Goal: Task Accomplishment & Management: Manage account settings

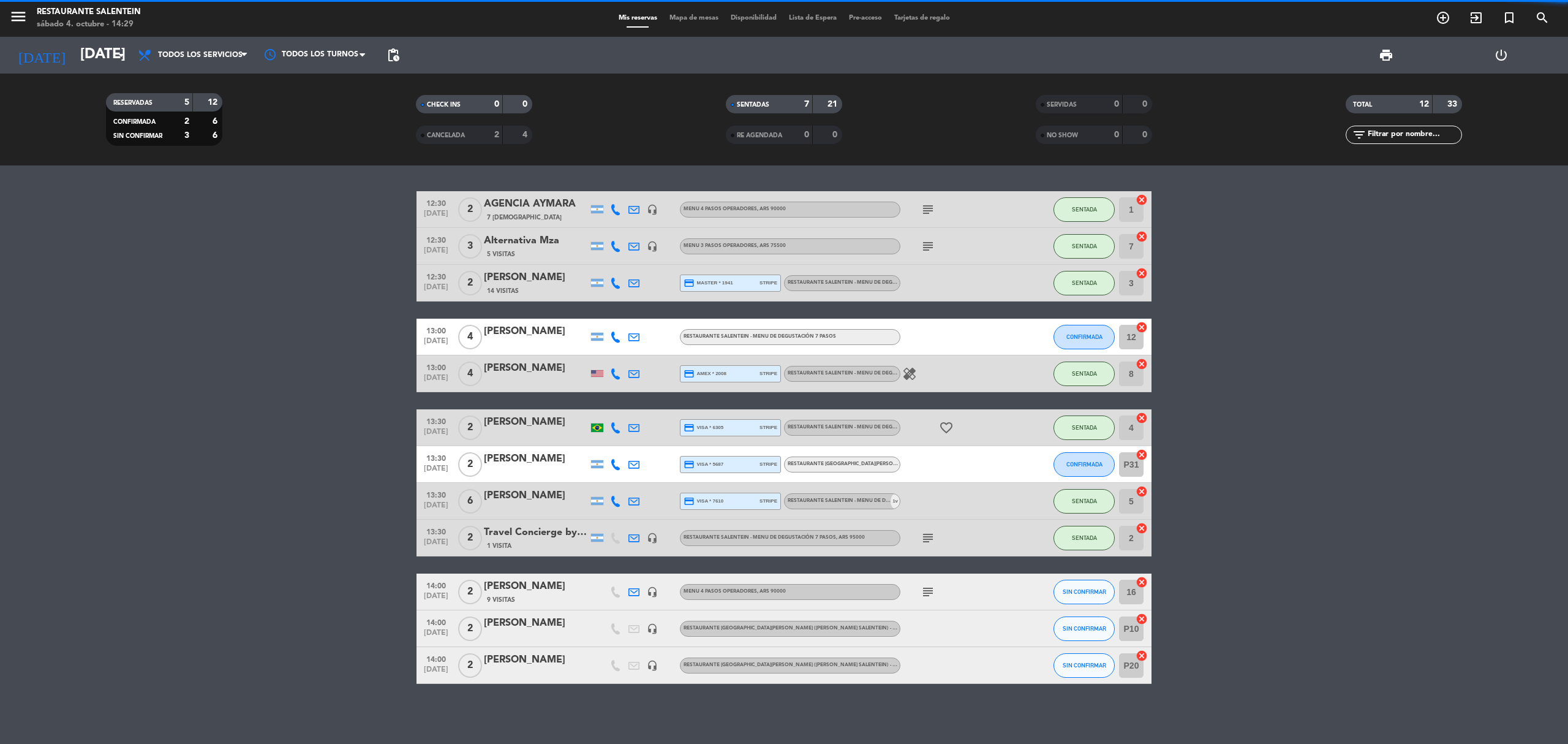
click at [28, 13] on span "menu" at bounding box center [23, 18] width 27 height 29
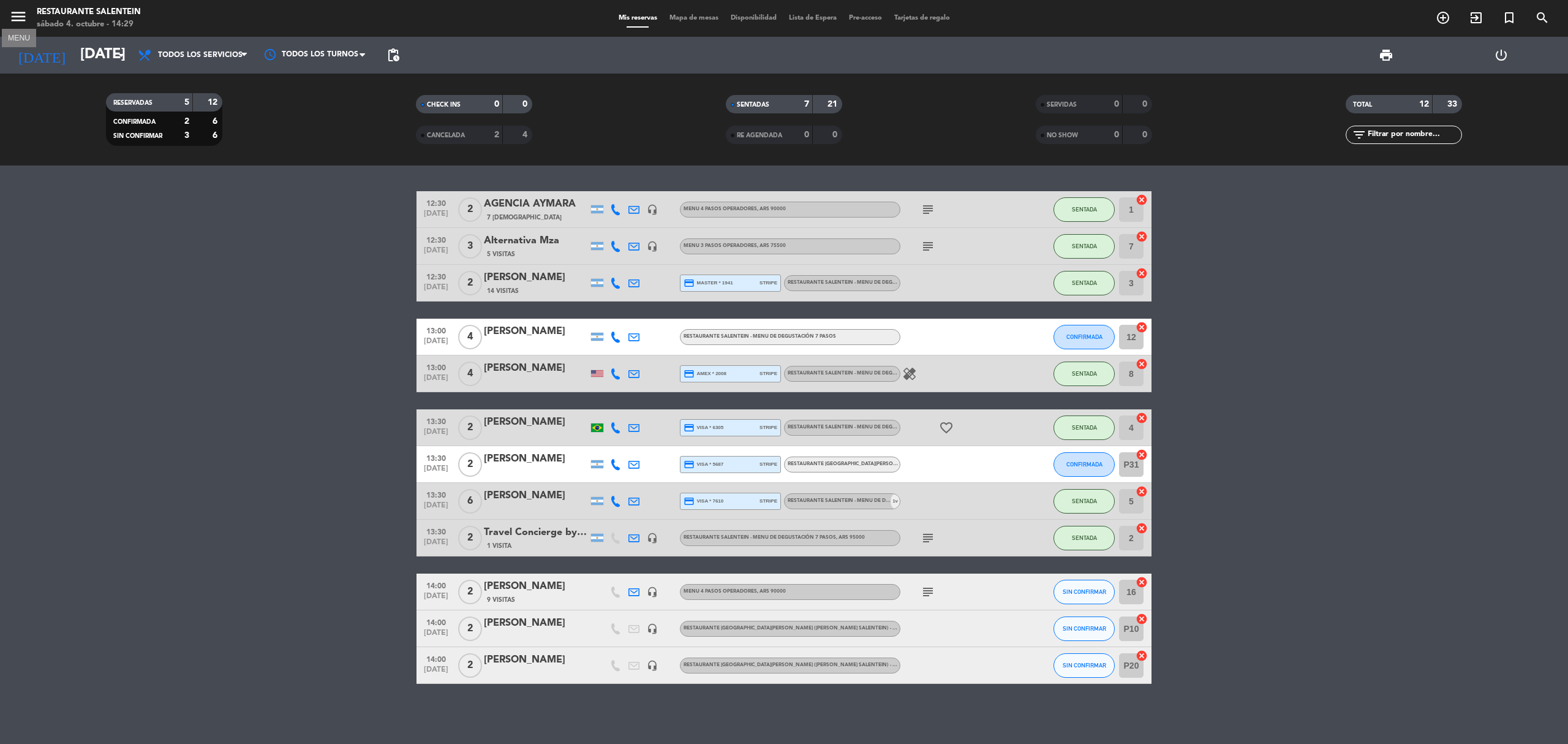
click at [23, 12] on icon "menu" at bounding box center [19, 17] width 19 height 19
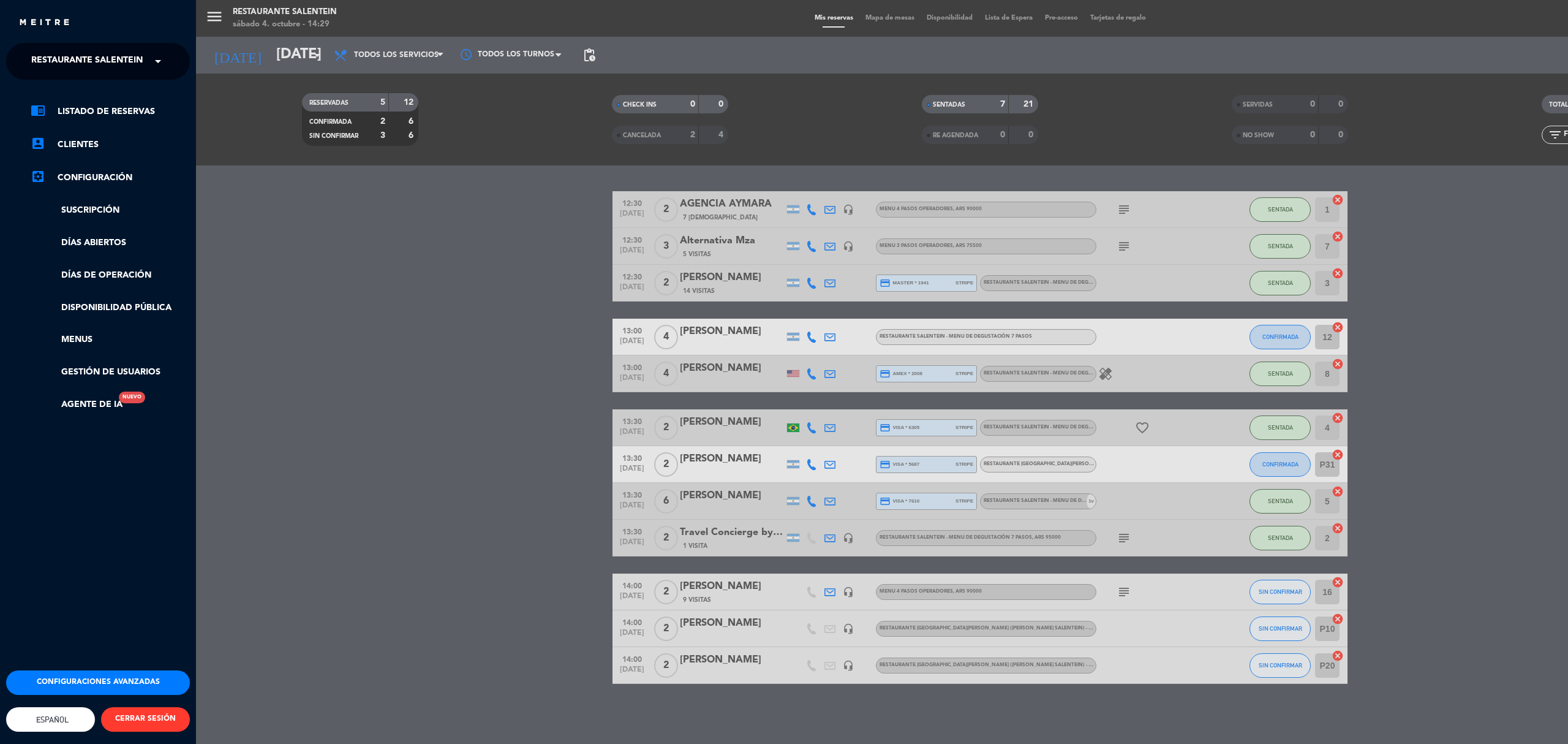
click at [123, 91] on div "chrome_reader_mode Listado de Reservas account_box Clientes settings_applicatio…" at bounding box center [97, 264] width 202 height 369
click at [123, 65] on span "Restaurante Salentein" at bounding box center [87, 61] width 111 height 26
click at [121, 91] on div "Bodega Salentein" at bounding box center [97, 95] width 182 height 19
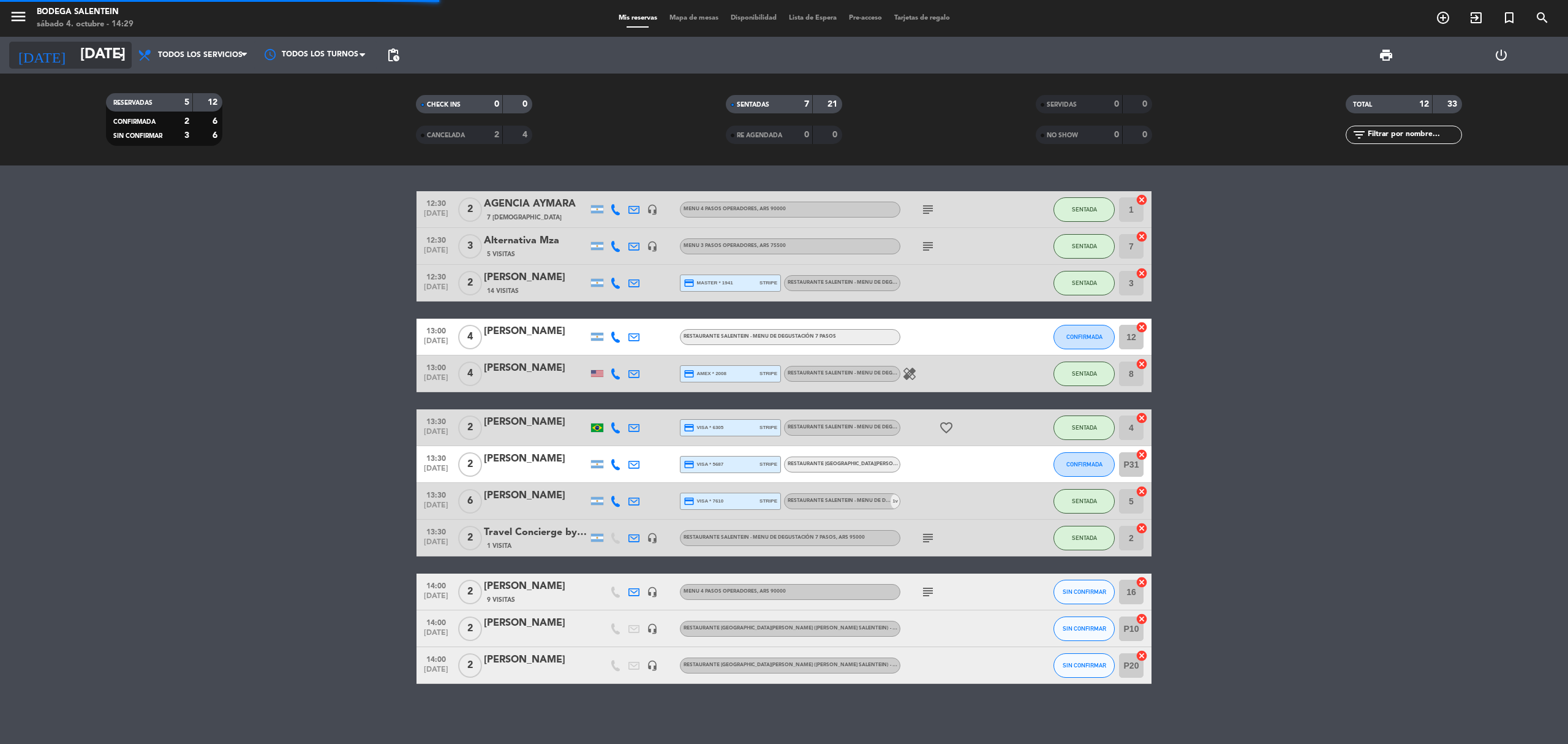
click at [109, 67] on input "[DATE]" at bounding box center [165, 55] width 182 height 29
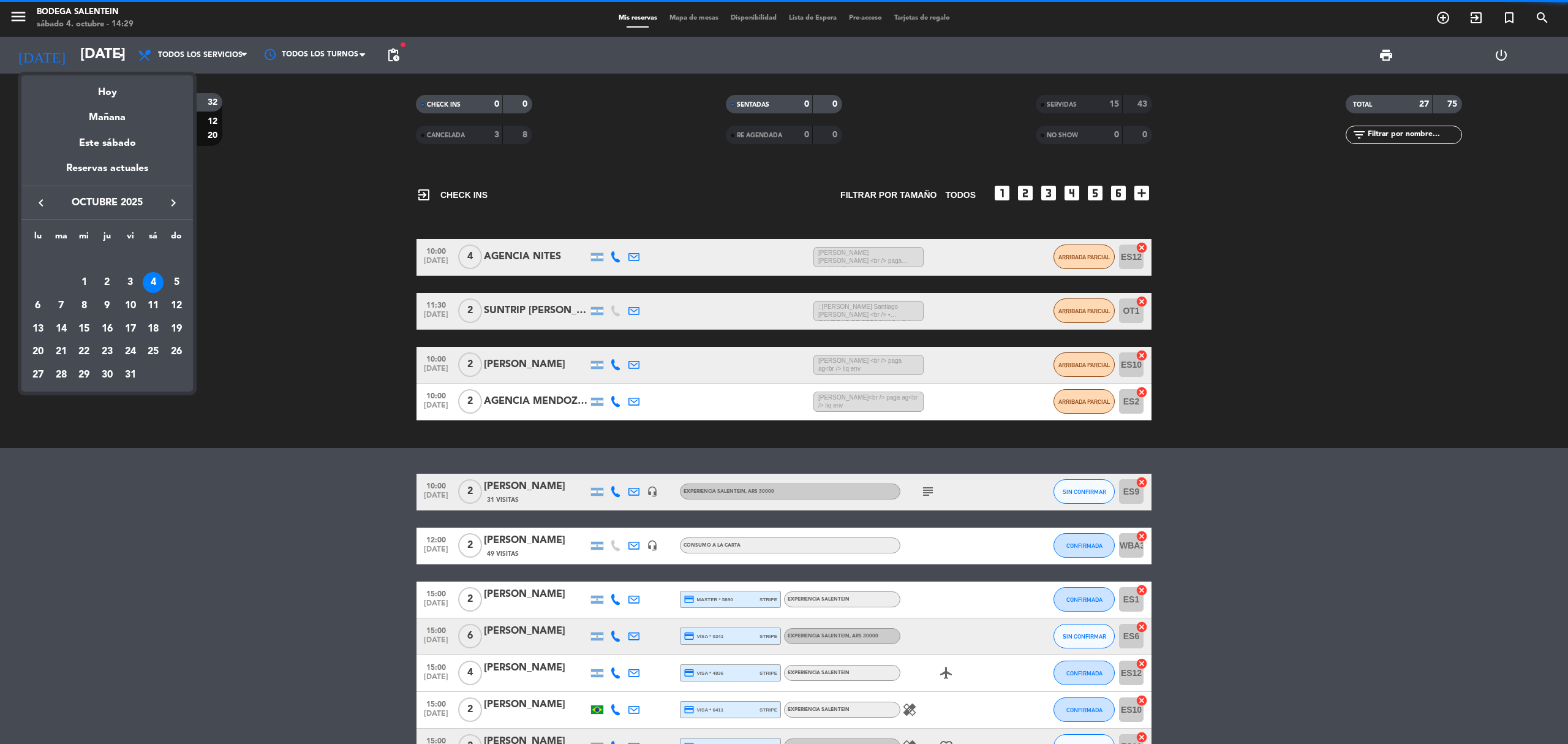
click at [174, 278] on div "5" at bounding box center [176, 282] width 21 height 21
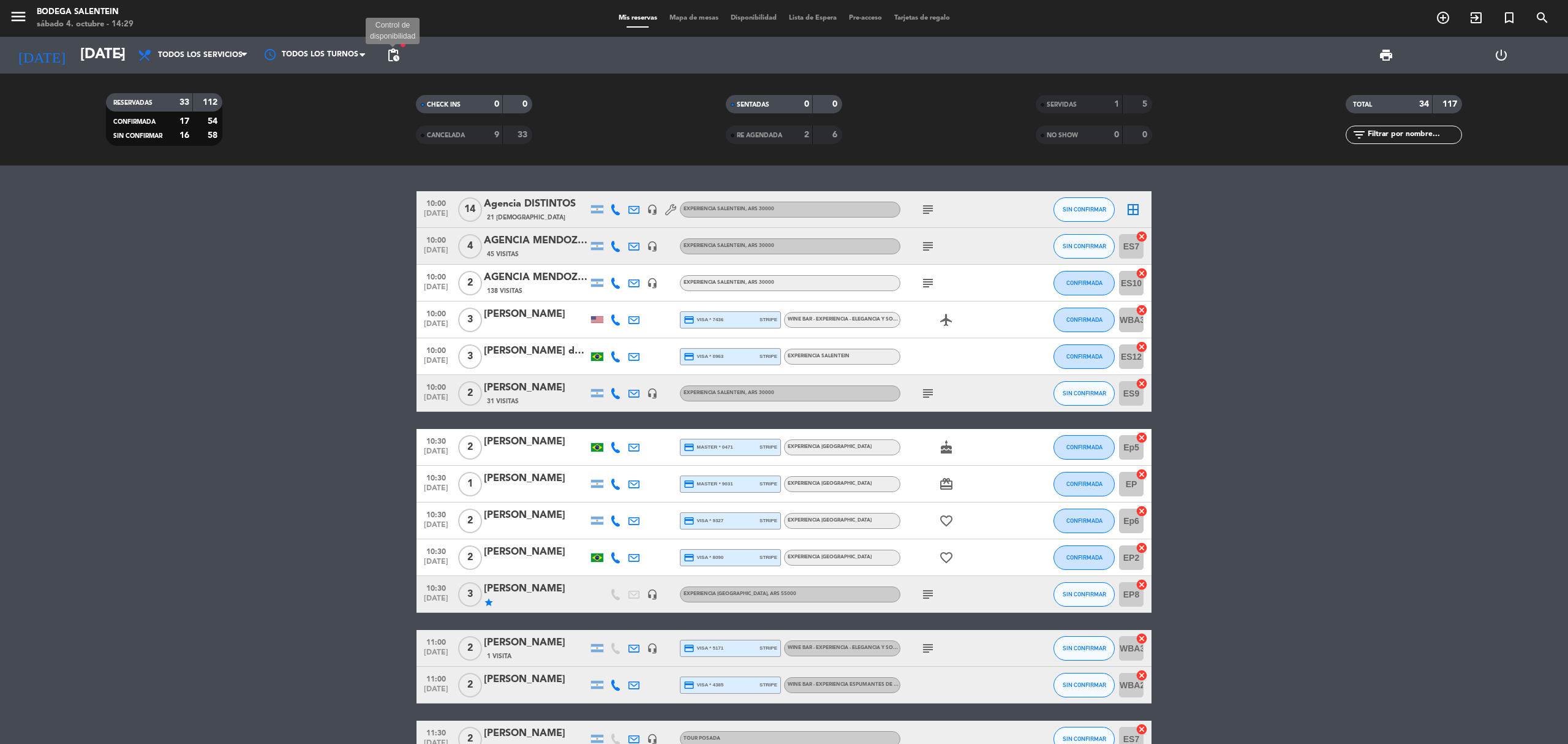
click at [396, 59] on span "pending_actions" at bounding box center [393, 55] width 15 height 15
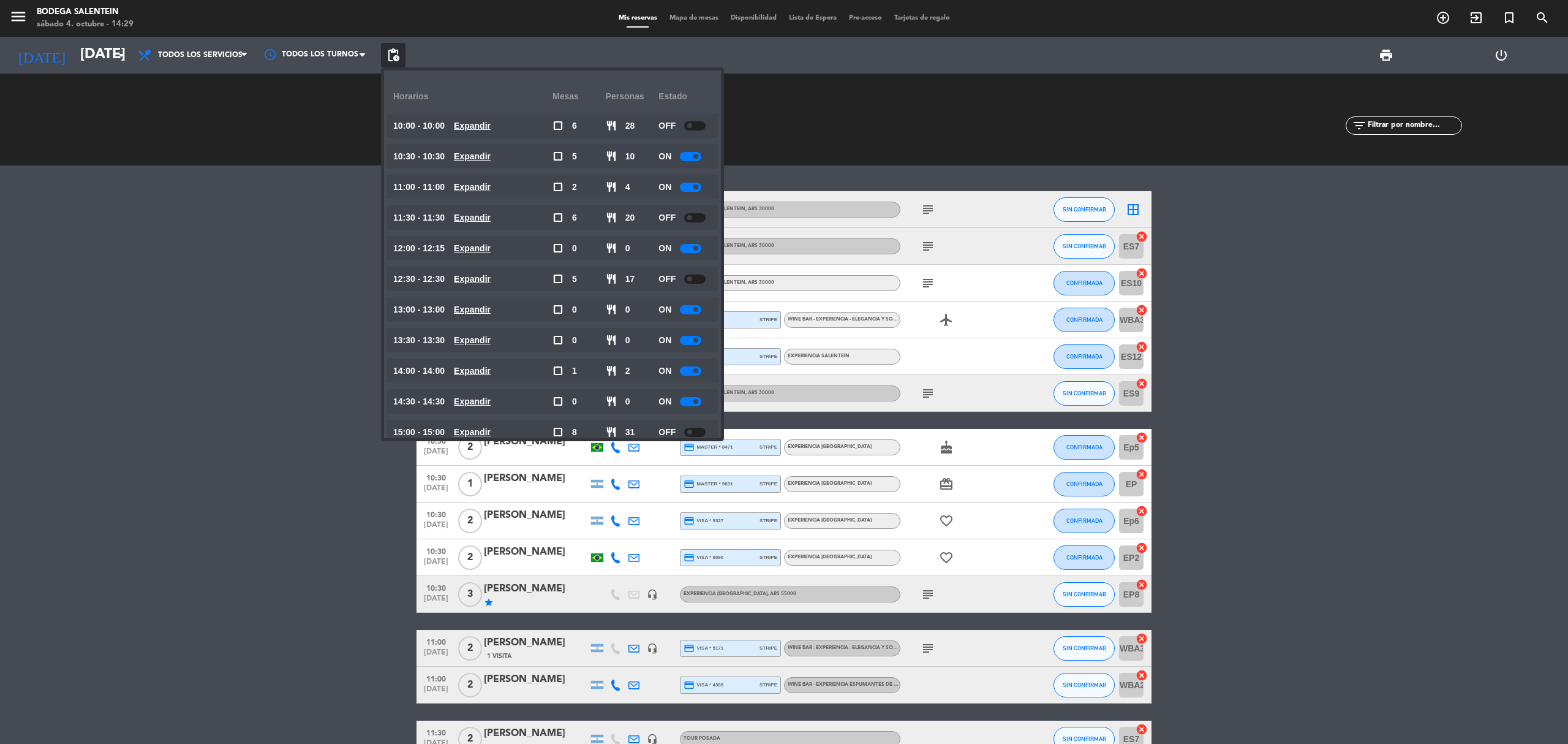
click at [396, 59] on span "pending_actions" at bounding box center [393, 55] width 15 height 15
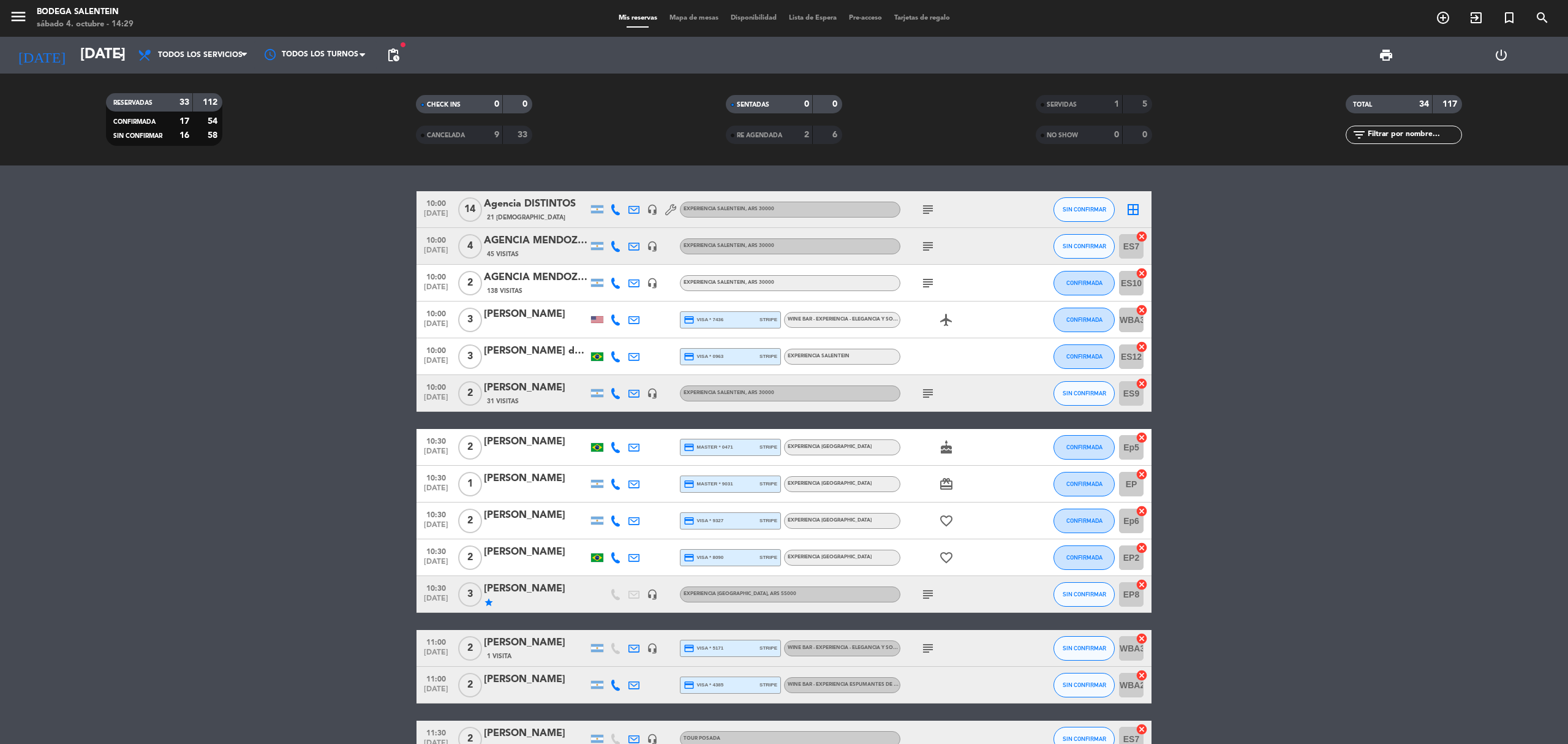
click at [490, 124] on div "CHECK INS 0 0" at bounding box center [474, 110] width 310 height 31
click at [493, 130] on div "9" at bounding box center [487, 135] width 25 height 14
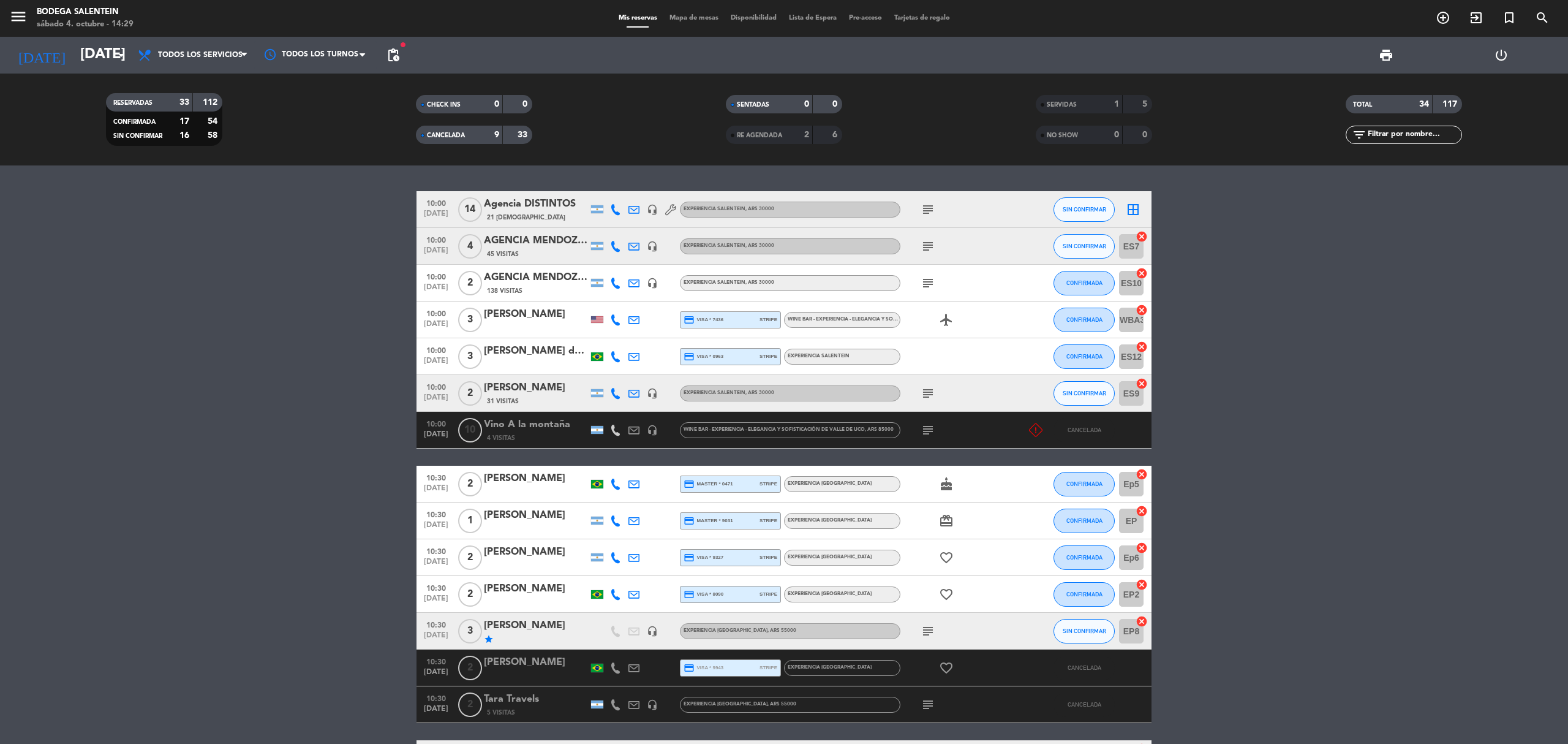
click at [929, 427] on icon "subject" at bounding box center [928, 430] width 15 height 15
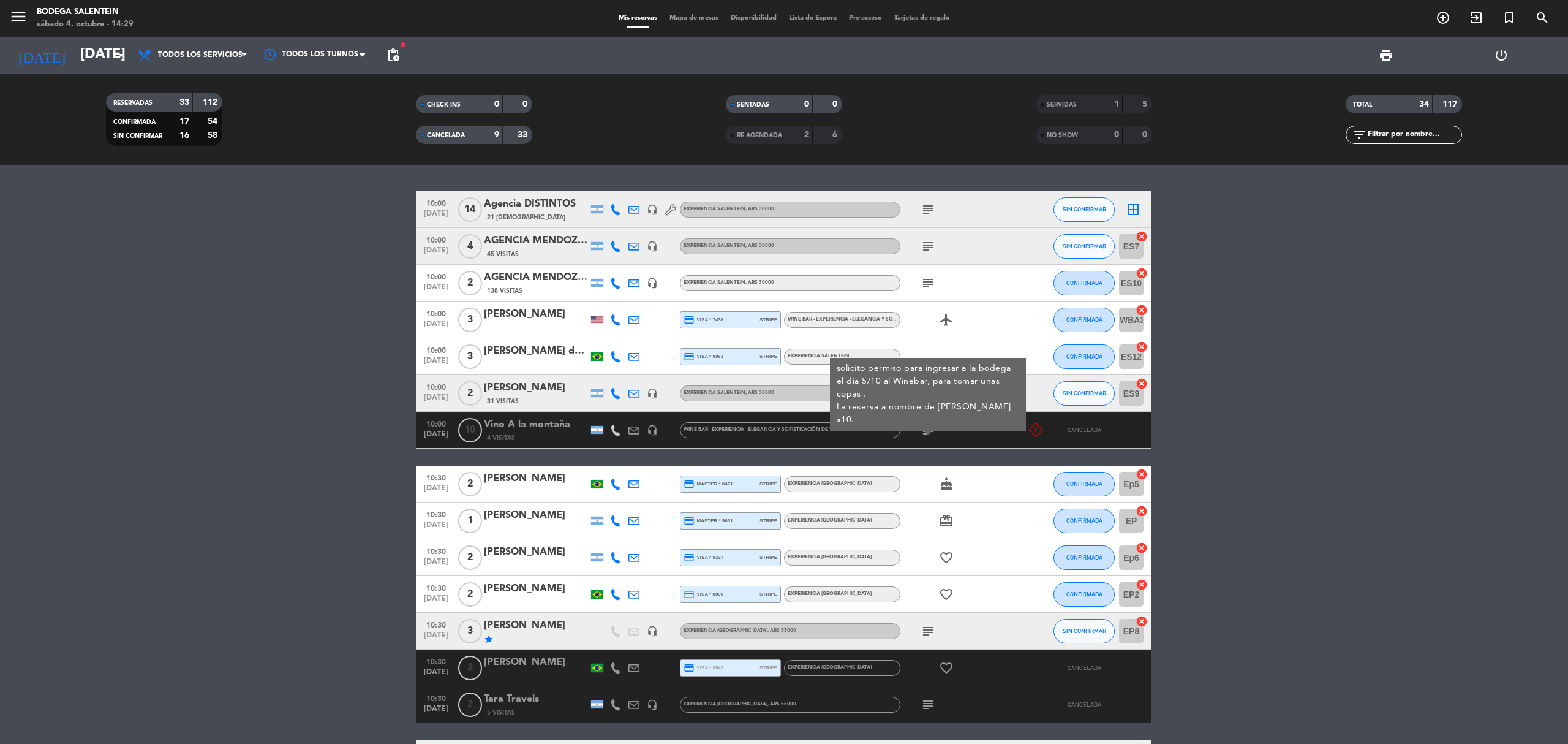
click at [929, 427] on icon "subject" at bounding box center [928, 430] width 15 height 15
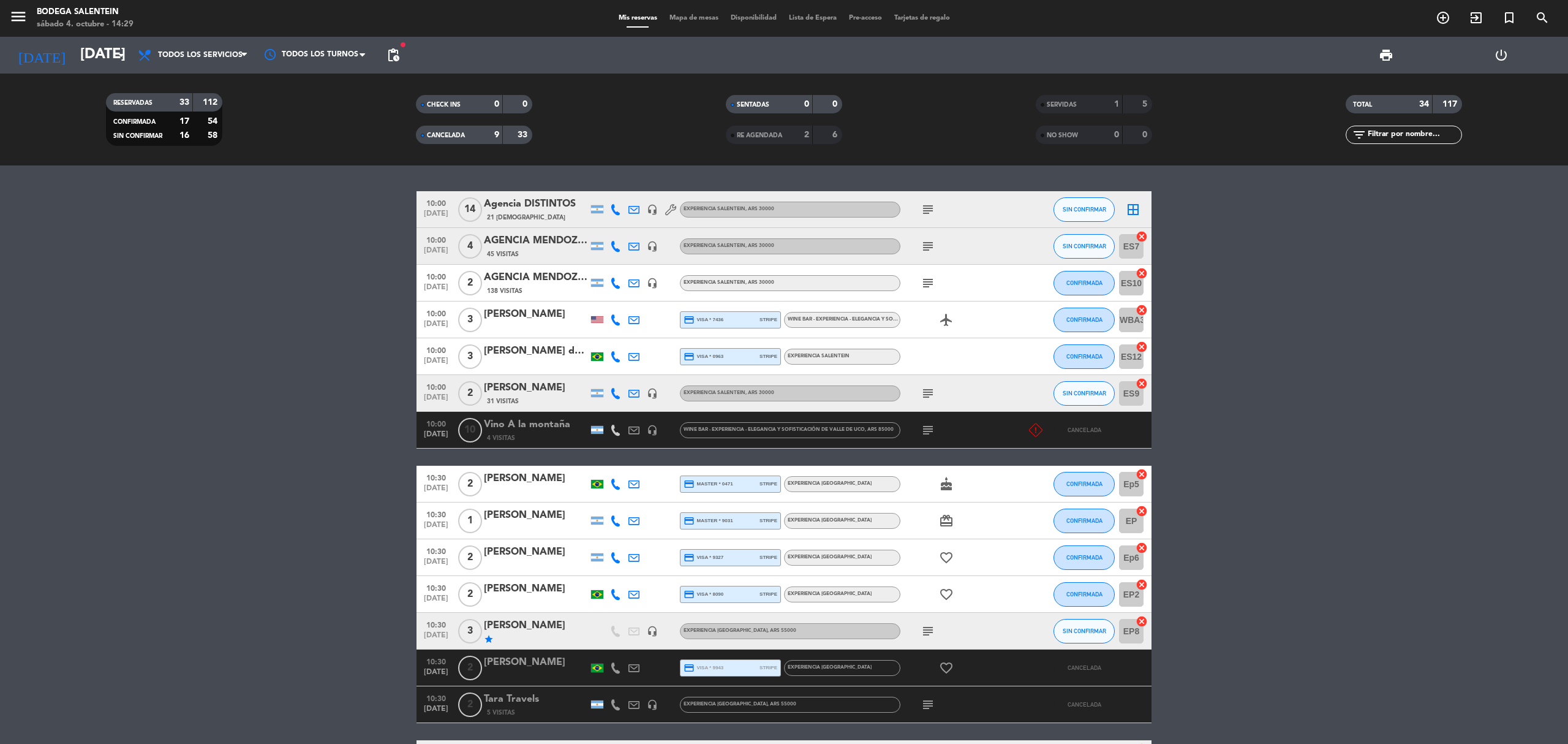
click at [1041, 432] on icon at bounding box center [1036, 430] width 13 height 13
click at [1042, 431] on icon at bounding box center [1036, 430] width 13 height 13
click at [473, 136] on div "CANCELADA 9 33" at bounding box center [474, 135] width 116 height 19
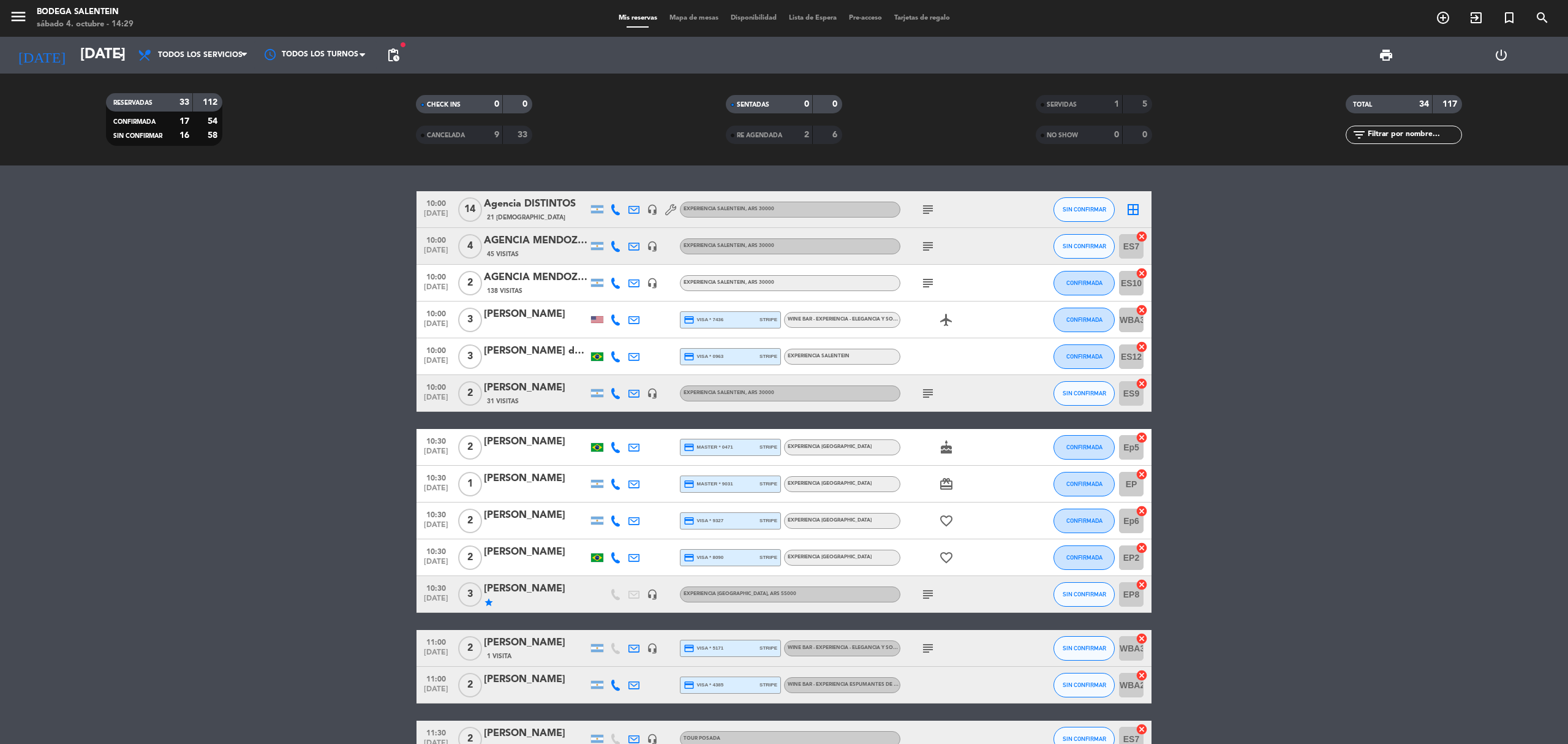
click at [929, 212] on icon "subject" at bounding box center [928, 210] width 15 height 15
click at [929, 206] on icon "subject" at bounding box center [928, 210] width 15 height 15
click at [429, 288] on span "[DATE]" at bounding box center [436, 290] width 31 height 14
click at [427, 314] on span "10:00" at bounding box center [436, 313] width 31 height 14
click at [436, 355] on span "10:00" at bounding box center [436, 349] width 31 height 14
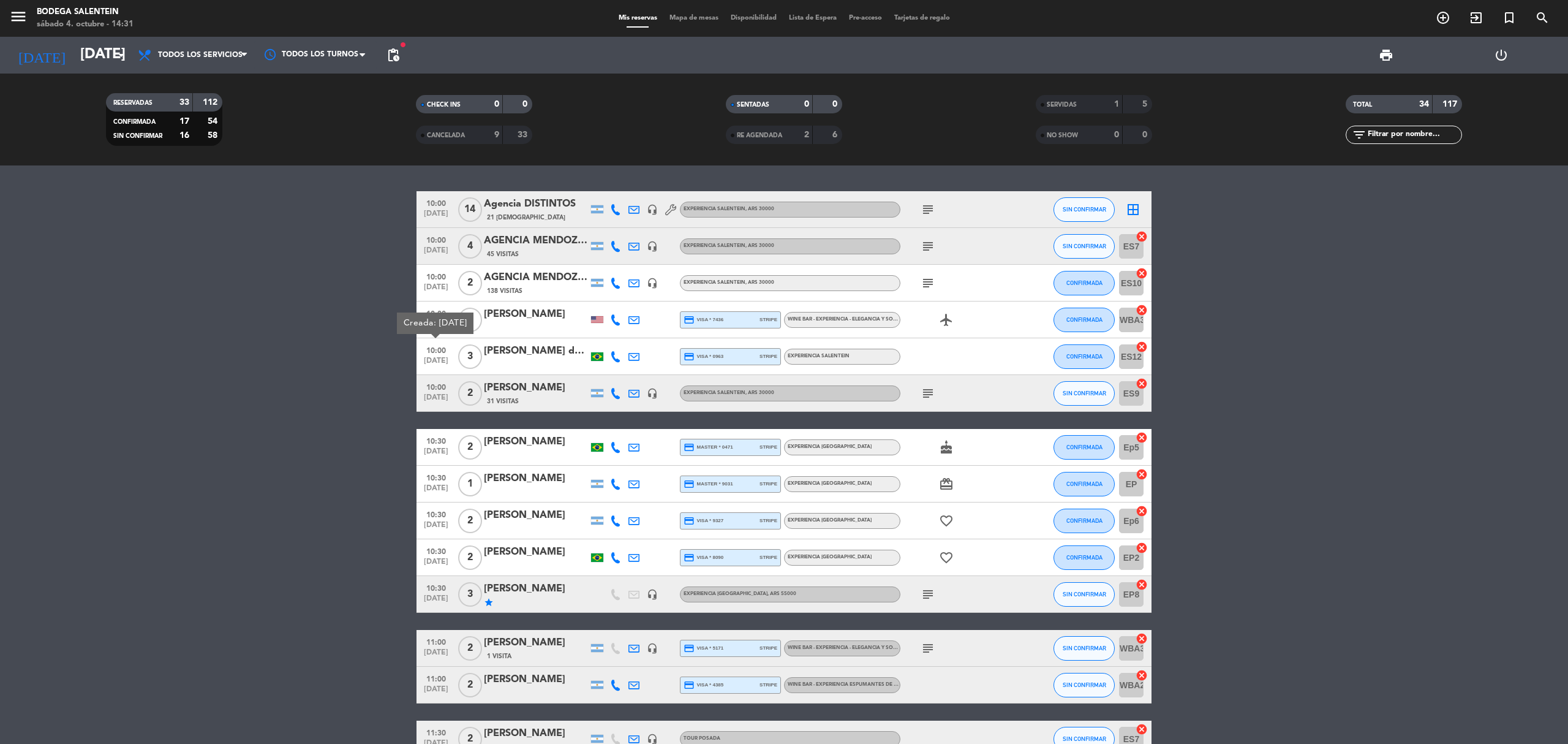
click at [429, 389] on span "10:00" at bounding box center [436, 386] width 31 height 14
click at [450, 213] on span "[DATE]" at bounding box center [436, 216] width 31 height 14
click at [442, 238] on span "10:00" at bounding box center [436, 239] width 31 height 14
click at [436, 272] on span "10:00" at bounding box center [436, 276] width 31 height 14
click at [435, 317] on span "10:00" at bounding box center [436, 313] width 31 height 14
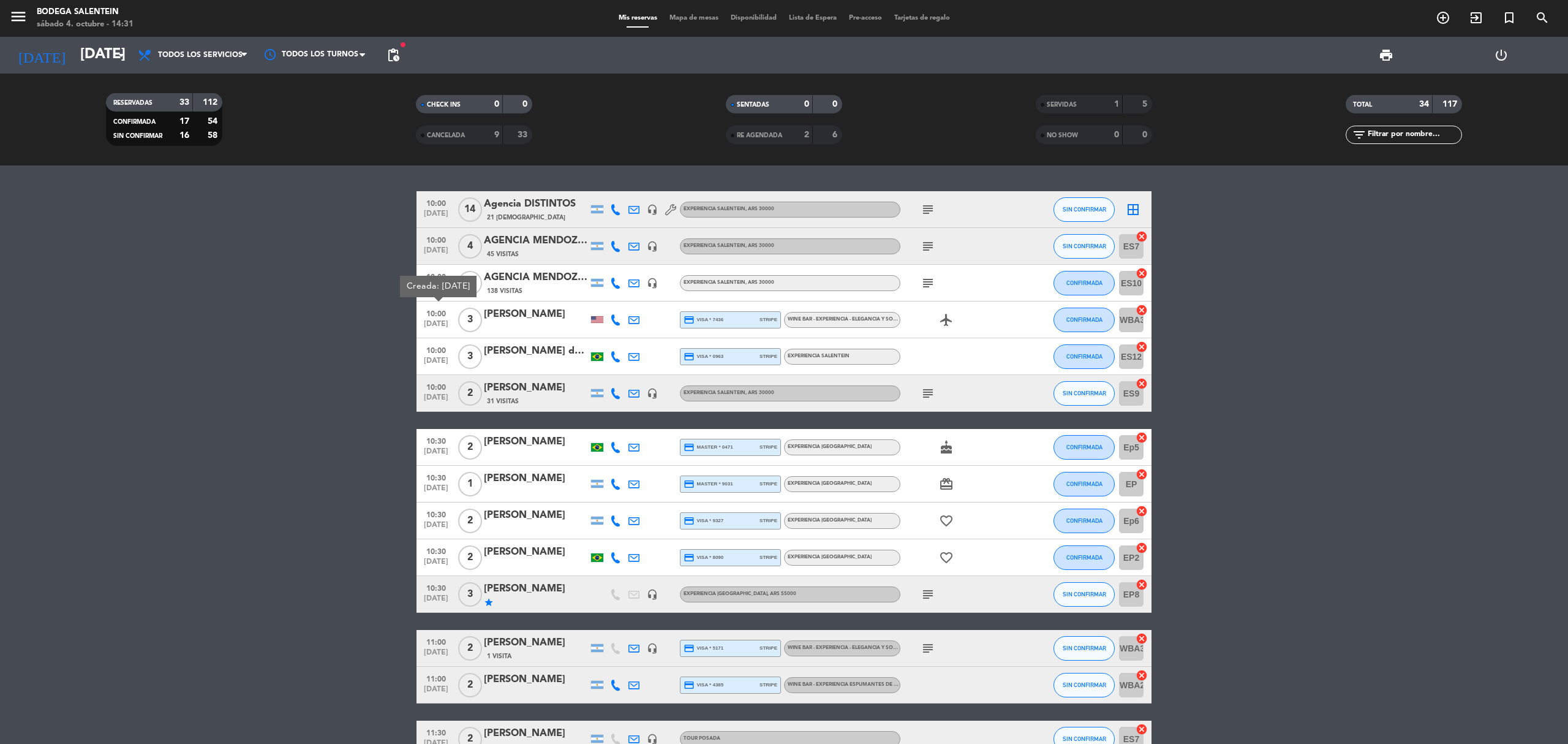
click at [435, 351] on span "10:00" at bounding box center [436, 349] width 31 height 14
click at [435, 387] on span "10:00" at bounding box center [436, 386] width 31 height 14
click at [927, 276] on icon "subject" at bounding box center [928, 283] width 15 height 15
click at [931, 251] on icon "subject" at bounding box center [928, 246] width 15 height 15
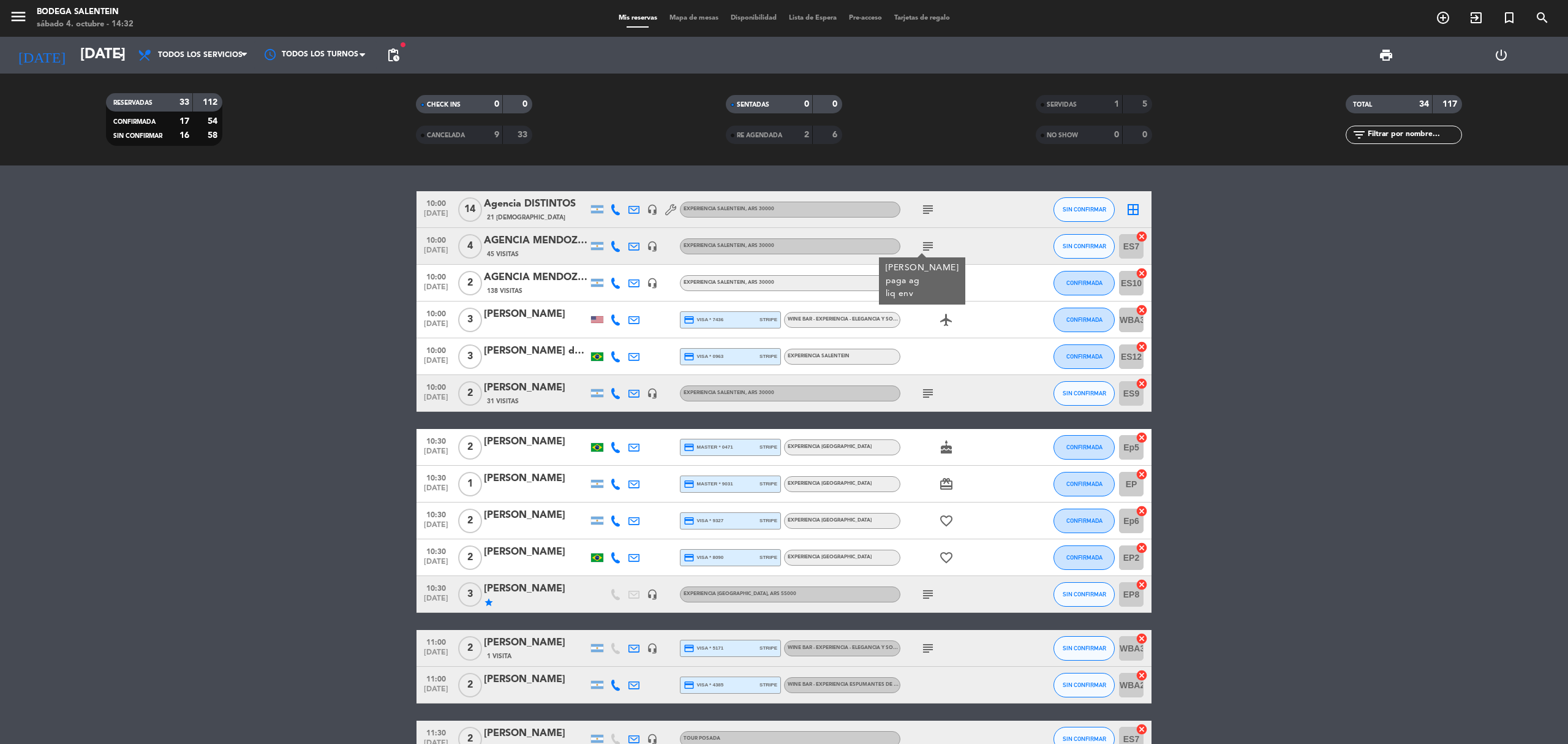
click at [926, 206] on icon "subject" at bounding box center [928, 210] width 15 height 15
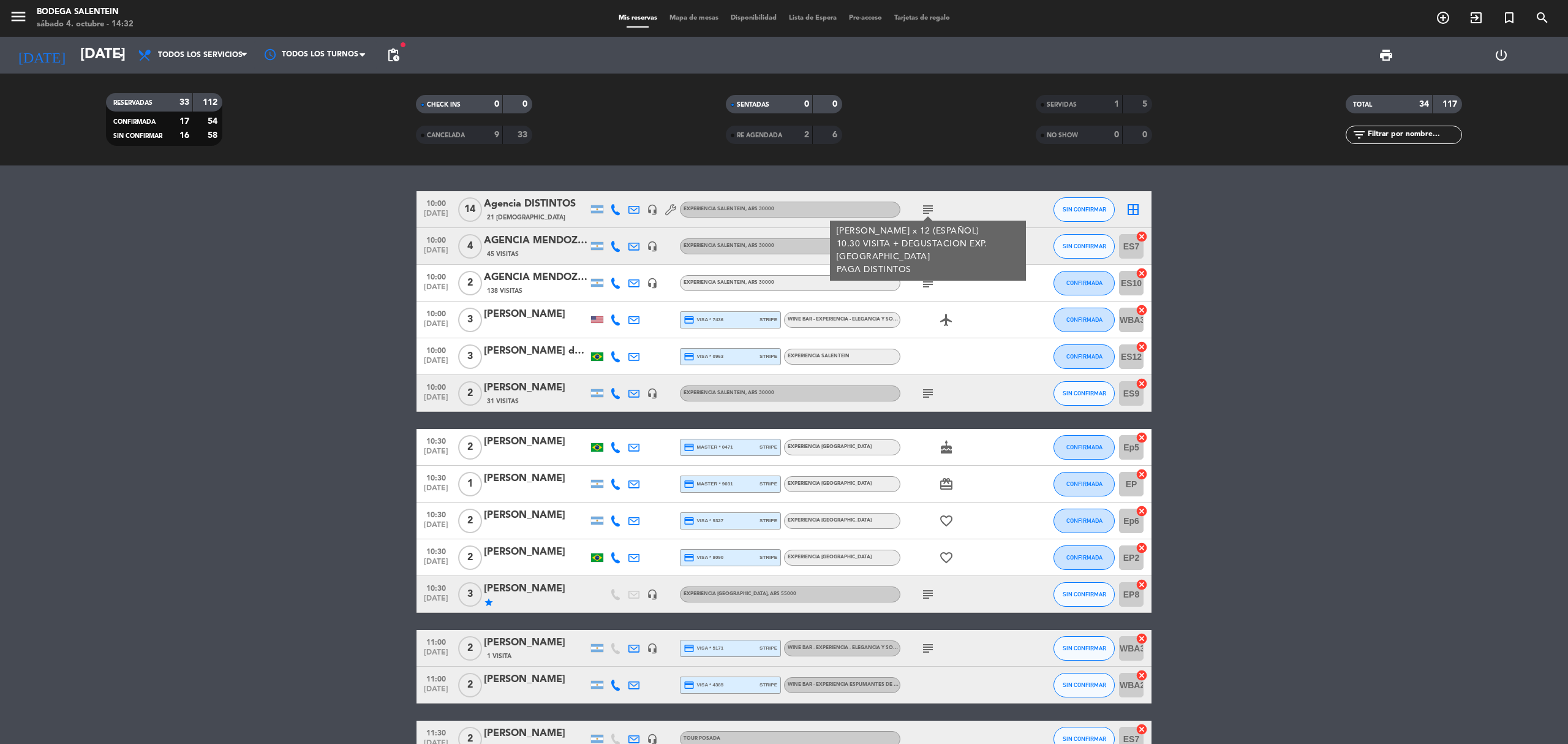
click at [919, 262] on div "[PERSON_NAME] x 12 (ESPAÑOL) 10.30 VISITA + DEGUSTACION EXP. SALENTEIN PAGA DIS…" at bounding box center [928, 250] width 183 height 51
click at [925, 396] on icon "subject" at bounding box center [928, 393] width 15 height 15
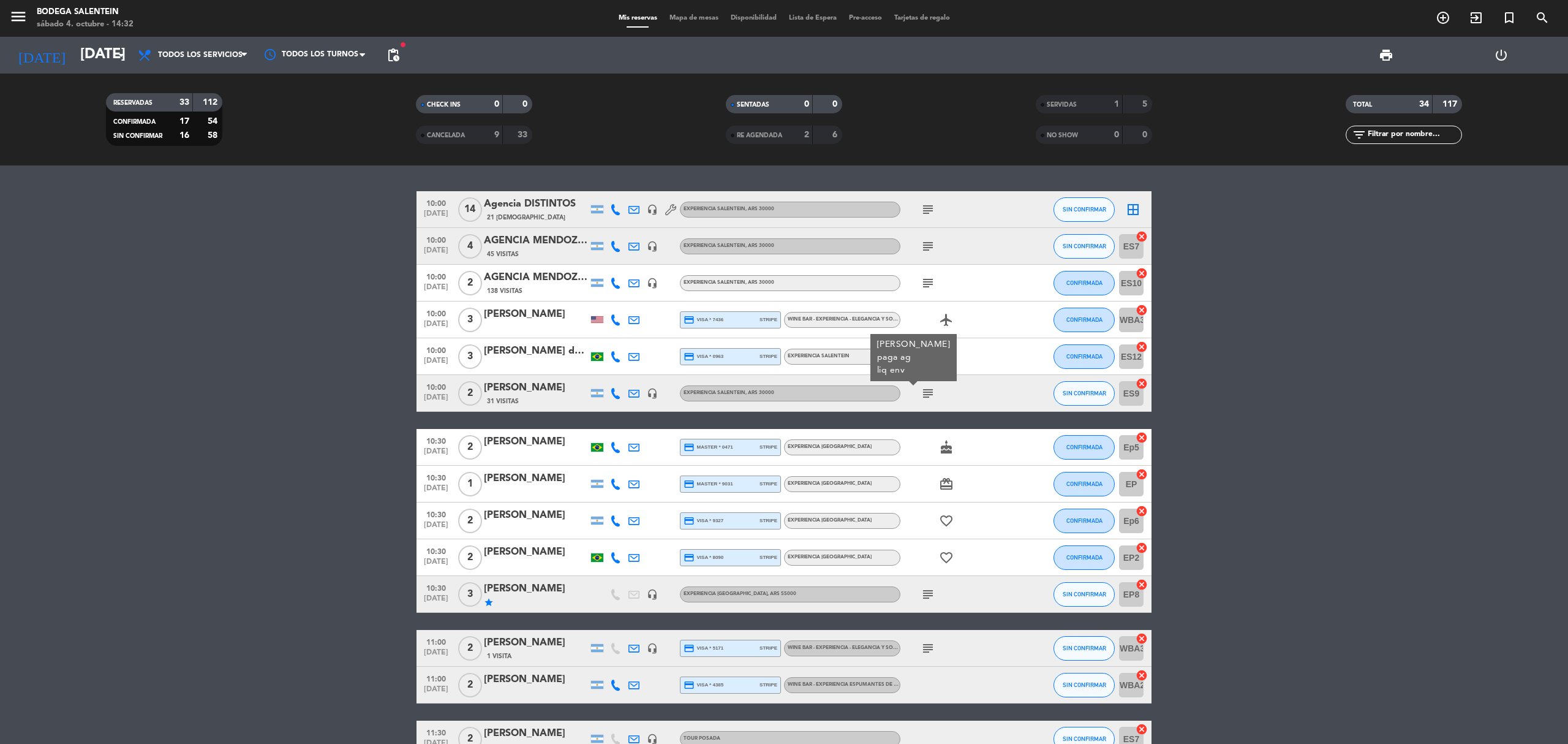
click at [925, 396] on icon "subject" at bounding box center [928, 393] width 15 height 15
click at [846, 320] on span "WINE BAR - EXPERIENCIA - ELEGANCIA Y SOFISTICACIÓN DE [GEOGRAPHIC_DATA] , ARS 8…" at bounding box center [892, 319] width 210 height 5
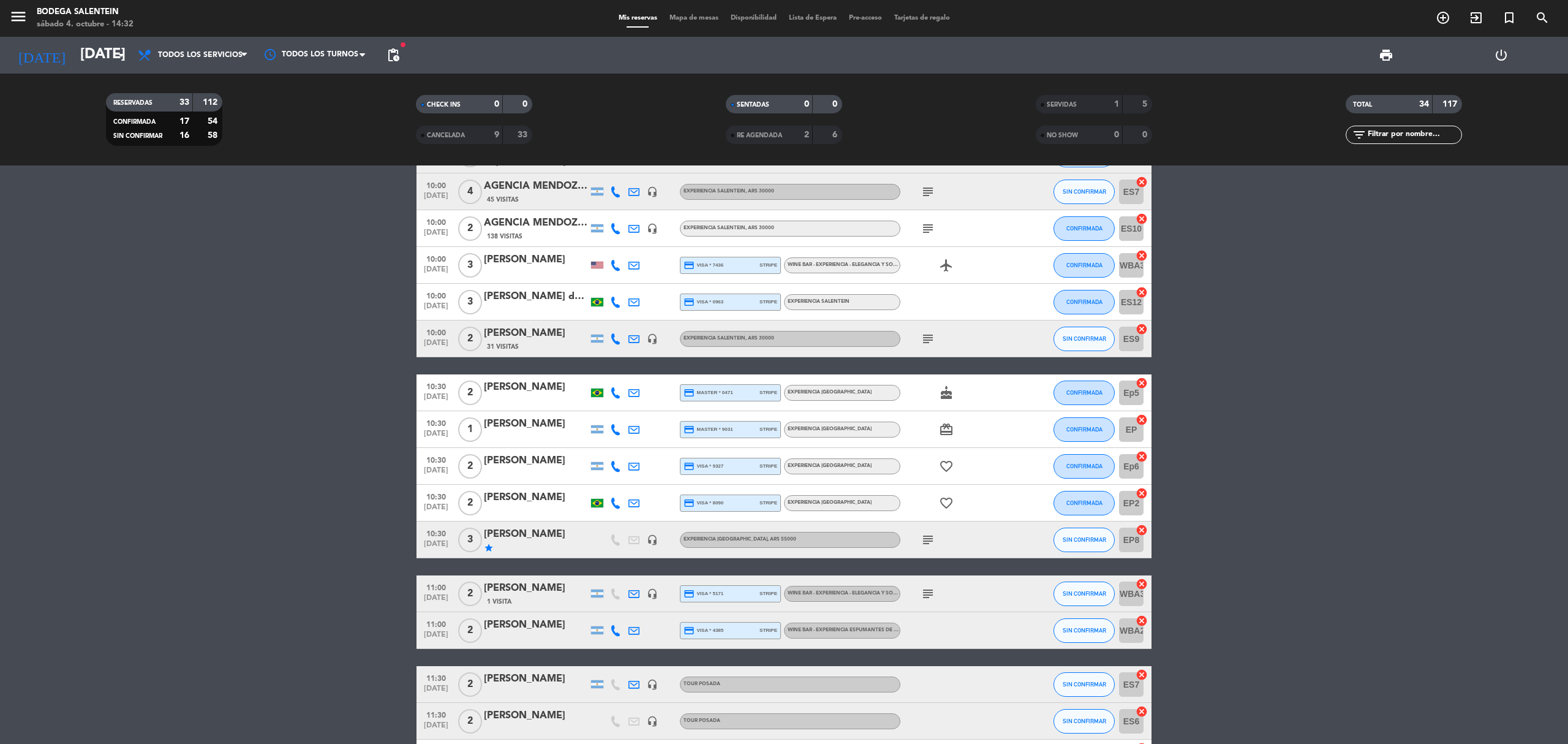
scroll to position [81, 0]
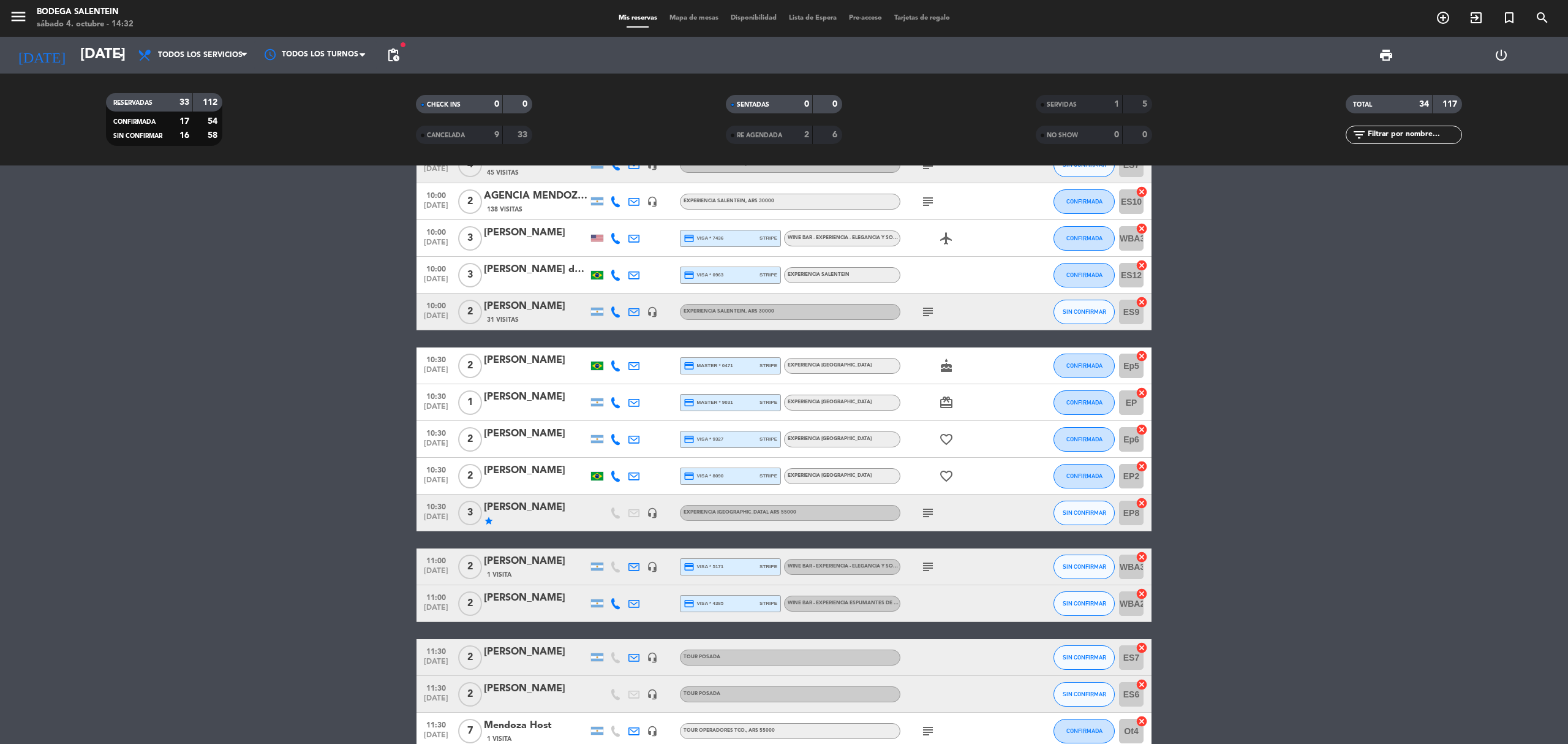
click at [925, 562] on icon "subject" at bounding box center [928, 567] width 15 height 15
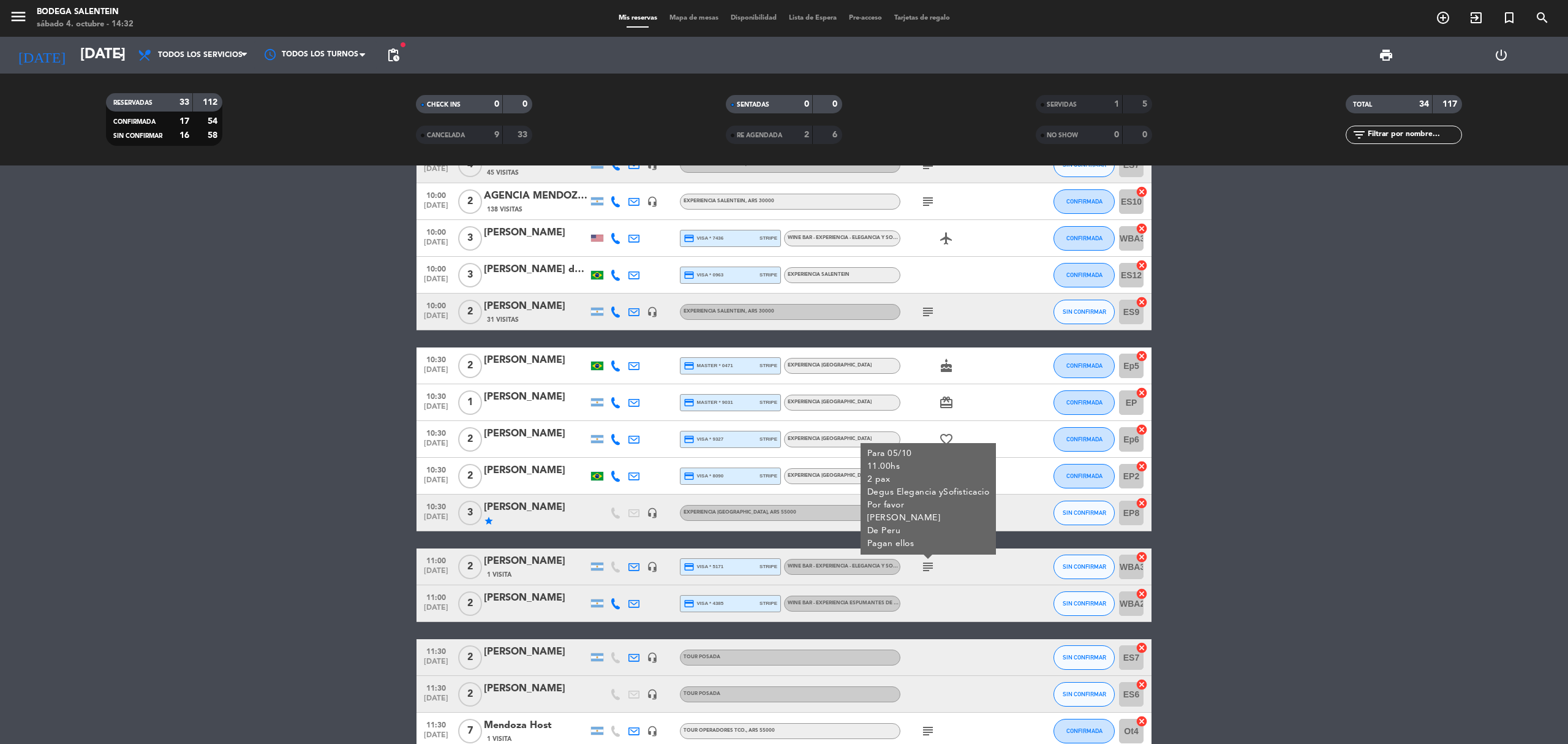
click at [635, 567] on icon at bounding box center [633, 567] width 11 height 11
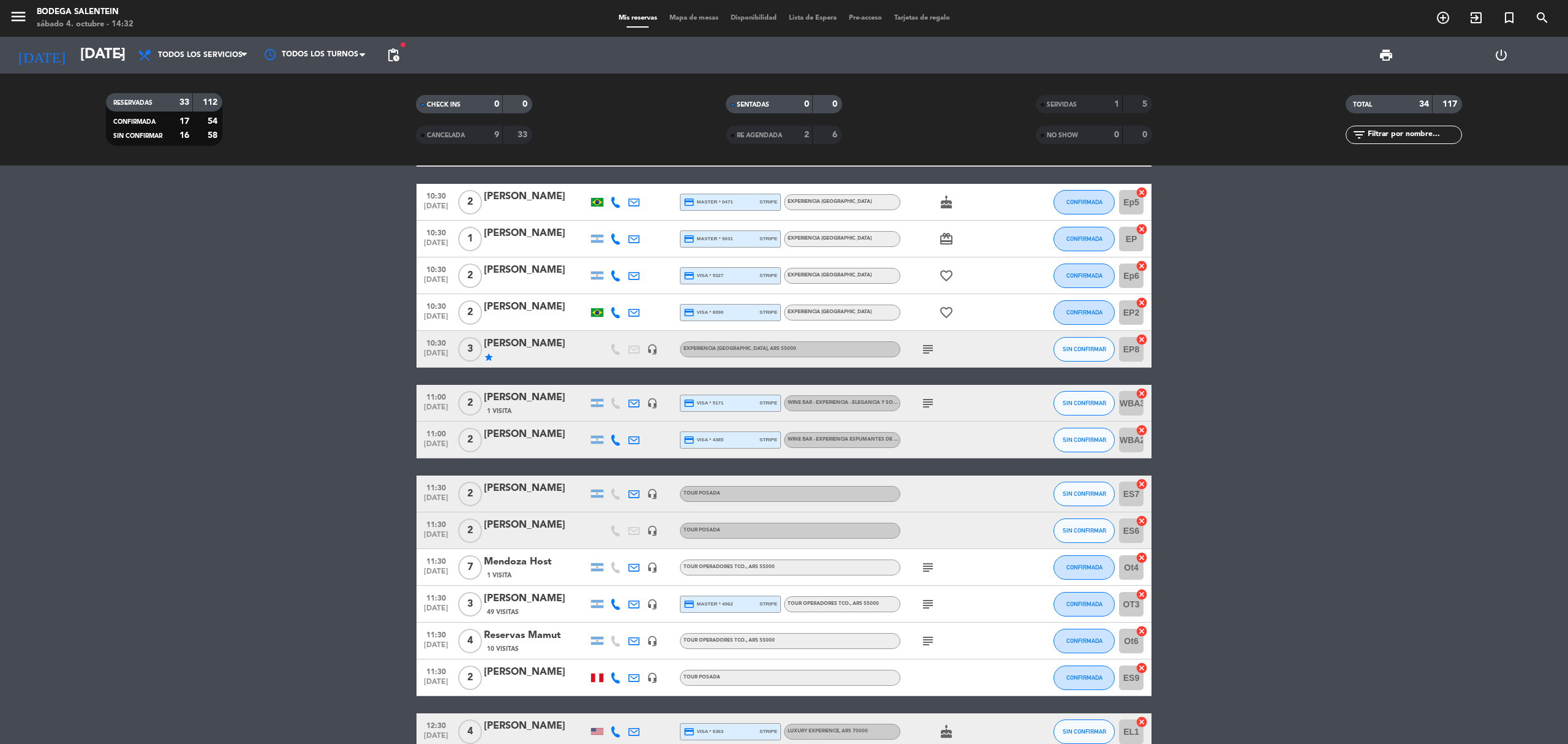
scroll to position [408, 0]
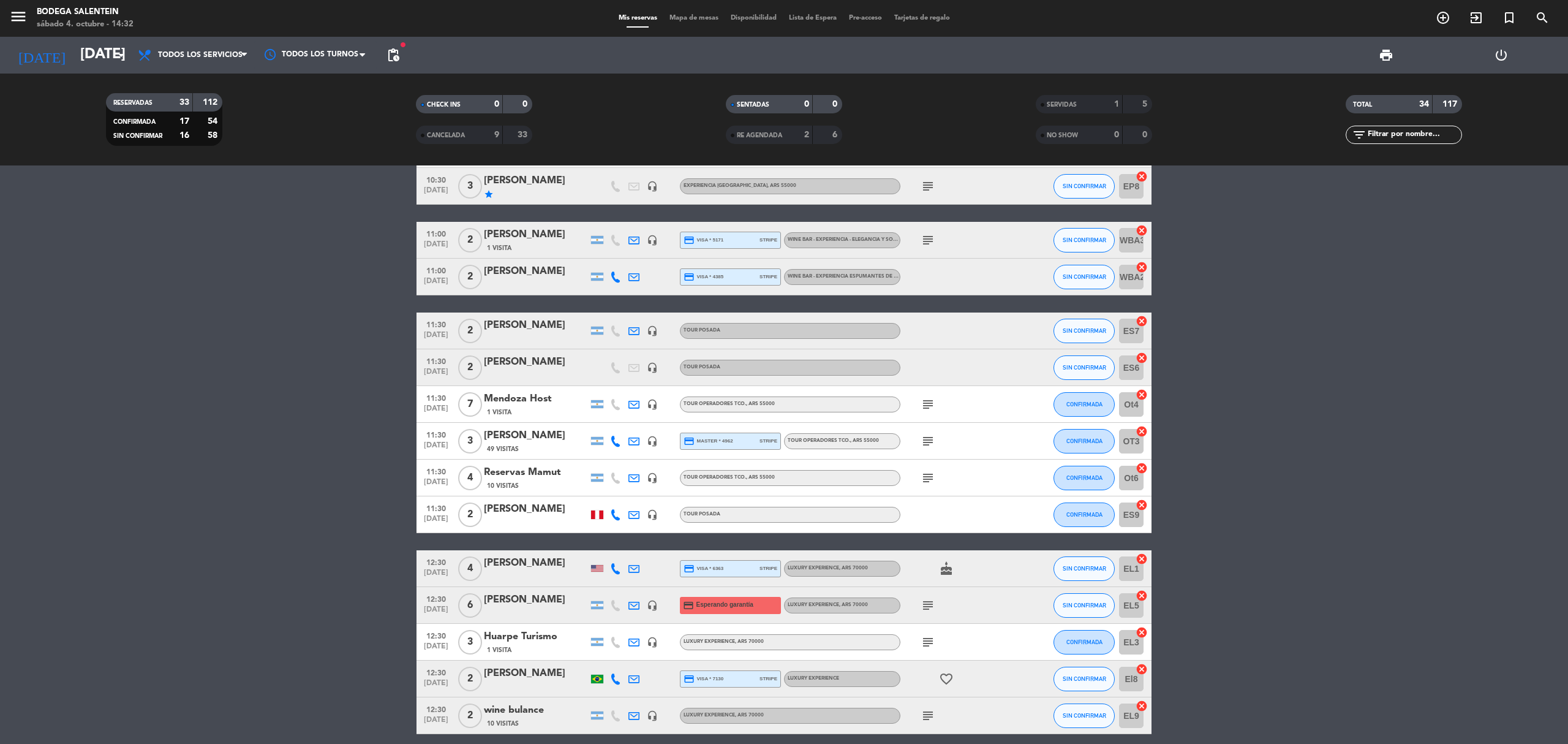
click at [919, 403] on span "subject" at bounding box center [928, 405] width 19 height 15
click at [930, 403] on icon "subject" at bounding box center [928, 405] width 15 height 15
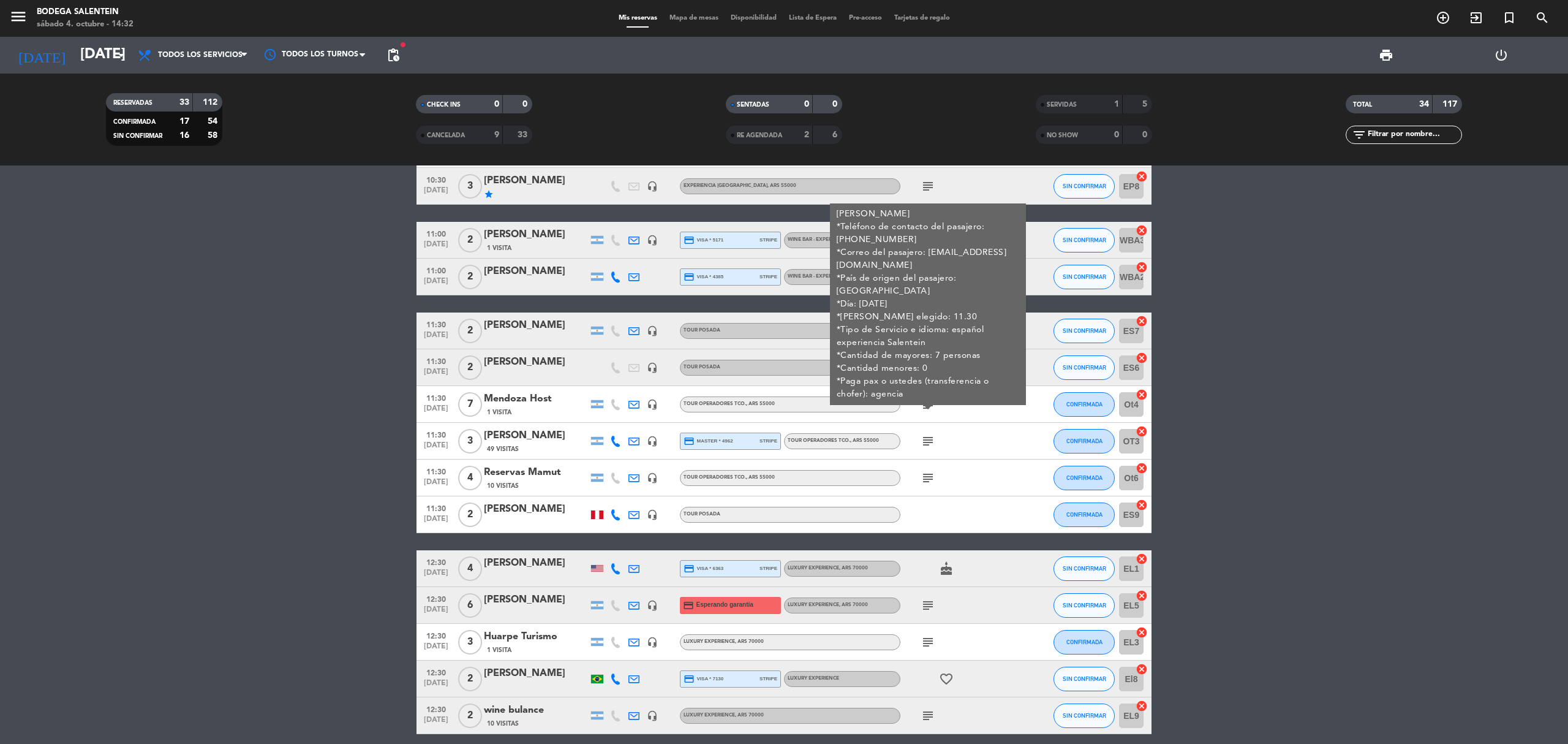
click at [931, 402] on icon "subject" at bounding box center [928, 405] width 15 height 15
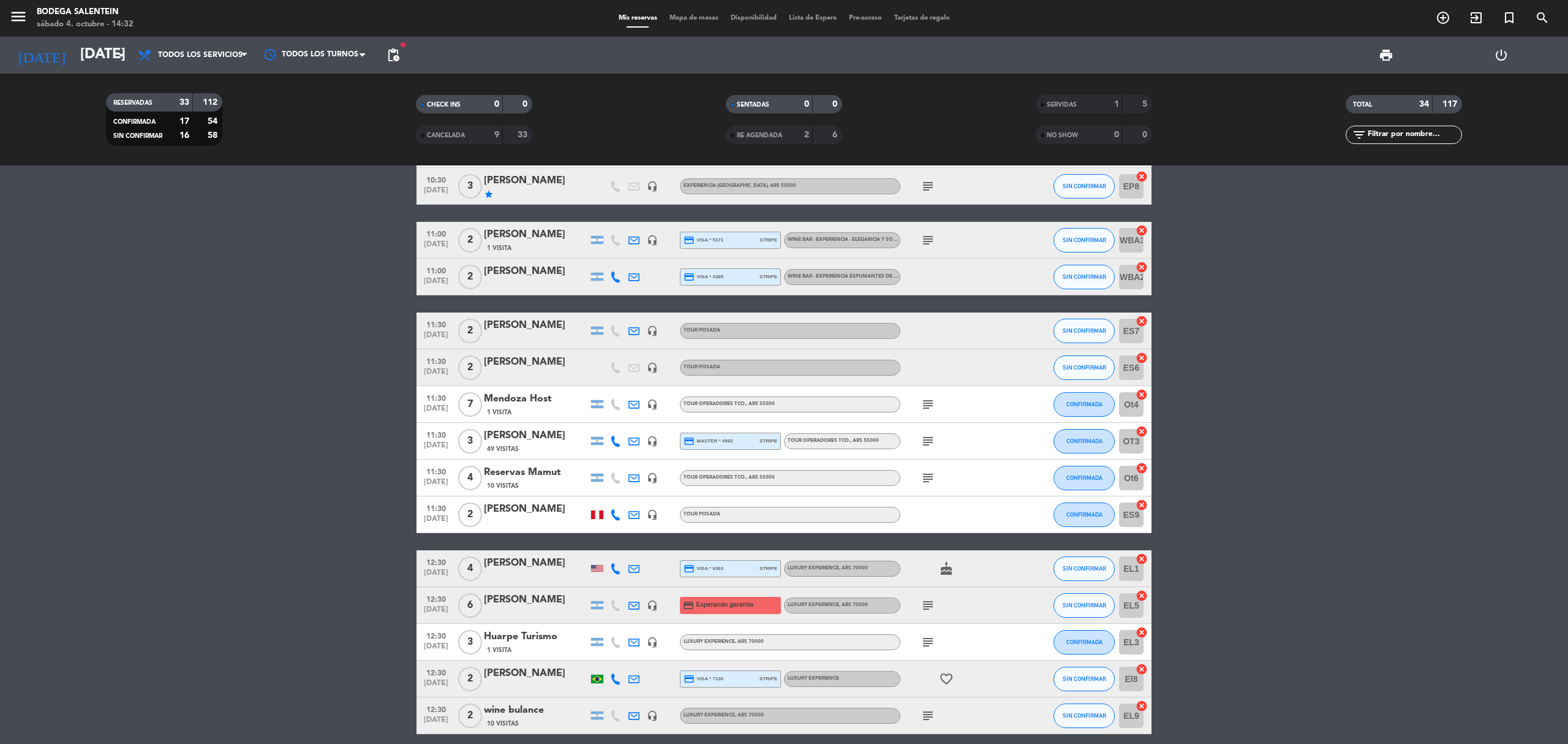
click at [934, 445] on icon "subject" at bounding box center [928, 441] width 15 height 15
click at [917, 509] on div at bounding box center [955, 514] width 110 height 36
click at [545, 510] on div "[PERSON_NAME]" at bounding box center [536, 510] width 104 height 16
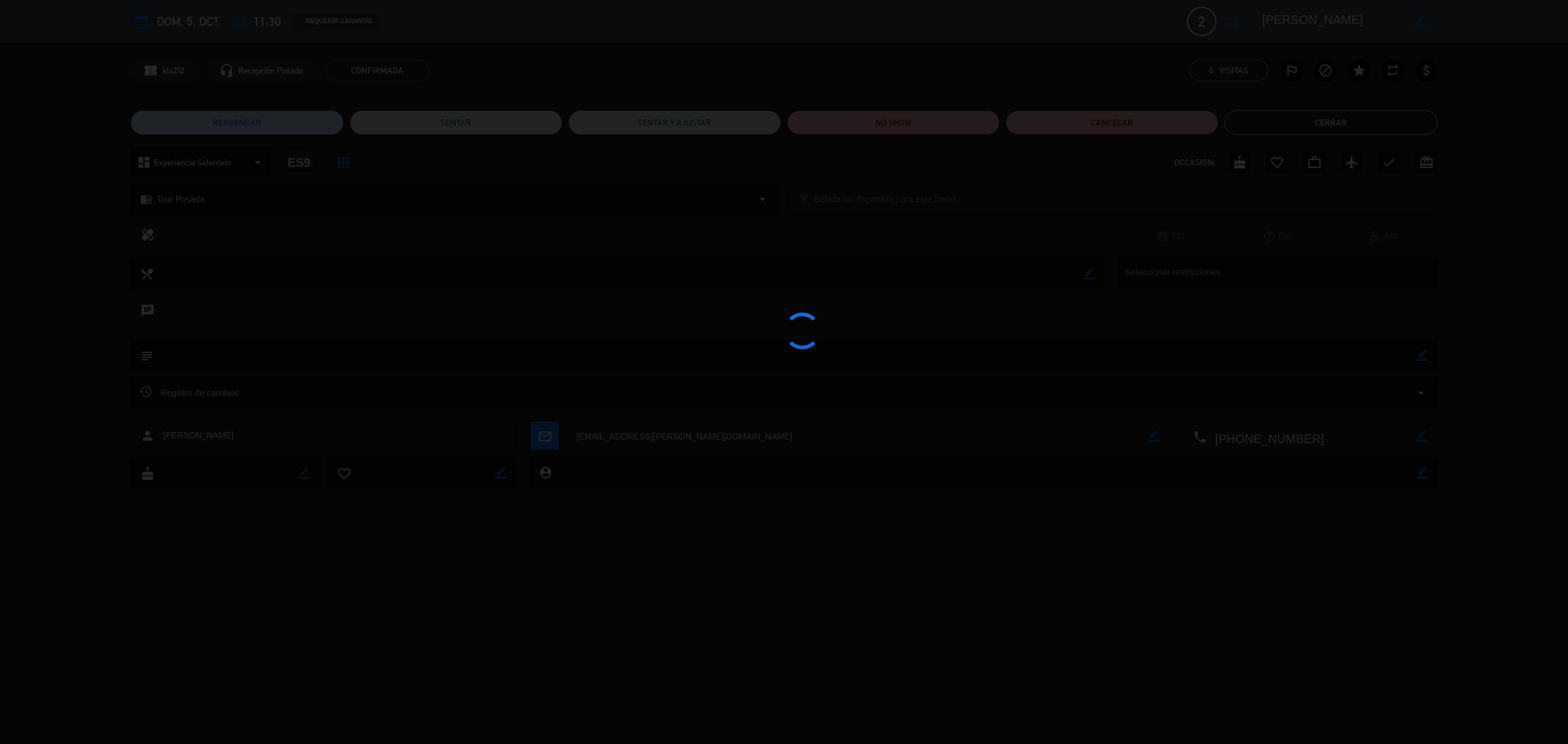
click at [1380, 253] on div at bounding box center [784, 372] width 1568 height 744
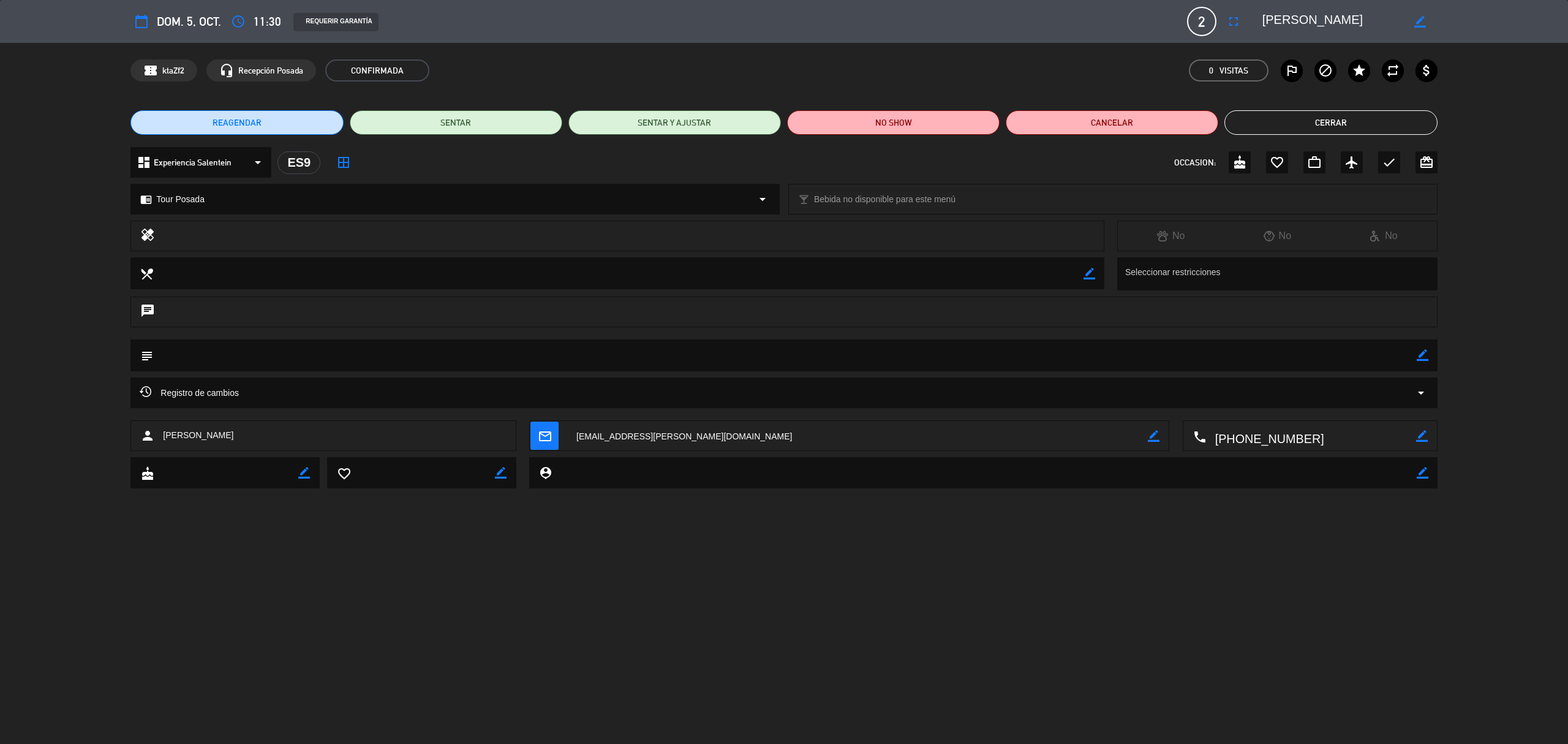
click at [1338, 109] on div "REAGENDAR SENTAR SENTAR Y AJUSTAR NO SHOW Cancelar Cerrar" at bounding box center [784, 122] width 1568 height 49
click at [1330, 122] on button "Cerrar" at bounding box center [1330, 122] width 212 height 25
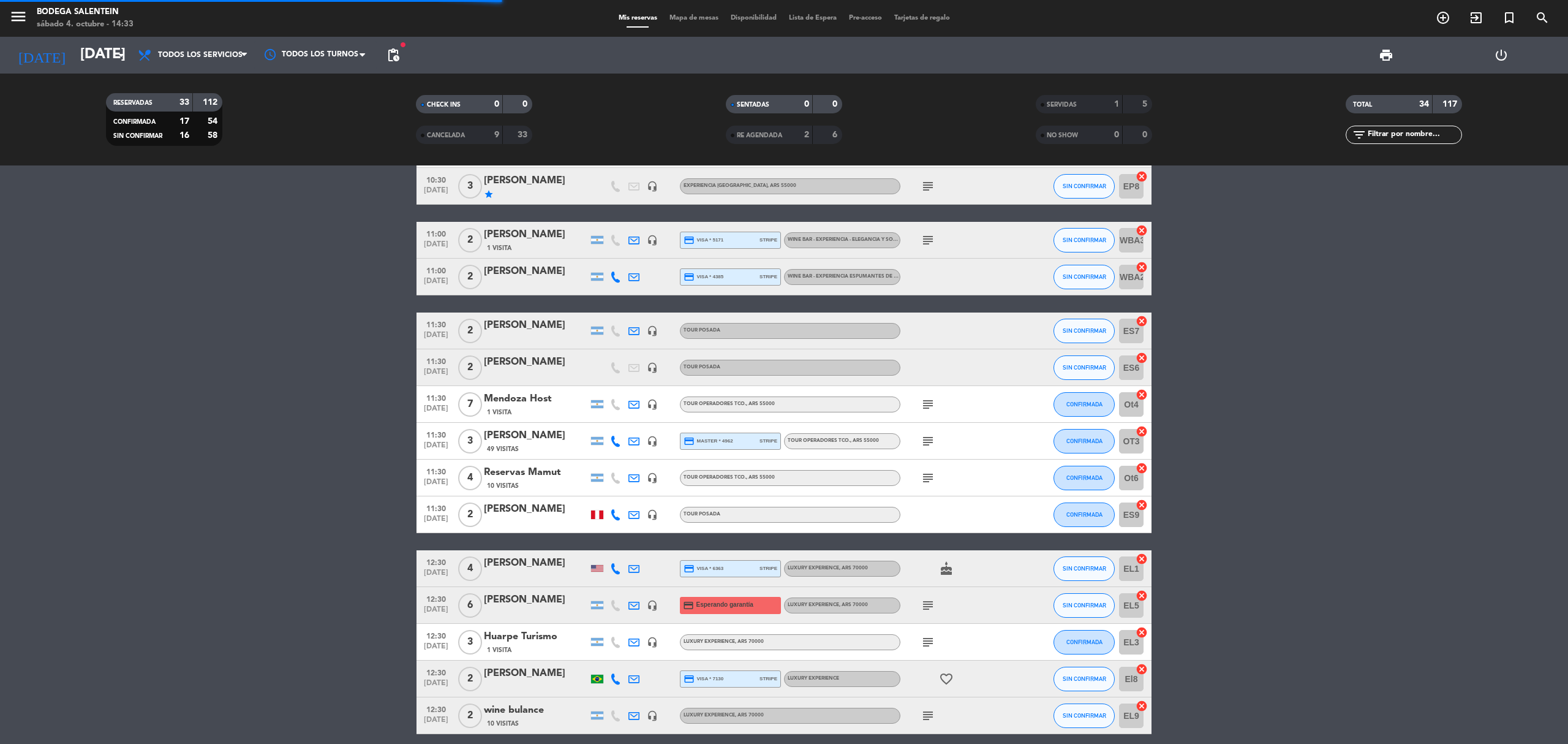
scroll to position [572, 0]
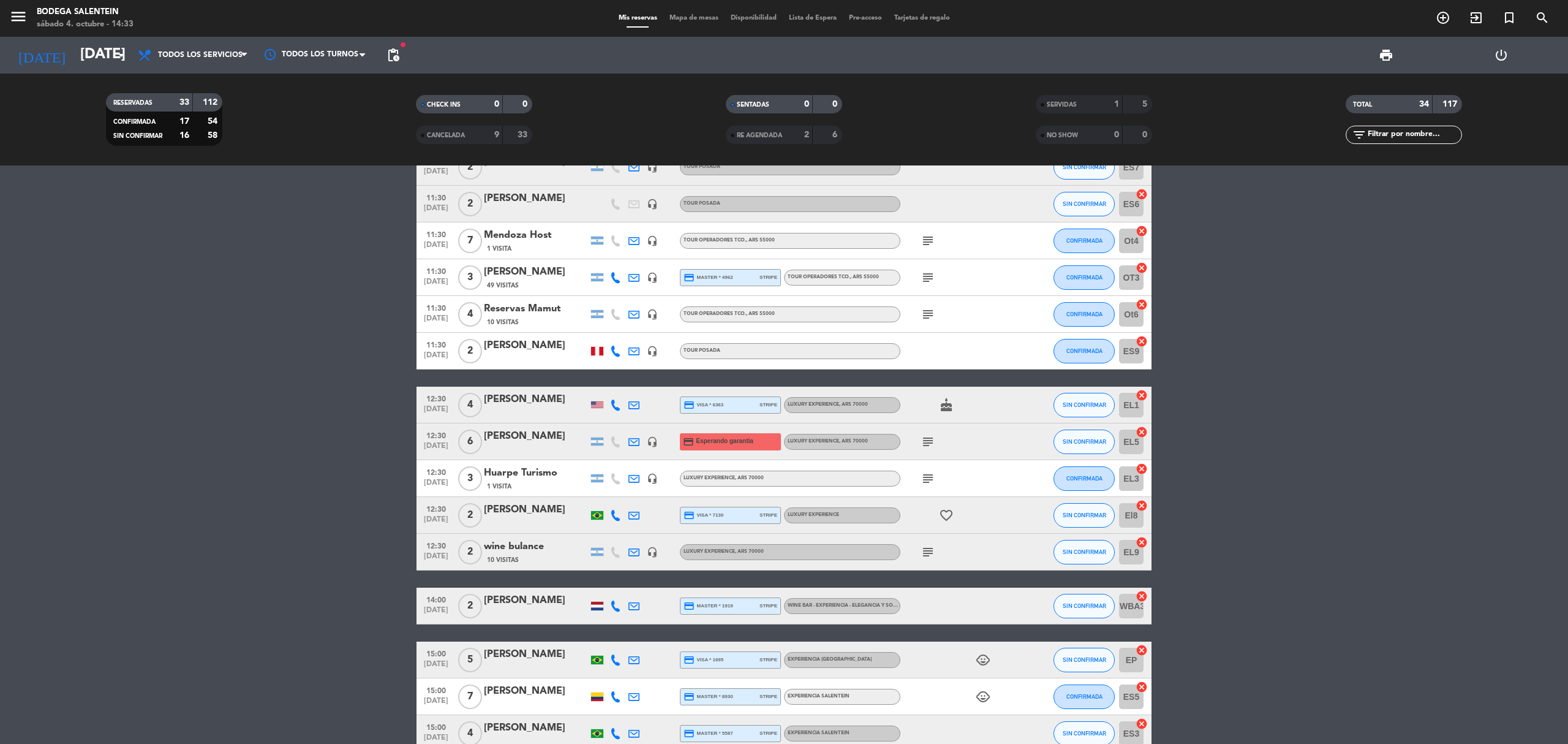
click at [566, 398] on div "[PERSON_NAME]" at bounding box center [536, 399] width 104 height 16
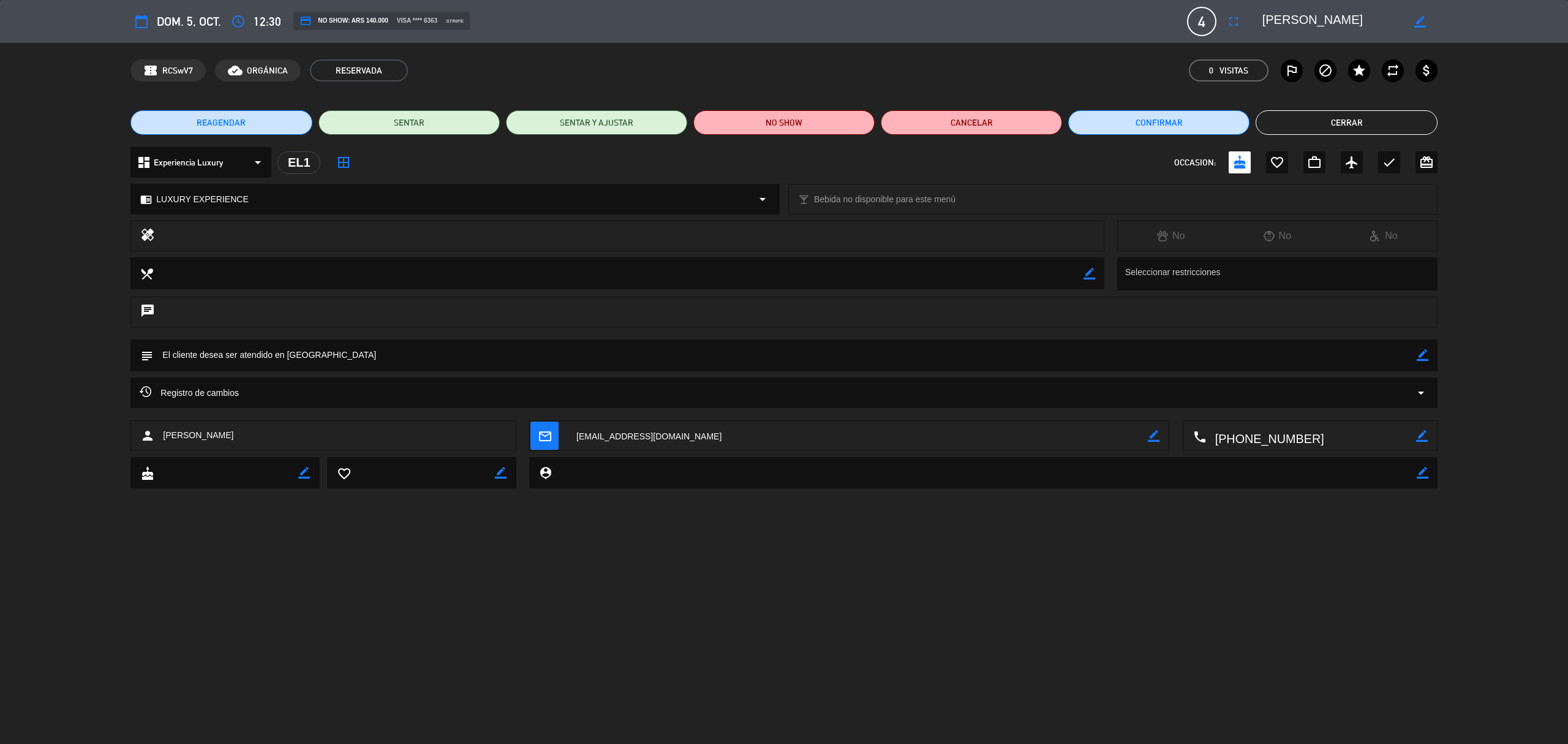
click at [1304, 123] on button "Cerrar" at bounding box center [1346, 122] width 182 height 25
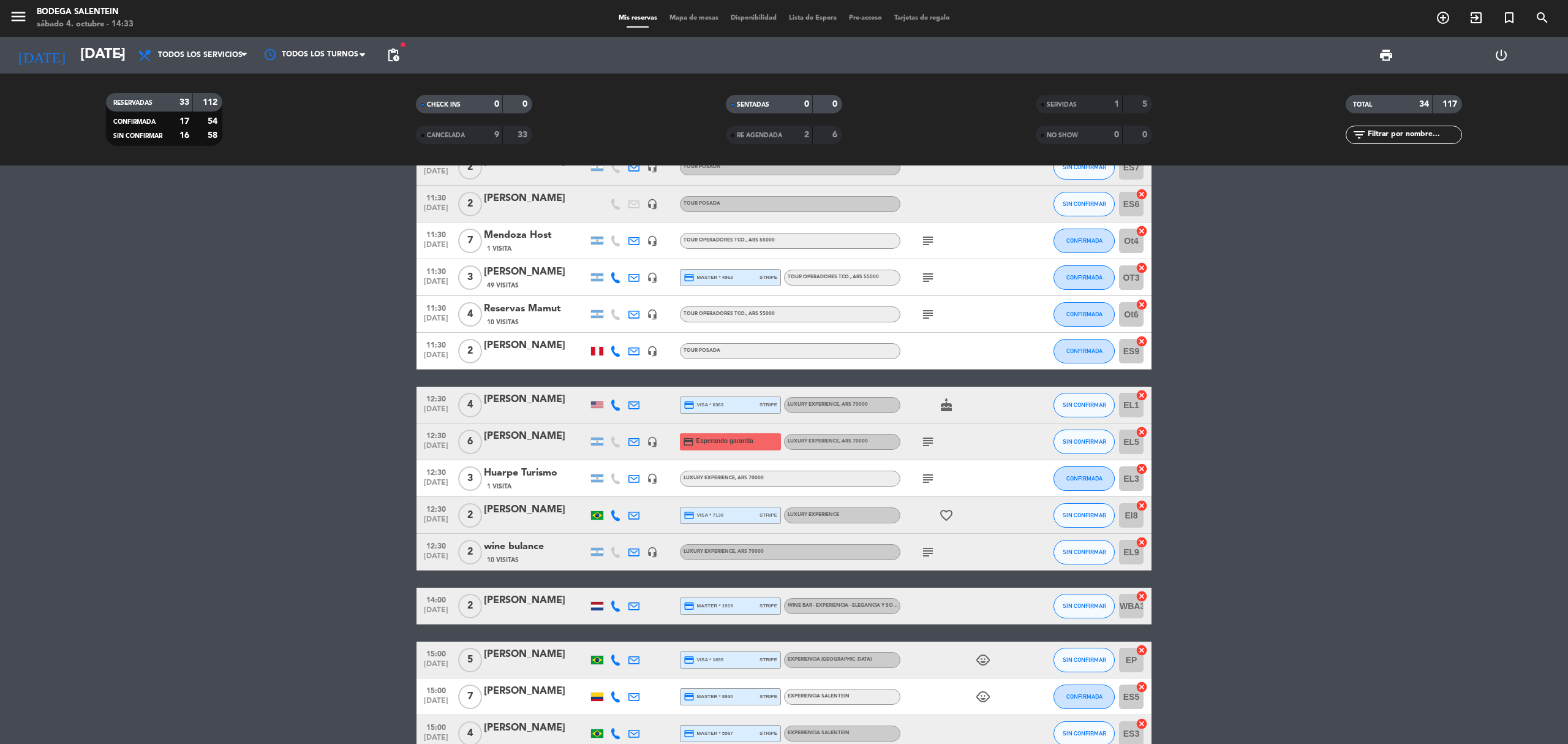
click at [435, 408] on span "[DATE]" at bounding box center [436, 412] width 31 height 14
click at [392, 57] on span "pending_actions" at bounding box center [393, 55] width 15 height 15
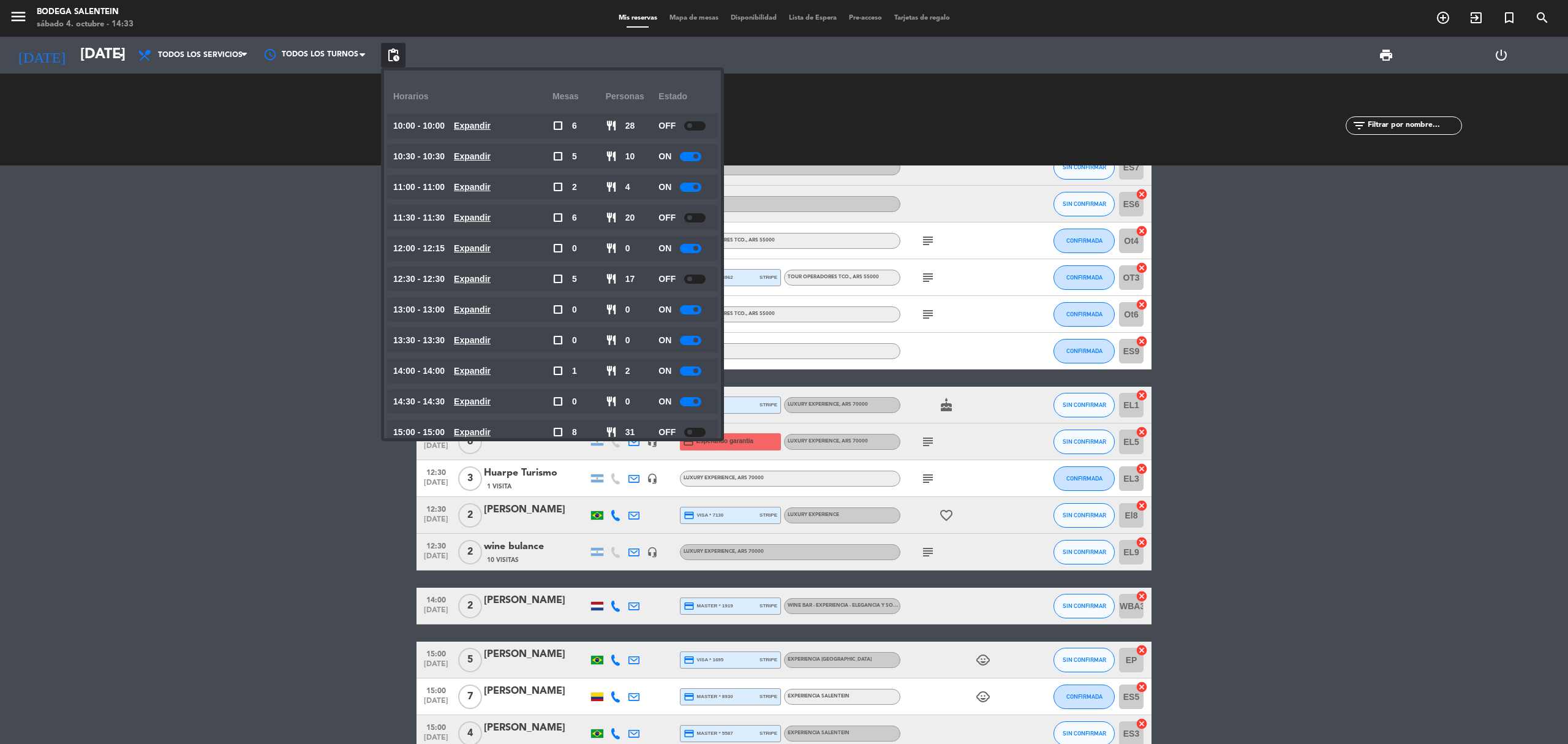
click at [250, 368] on bookings-row "10:00 [DATE] Agencia DISTINTOS 21 Visitas headset_mic Experiencia Salentein , A…" at bounding box center [784, 277] width 1568 height 1316
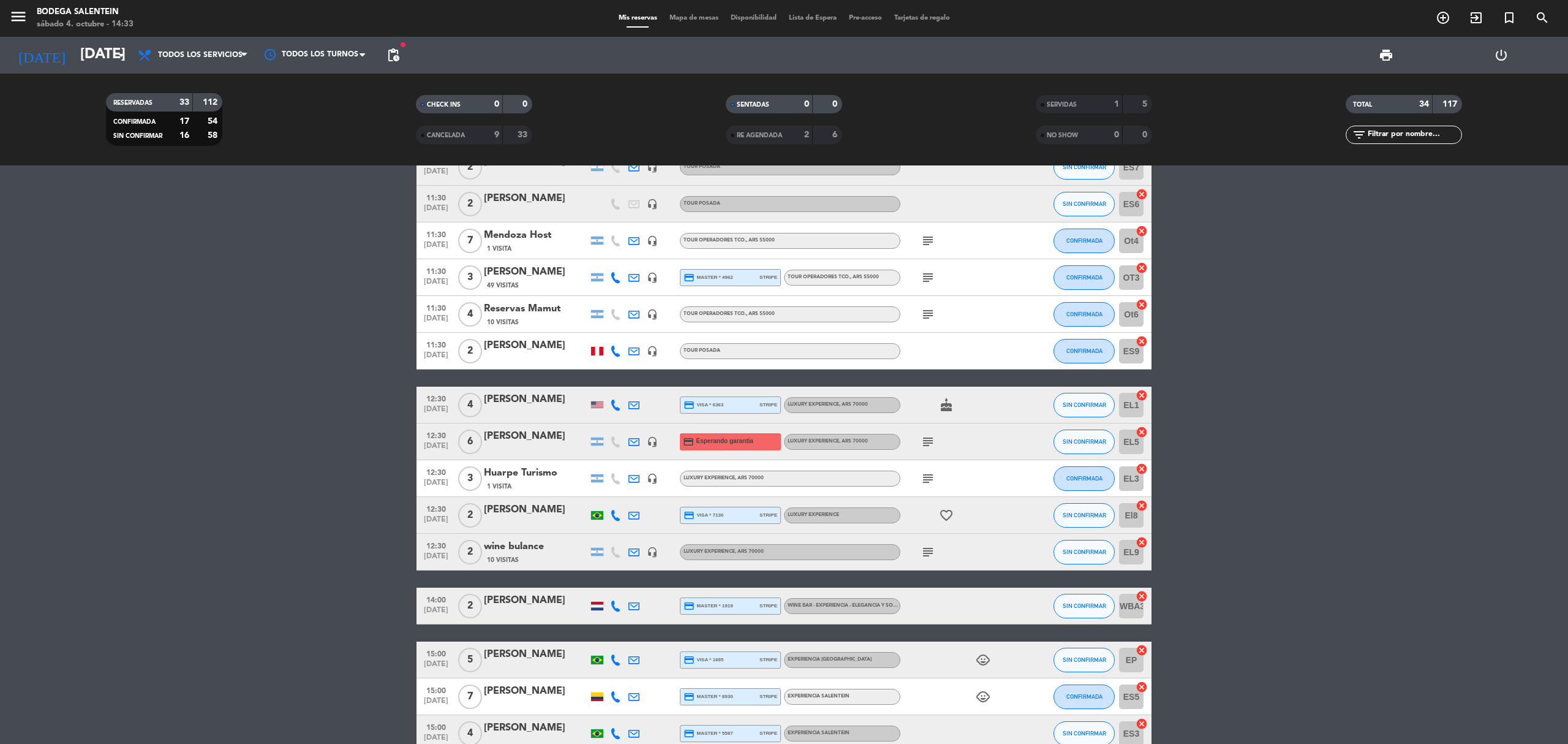
click at [422, 407] on span "[DATE]" at bounding box center [436, 412] width 31 height 14
click at [429, 450] on span "[DATE]" at bounding box center [436, 449] width 31 height 14
click at [429, 480] on span "[DATE]" at bounding box center [436, 486] width 31 height 14
click at [429, 516] on span "[DATE]" at bounding box center [436, 522] width 31 height 14
click at [442, 562] on span "[DATE]" at bounding box center [436, 559] width 31 height 14
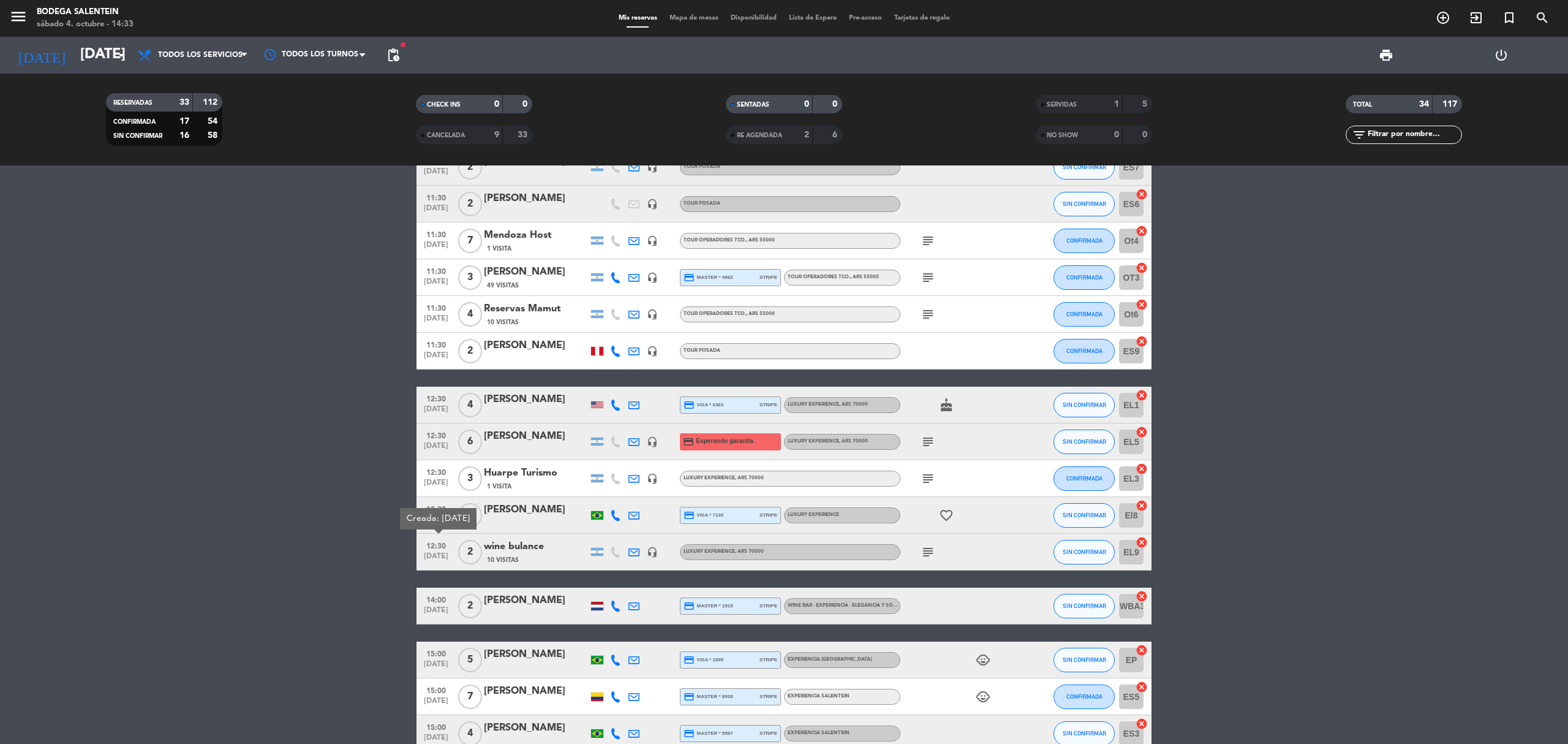
click at [272, 474] on bookings-row "10:00 [DATE] Agencia DISTINTOS 21 Visitas headset_mic Experiencia Salentein , A…" at bounding box center [784, 277] width 1568 height 1316
click at [929, 439] on icon "subject" at bounding box center [928, 442] width 15 height 15
click at [655, 439] on icon "headset_mic" at bounding box center [652, 441] width 11 height 11
click at [446, 442] on span "[DATE]" at bounding box center [436, 449] width 31 height 14
click at [446, 440] on span "12:30" at bounding box center [436, 434] width 31 height 14
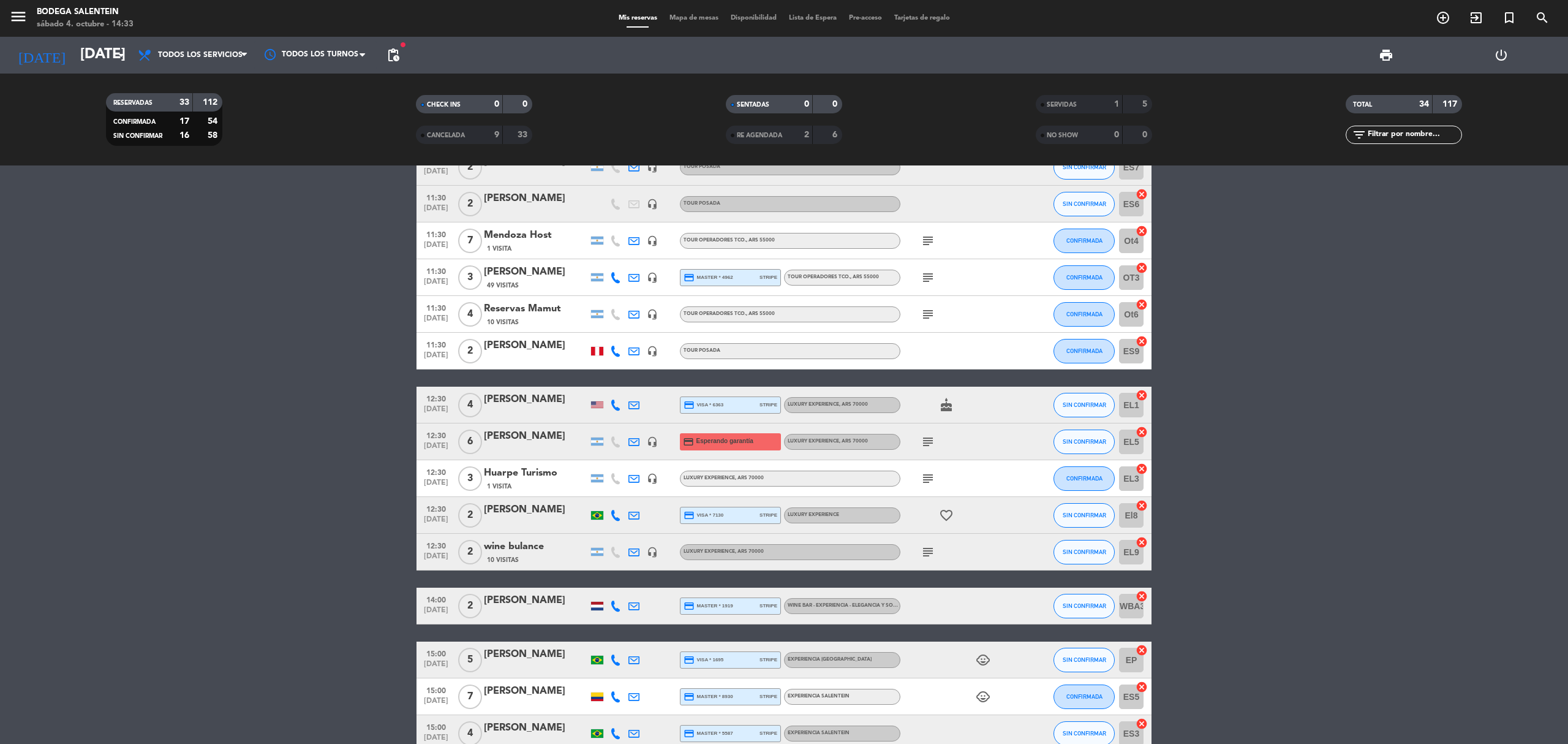
click at [348, 425] on bookings-row "10:00 [DATE] Agencia DISTINTOS 21 Visitas headset_mic Experiencia Salentein , A…" at bounding box center [784, 277] width 1568 height 1316
click at [437, 402] on span "12:30" at bounding box center [436, 397] width 31 height 14
click at [439, 486] on span "[DATE]" at bounding box center [436, 486] width 31 height 14
click at [433, 521] on span "[DATE]" at bounding box center [436, 522] width 31 height 14
click at [429, 556] on span "[DATE]" at bounding box center [436, 559] width 31 height 14
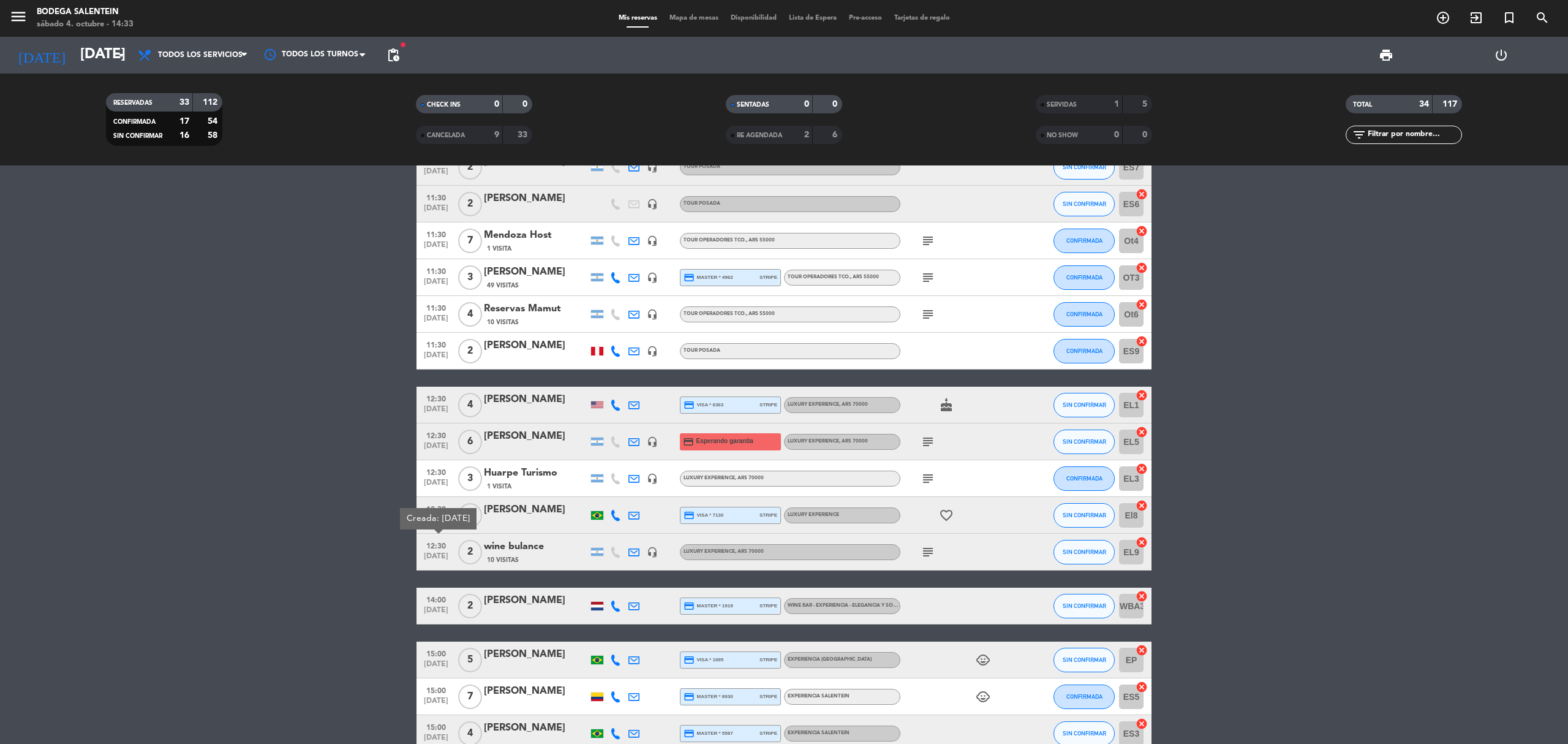
click at [109, 484] on bookings-row "10:00 [DATE] Agencia DISTINTOS 21 Visitas headset_mic Experiencia Salentein , A…" at bounding box center [784, 277] width 1568 height 1316
click at [918, 439] on div "subject" at bounding box center [955, 441] width 110 height 36
click at [930, 440] on icon "subject" at bounding box center [928, 442] width 15 height 15
click at [932, 480] on icon "subject" at bounding box center [928, 479] width 15 height 15
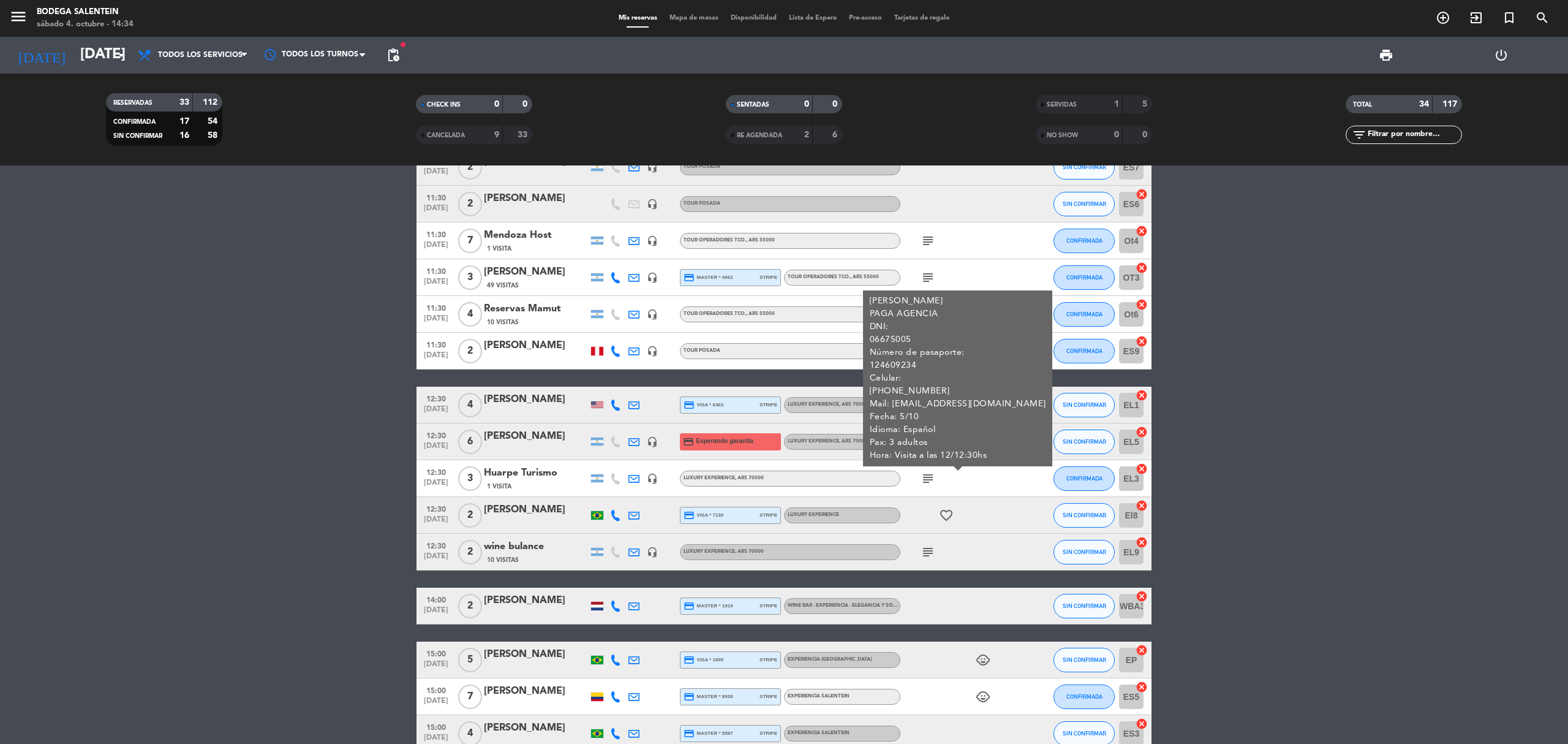
click at [923, 556] on icon "subject" at bounding box center [928, 552] width 15 height 15
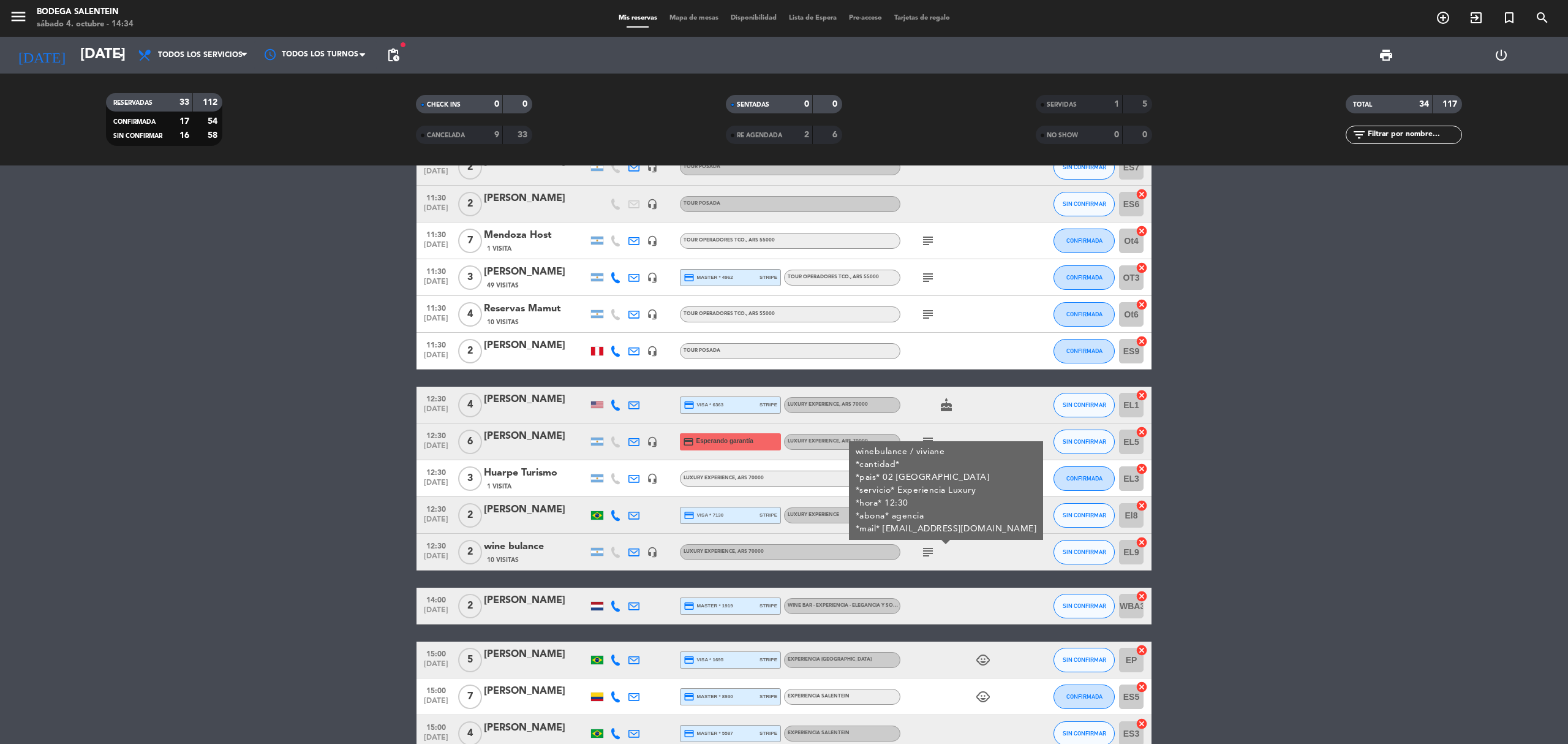
click at [923, 556] on icon "subject" at bounding box center [928, 552] width 15 height 15
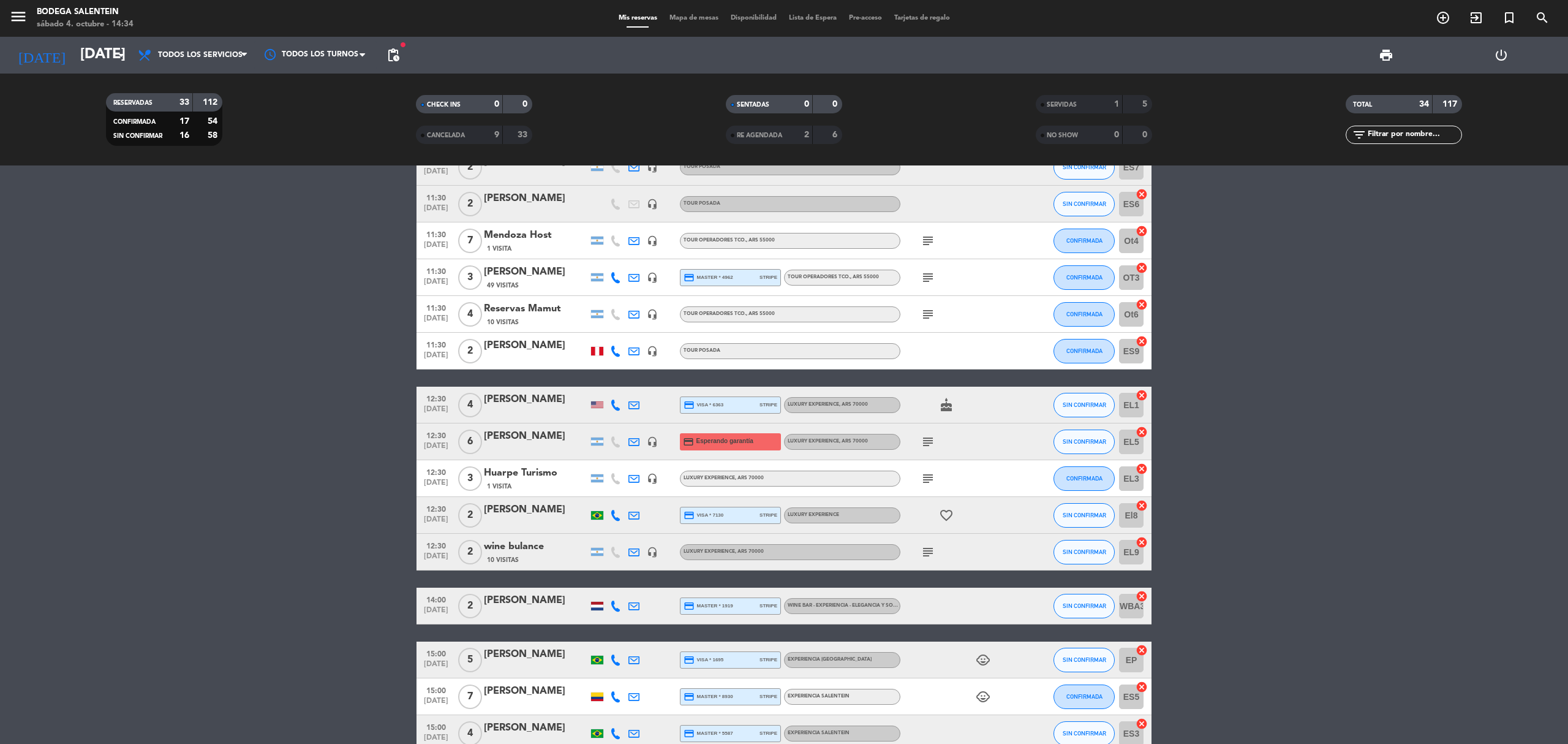
click at [631, 405] on icon at bounding box center [633, 405] width 11 height 11
click at [613, 407] on icon at bounding box center [615, 405] width 11 height 11
click at [304, 378] on bookings-row "10:00 [DATE] Agencia DISTINTOS 21 Visitas headset_mic Experiencia Salentein , A…" at bounding box center [784, 277] width 1568 height 1316
click at [508, 395] on div "[PERSON_NAME]" at bounding box center [536, 399] width 104 height 16
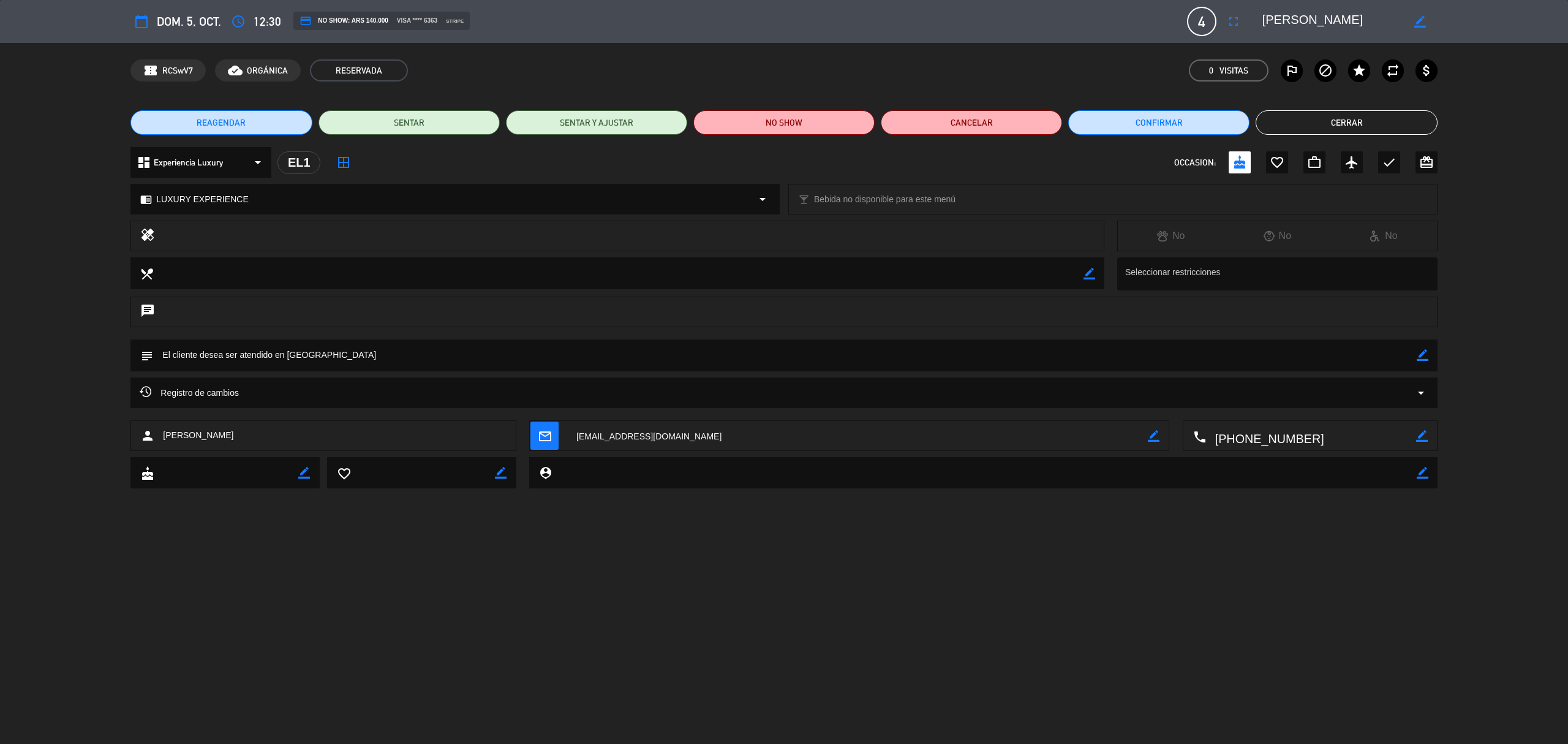
click at [1287, 120] on button "Cerrar" at bounding box center [1346, 122] width 182 height 25
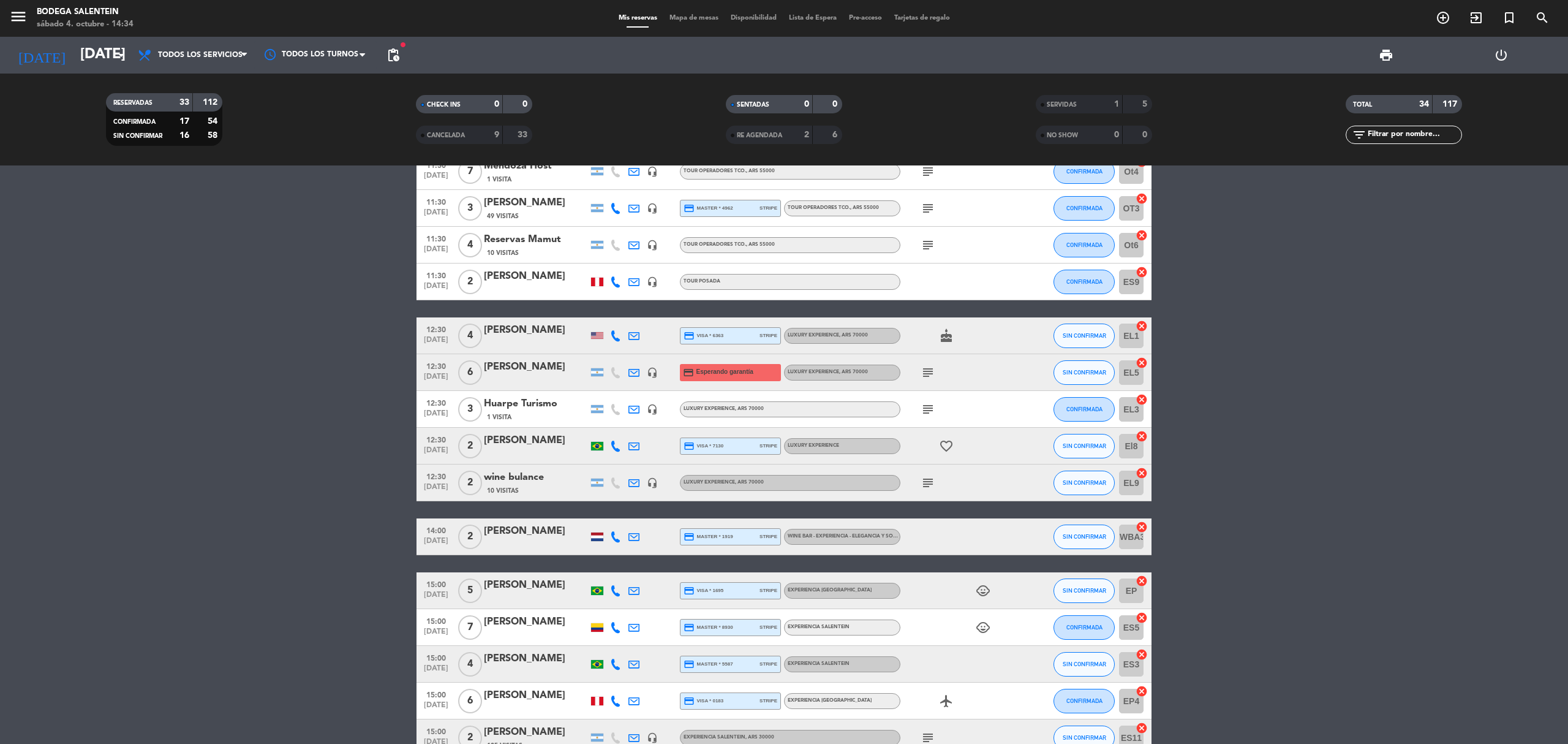
scroll to position [817, 0]
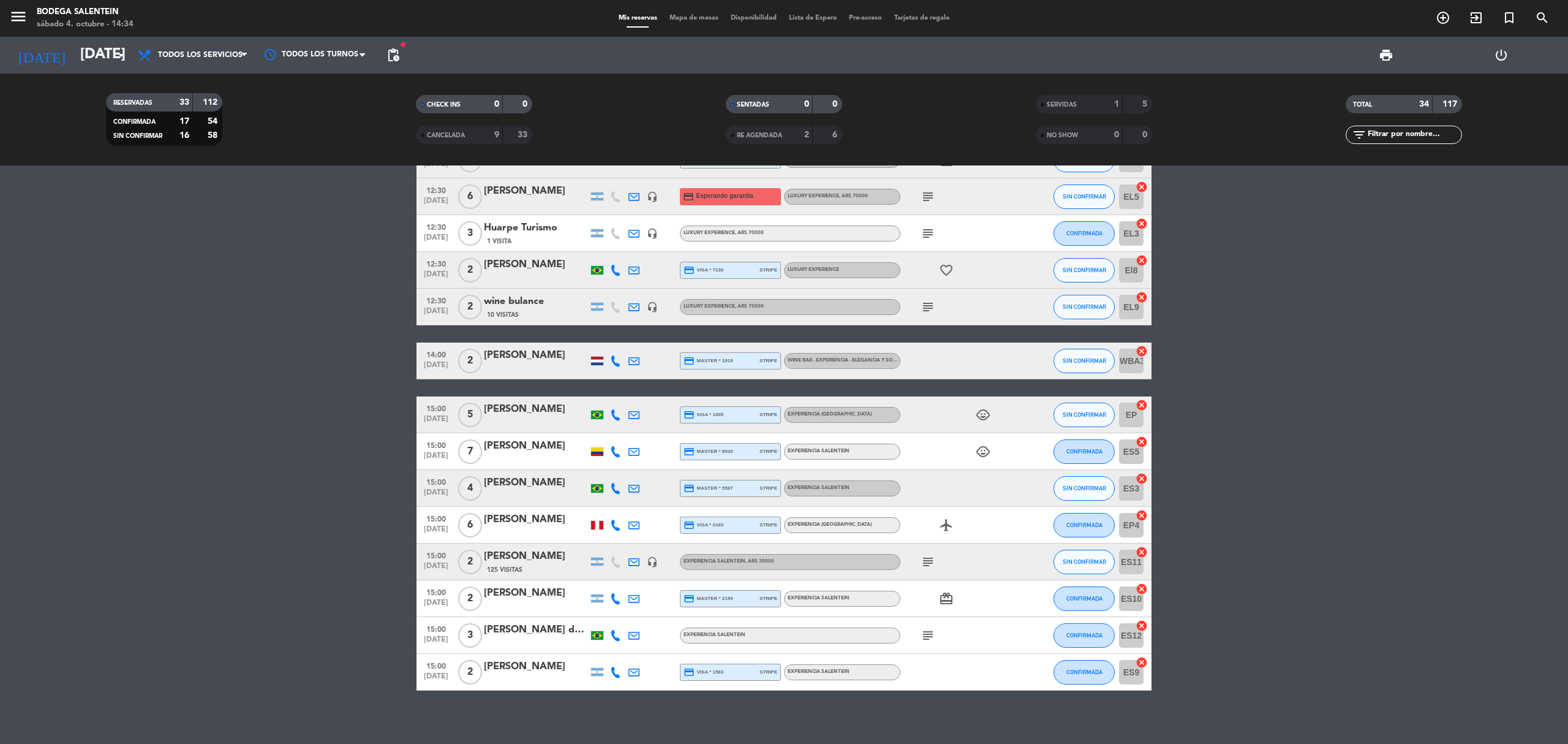
click at [987, 453] on icon "child_care" at bounding box center [983, 451] width 15 height 15
click at [990, 415] on icon "child_care" at bounding box center [983, 415] width 15 height 15
drag, startPoint x: 49, startPoint y: 518, endPoint x: 85, endPoint y: 516, distance: 36.1
click at [49, 520] on bookings-row "10:00 [DATE] Agencia DISTINTOS 21 Visitas headset_mic Experiencia Salentein , A…" at bounding box center [784, 32] width 1568 height 1316
click at [927, 566] on icon "subject" at bounding box center [928, 562] width 15 height 15
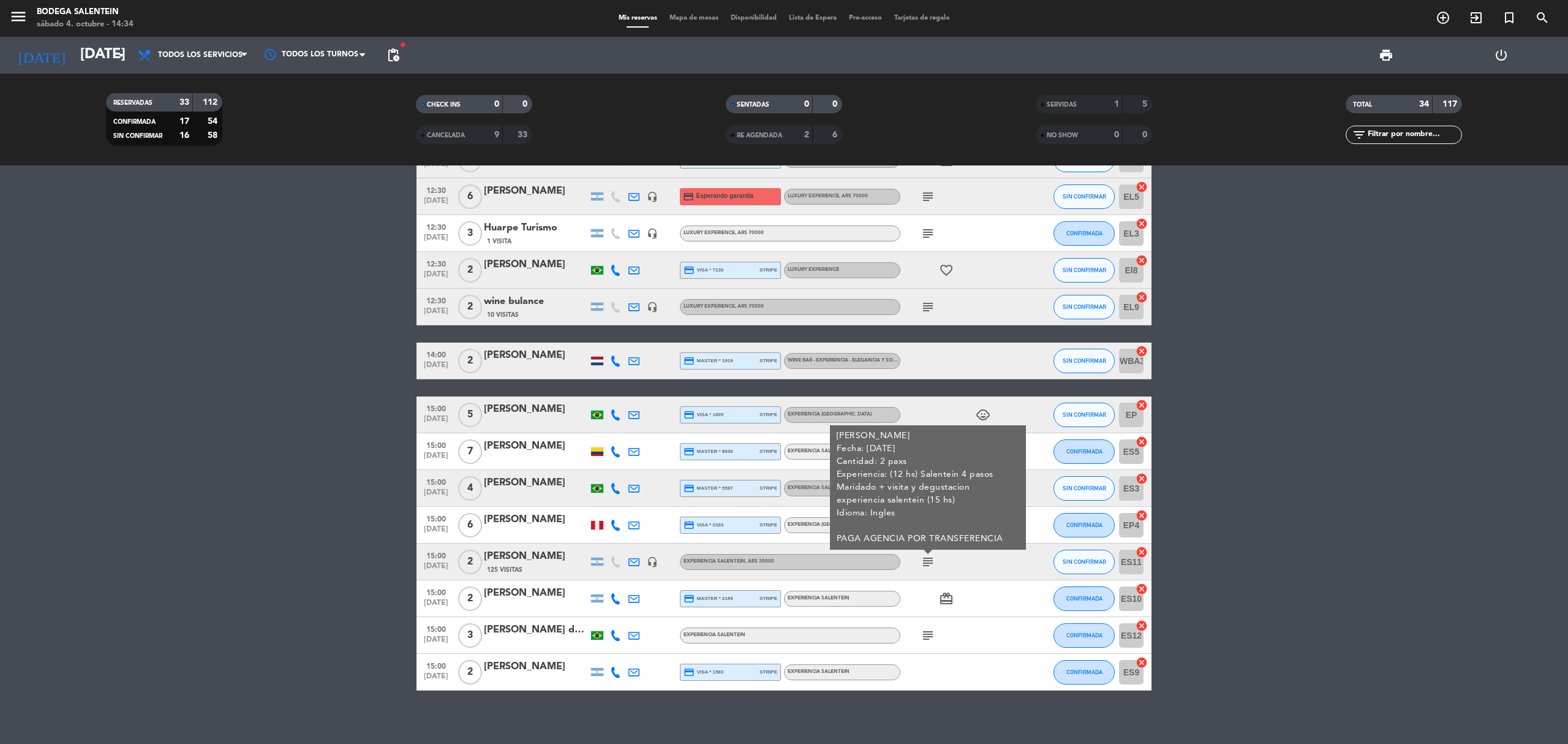
click at [922, 631] on icon "subject" at bounding box center [928, 636] width 15 height 15
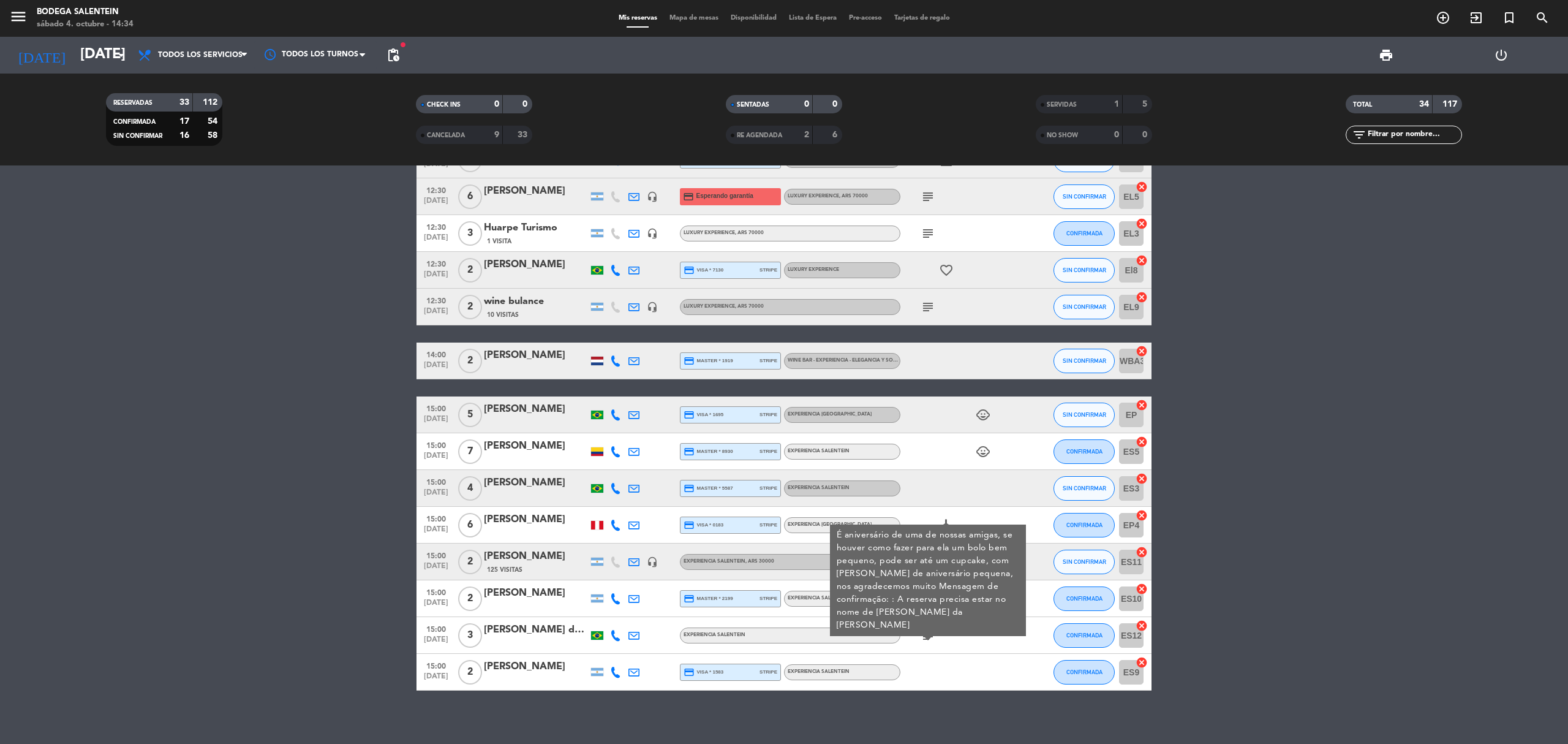
click at [922, 631] on icon "subject" at bounding box center [928, 636] width 15 height 15
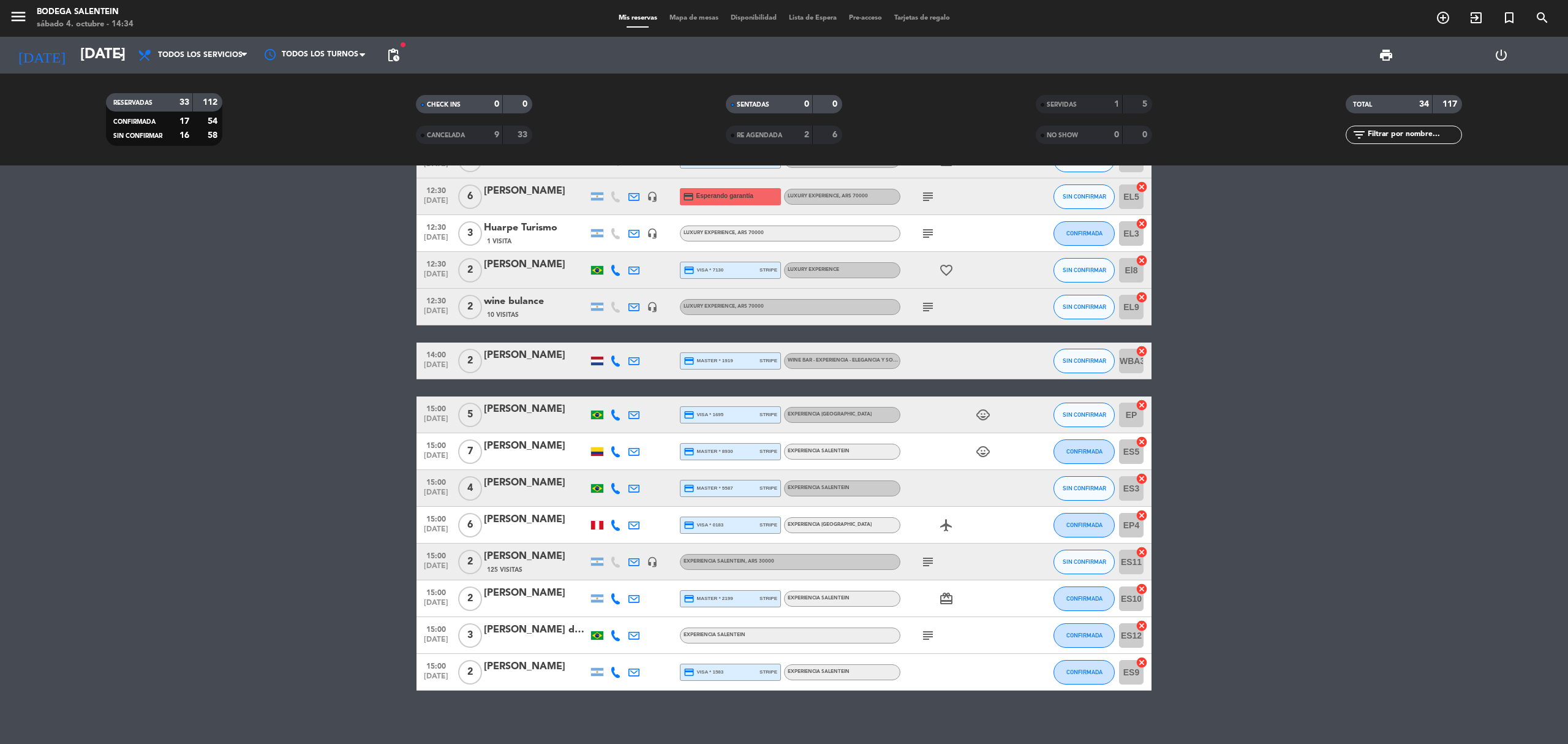
click at [431, 643] on span "[DATE]" at bounding box center [436, 642] width 31 height 14
click at [224, 569] on bookings-row "10:00 [DATE] Agencia DISTINTOS 21 Visitas headset_mic Experiencia Salentein , A…" at bounding box center [784, 32] width 1568 height 1316
click at [74, 67] on input "[DATE]" at bounding box center [165, 55] width 182 height 29
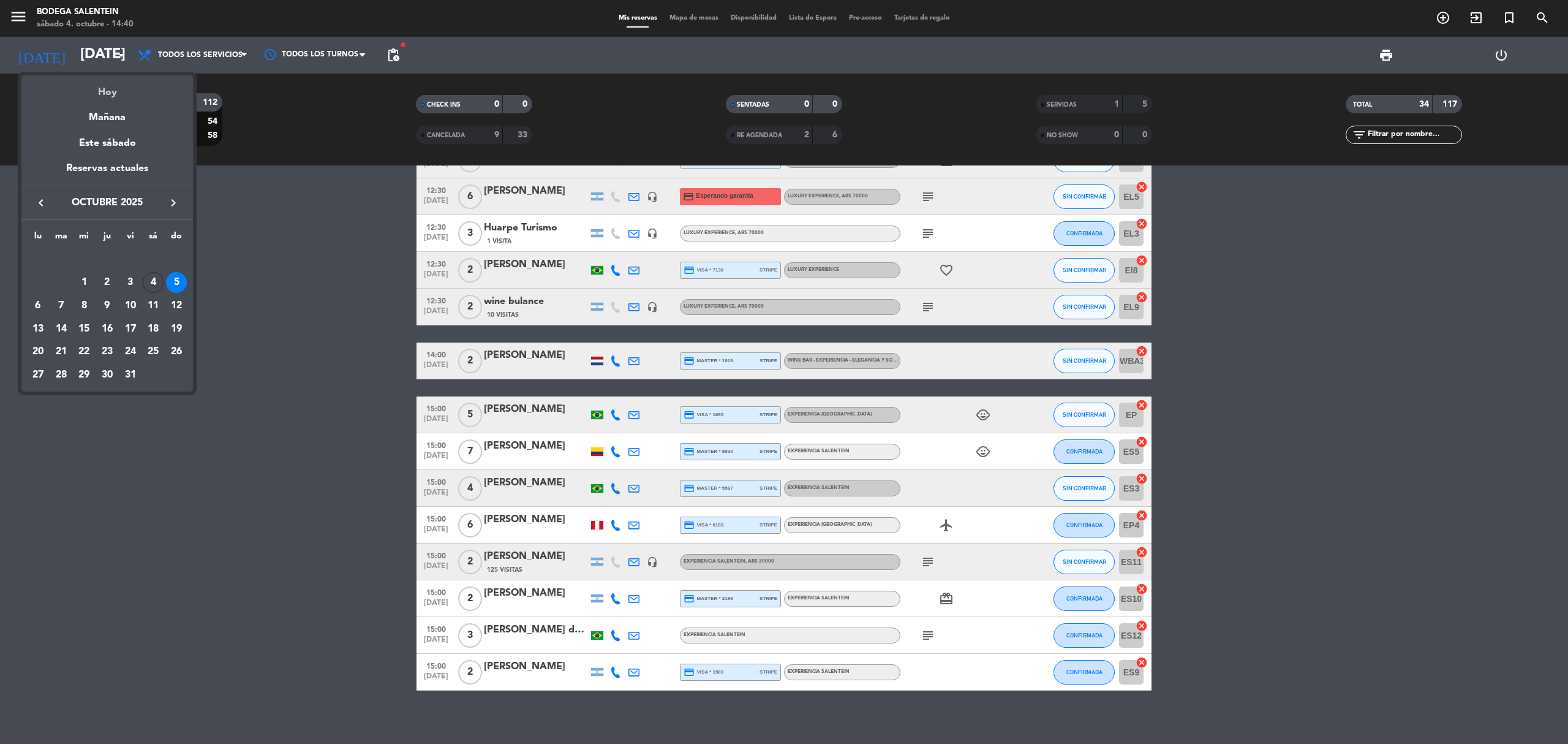
click at [96, 85] on div "Hoy" at bounding box center [107, 88] width 172 height 25
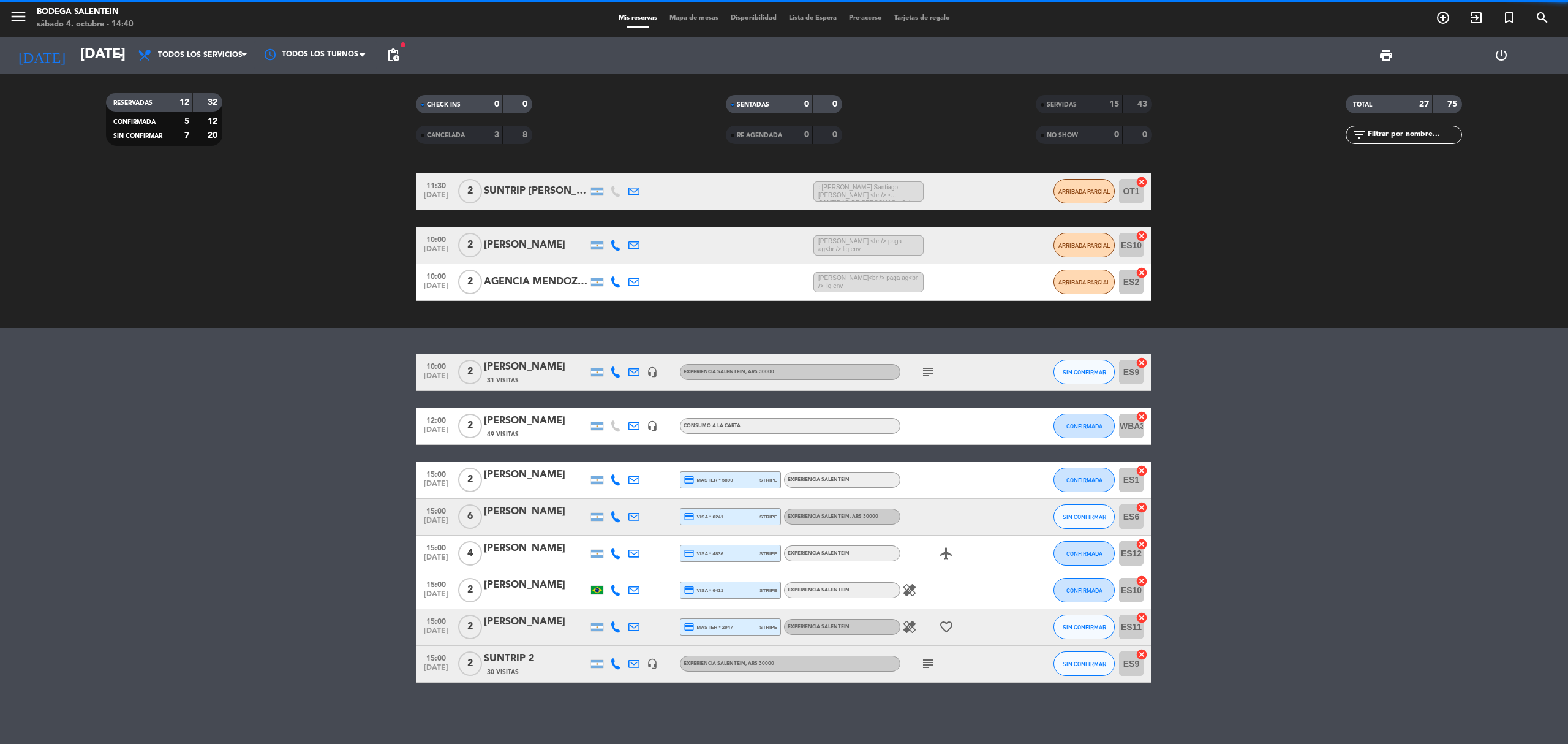
scroll to position [118, 0]
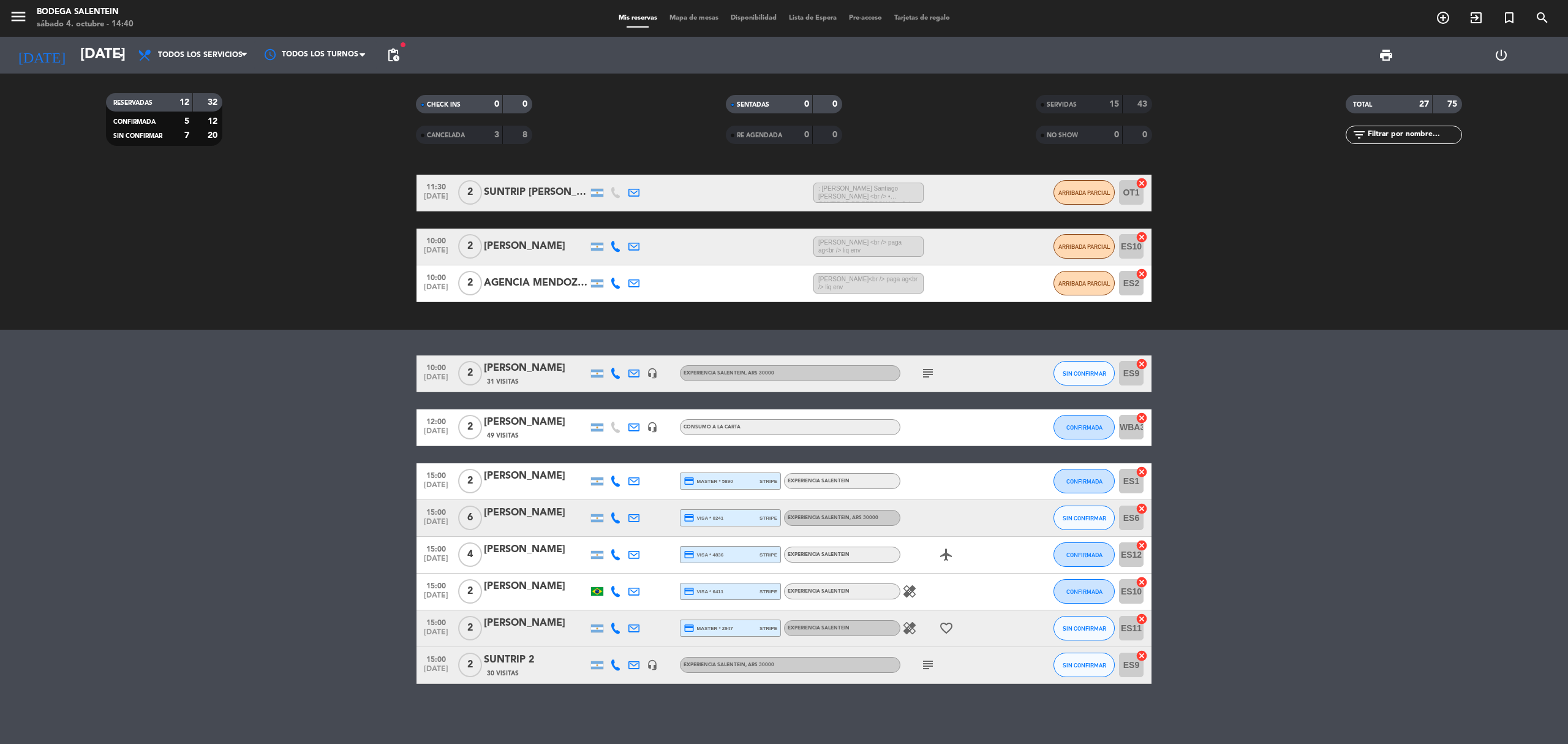
click at [533, 584] on div "[PERSON_NAME]" at bounding box center [536, 586] width 104 height 16
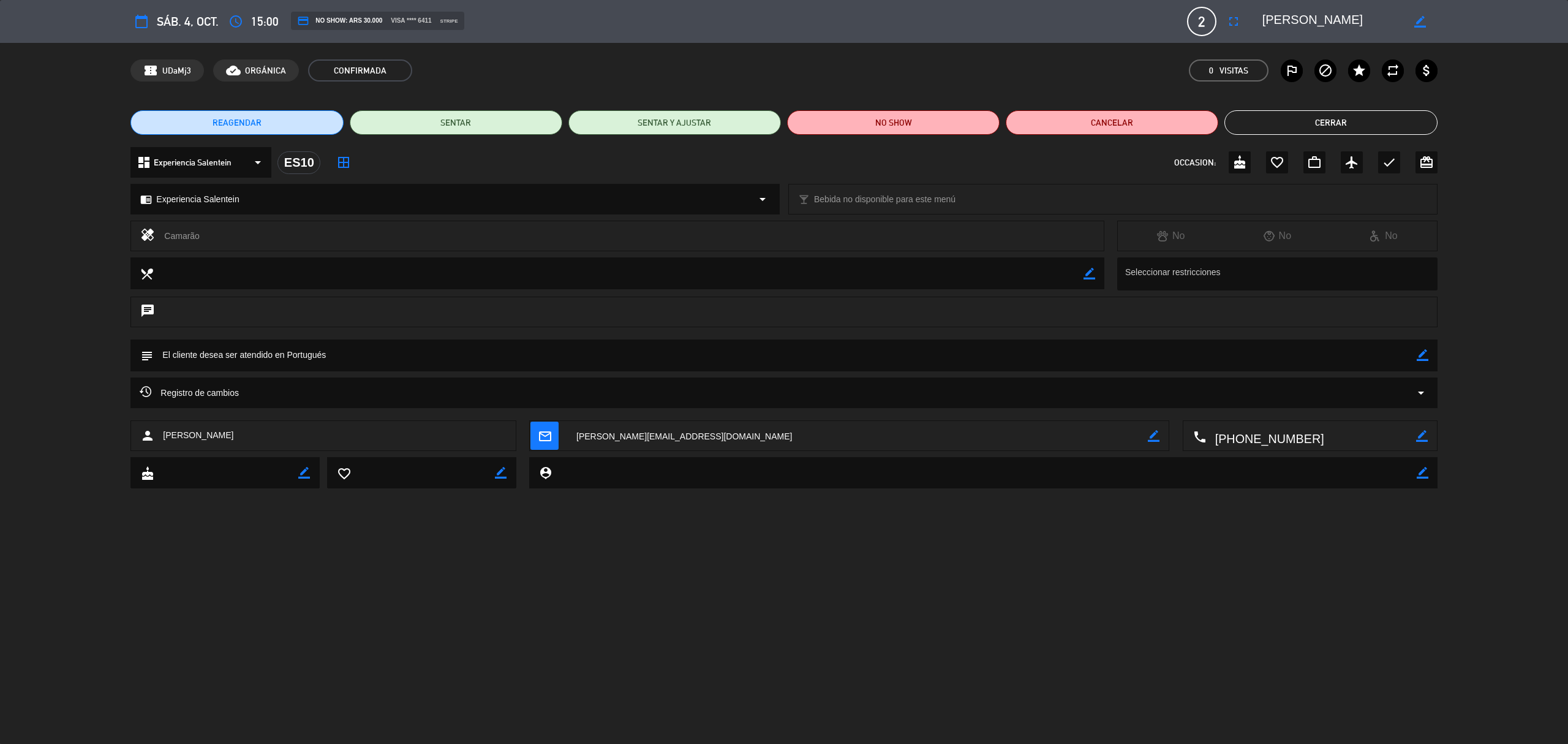
drag, startPoint x: 1262, startPoint y: 22, endPoint x: 1389, endPoint y: 22, distance: 127.0
click at [1389, 22] on textarea at bounding box center [1332, 21] width 140 height 22
click at [1292, 113] on button "Cerrar" at bounding box center [1330, 122] width 212 height 25
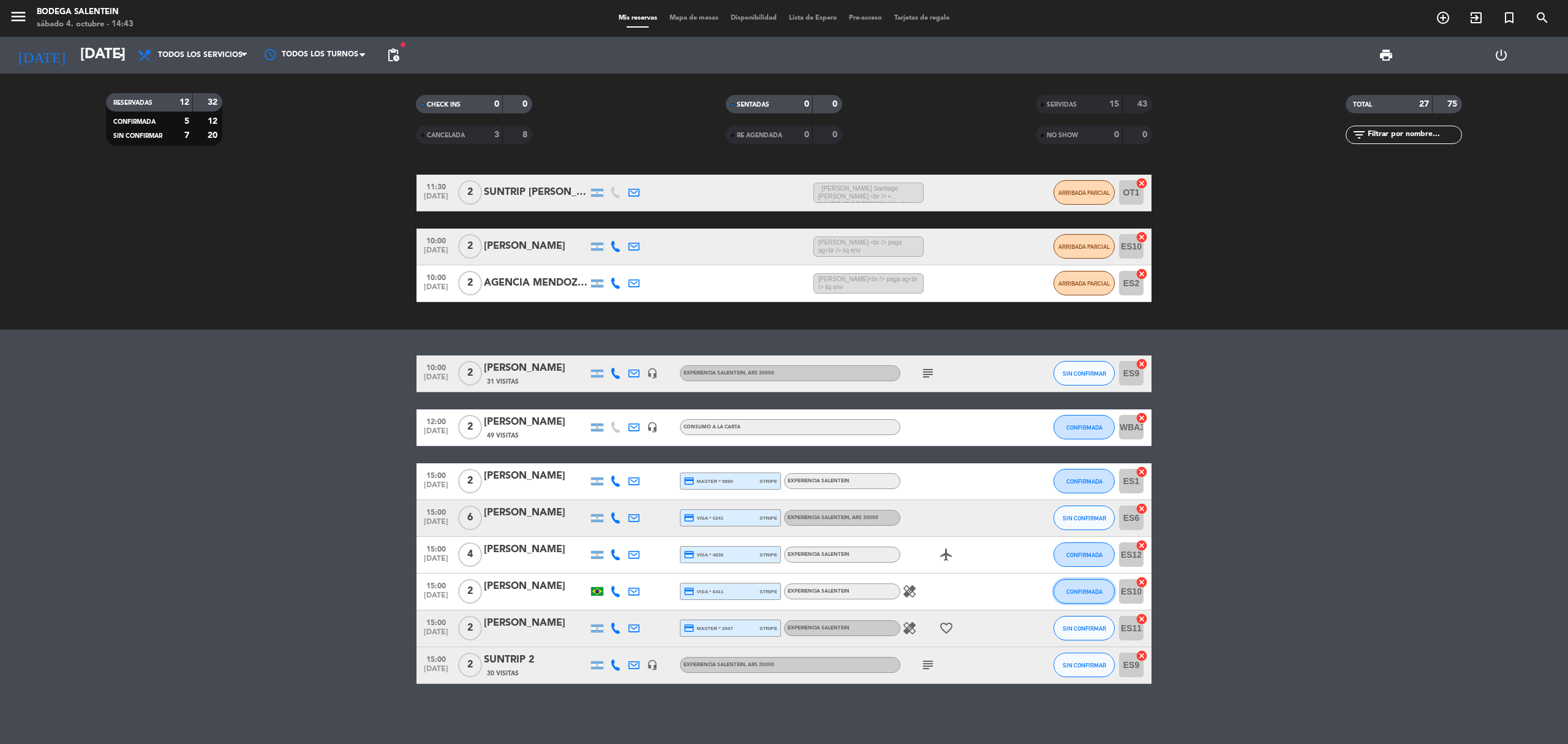
click at [1059, 589] on button "CONFIRMADA" at bounding box center [1084, 591] width 61 height 25
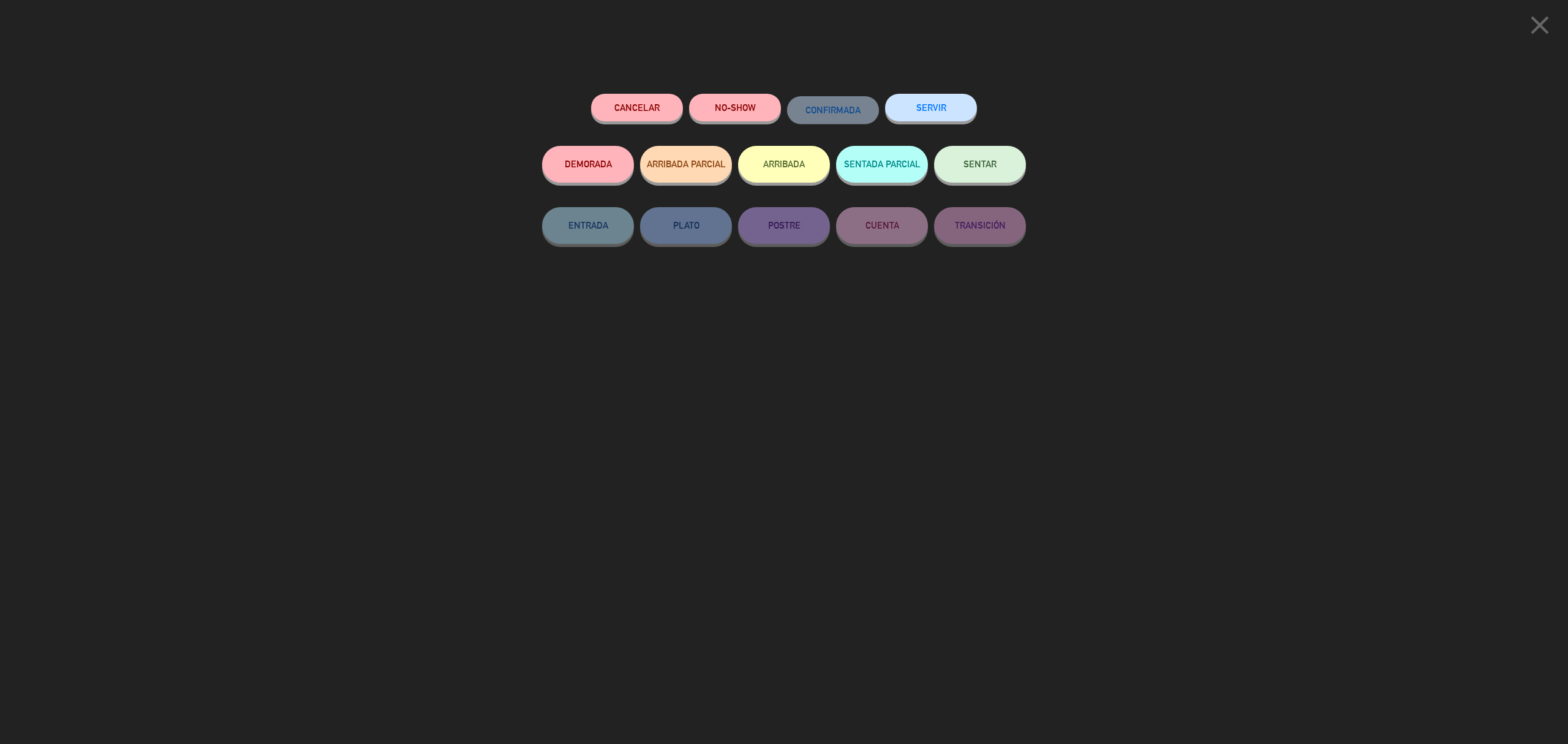
click at [944, 126] on div "SERVIR" at bounding box center [931, 120] width 92 height 52
click at [937, 106] on button "SERVIR" at bounding box center [931, 107] width 92 height 27
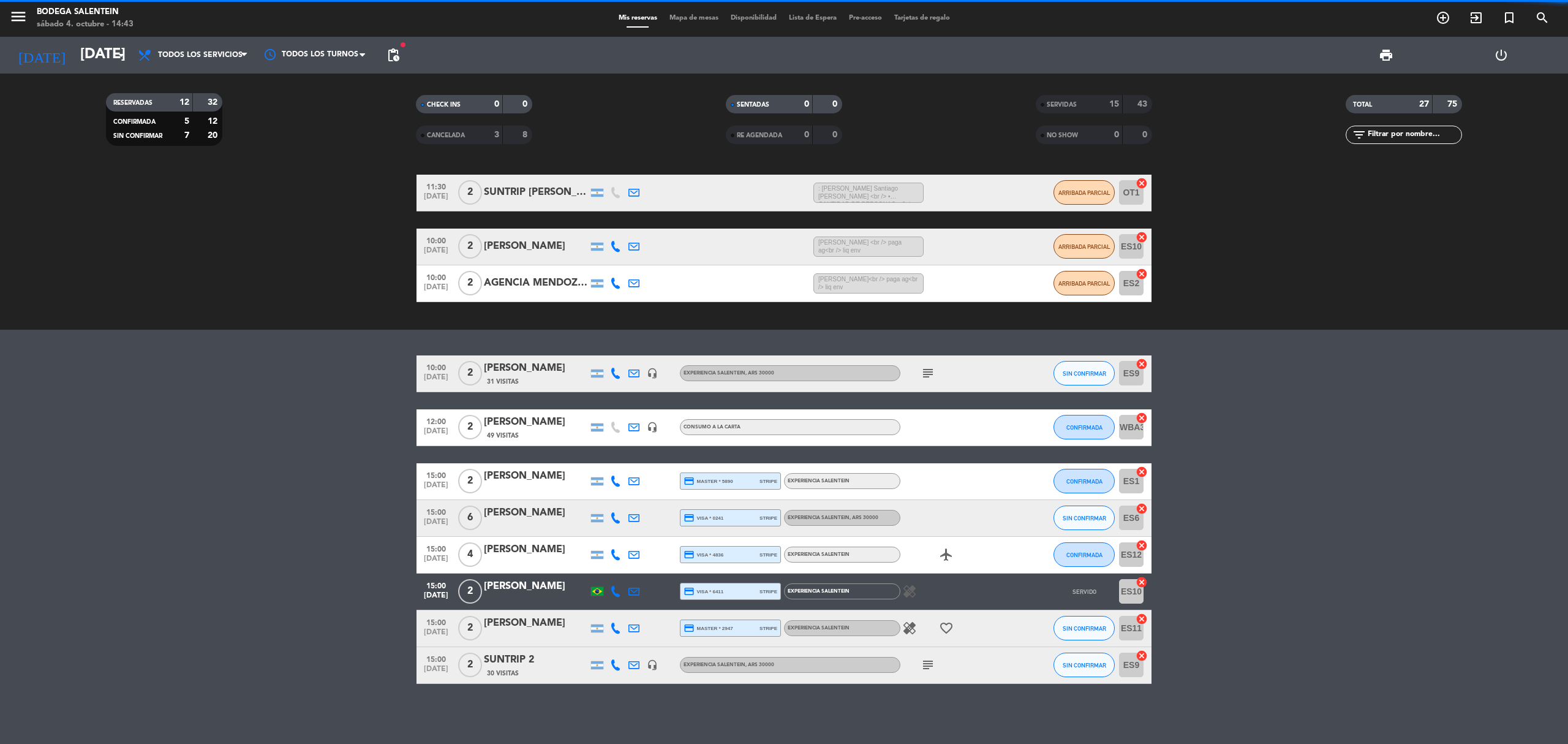
click at [1090, 98] on div "SERVIDAS" at bounding box center [1067, 104] width 56 height 14
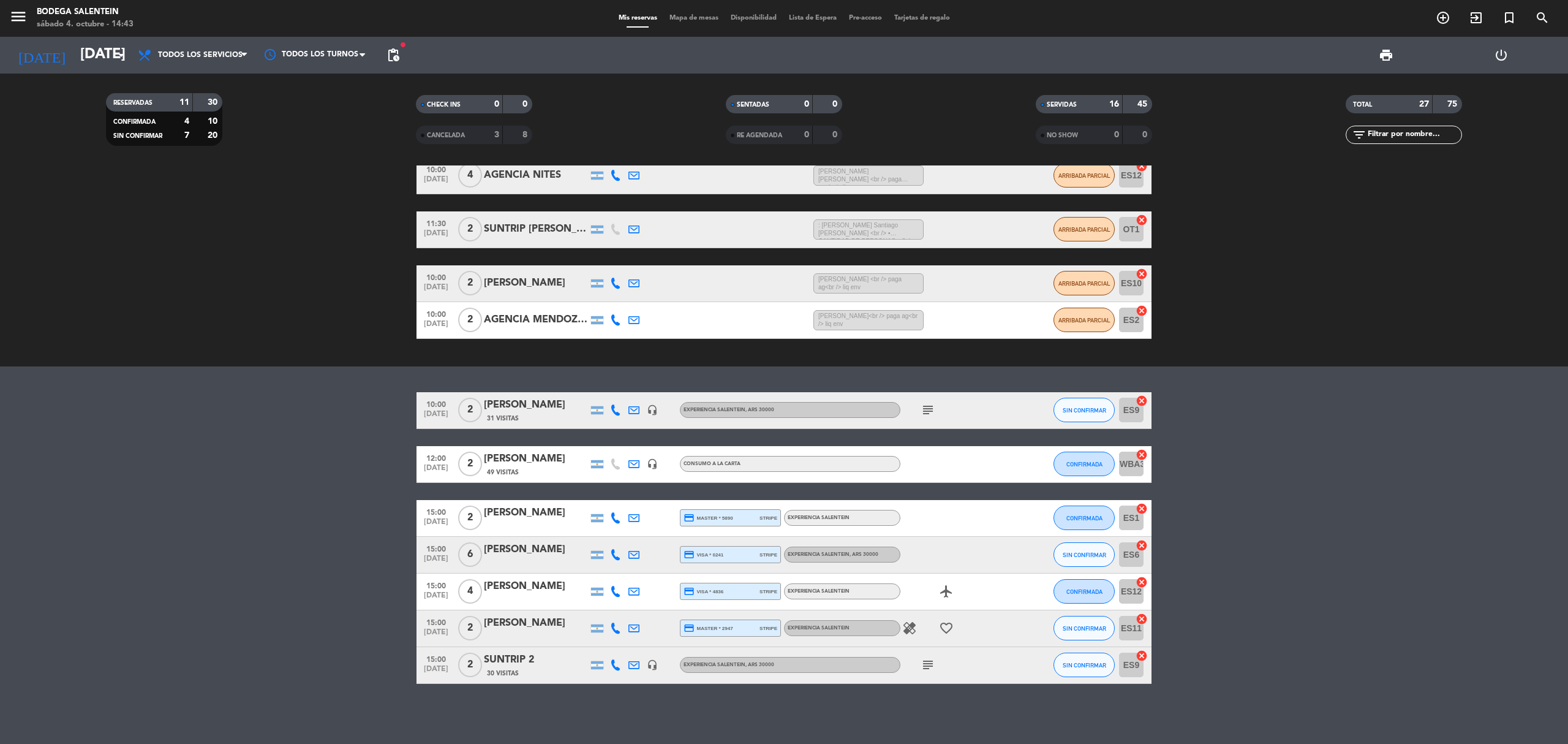
click at [1110, 104] on strong "16" at bounding box center [1114, 104] width 10 height 9
click at [1086, 92] on div "SERVIDAS 16 45 NO SHOW 0 0" at bounding box center [1094, 119] width 310 height 67
click at [1086, 98] on div "SERVIDAS" at bounding box center [1067, 104] width 56 height 14
click at [1115, 101] on strong "16" at bounding box center [1114, 104] width 10 height 9
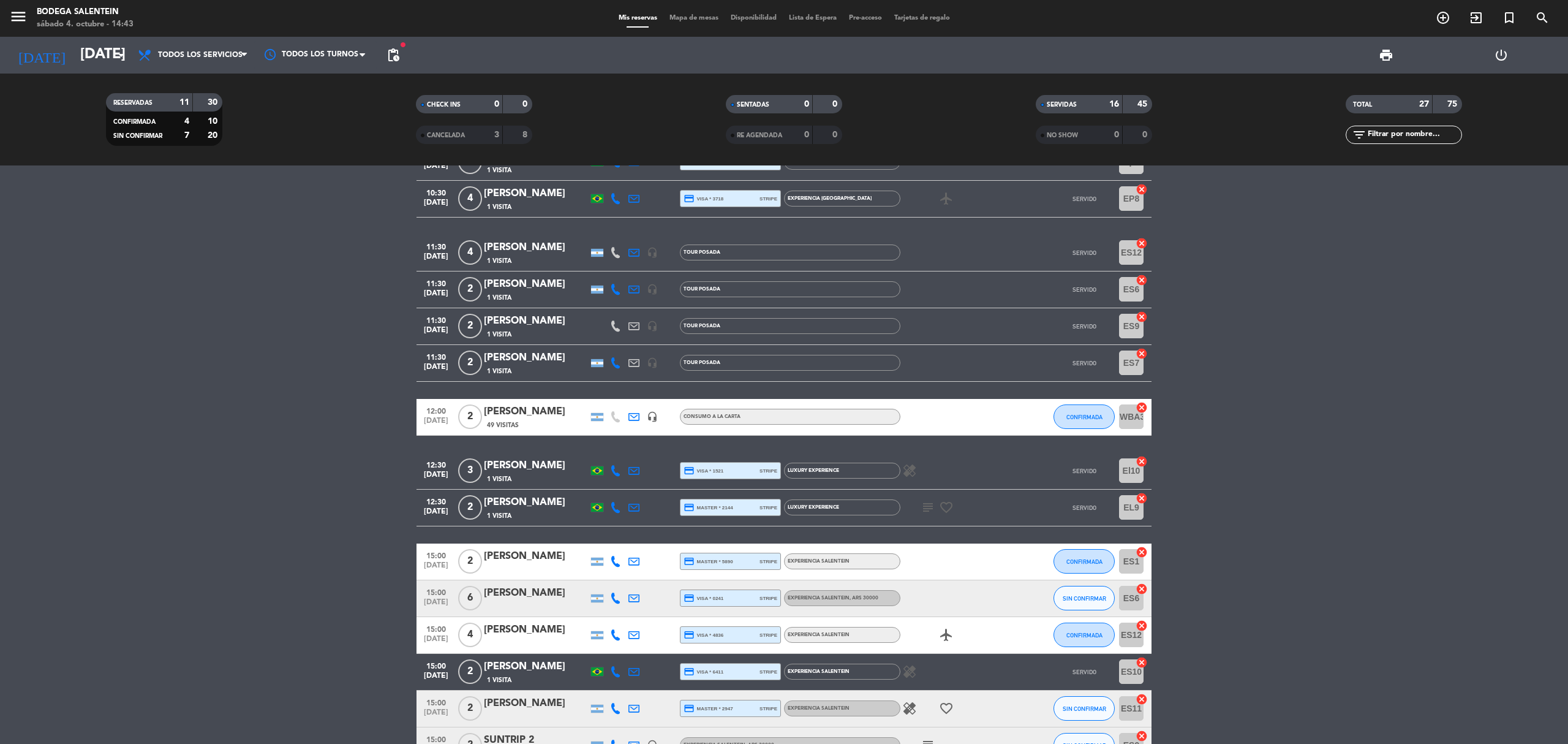
scroll to position [721, 0]
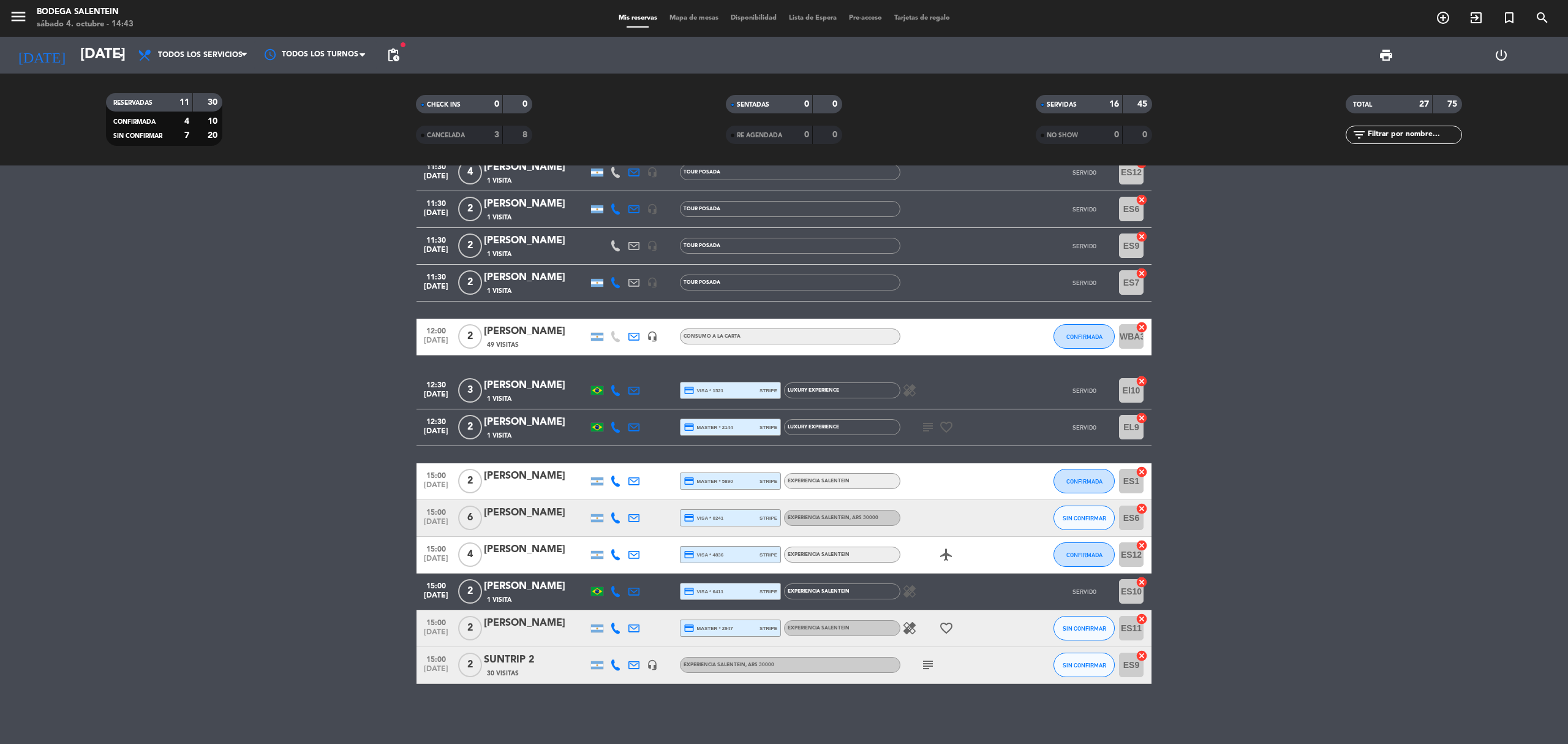
click at [927, 423] on icon "subject" at bounding box center [928, 427] width 15 height 15
click at [129, 443] on bookings-row "10:00 [DATE] 4 Agencia VTR 26 Visitas headset_mic Experiencia Salentein , ARS 3…" at bounding box center [784, 218] width 1568 height 932
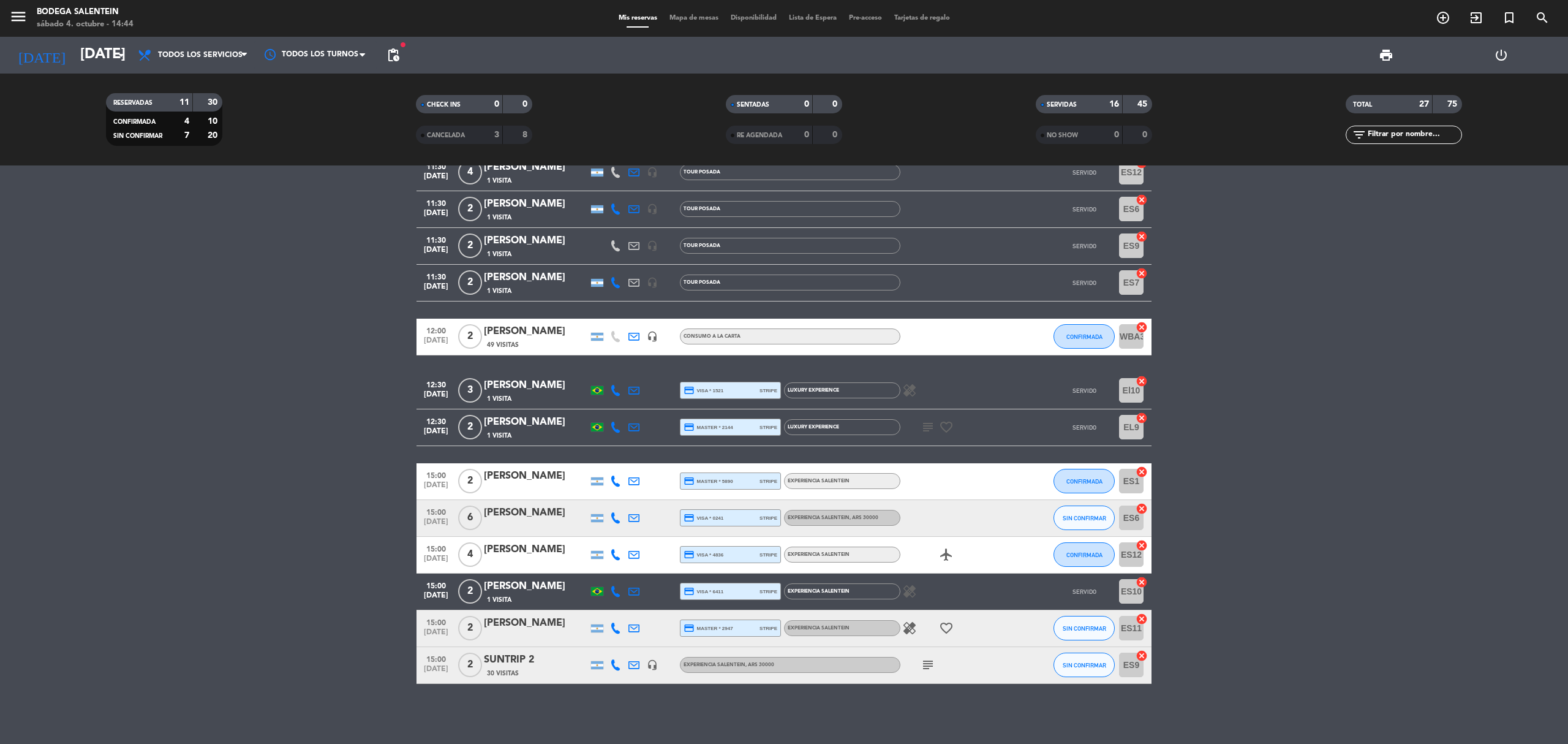
click at [914, 594] on icon "healing" at bounding box center [910, 591] width 15 height 15
click at [914, 628] on icon "healing" at bounding box center [910, 628] width 15 height 15
click at [923, 653] on div "subject" at bounding box center [955, 665] width 110 height 36
click at [923, 665] on icon "subject" at bounding box center [928, 665] width 15 height 15
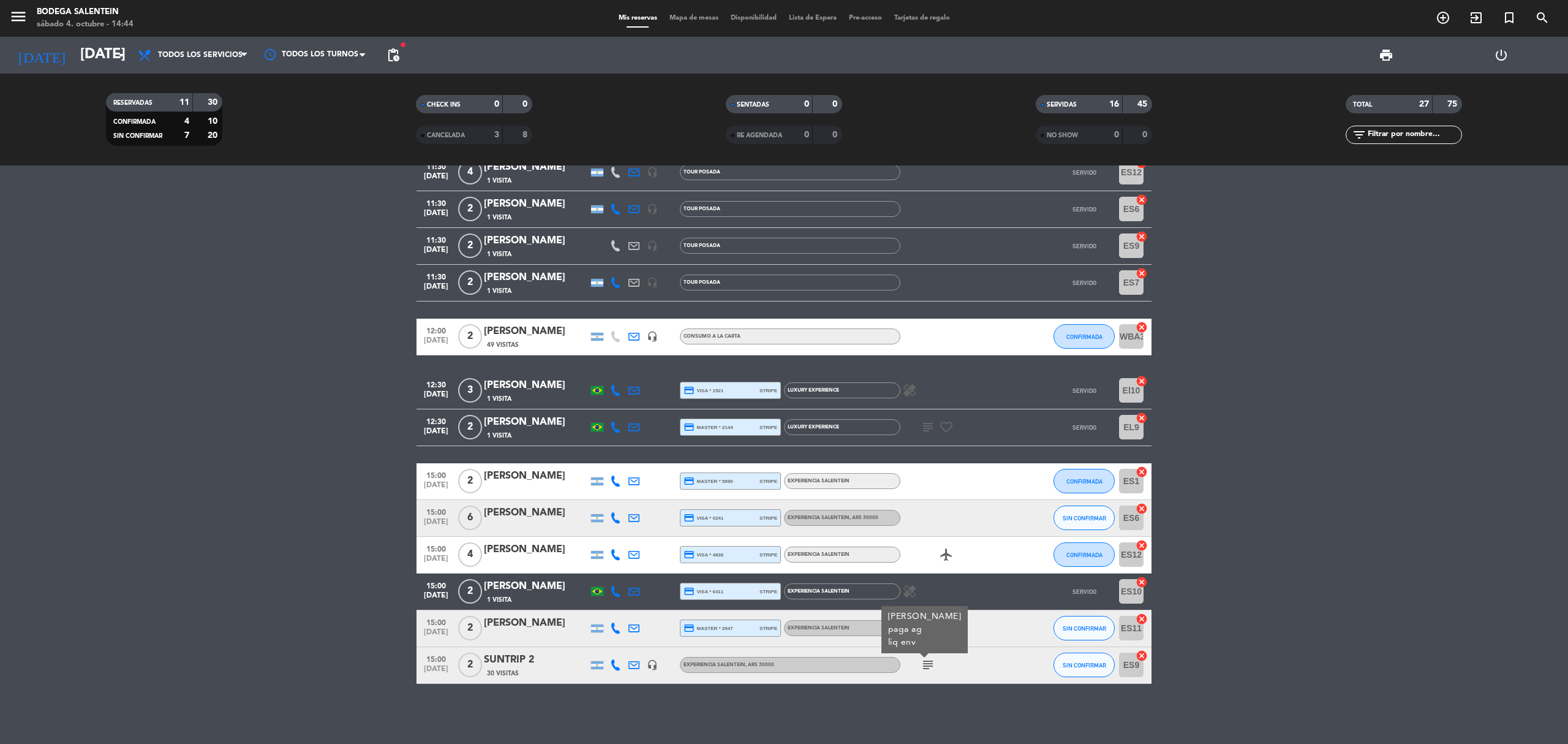
click at [923, 665] on icon "subject" at bounding box center [928, 665] width 15 height 15
click at [346, 207] on bookings-row "10:00 [DATE] 4 Agencia VTR 26 Visitas headset_mic Experiencia Salentein , ARS 3…" at bounding box center [784, 218] width 1568 height 932
click at [866, 517] on span ", ARS 30000" at bounding box center [864, 518] width 29 height 5
click at [669, 504] on div at bounding box center [671, 518] width 19 height 36
click at [679, 512] on div at bounding box center [671, 518] width 19 height 36
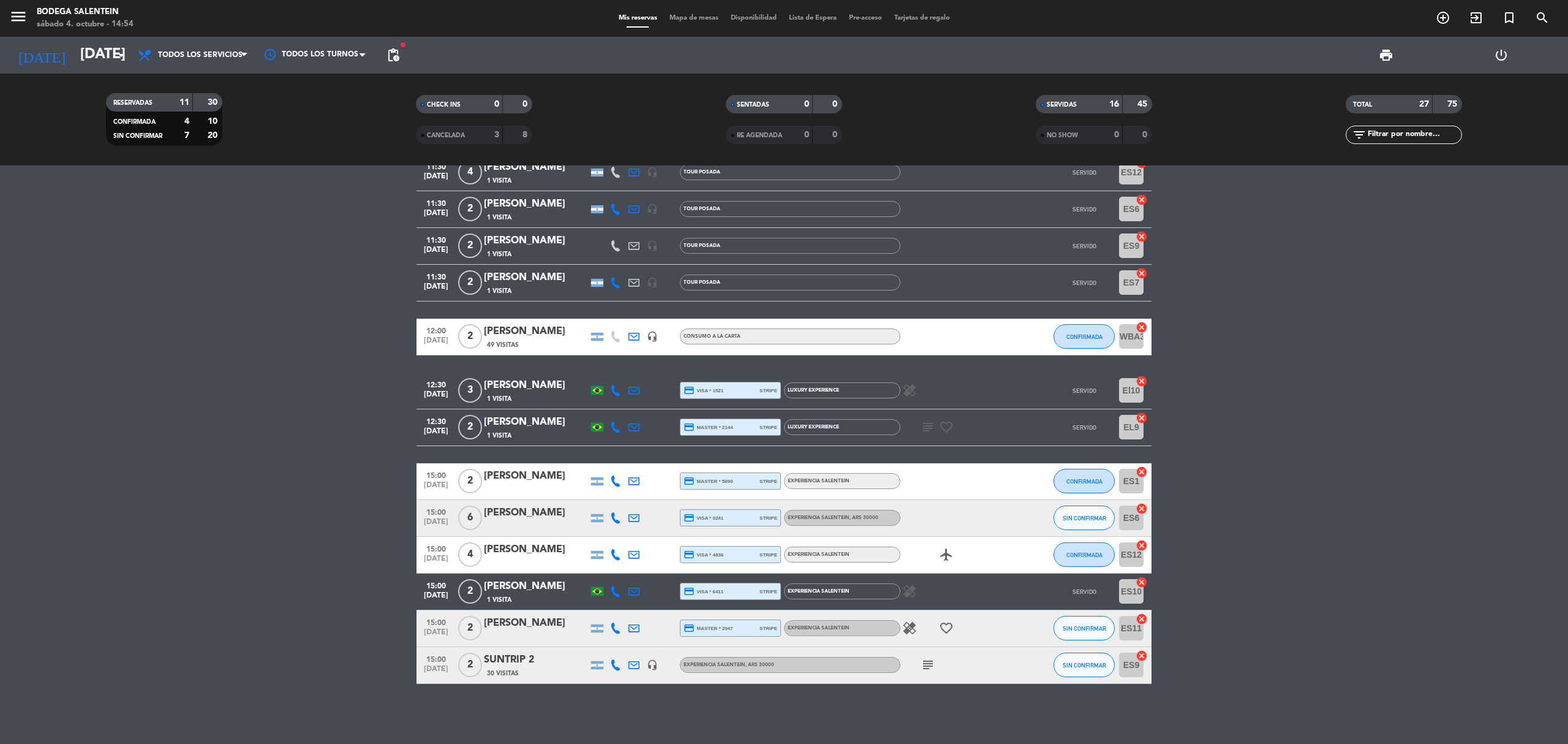
click at [704, 523] on span "credit_card visa * 0241" at bounding box center [704, 518] width 40 height 11
click at [547, 520] on div "[PERSON_NAME]" at bounding box center [536, 513] width 104 height 16
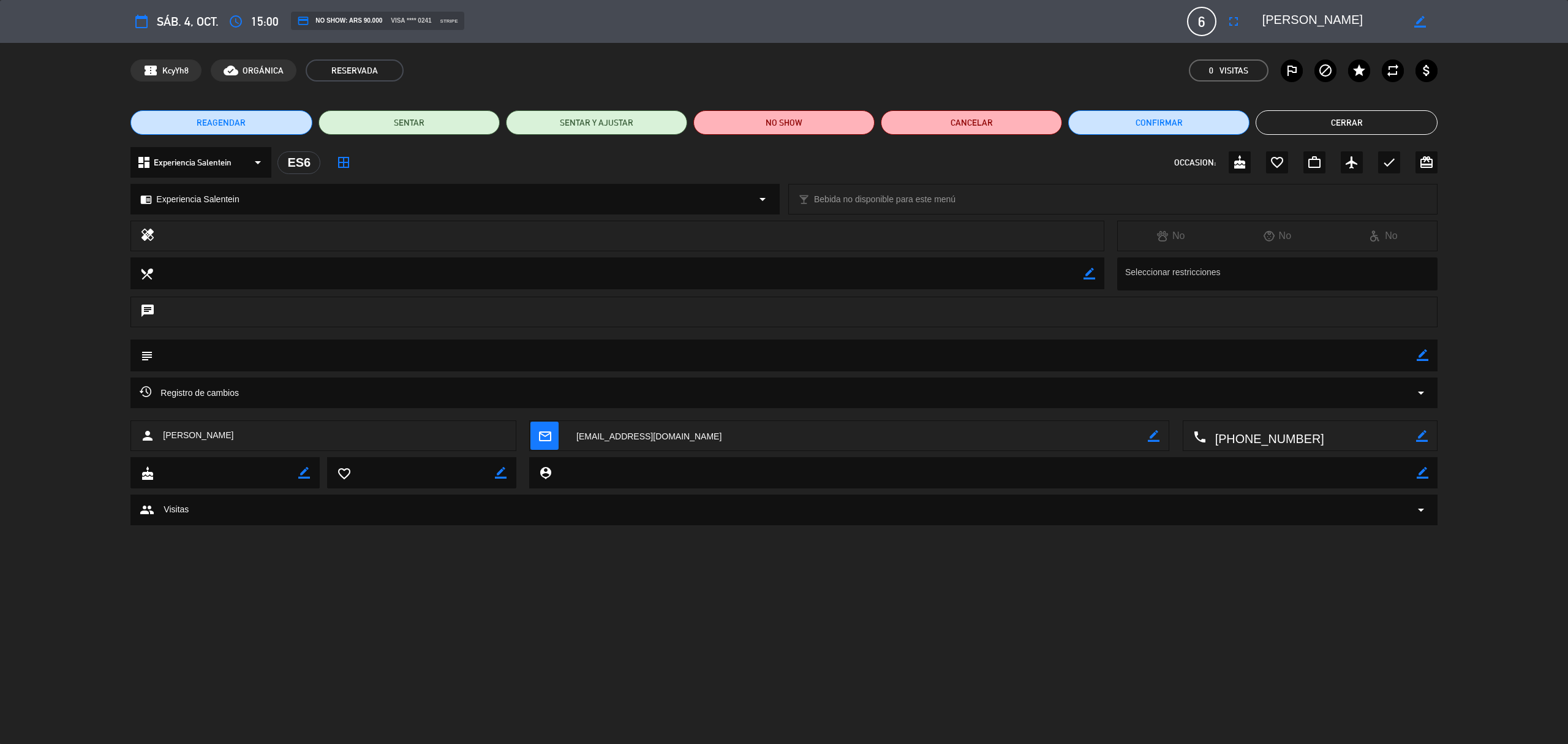
click at [1294, 123] on button "Cerrar" at bounding box center [1346, 122] width 182 height 25
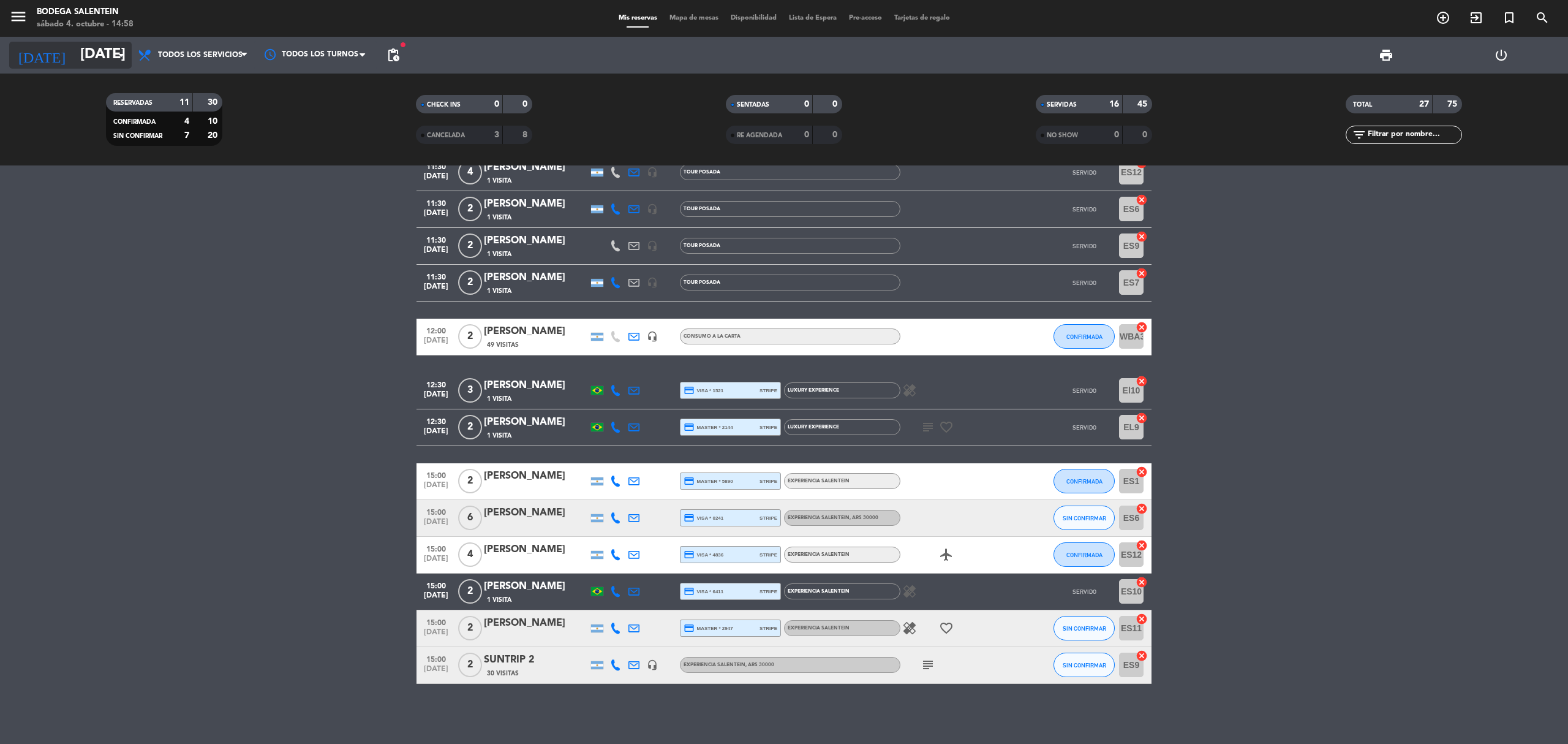
click at [95, 63] on input "[DATE]" at bounding box center [165, 55] width 182 height 29
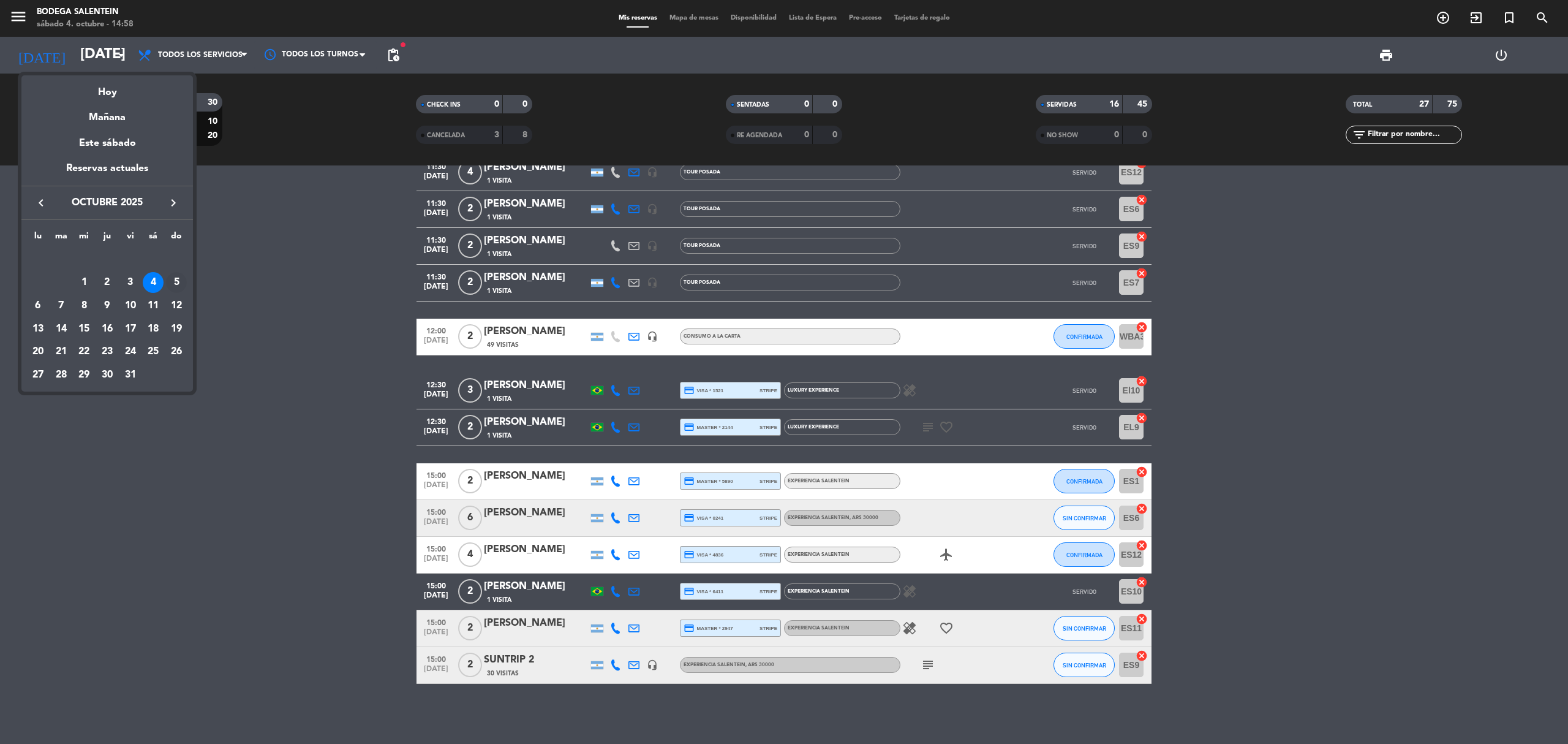
click at [180, 285] on div "5" at bounding box center [176, 282] width 21 height 21
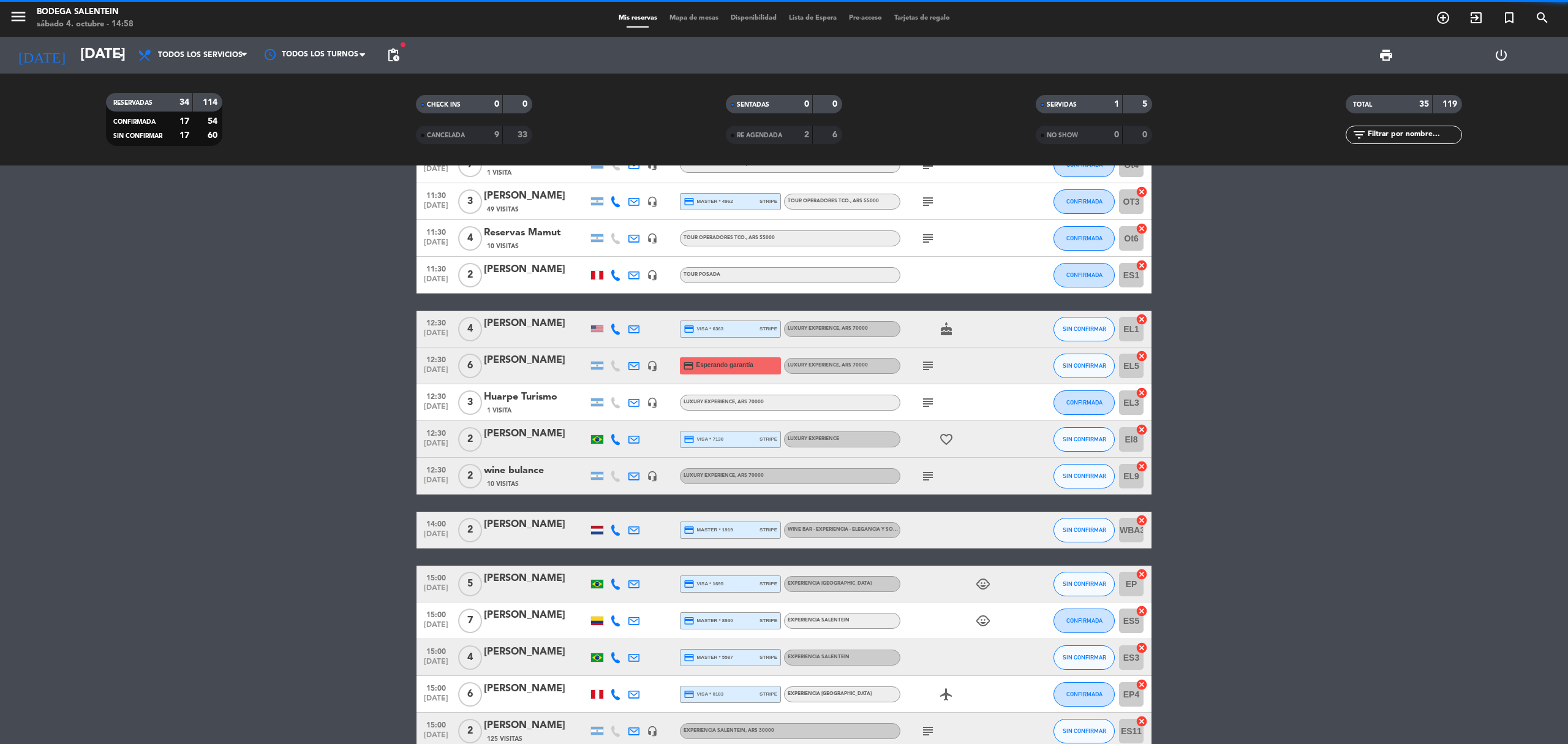
scroll to position [439, 0]
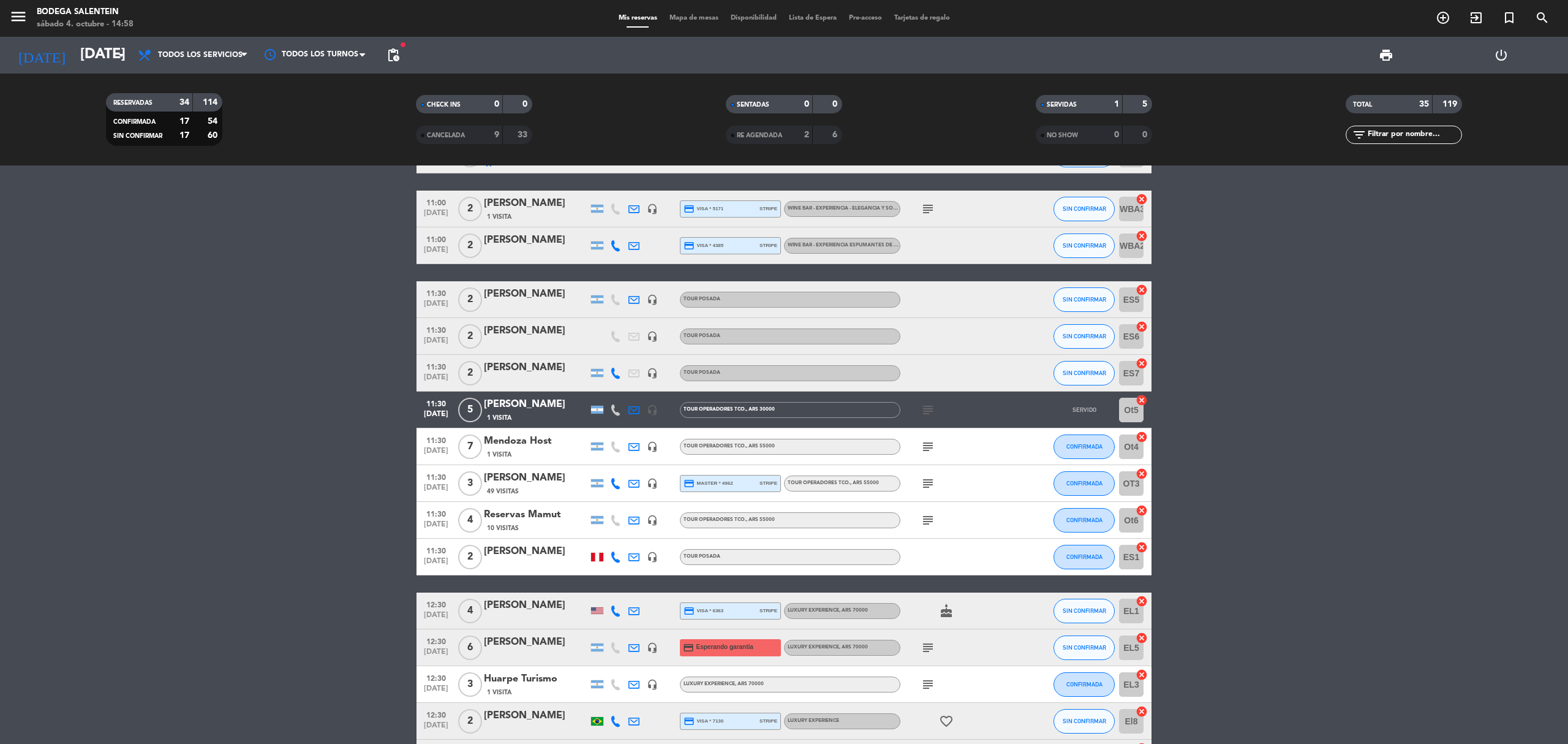
click at [1093, 98] on div "SERVIDAS" at bounding box center [1067, 104] width 56 height 14
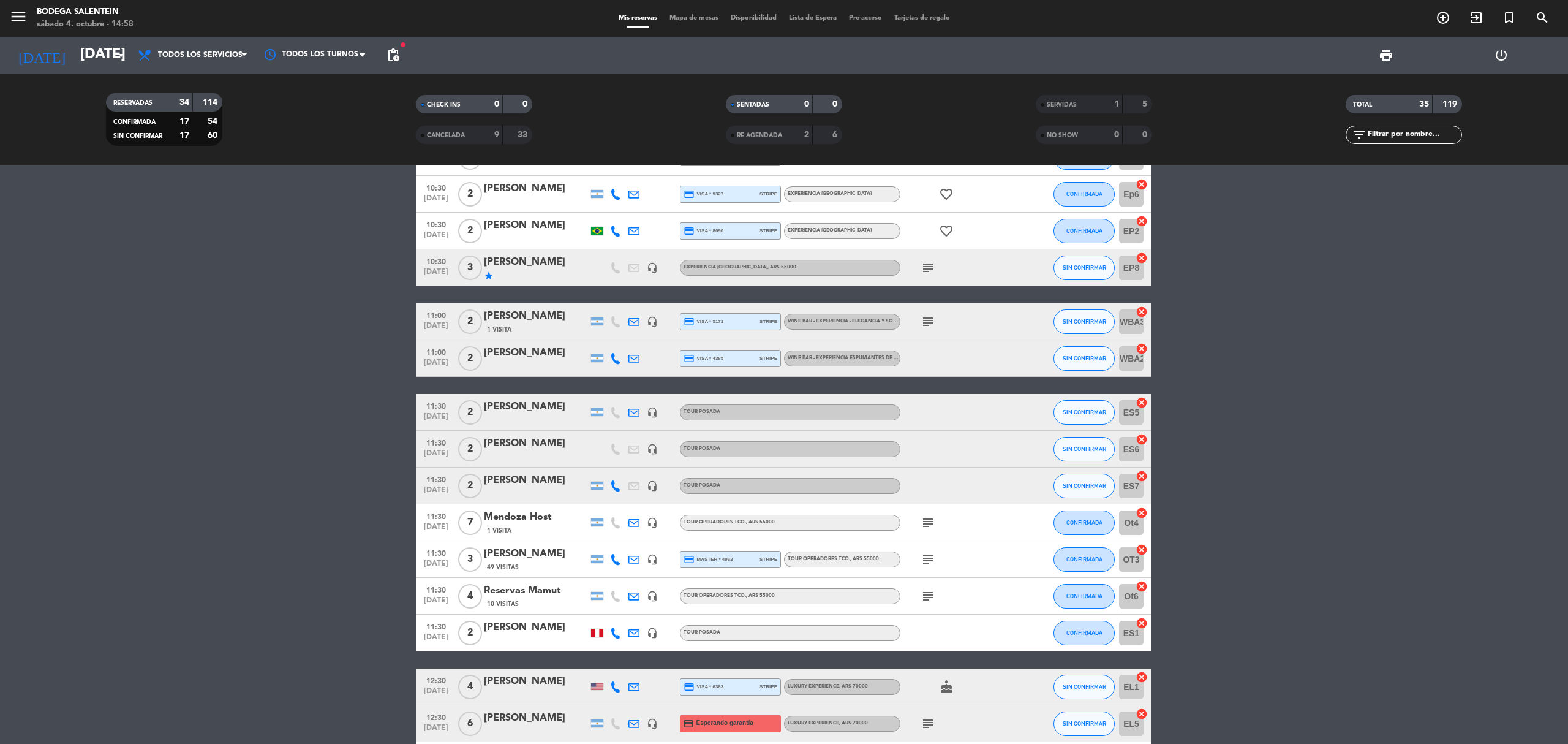
scroll to position [653, 0]
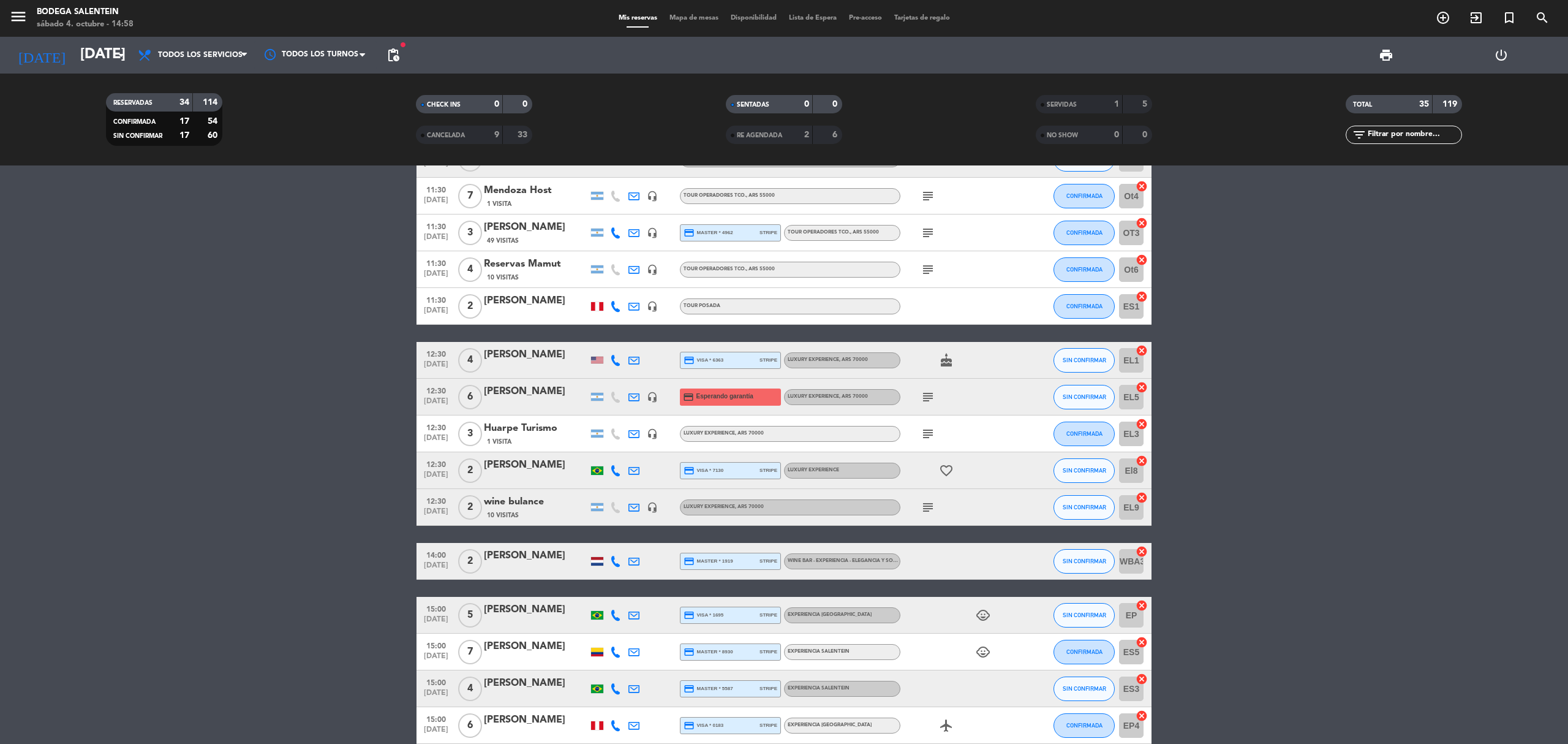
click at [601, 361] on div at bounding box center [597, 360] width 12 height 7
click at [935, 432] on icon "subject" at bounding box center [928, 434] width 15 height 15
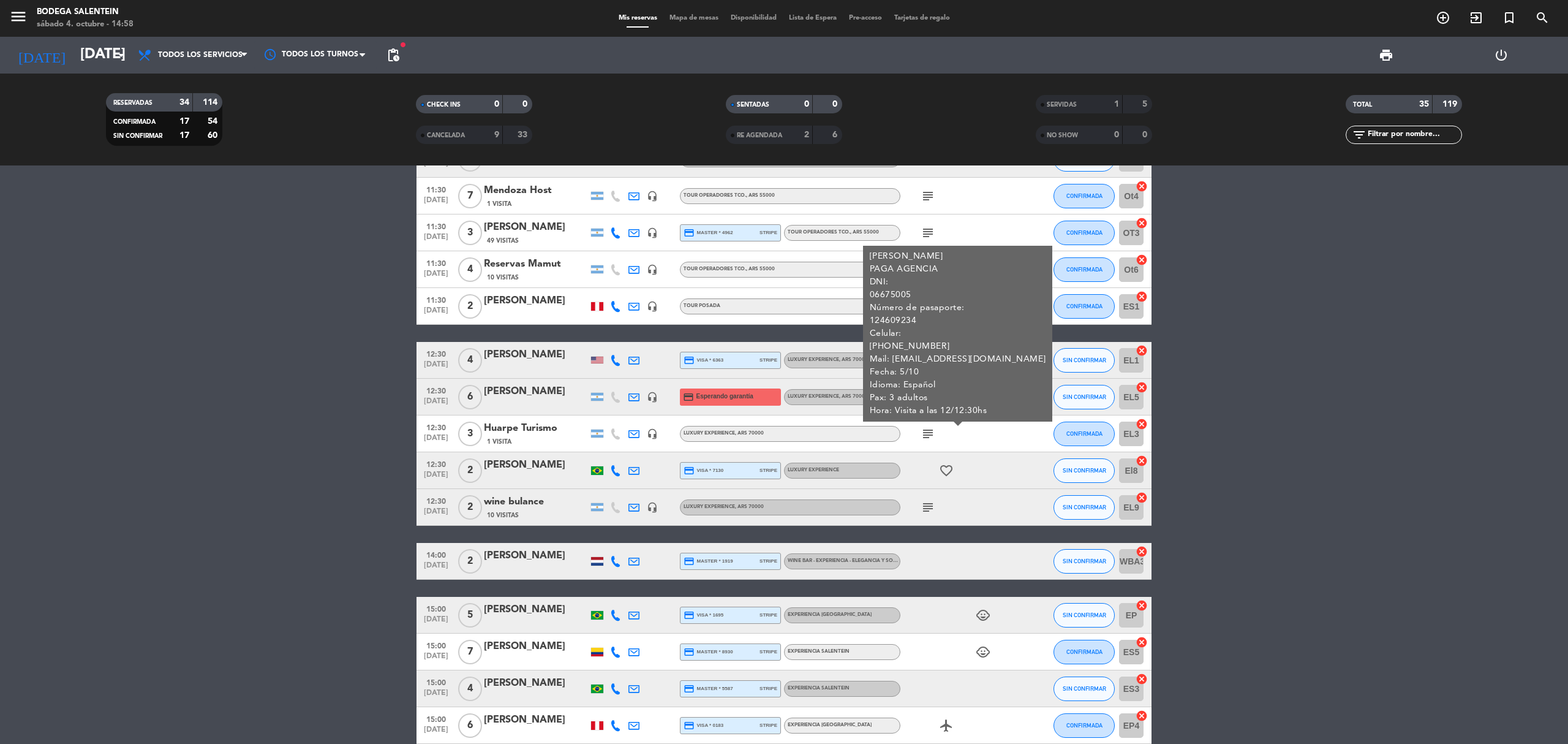
click at [935, 432] on icon "subject" at bounding box center [928, 434] width 15 height 15
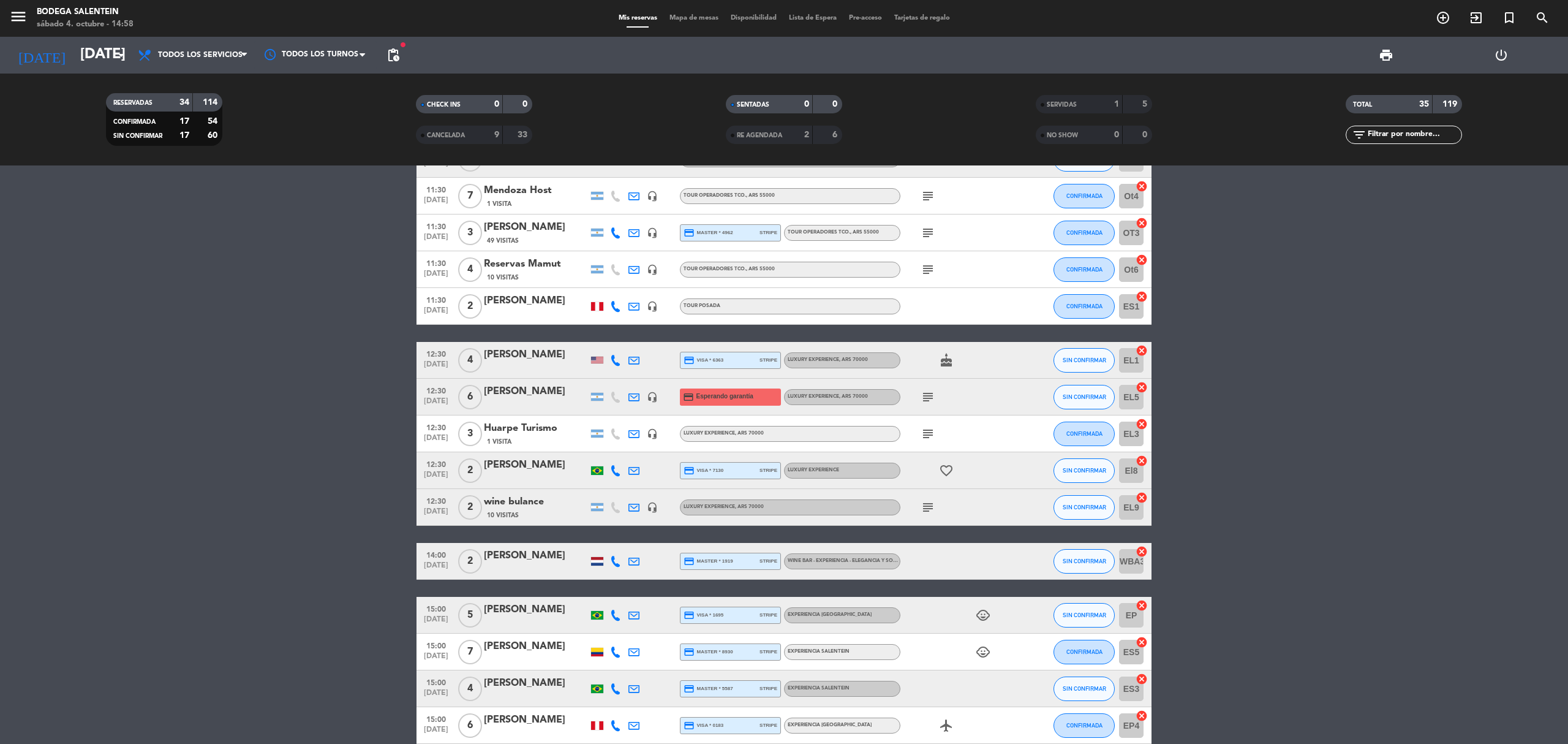
click at [929, 402] on icon "subject" at bounding box center [928, 397] width 15 height 15
click at [930, 502] on icon "subject" at bounding box center [928, 508] width 15 height 15
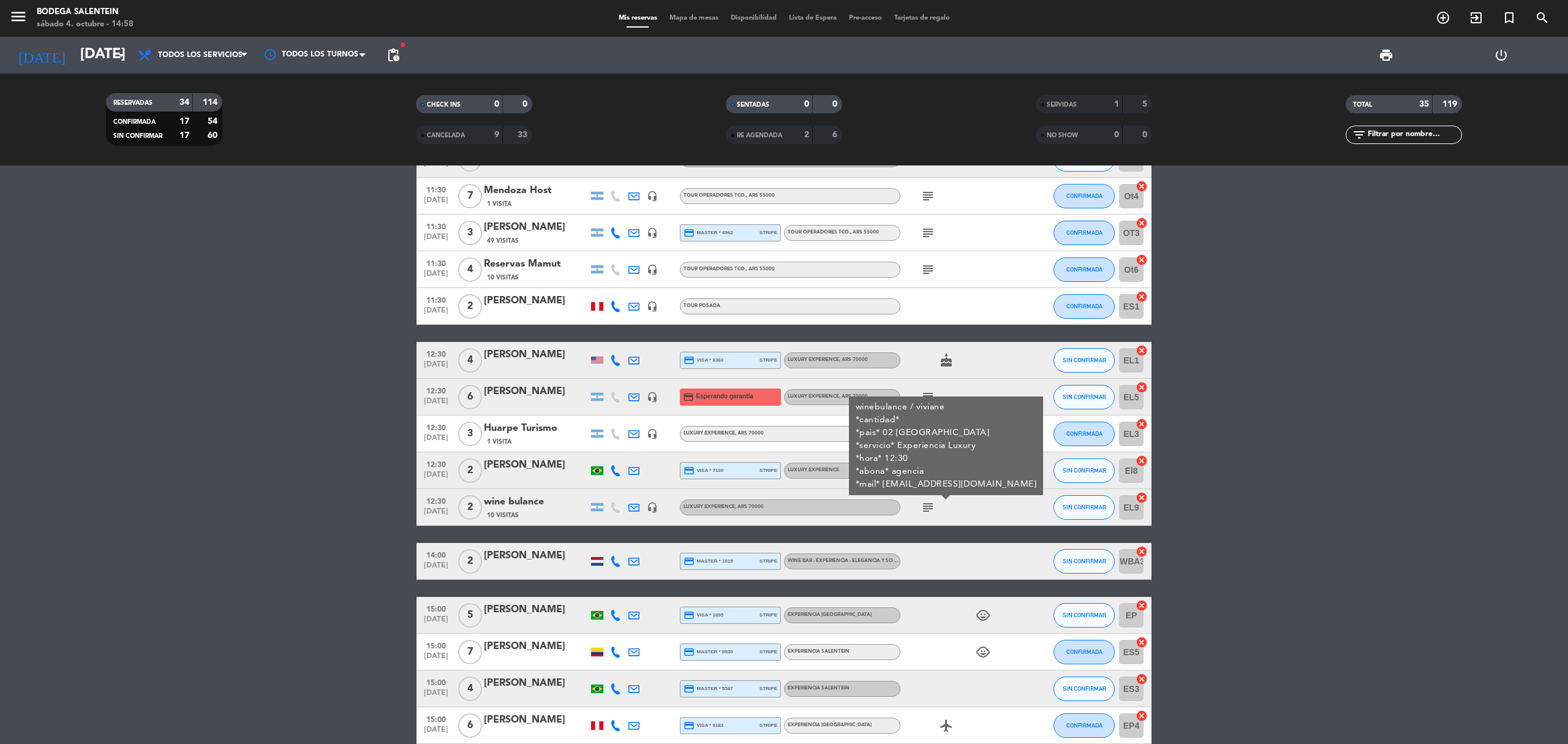
click at [930, 502] on icon "subject" at bounding box center [928, 508] width 15 height 15
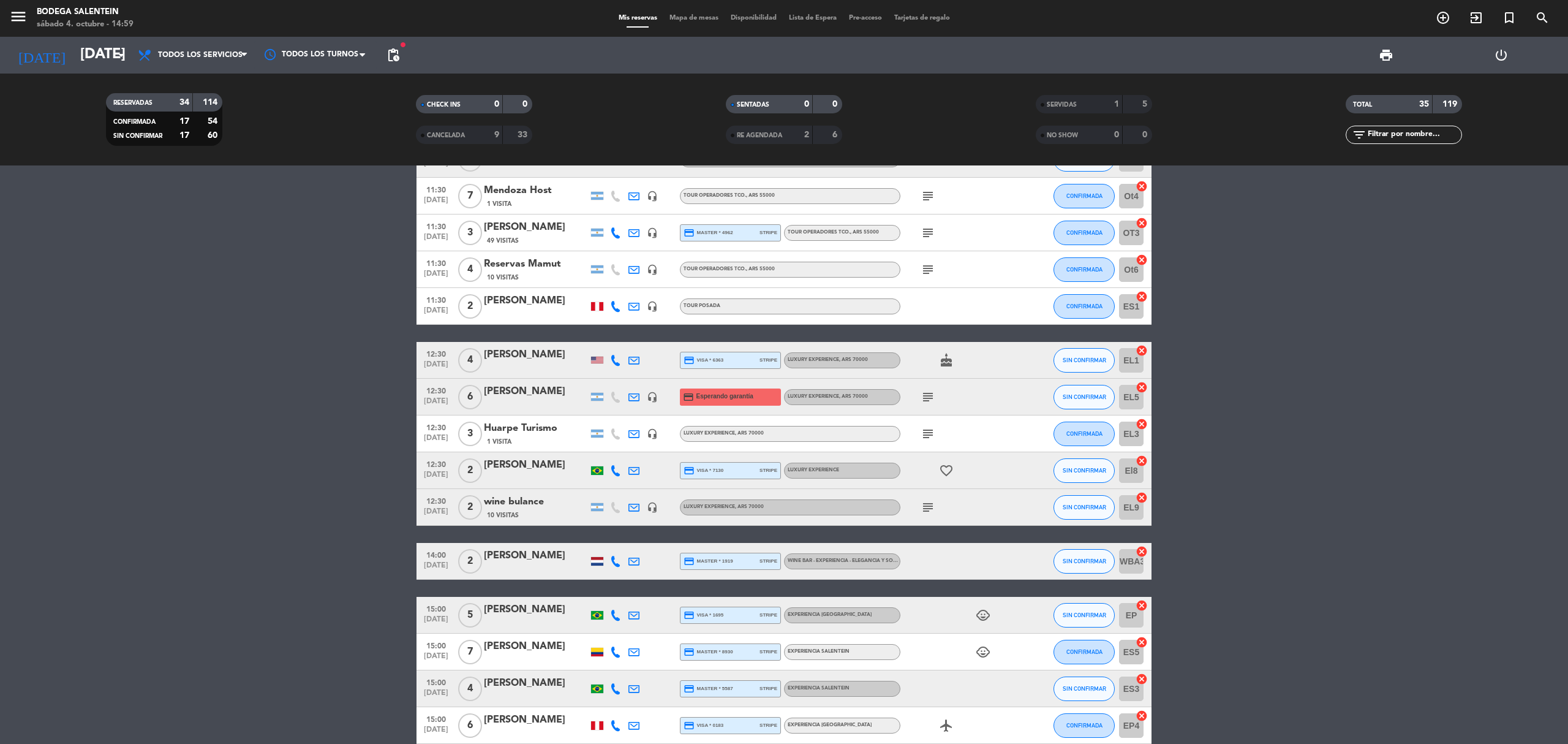
click at [451, 383] on span "12:30" at bounding box center [436, 389] width 31 height 14
click at [446, 361] on div "Creada: [DATE]" at bounding box center [439, 364] width 77 height 21
click at [432, 352] on span "12:30" at bounding box center [436, 353] width 31 height 14
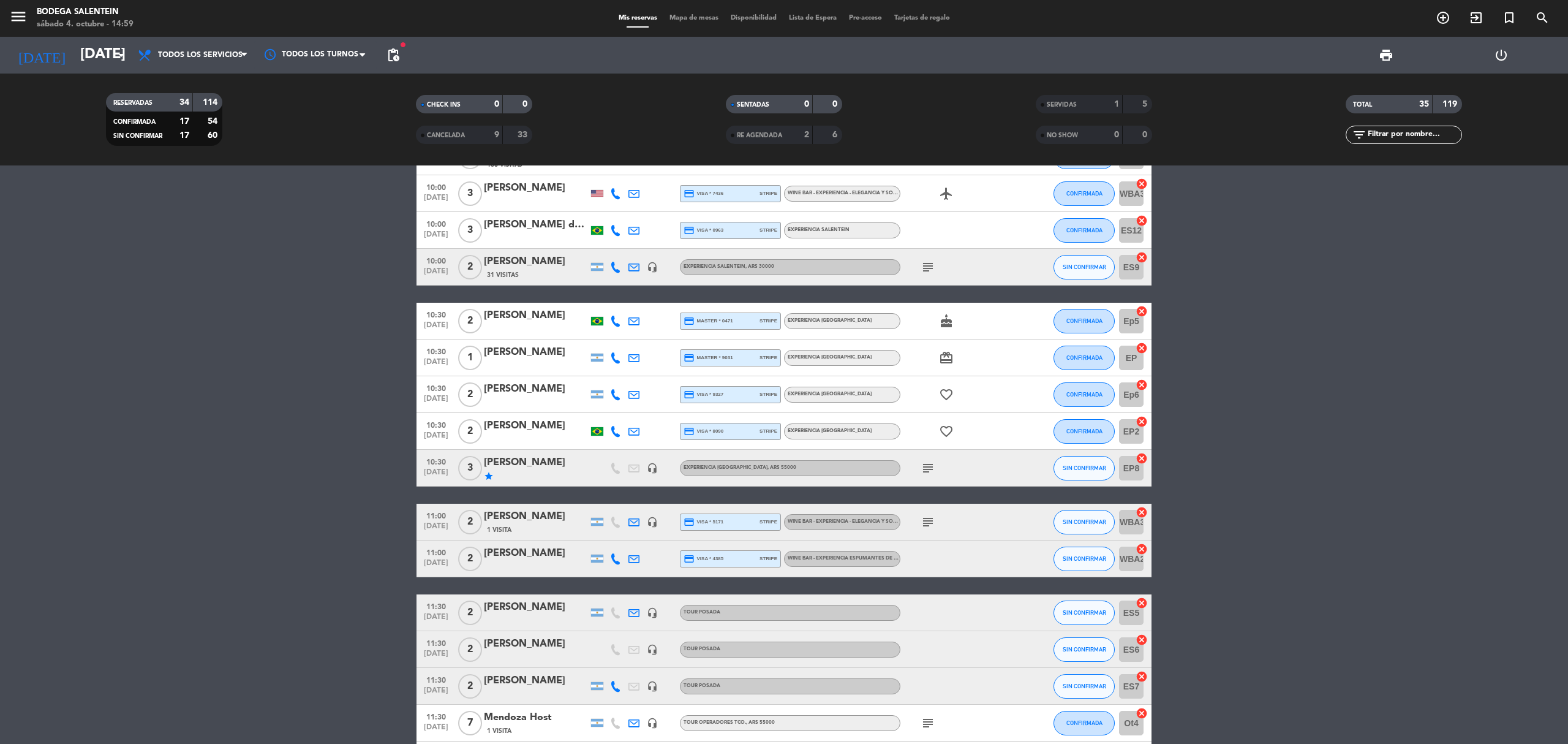
scroll to position [0, 0]
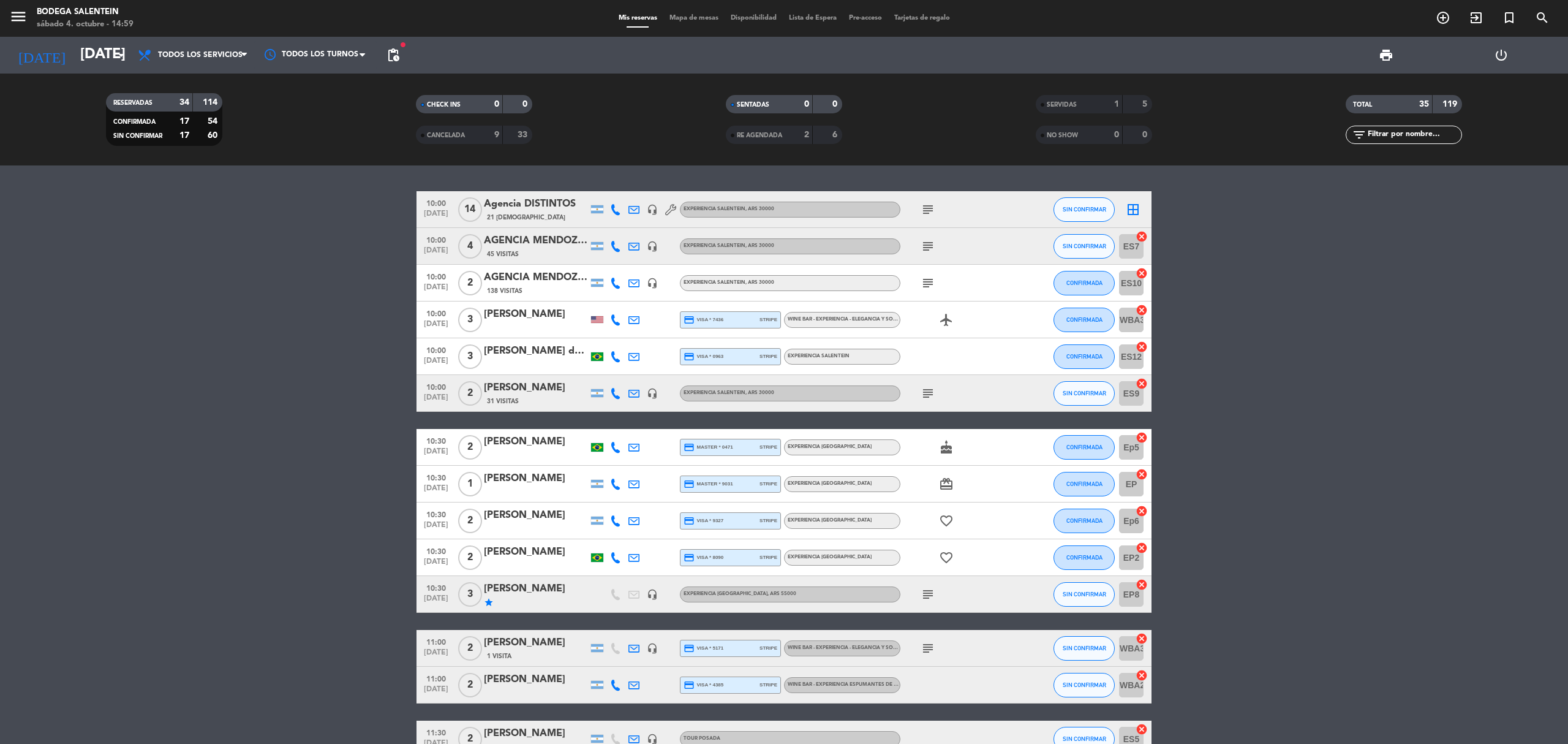
click at [925, 398] on icon "subject" at bounding box center [928, 393] width 15 height 15
click at [933, 398] on icon "subject" at bounding box center [928, 393] width 15 height 15
click at [923, 282] on icon "subject" at bounding box center [928, 283] width 15 height 15
click at [925, 250] on icon "subject" at bounding box center [928, 246] width 15 height 15
click at [927, 204] on icon "subject" at bounding box center [928, 210] width 15 height 15
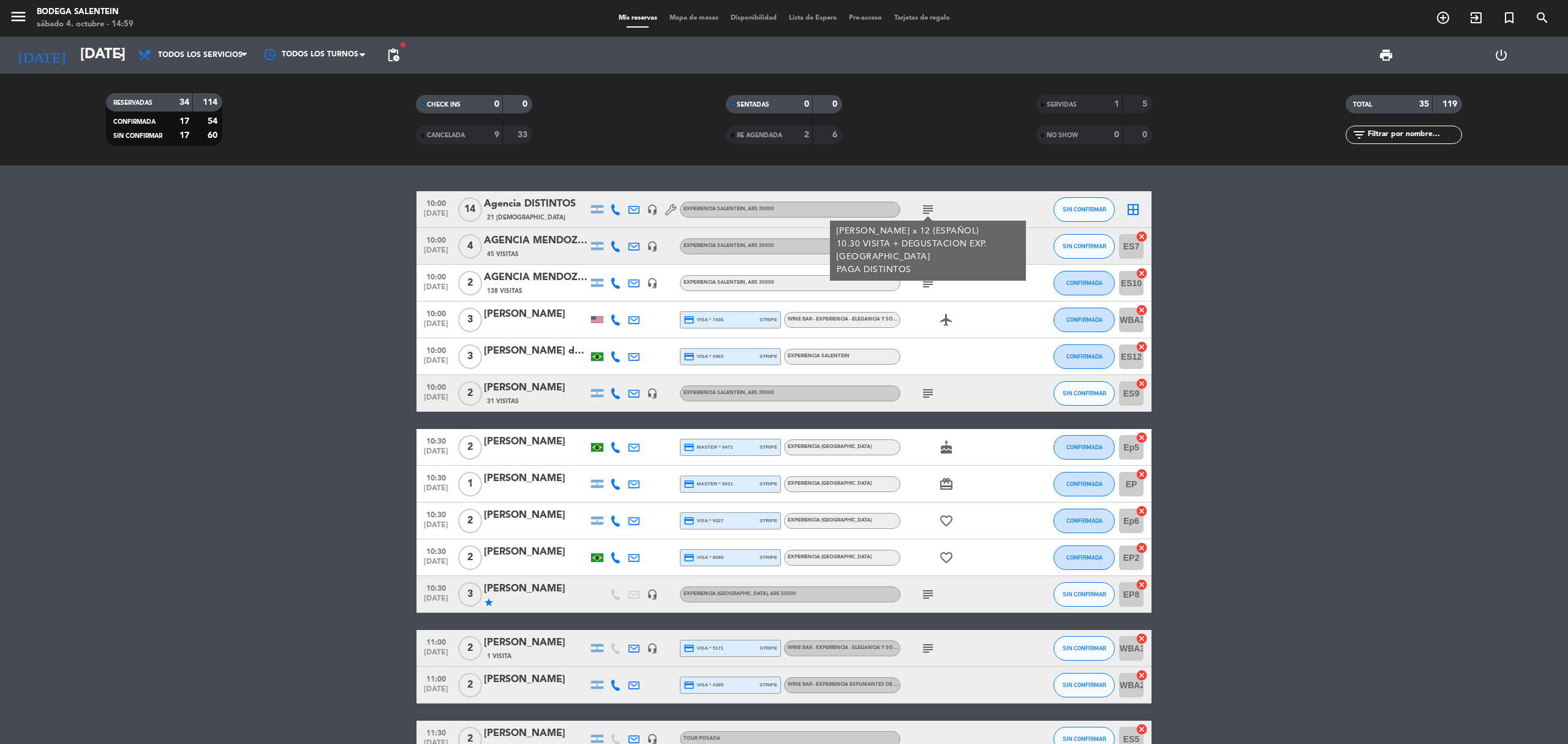
click at [927, 204] on icon "subject" at bounding box center [928, 210] width 15 height 15
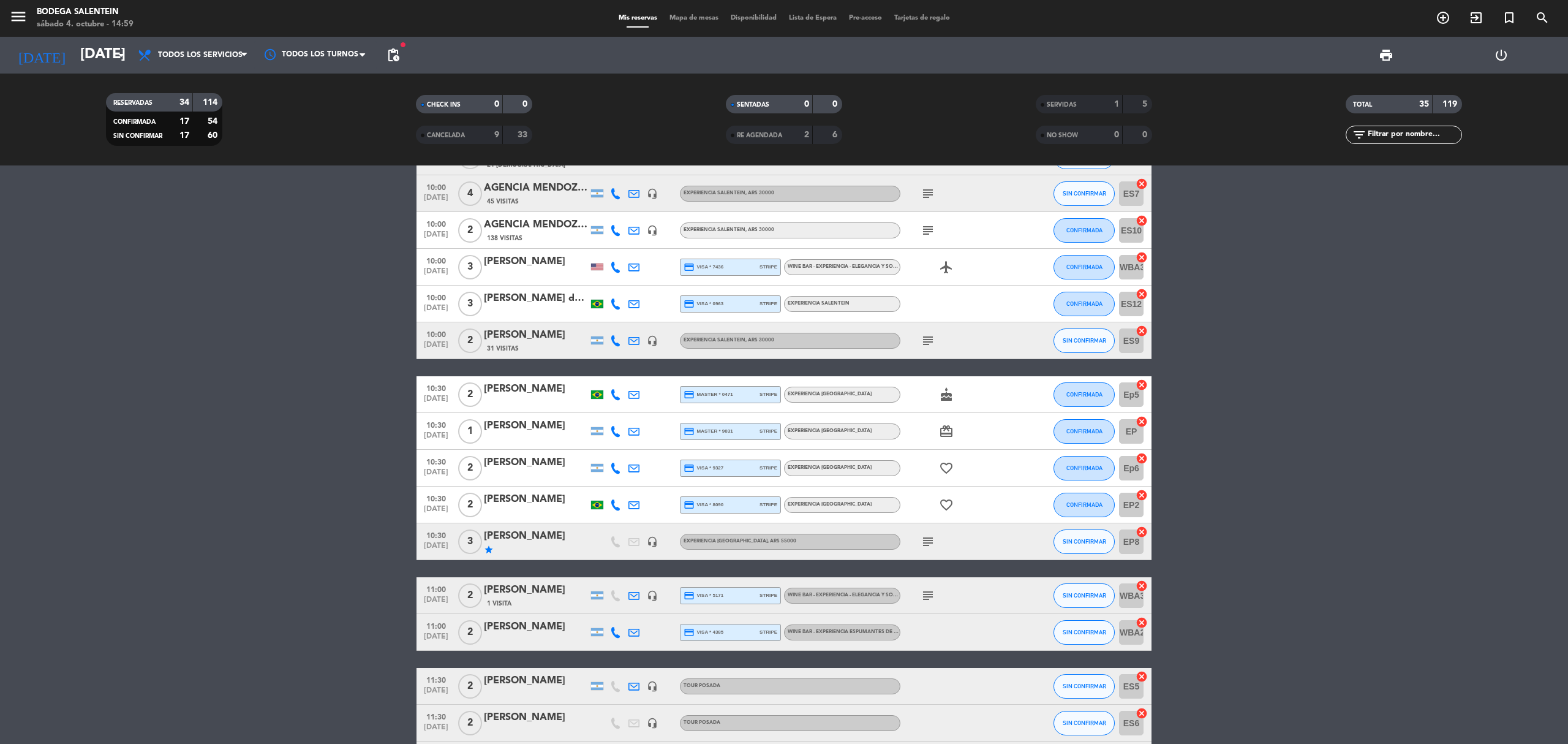
scroll to position [81, 0]
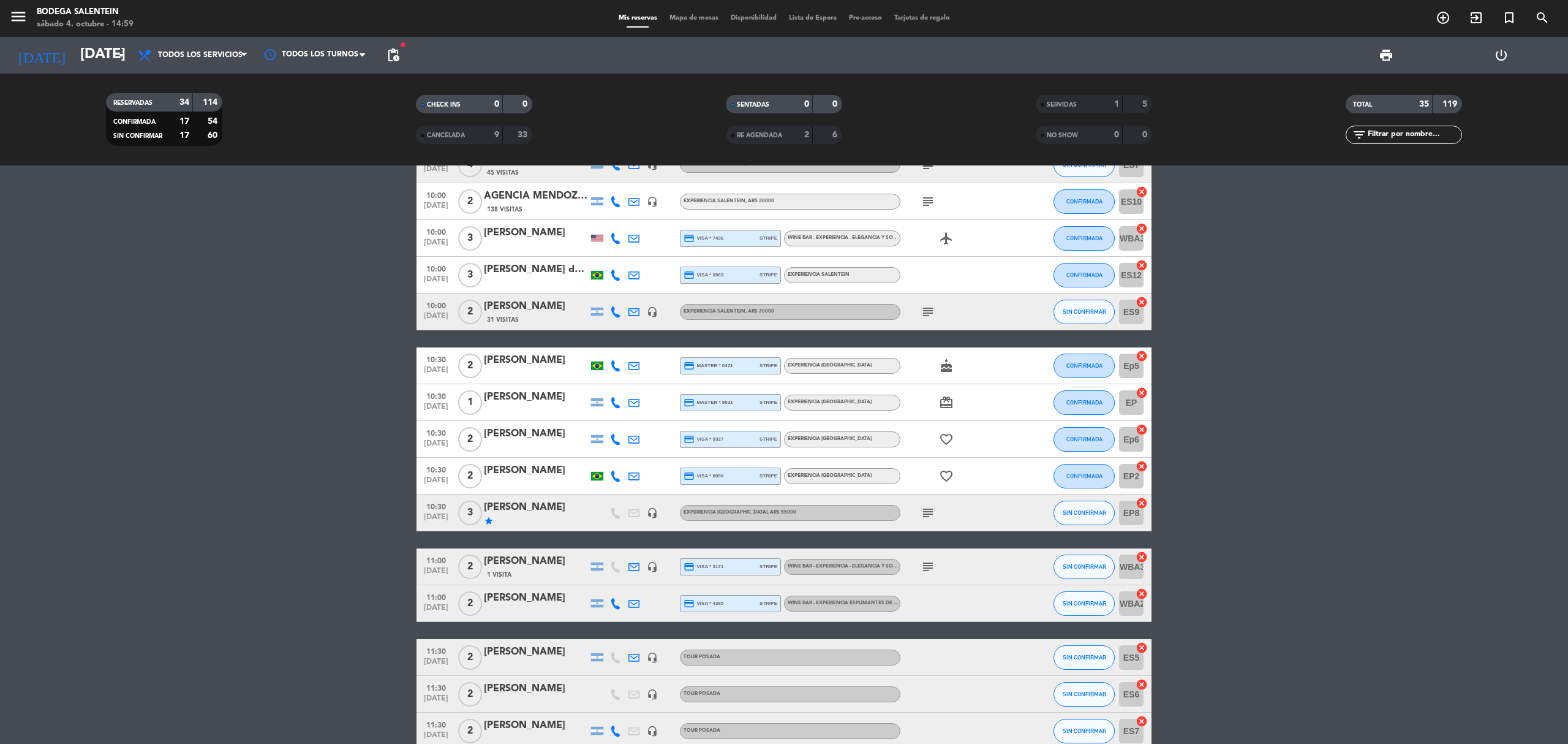
click at [936, 509] on span "subject" at bounding box center [928, 513] width 19 height 15
click at [922, 510] on icon "subject" at bounding box center [928, 513] width 15 height 15
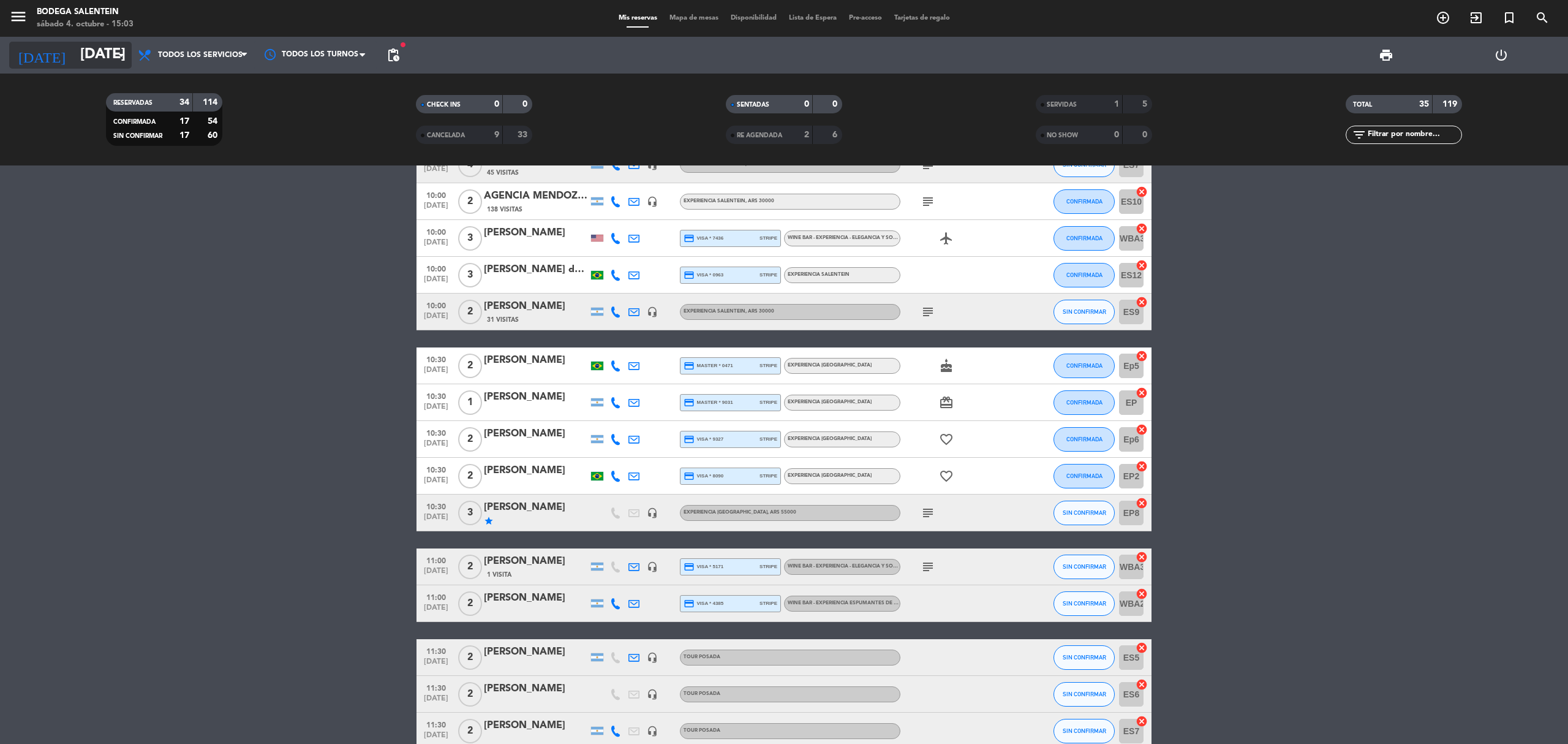
click at [74, 47] on input "[DATE]" at bounding box center [165, 55] width 182 height 29
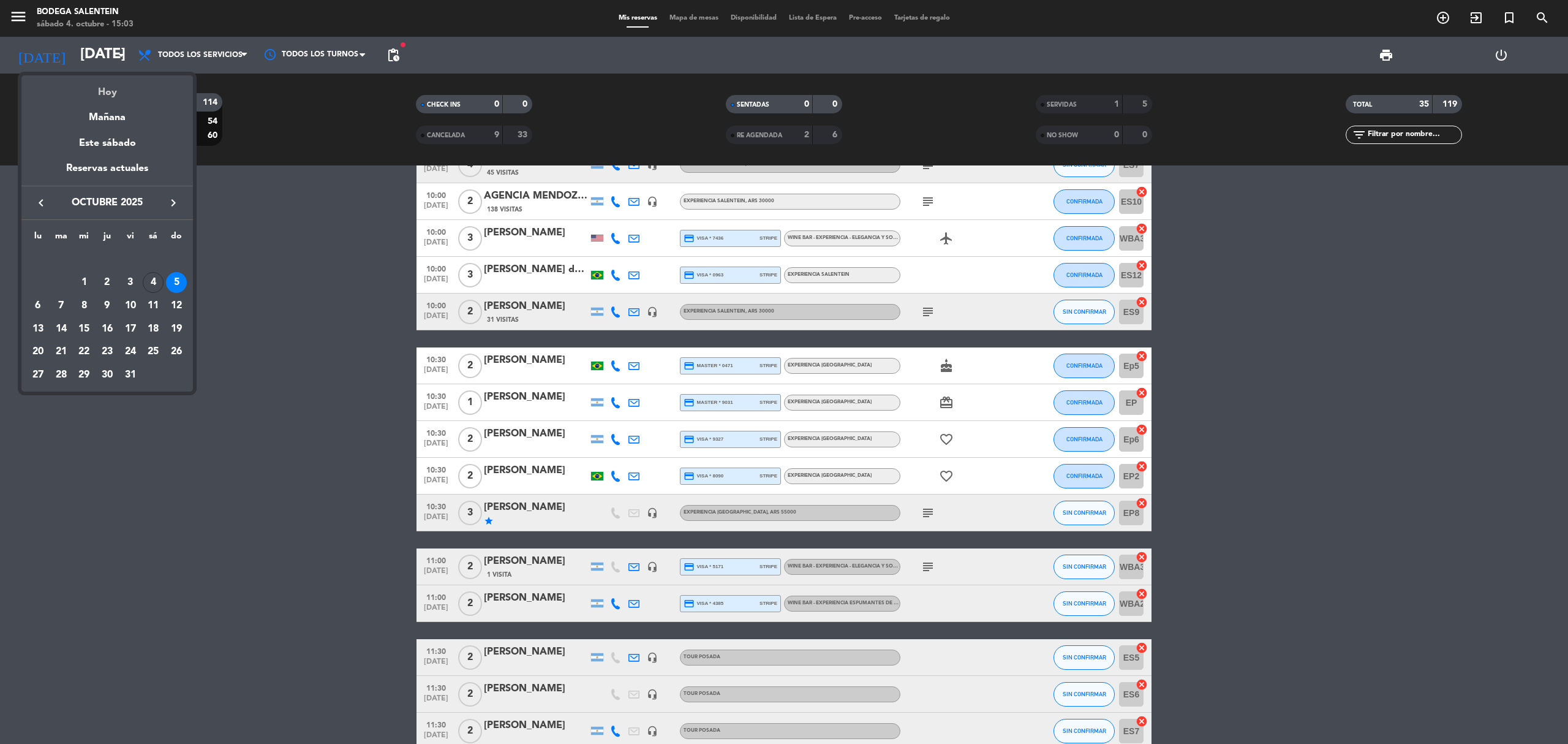
click at [130, 92] on div "Hoy" at bounding box center [107, 88] width 172 height 25
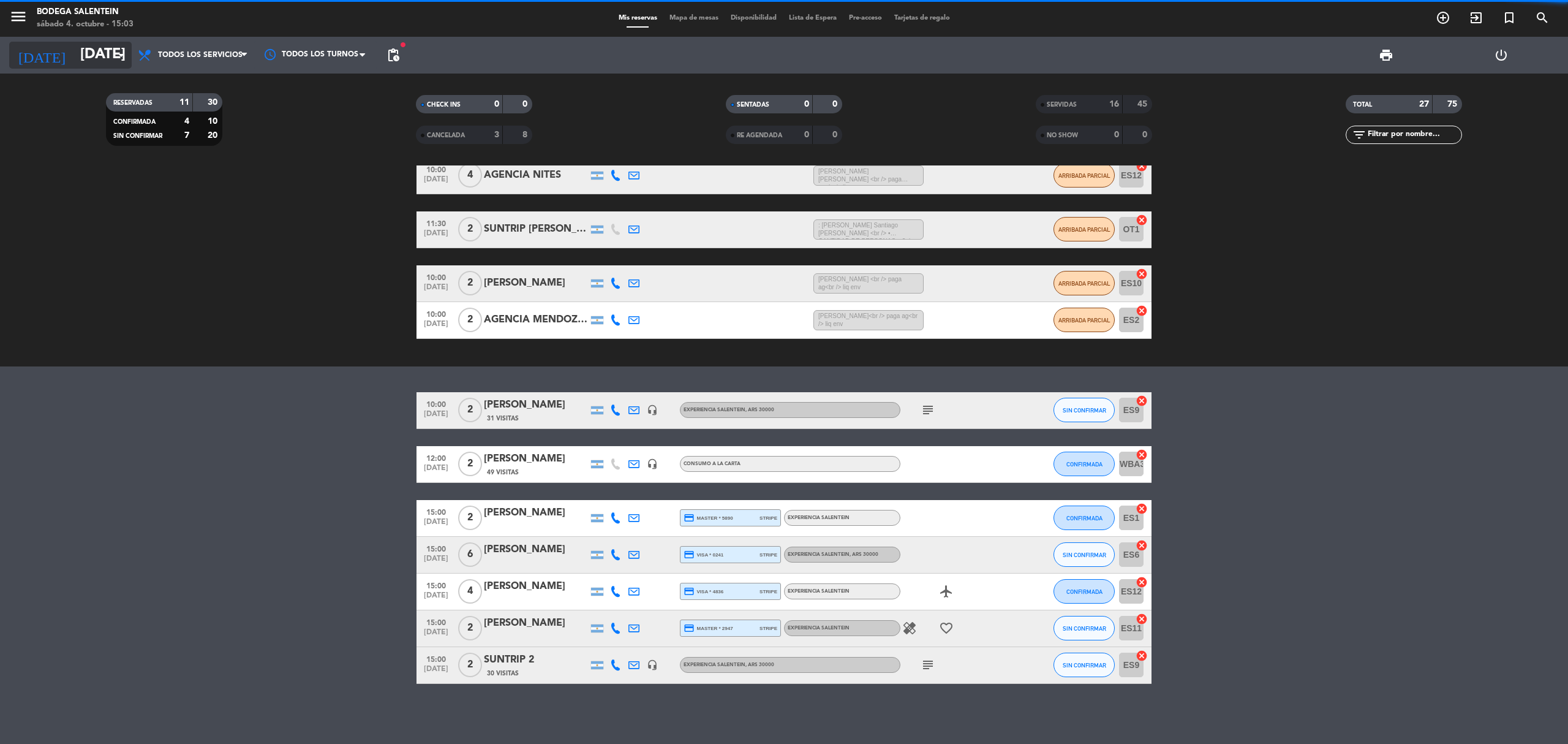
click at [123, 63] on input "[DATE]" at bounding box center [165, 55] width 182 height 29
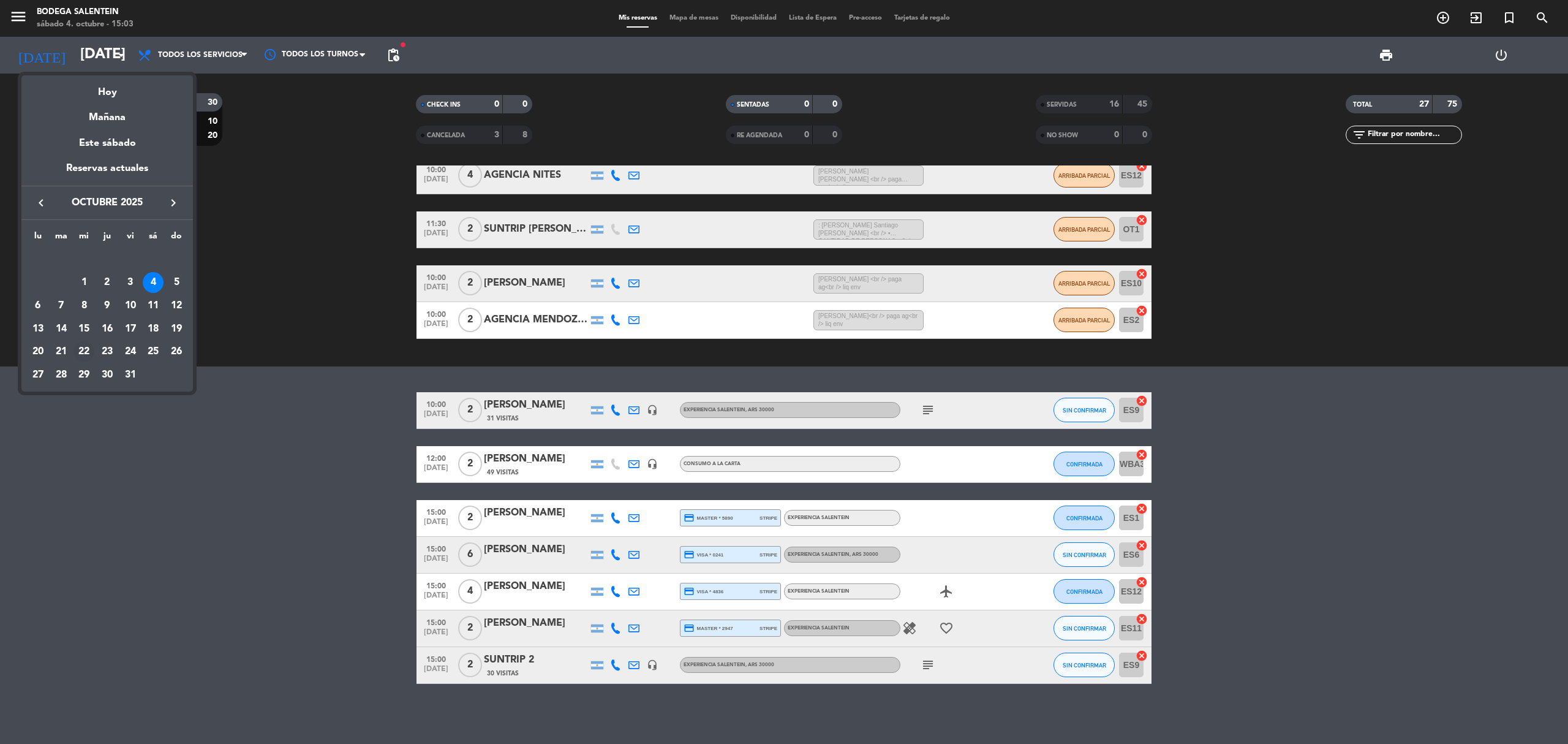
click at [79, 352] on div "22" at bounding box center [83, 351] width 21 height 21
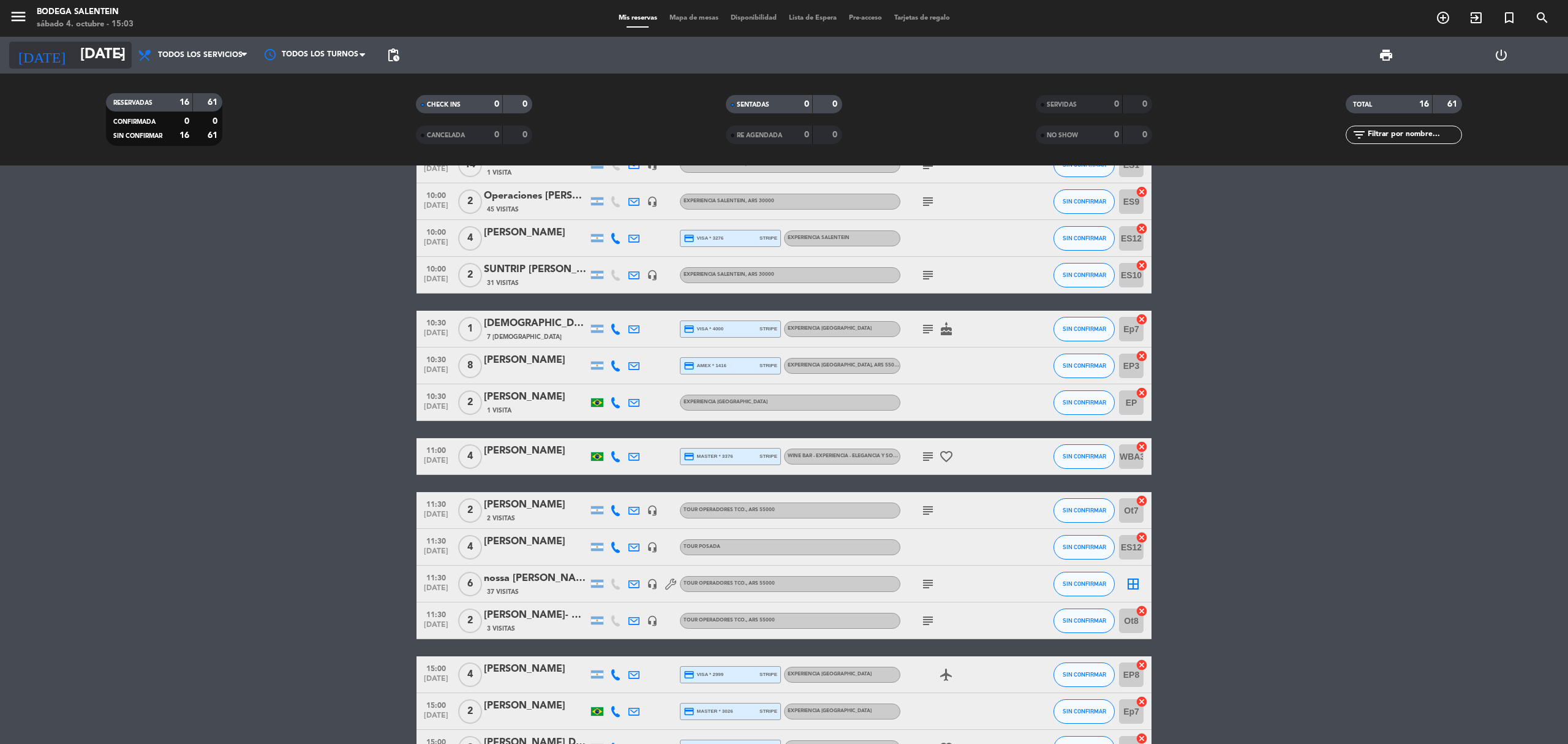
click at [111, 47] on input "[DATE]" at bounding box center [165, 55] width 182 height 29
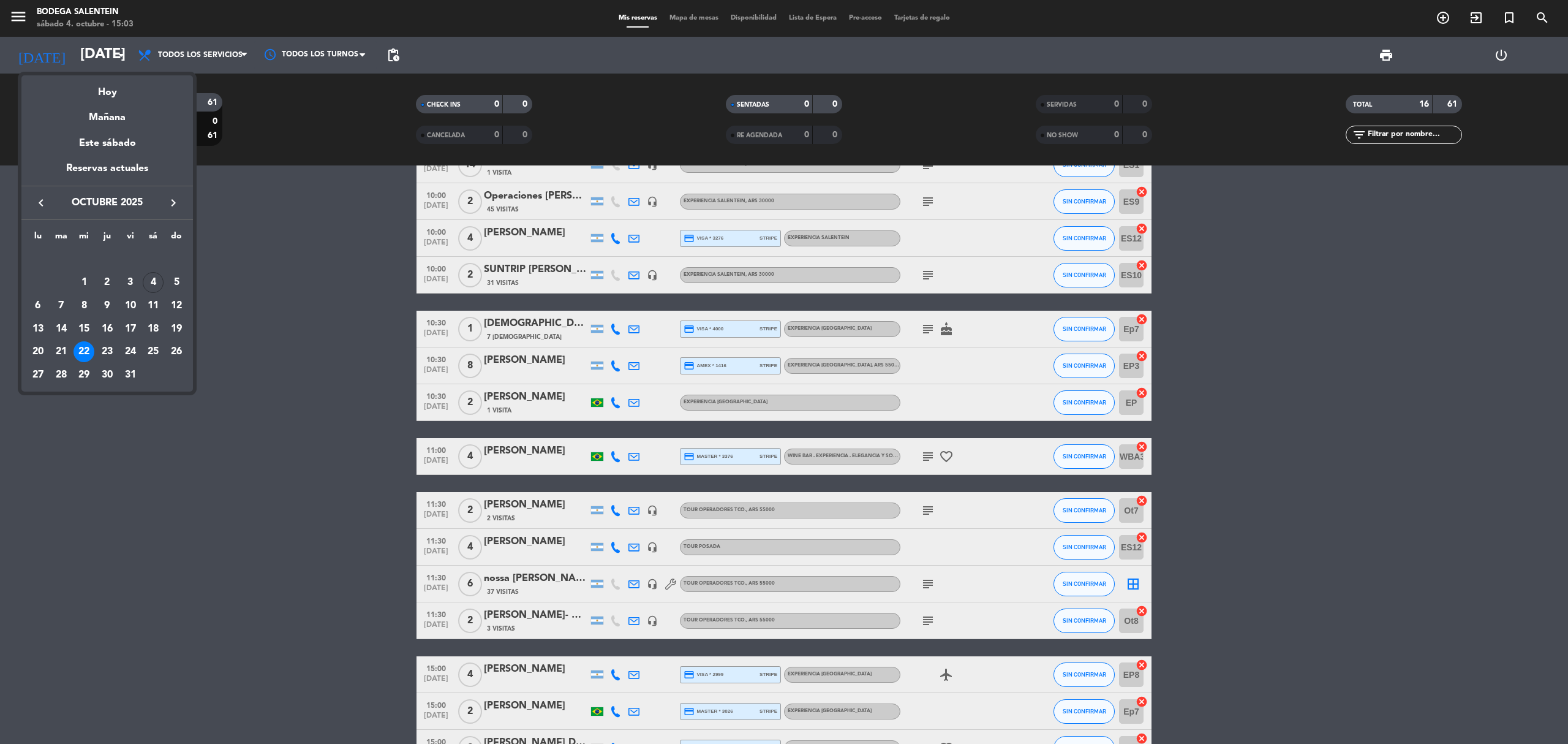
click at [314, 645] on div at bounding box center [784, 372] width 1568 height 744
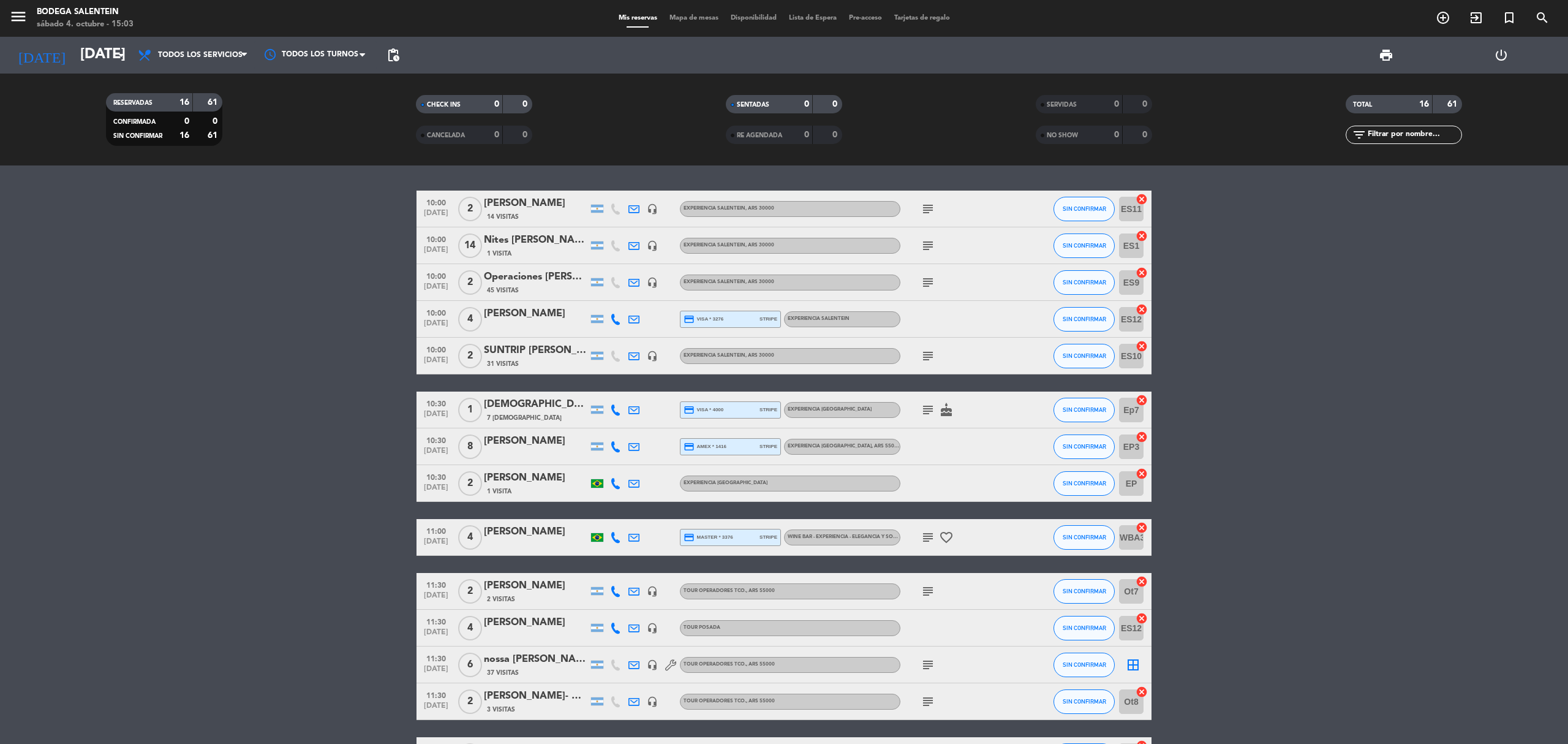
scroll to position [0, 0]
click at [86, 63] on input "[DATE]" at bounding box center [165, 55] width 182 height 29
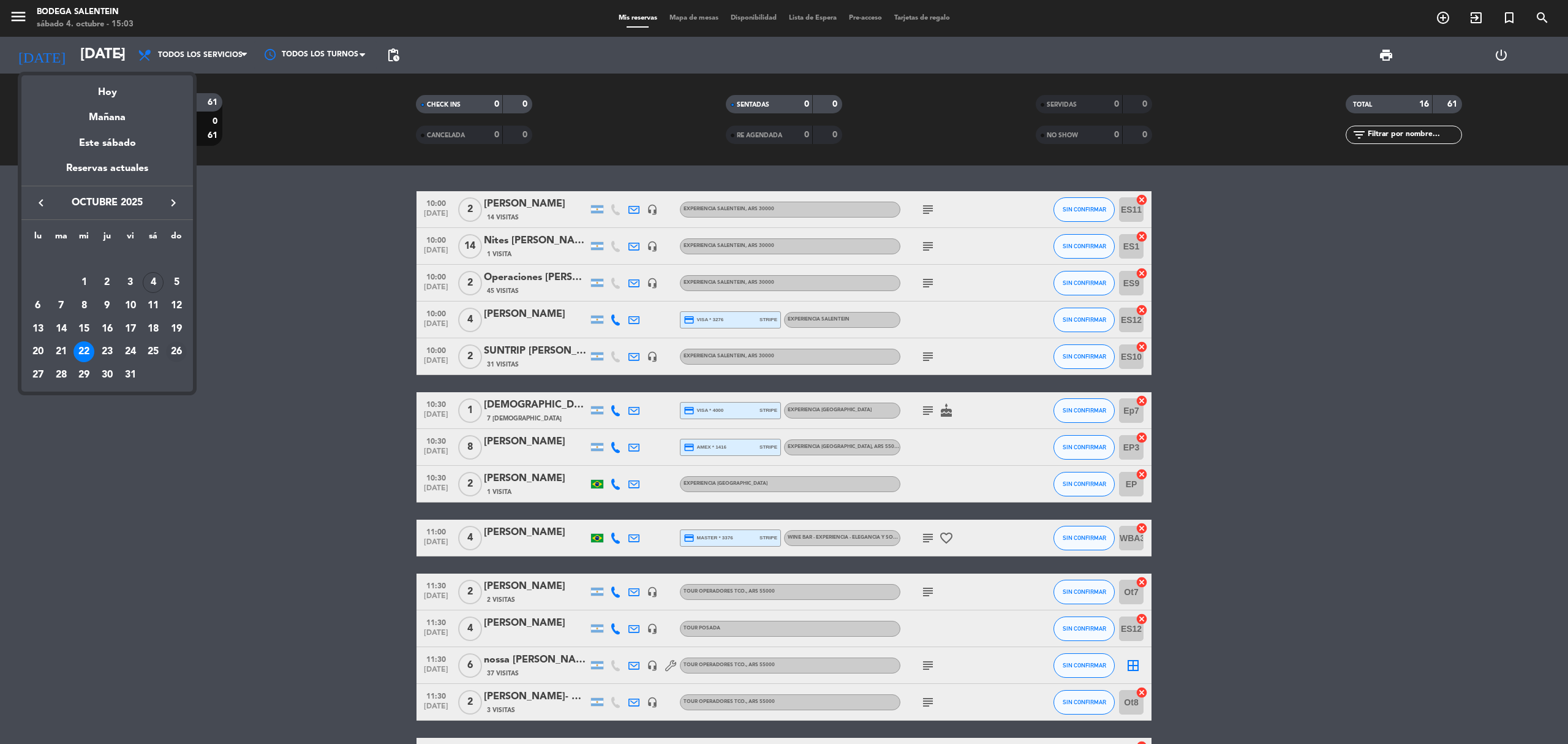
click at [168, 351] on div "26" at bounding box center [176, 351] width 21 height 21
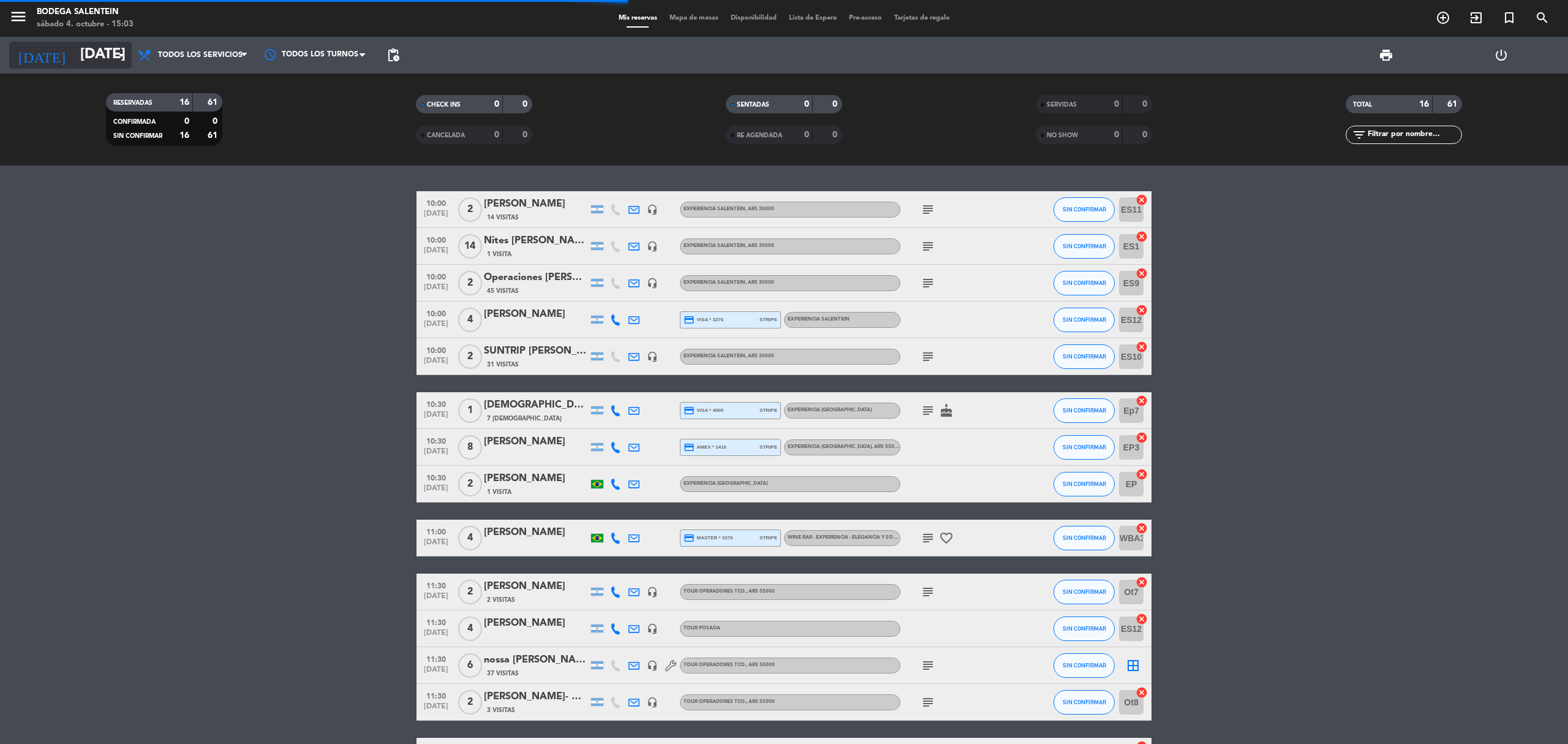
click at [79, 62] on input "[DATE]" at bounding box center [165, 55] width 182 height 29
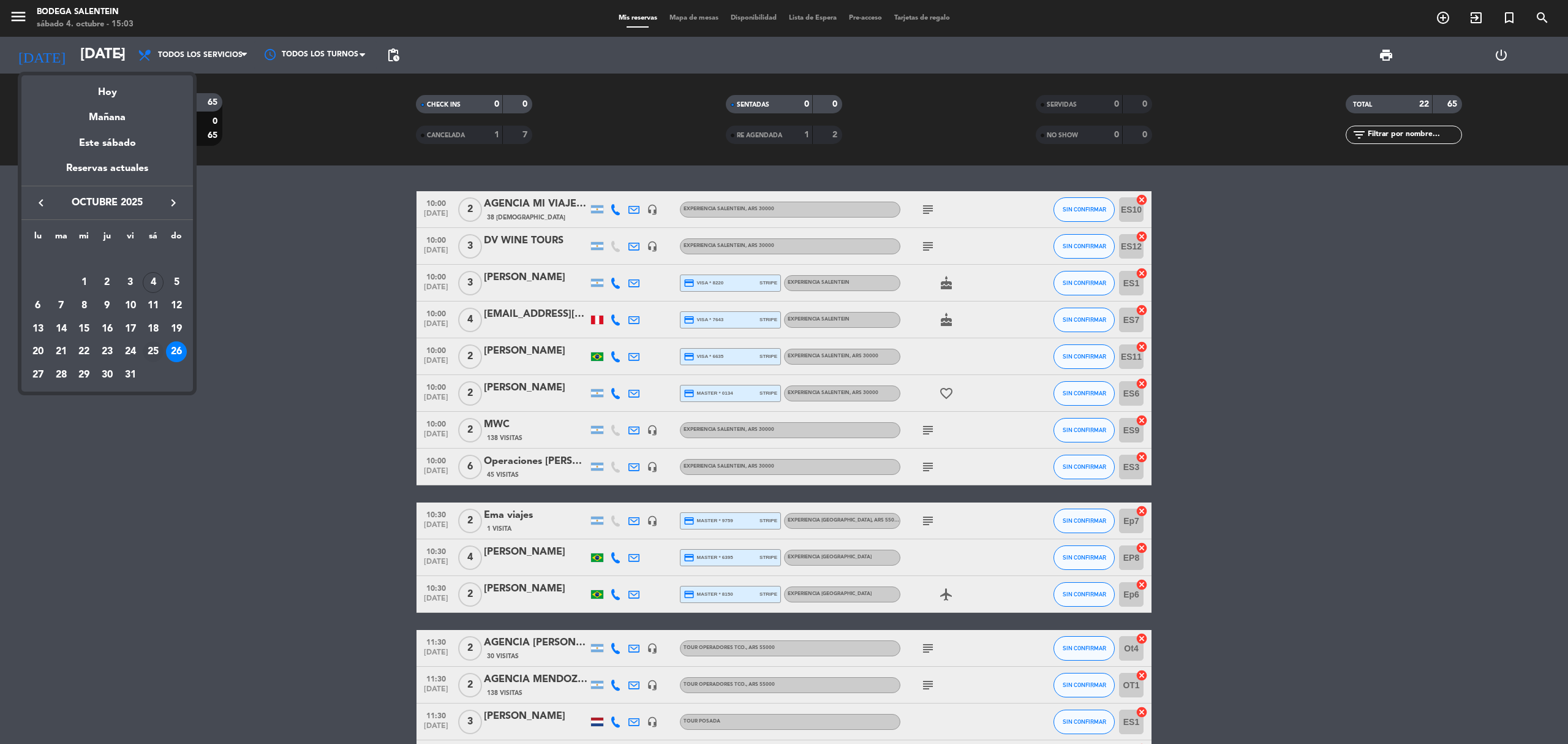
click at [158, 357] on div "25" at bounding box center [153, 351] width 21 height 21
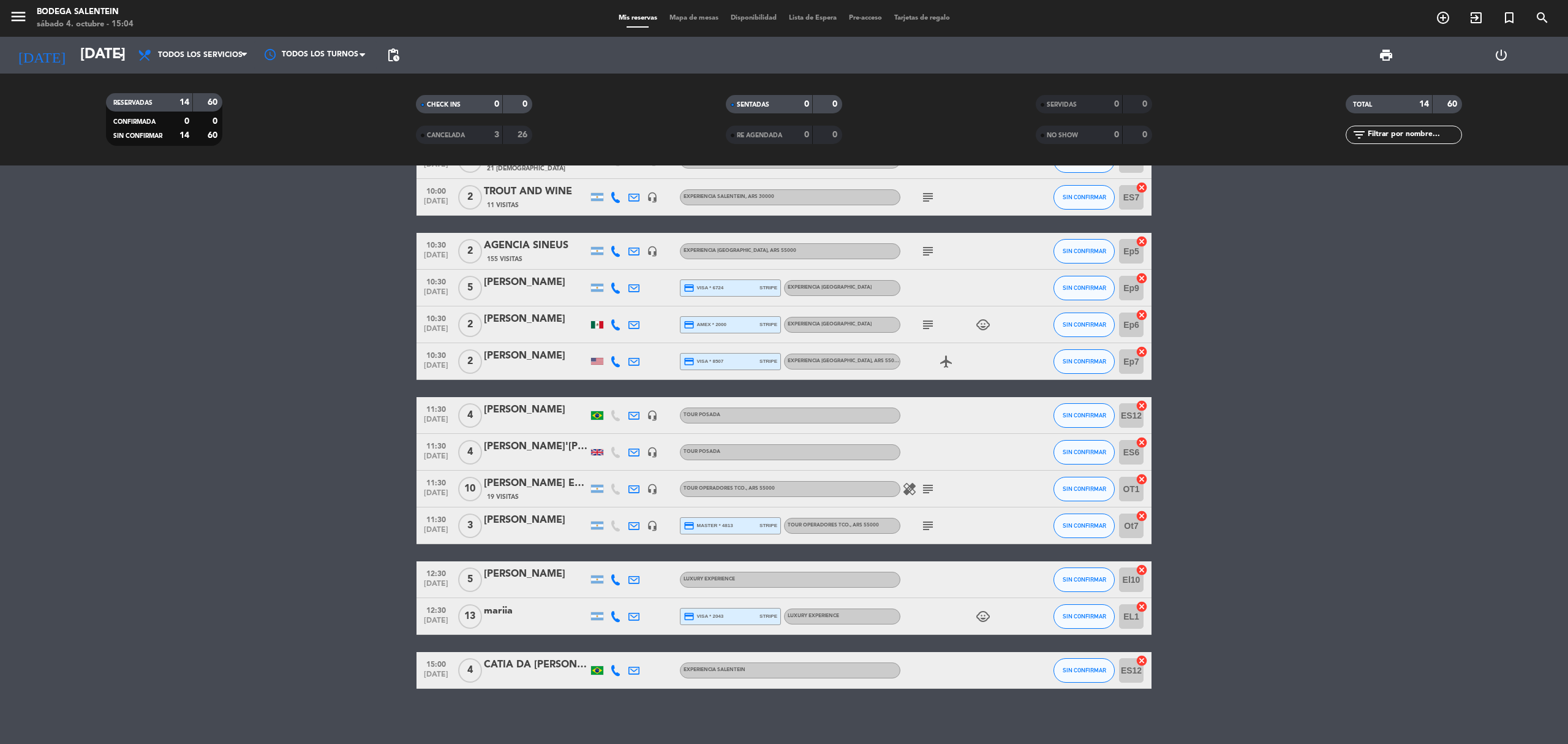
scroll to position [91, 0]
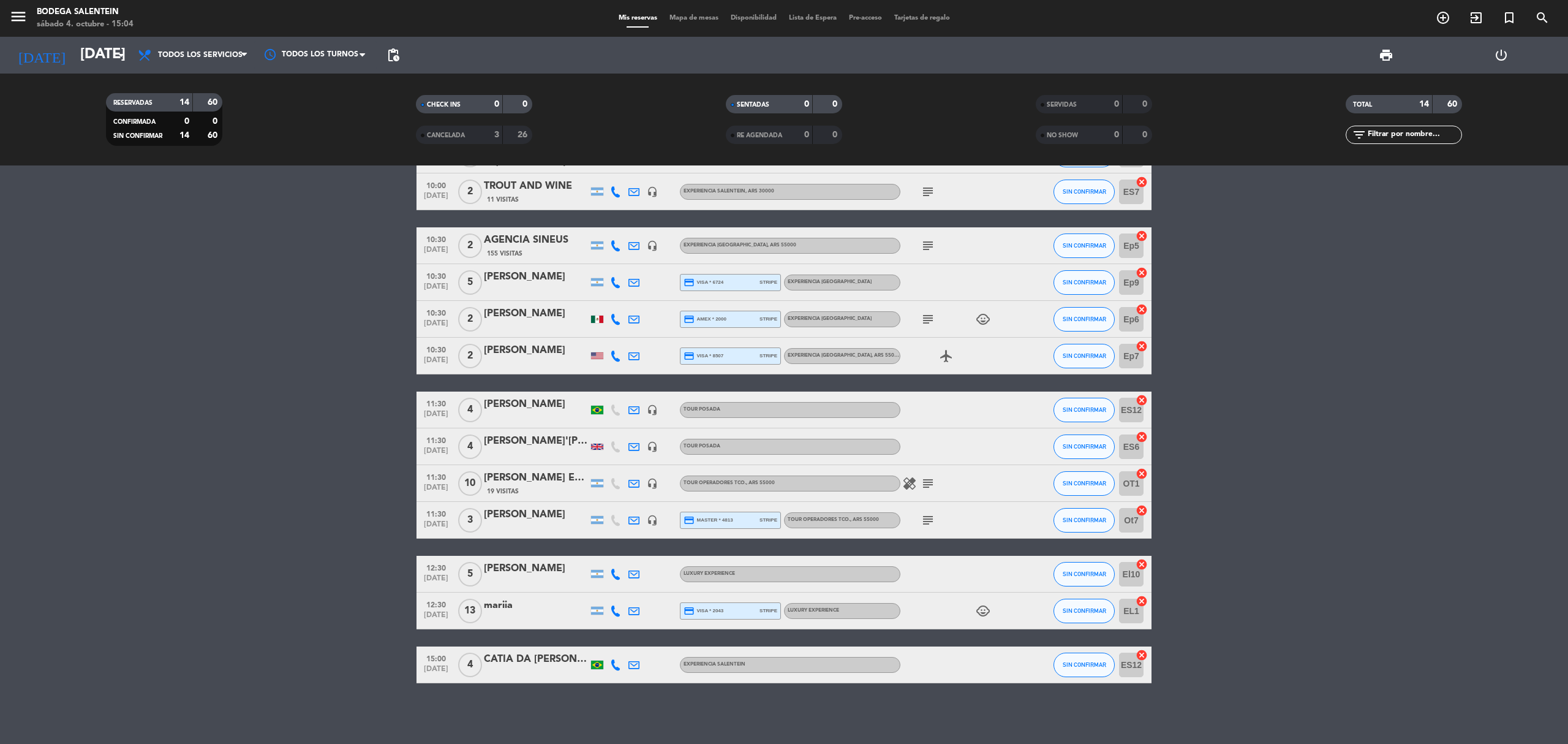
click at [929, 493] on div "healing subject" at bounding box center [955, 483] width 110 height 36
click at [929, 480] on icon "subject" at bounding box center [928, 484] width 15 height 15
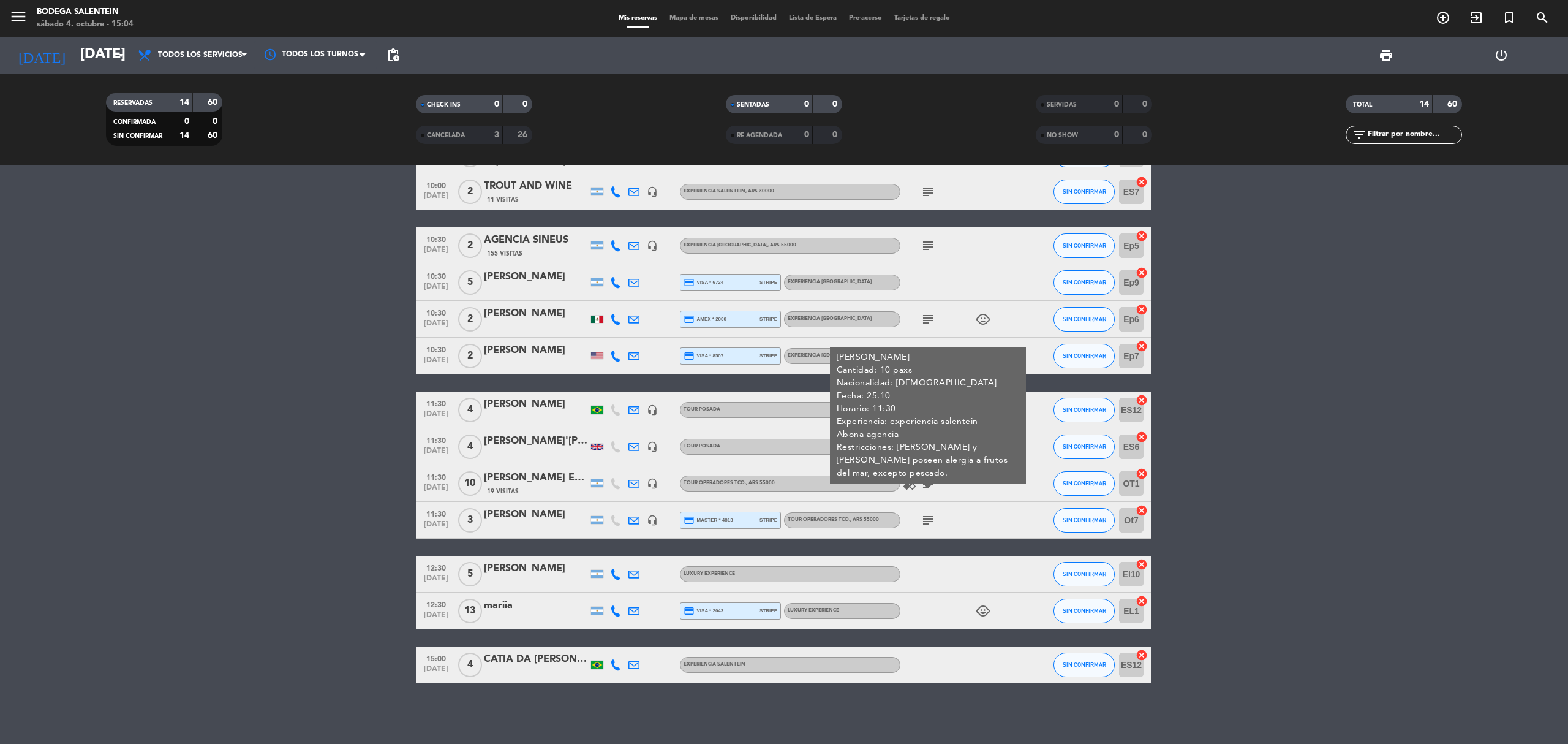
click at [327, 421] on bookings-row "10:00 [DATE] 2 Falak turismo 14 Visitas headset_mic Experiencia Salentein , ARS…" at bounding box center [784, 392] width 1568 height 584
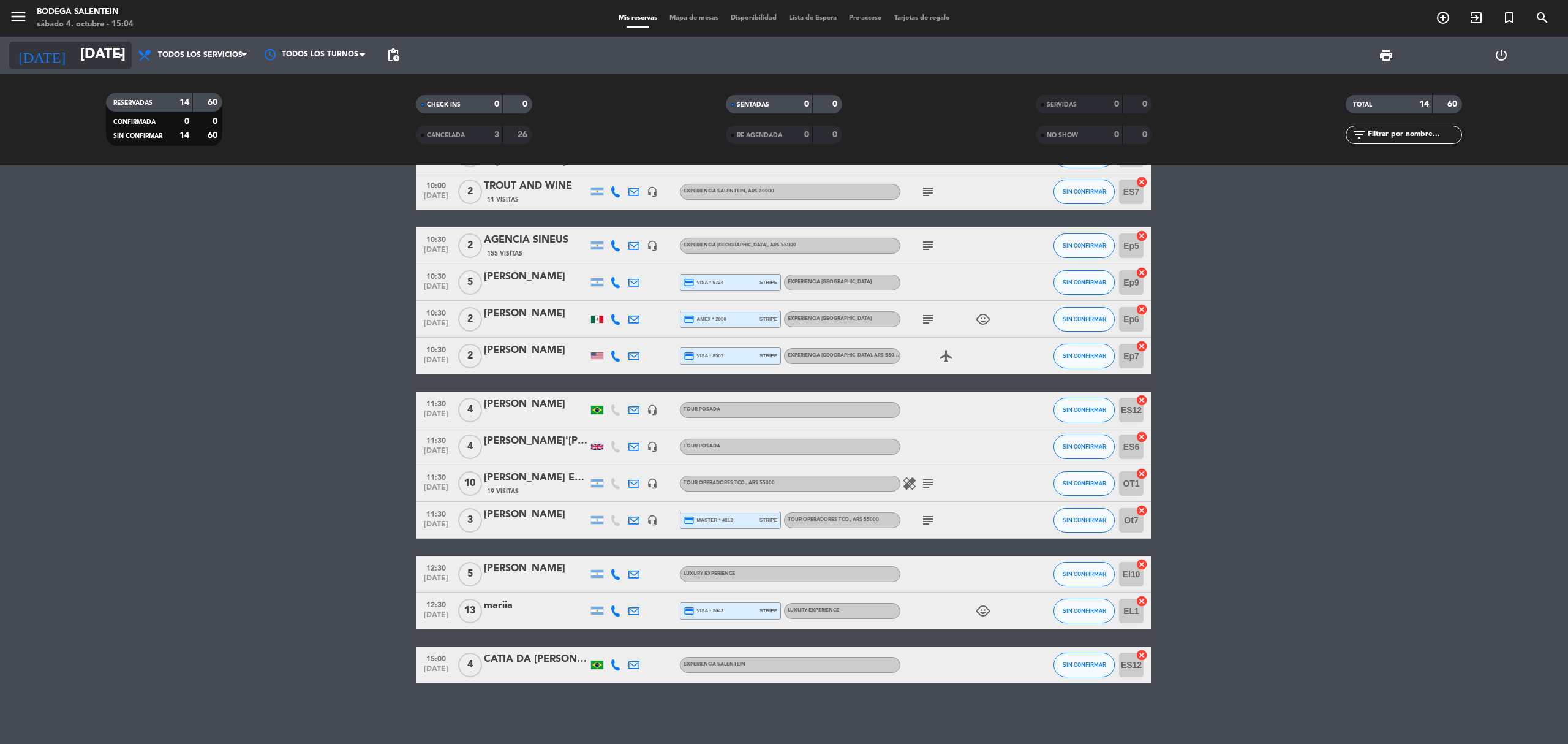
drag, startPoint x: 113, startPoint y: 52, endPoint x: 121, endPoint y: 57, distance: 9.4
click at [121, 57] on icon "arrow_drop_down" at bounding box center [121, 55] width 15 height 15
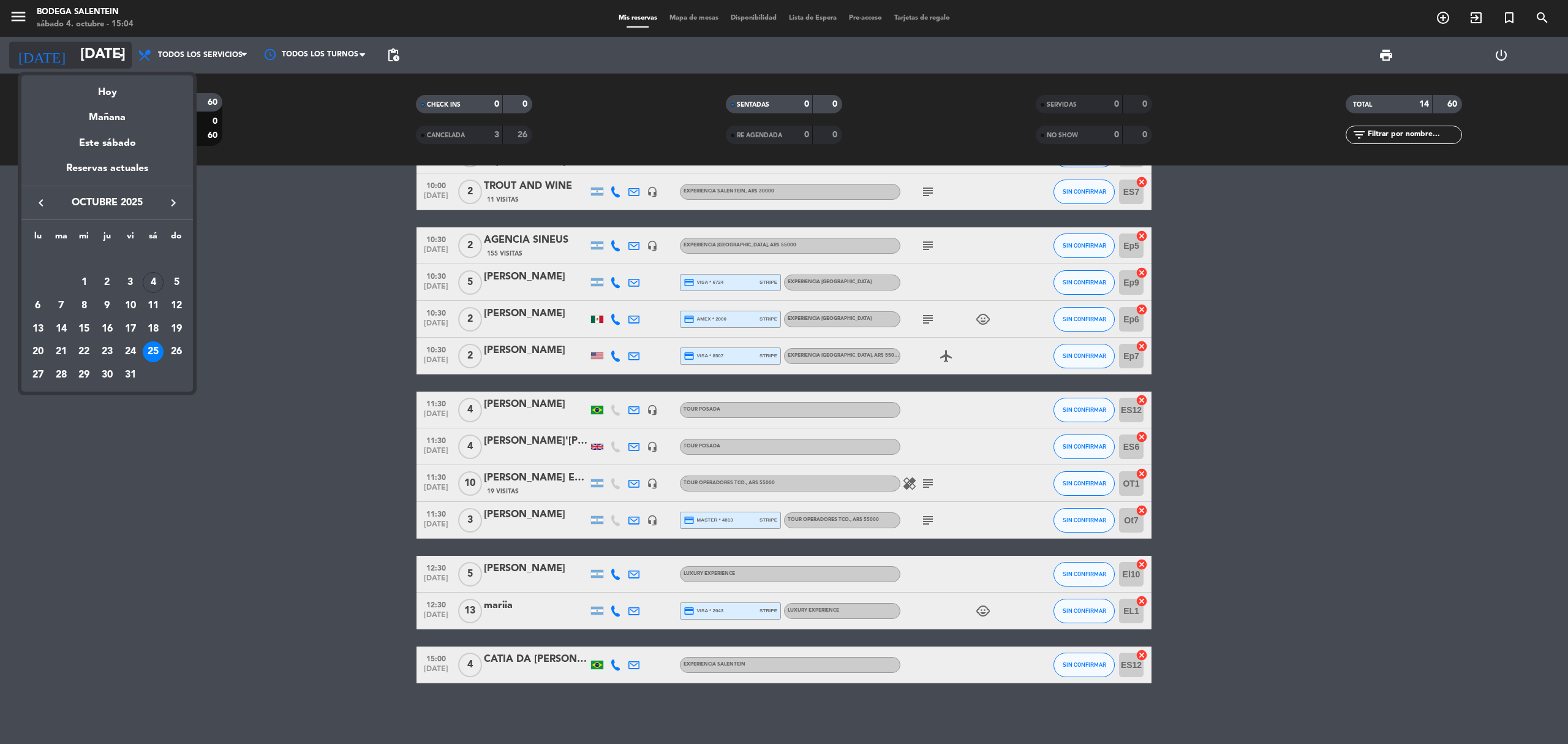
click at [130, 93] on div "Hoy" at bounding box center [107, 88] width 172 height 25
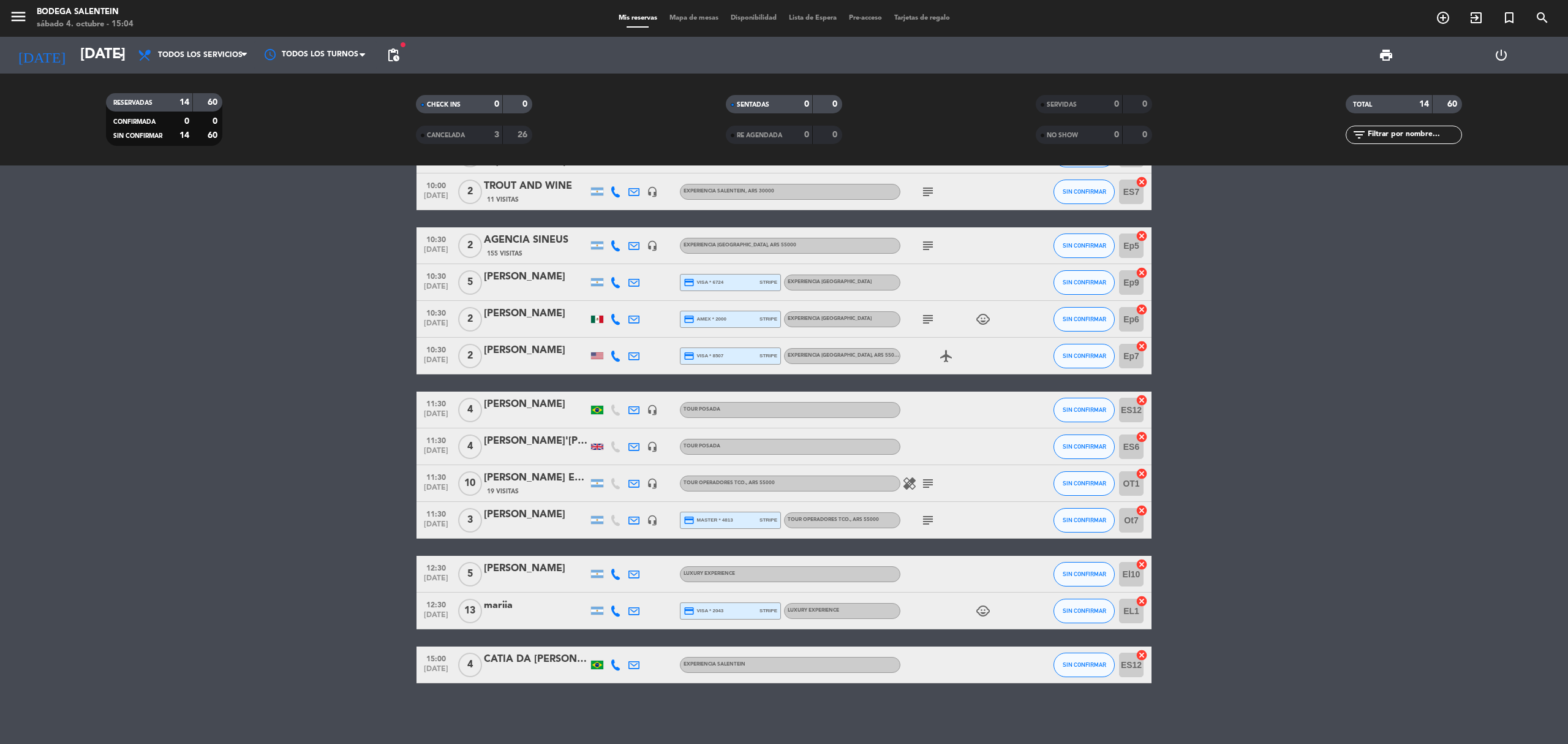
click at [977, 614] on icon "child_care" at bounding box center [983, 611] width 15 height 15
click at [70, 530] on bookings-row "10:00 [DATE] 2 Falak turismo 14 Visitas headset_mic Experiencia Salentein , ARS…" at bounding box center [784, 392] width 1568 height 584
click at [81, 40] on div "[DATE] [DATE] arrow_drop_down" at bounding box center [71, 55] width 123 height 37
click at [79, 57] on input "[DATE]" at bounding box center [165, 55] width 182 height 29
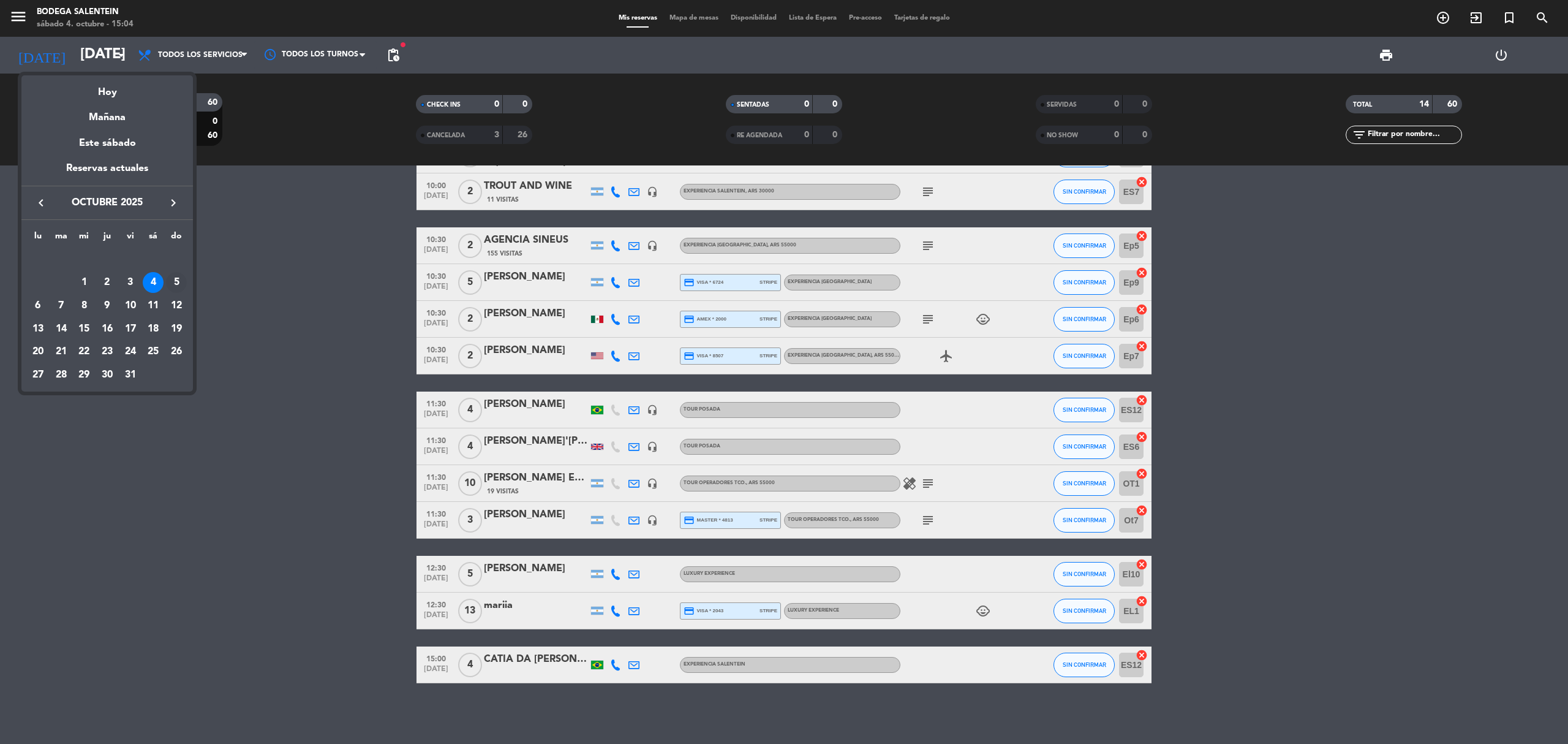
click at [180, 280] on div "5" at bounding box center [176, 282] width 21 height 21
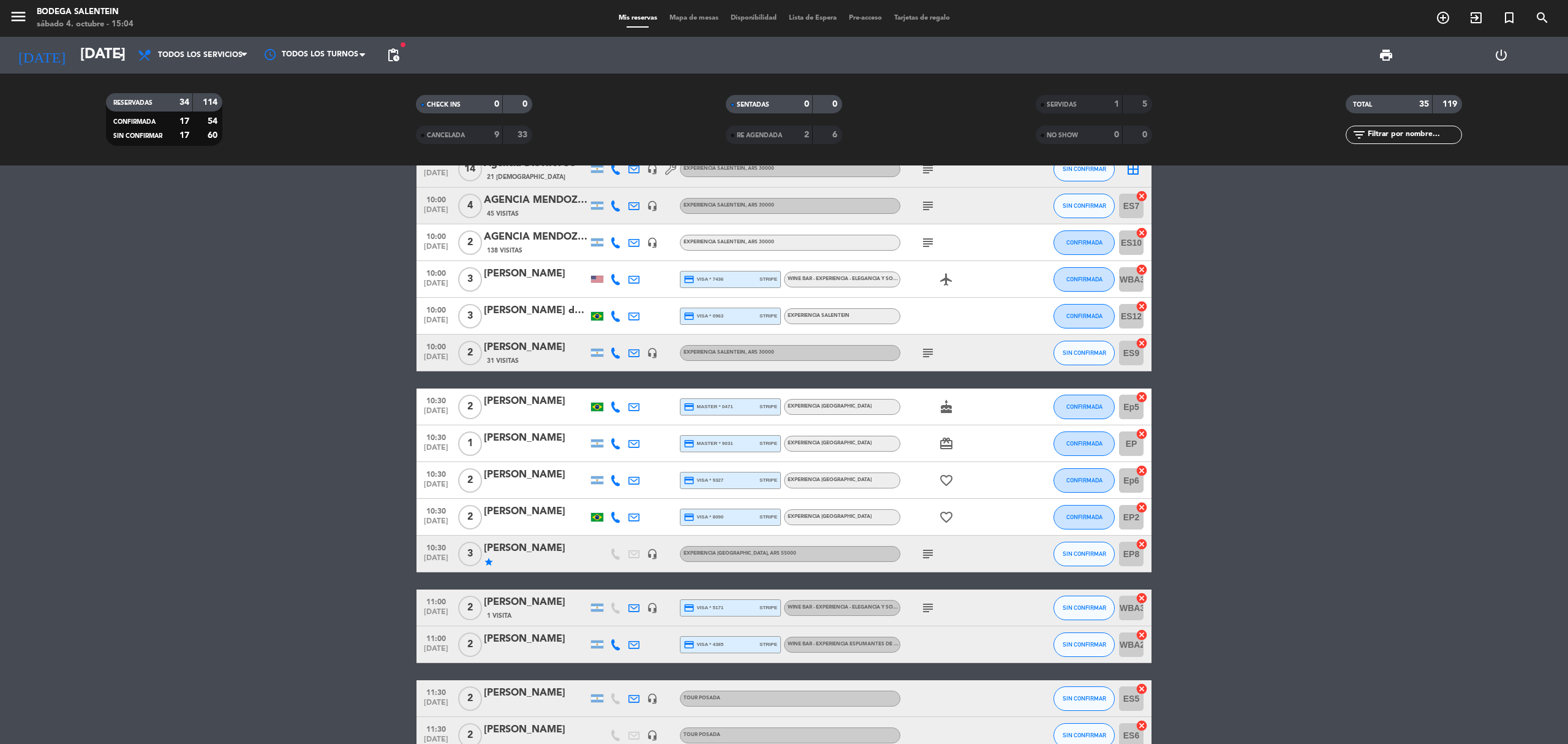
scroll to position [0, 0]
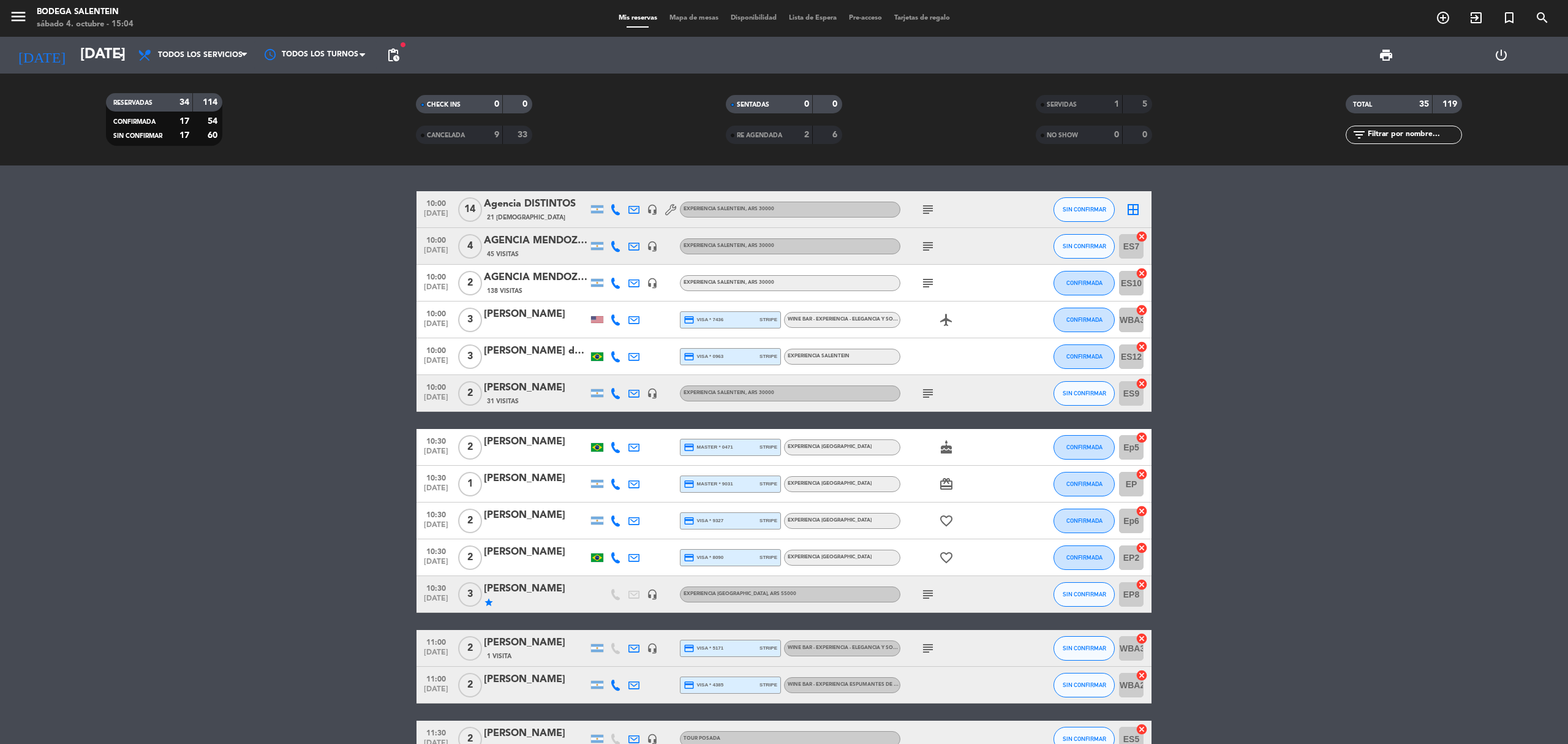
click at [420, 560] on div "10:30 [DATE]" at bounding box center [436, 557] width 39 height 36
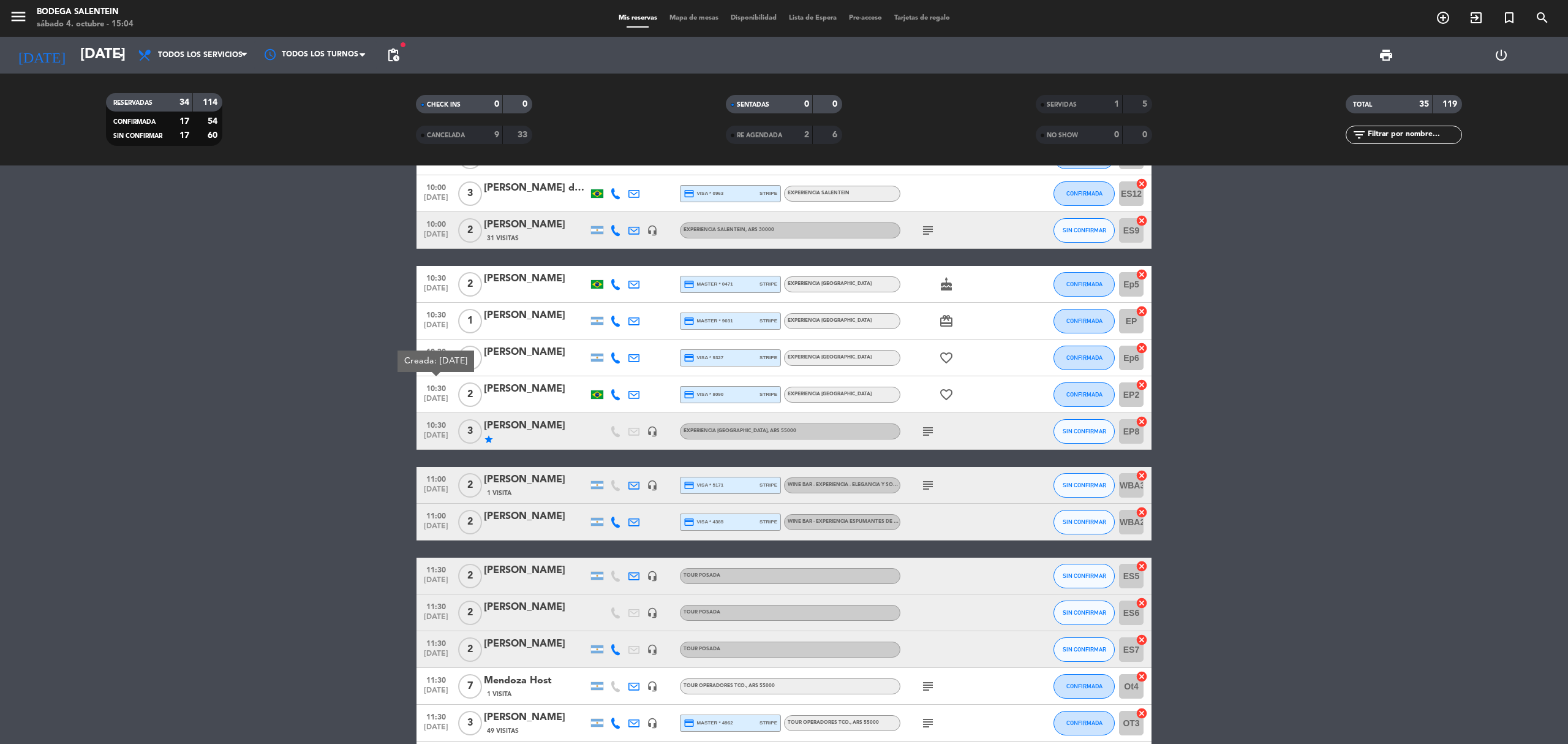
click at [305, 514] on bookings-row "10:00 [DATE] Agencia DISTINTOS 21 Visitas headset_mic Experiencia Salentein , A…" at bounding box center [784, 705] width 1568 height 1353
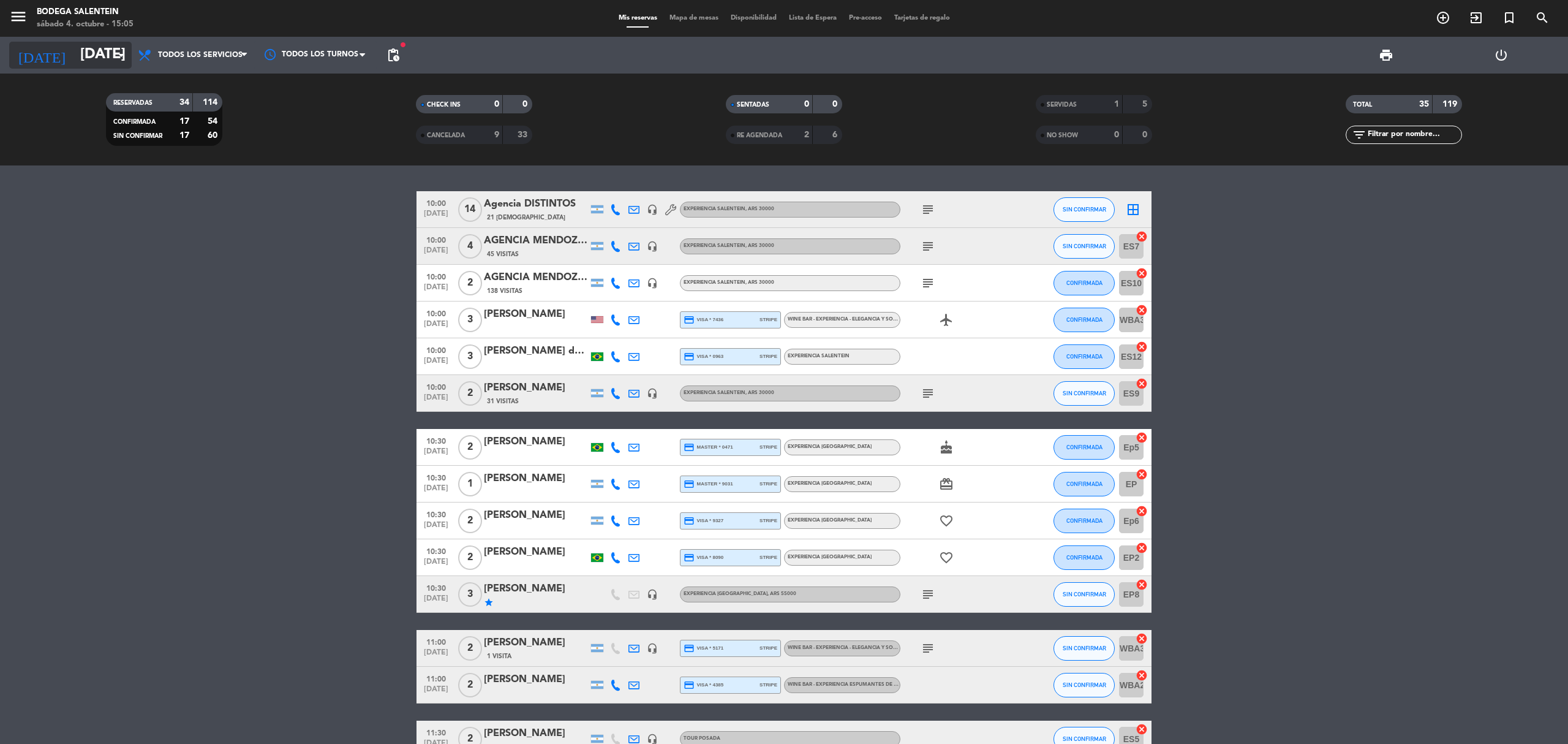
click at [111, 42] on input "[DATE]" at bounding box center [165, 55] width 182 height 29
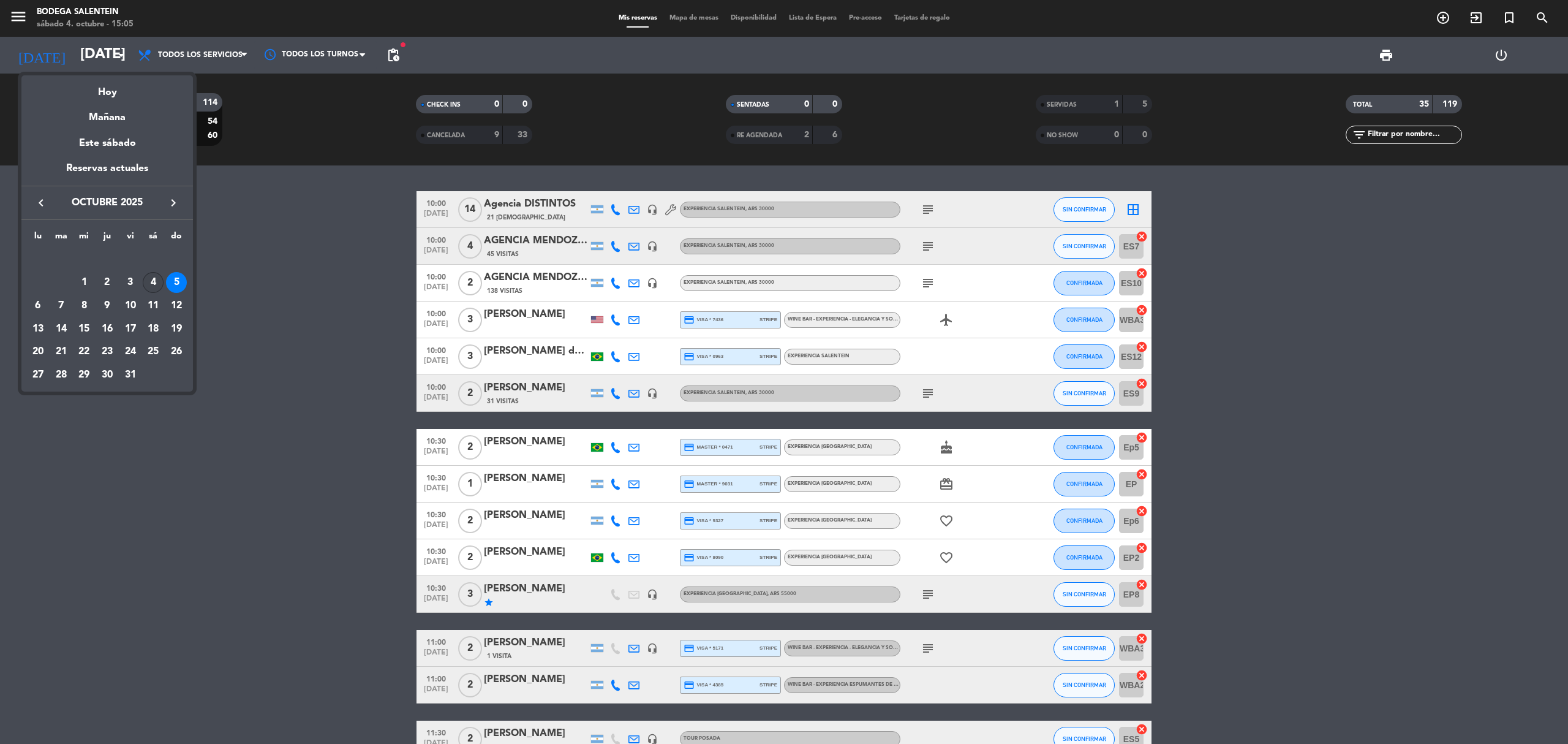
click at [148, 274] on div "4" at bounding box center [153, 282] width 21 height 21
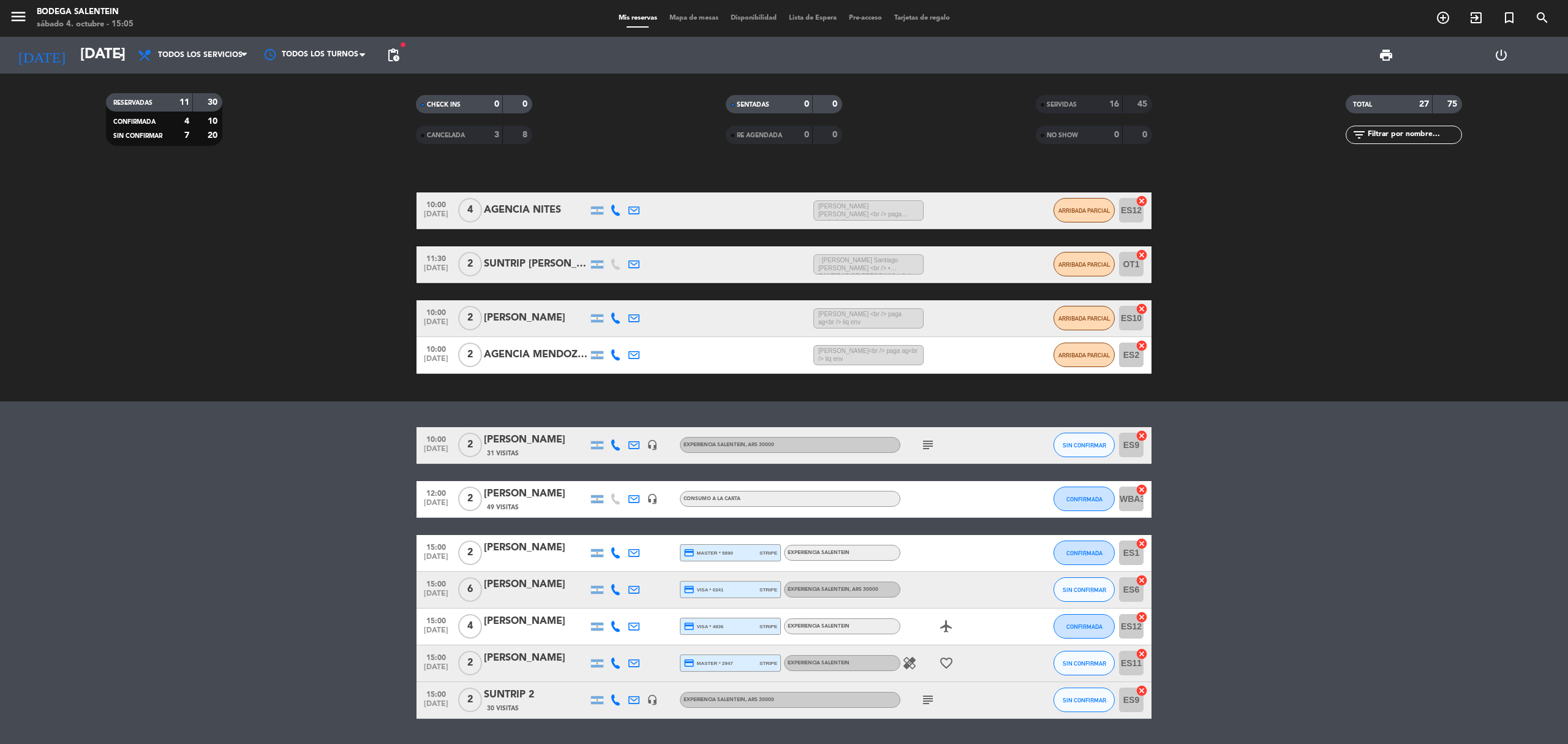
scroll to position [81, 0]
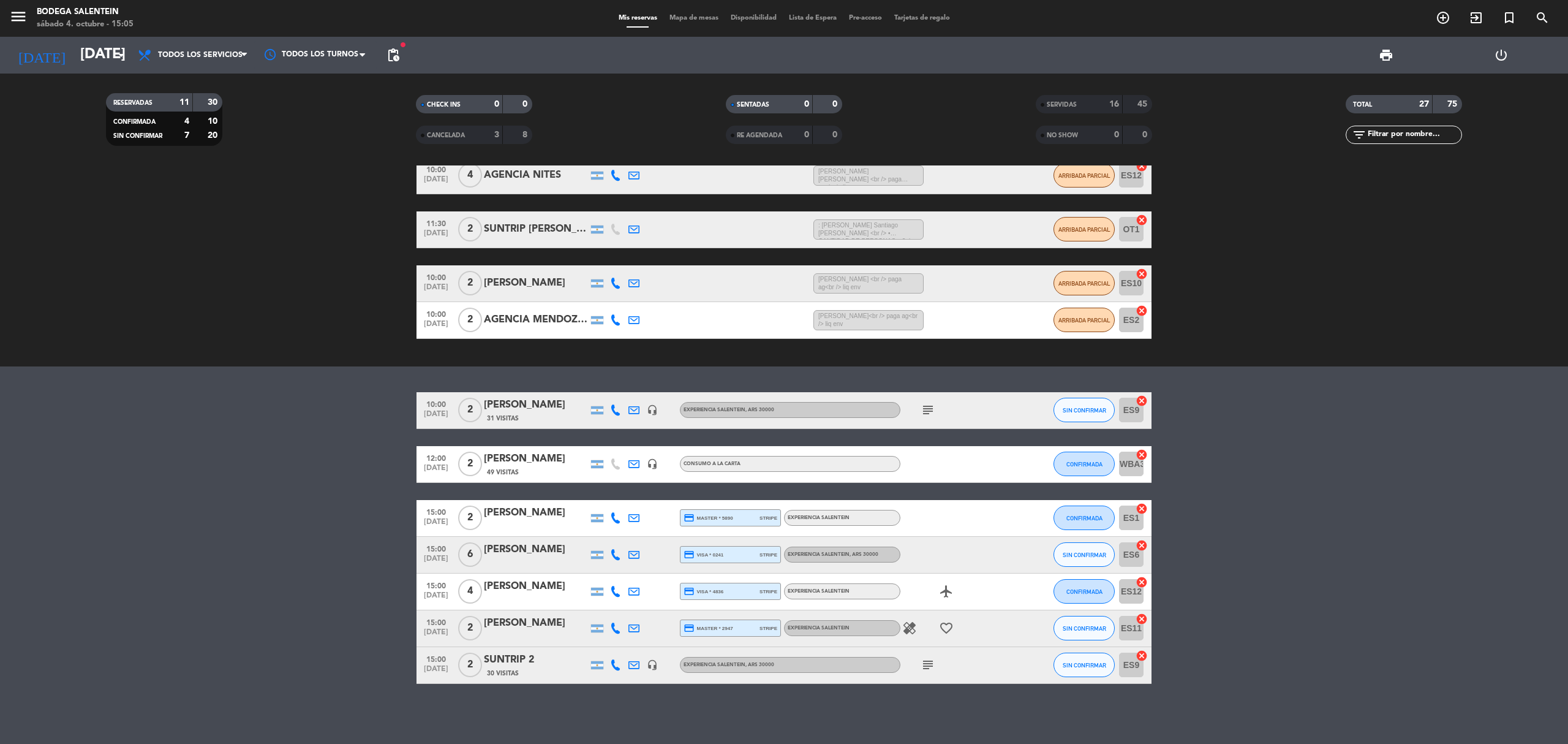
click at [311, 498] on bookings-row "10:00 [DATE] 2 [PERSON_NAME] 31 Visitas headset_mic Experiencia Salentein , ARS…" at bounding box center [784, 538] width 1568 height 292
click at [114, 542] on bookings-row "10:00 [DATE] 2 [PERSON_NAME] 31 Visitas headset_mic Experiencia Salentein , ARS…" at bounding box center [784, 538] width 1568 height 292
click at [552, 589] on div "[PERSON_NAME]" at bounding box center [536, 586] width 104 height 16
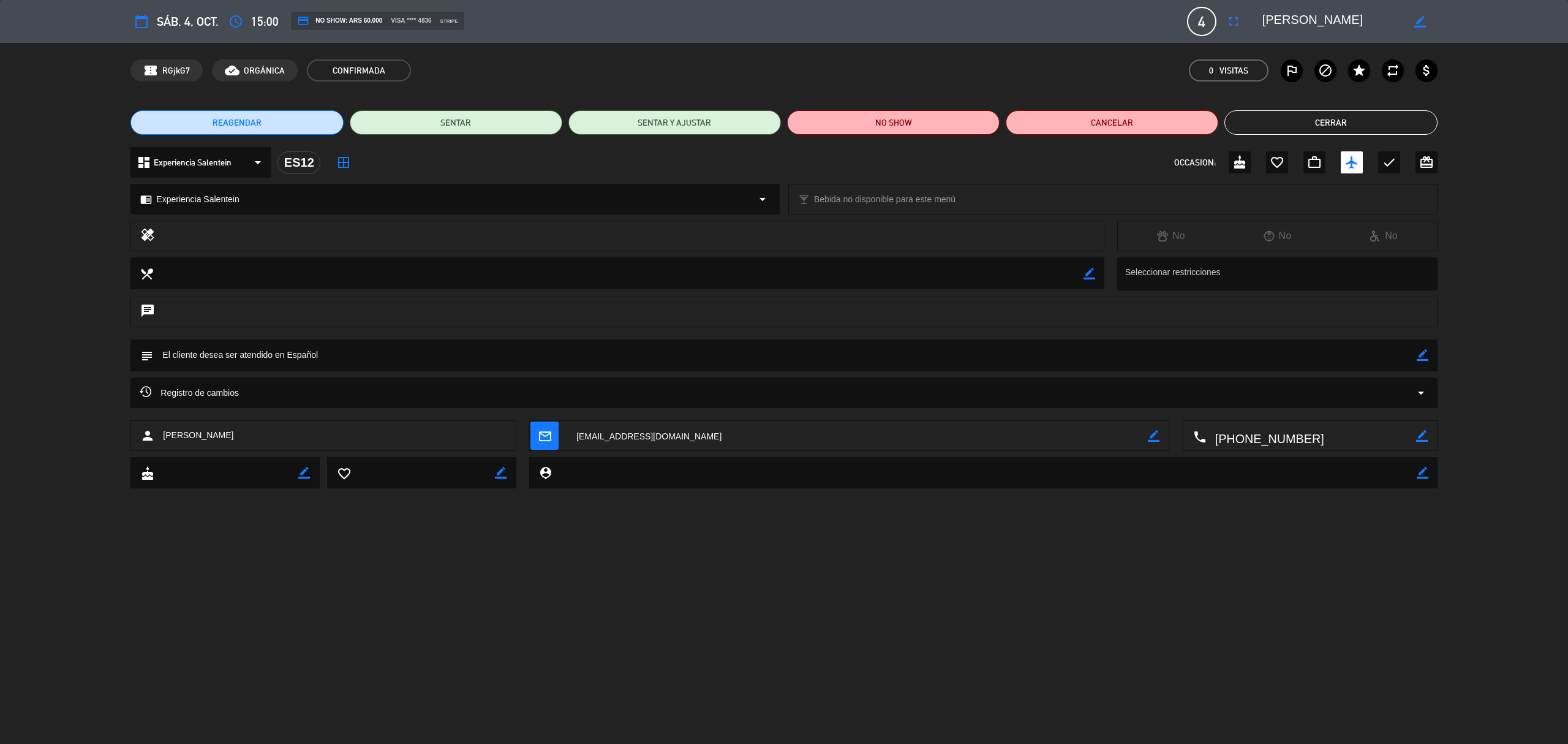
scroll to position [0, 5]
drag, startPoint x: 1264, startPoint y: 16, endPoint x: 1364, endPoint y: 25, distance: 100.4
click at [1364, 25] on textarea at bounding box center [1332, 21] width 140 height 22
click at [1348, 128] on button "Cerrar" at bounding box center [1330, 122] width 212 height 25
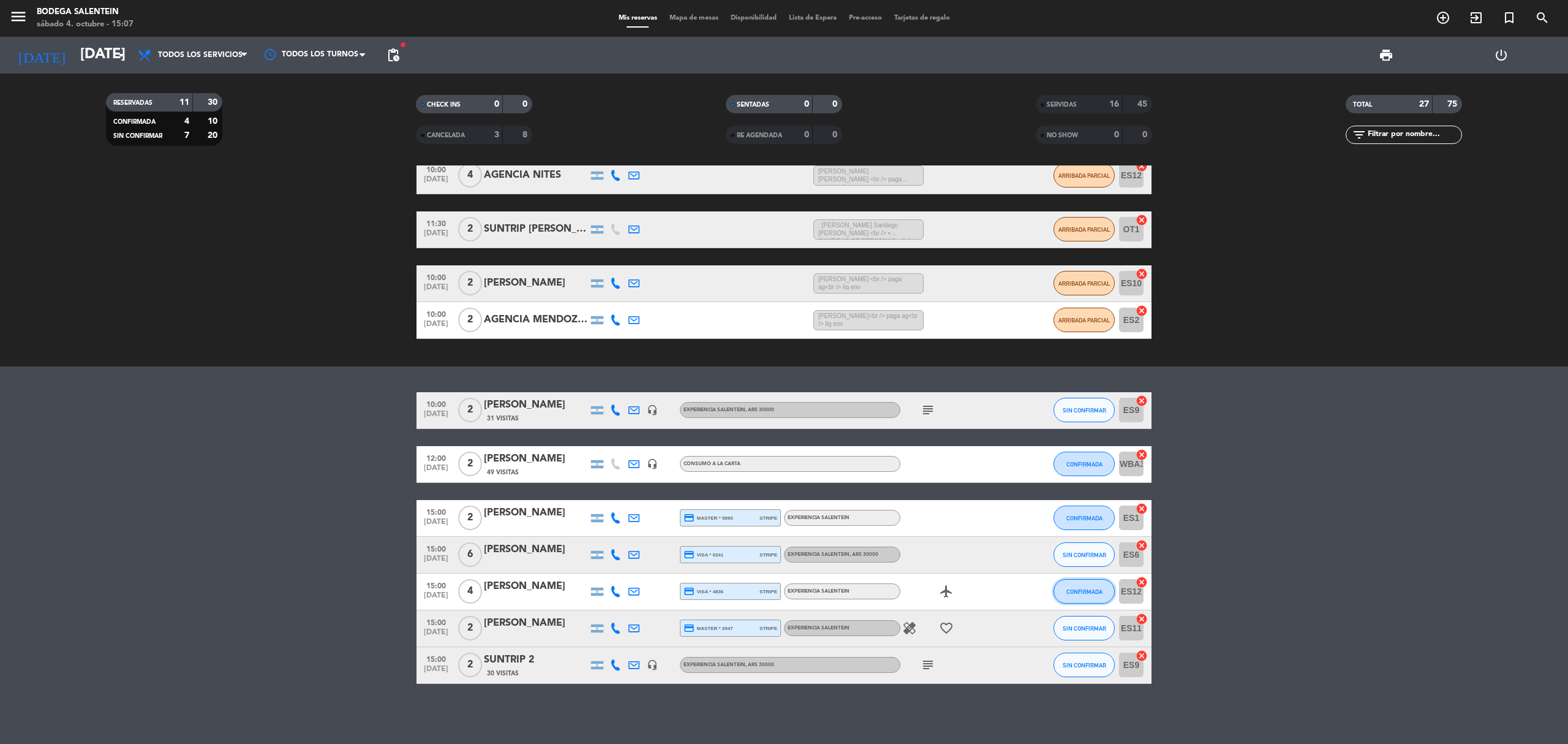
click at [1069, 589] on span "CONFIRMADA" at bounding box center [1085, 592] width 36 height 7
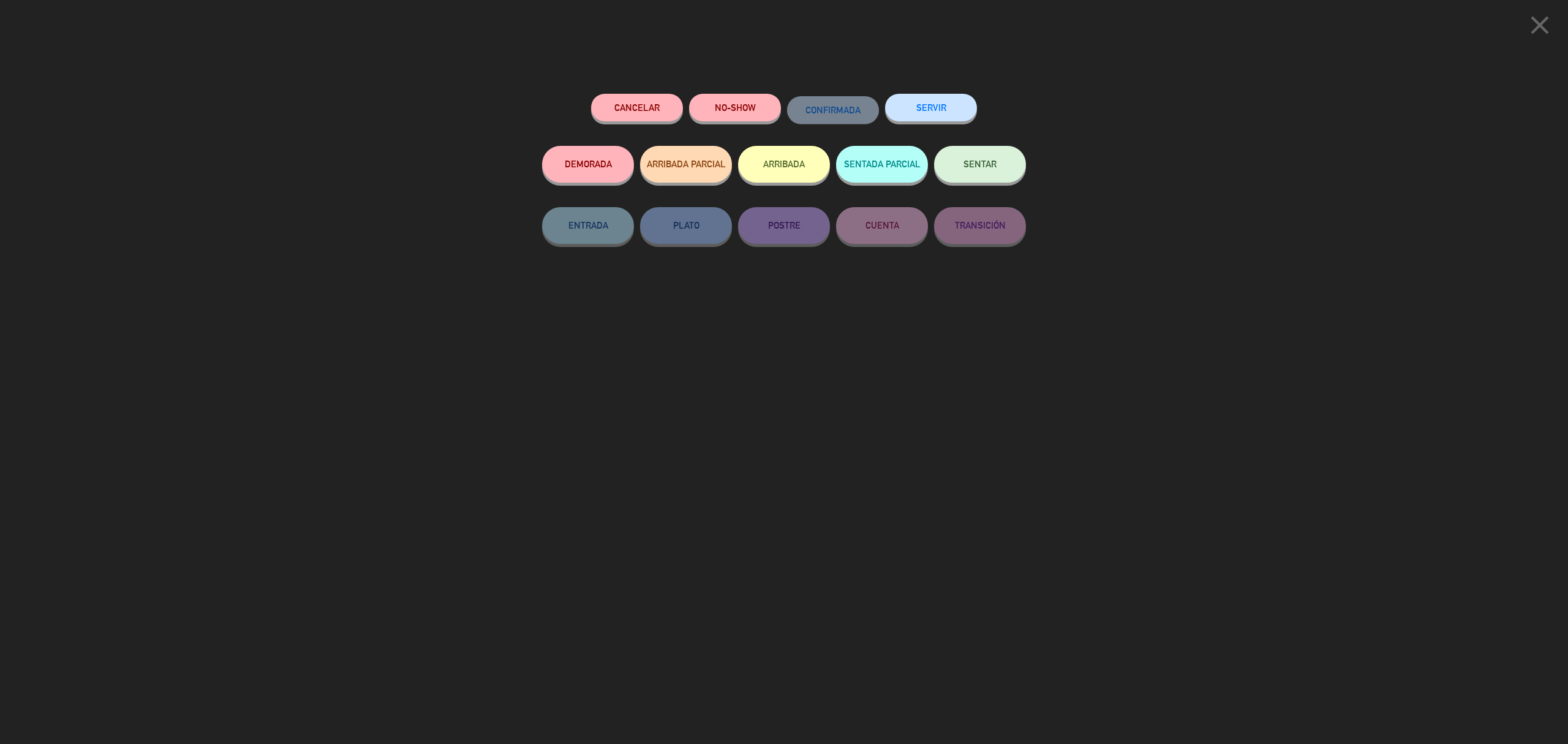
click at [955, 102] on button "SERVIR" at bounding box center [931, 107] width 92 height 27
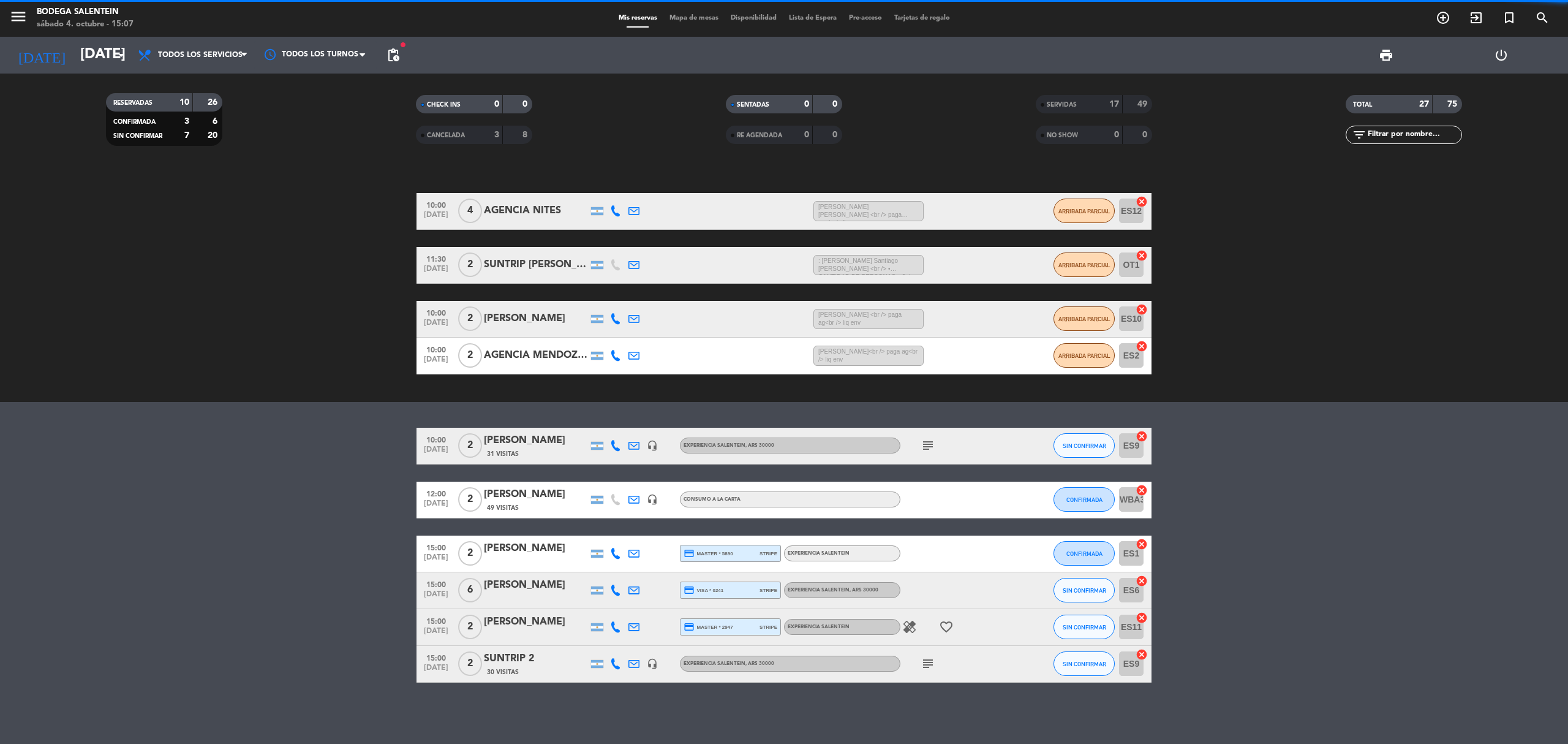
scroll to position [45, 0]
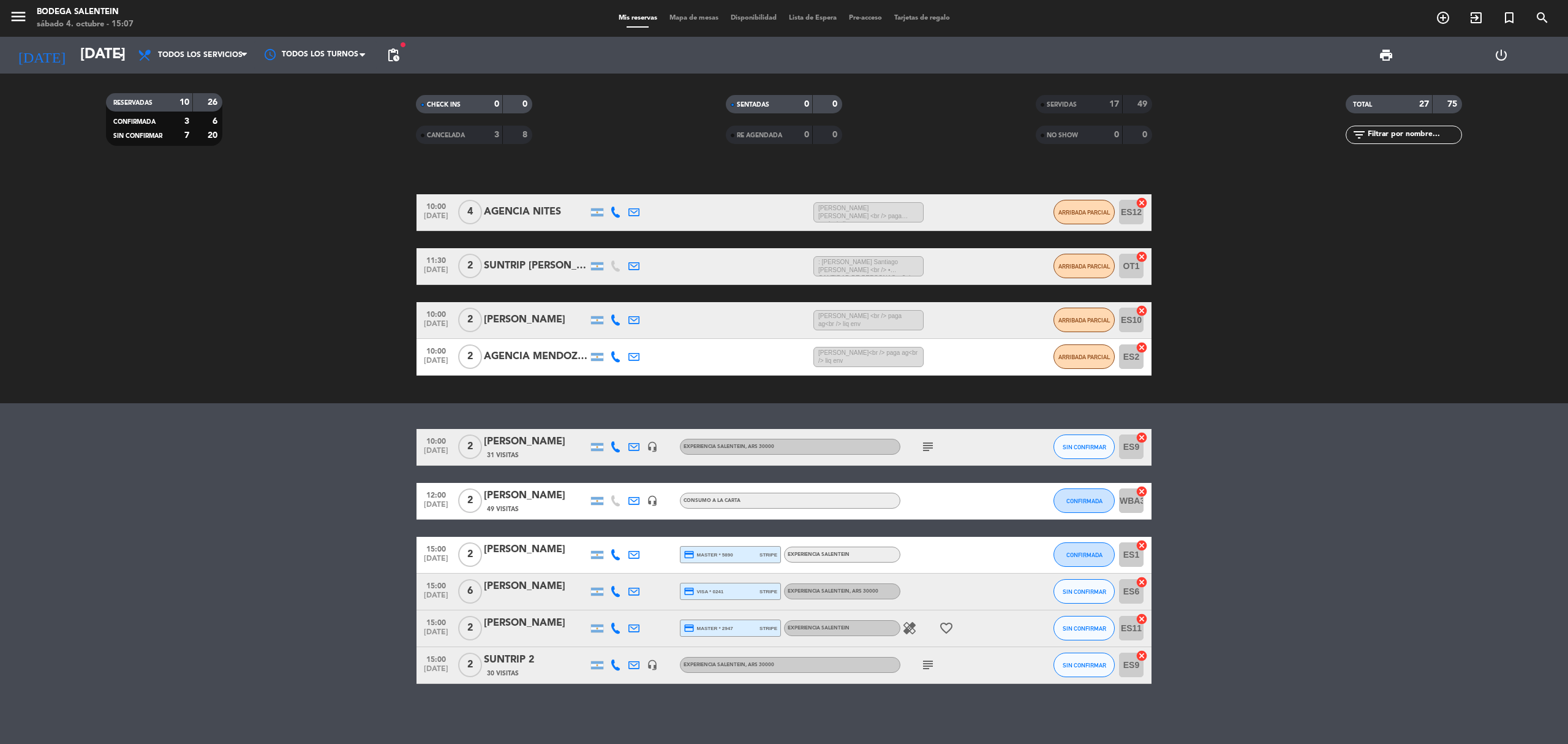
click at [1002, 637] on div "healing favorite_border" at bounding box center [955, 628] width 110 height 36
click at [537, 637] on div at bounding box center [536, 636] width 104 height 10
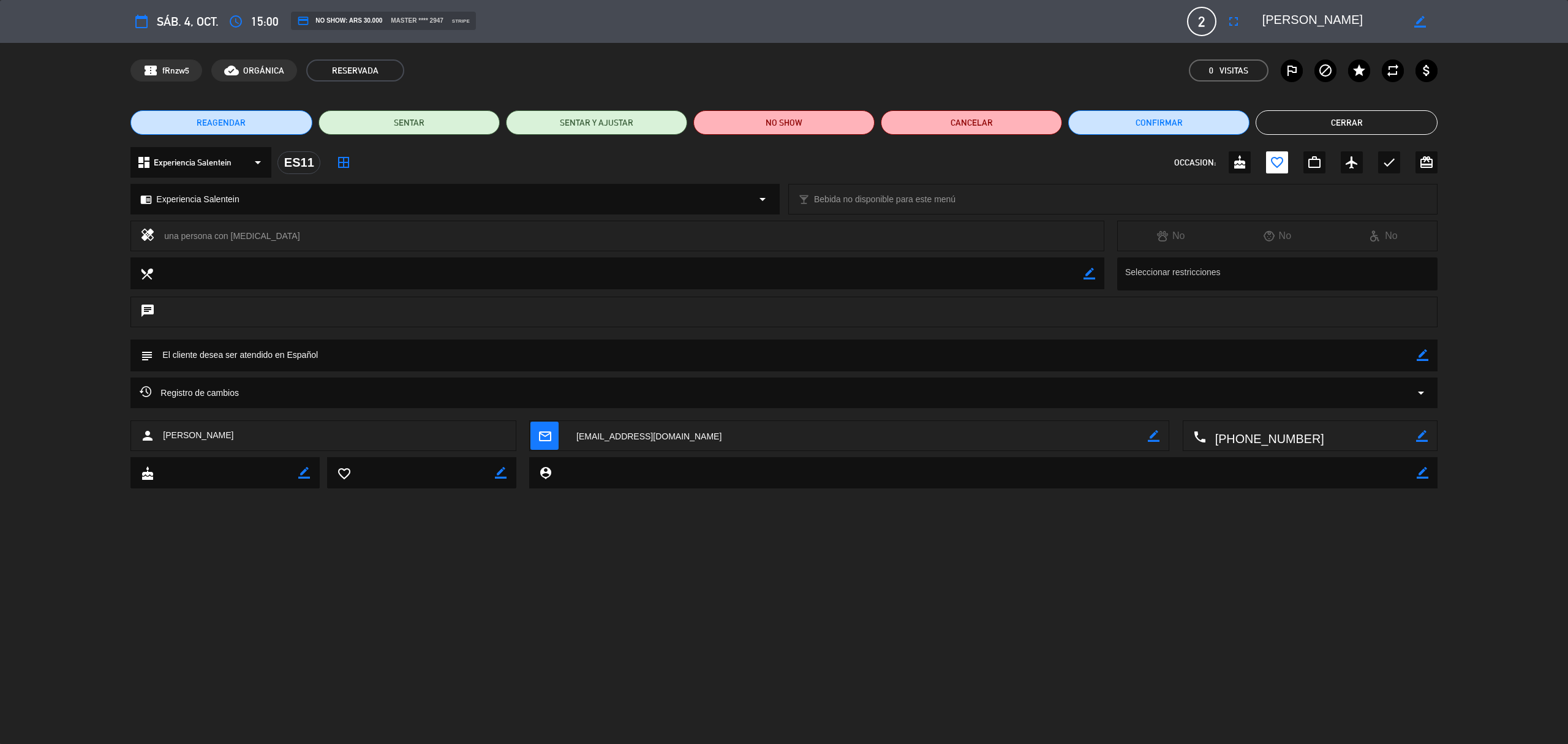
drag, startPoint x: 1264, startPoint y: 23, endPoint x: 1346, endPoint y: 29, distance: 82.2
click at [1346, 29] on textarea at bounding box center [1332, 21] width 140 height 22
click at [1317, 128] on button "Cerrar" at bounding box center [1346, 122] width 182 height 25
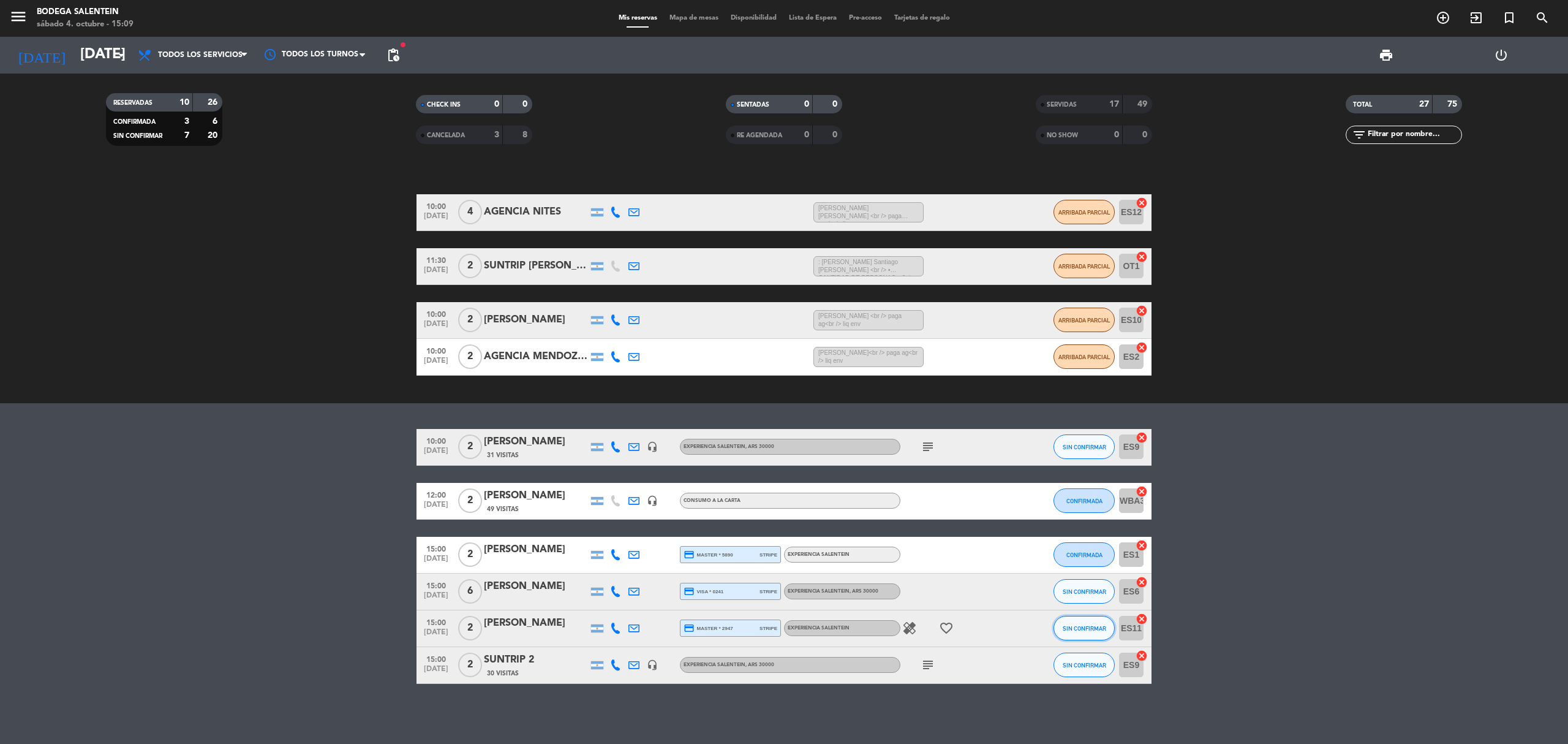
click at [1095, 625] on span "SIN CONFIRMAR" at bounding box center [1084, 628] width 43 height 7
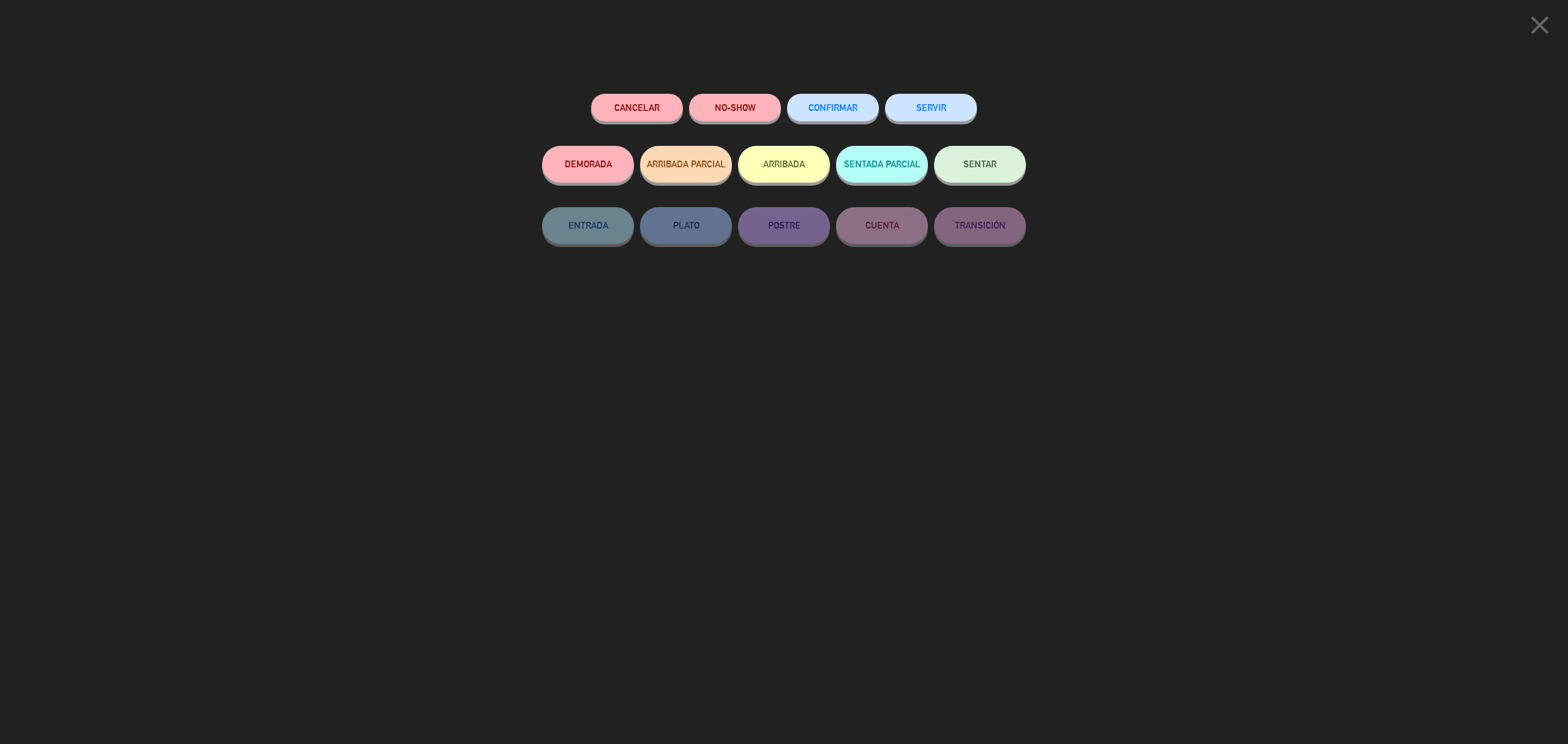
click at [943, 108] on button "SERVIR" at bounding box center [931, 107] width 92 height 27
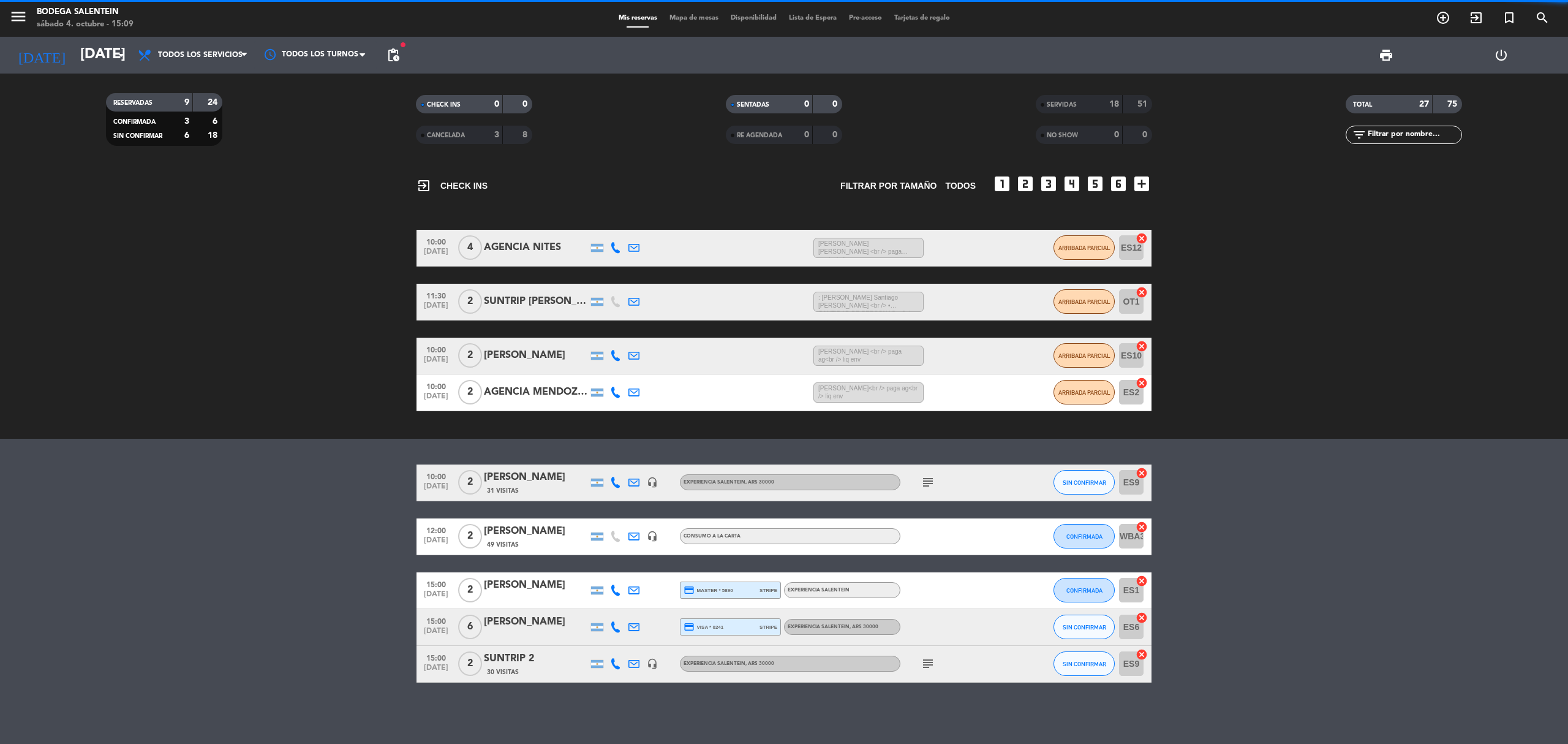
scroll to position [8, 0]
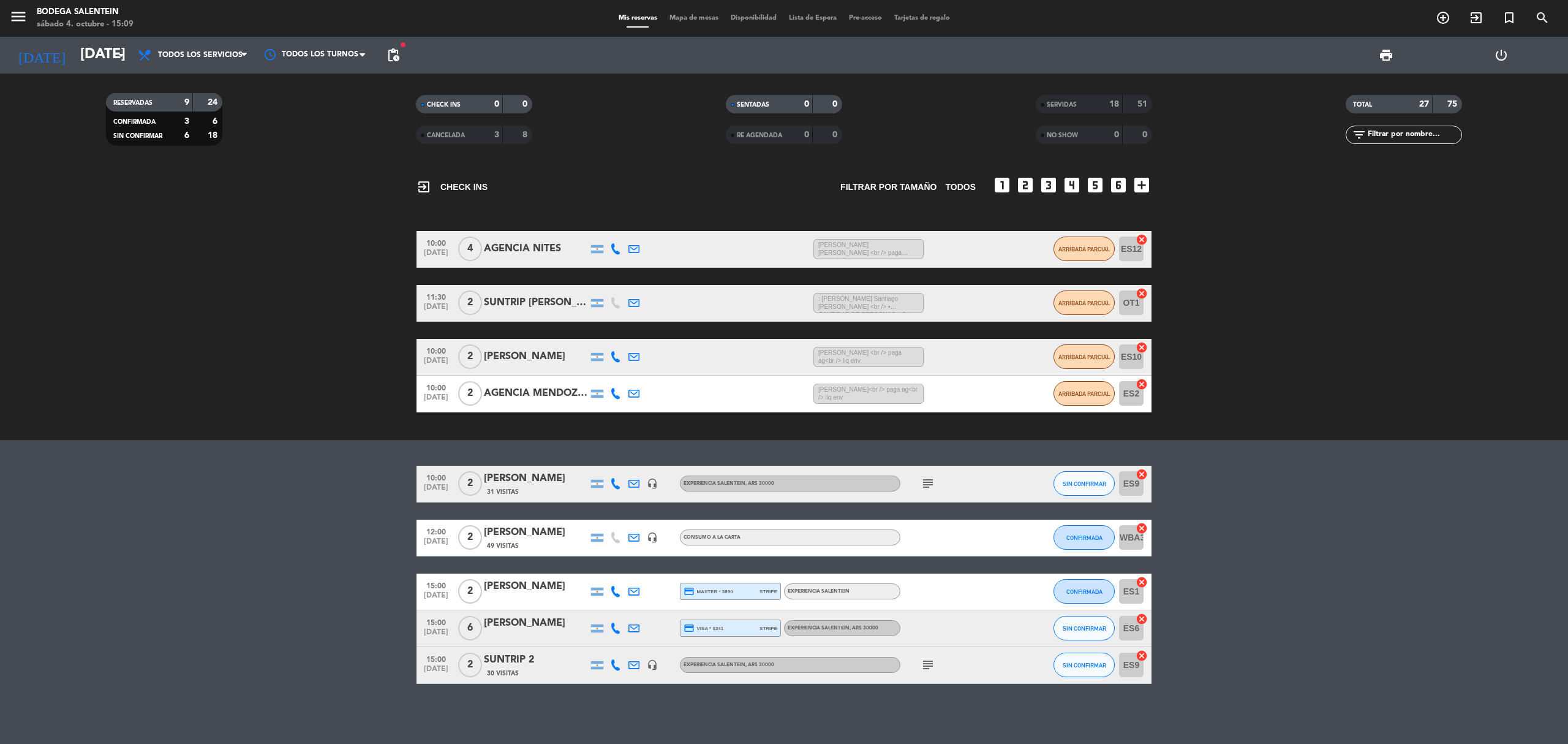
click at [282, 489] on bookings-row "10:00 [DATE] 2 [PERSON_NAME] 31 Visitas headset_mic Experiencia Salentein , ARS…" at bounding box center [784, 574] width 1568 height 218
click at [919, 668] on span "subject" at bounding box center [928, 665] width 19 height 15
click at [929, 668] on icon "subject" at bounding box center [928, 665] width 15 height 15
click at [1074, 671] on button "SIN CONFIRMAR" at bounding box center [1084, 665] width 61 height 25
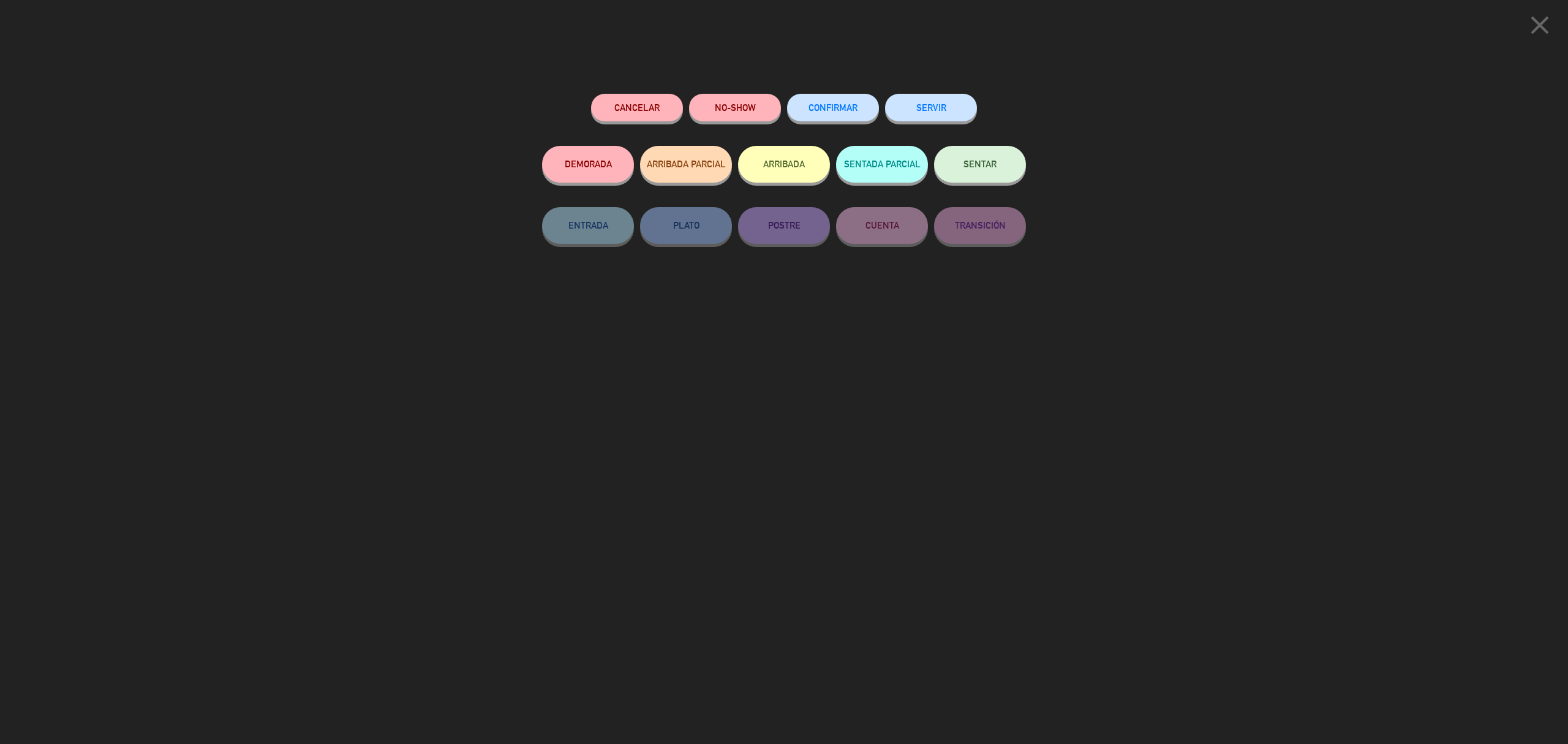
click at [684, 173] on button "ARRIBADA PARCIAL" at bounding box center [686, 164] width 92 height 37
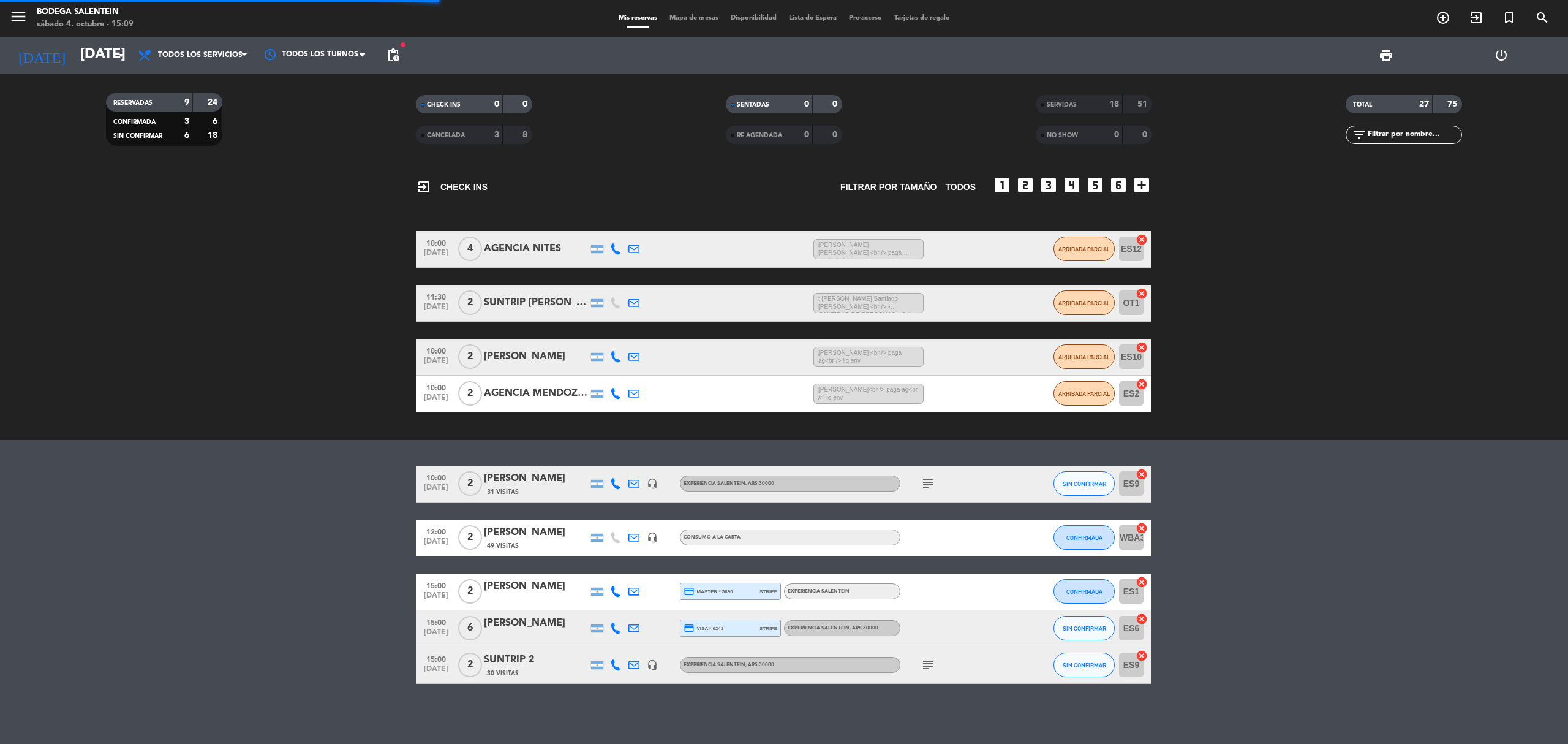
click at [537, 586] on div "[PERSON_NAME]" at bounding box center [536, 586] width 104 height 16
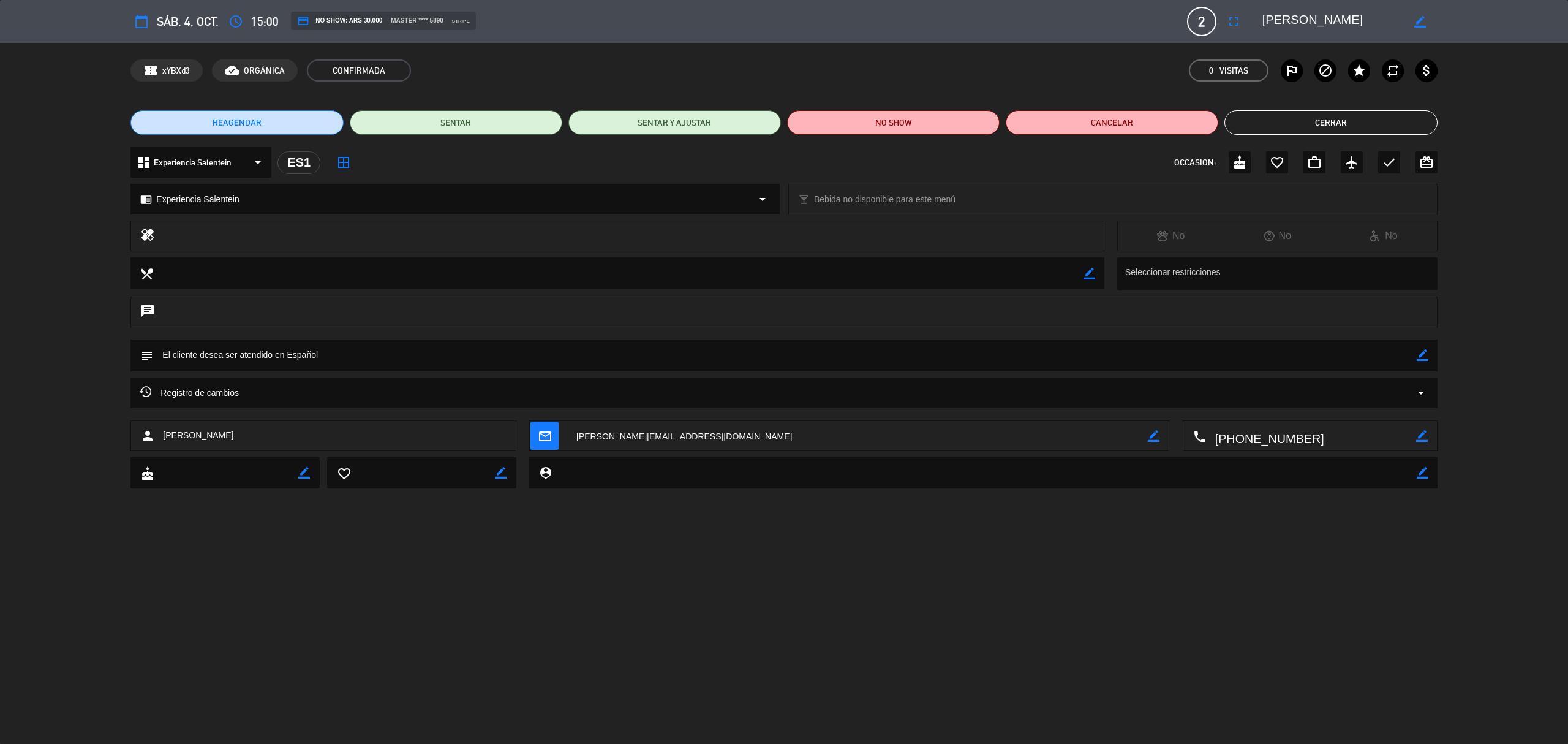
drag, startPoint x: 1260, startPoint y: 21, endPoint x: 1348, endPoint y: 19, distance: 88.0
click at [1348, 19] on div "border_color" at bounding box center [1345, 21] width 184 height 22
drag, startPoint x: 1266, startPoint y: 22, endPoint x: 1385, endPoint y: 18, distance: 119.1
click at [1385, 18] on textarea at bounding box center [1332, 21] width 140 height 22
click at [1278, 128] on button "Cerrar" at bounding box center [1330, 122] width 212 height 25
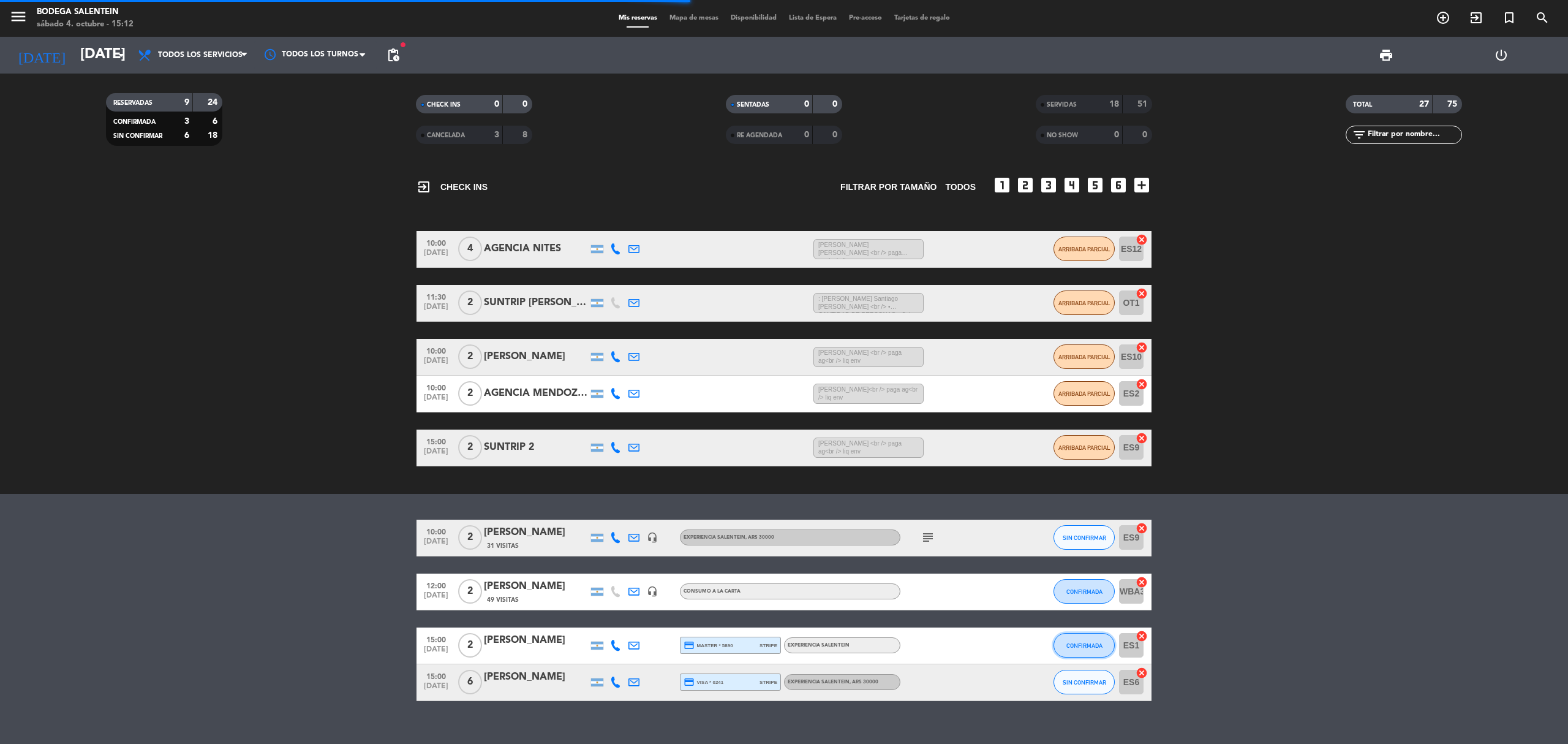
click at [1083, 650] on button "CONFIRMADA" at bounding box center [1084, 645] width 61 height 25
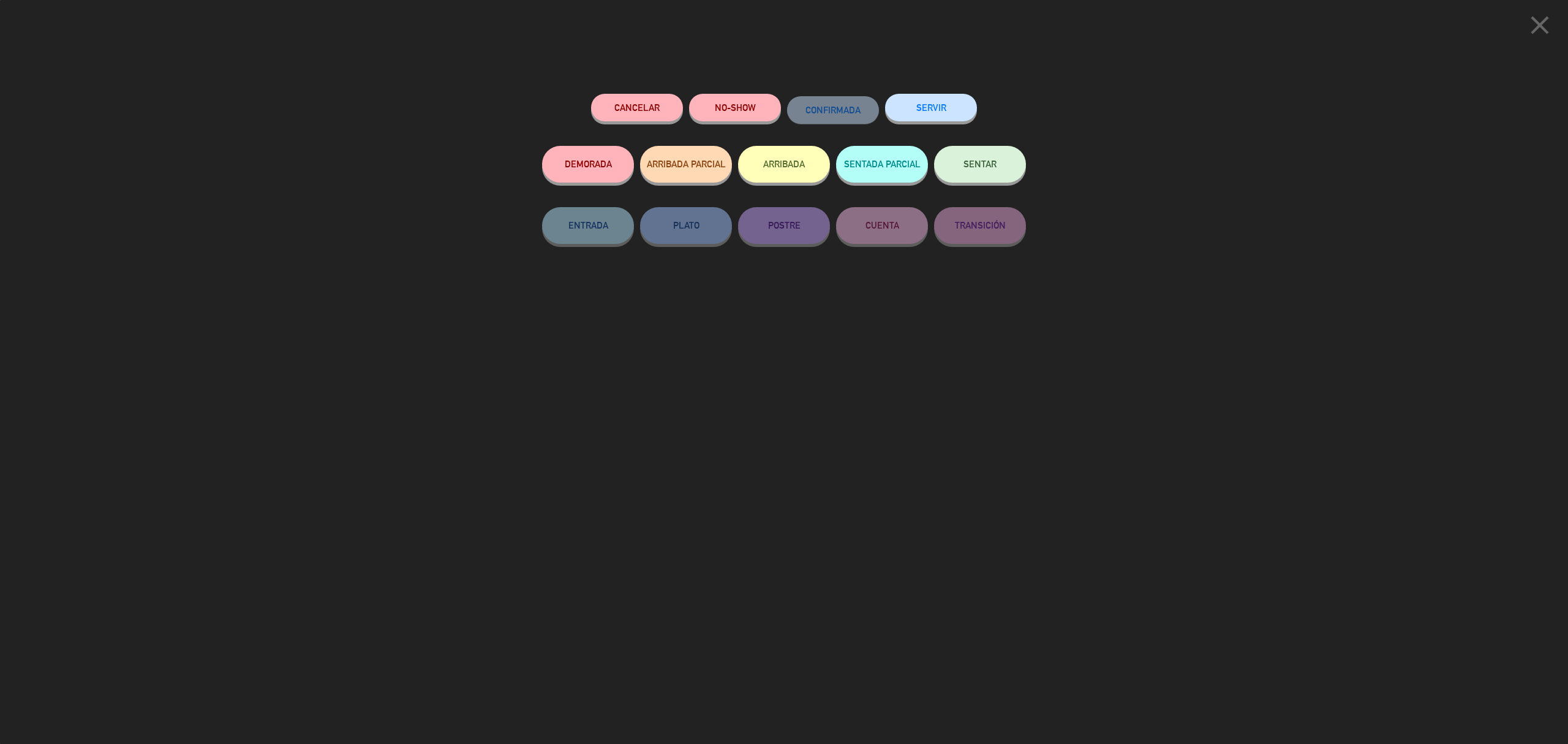
click at [921, 106] on button "SERVIR" at bounding box center [931, 107] width 92 height 27
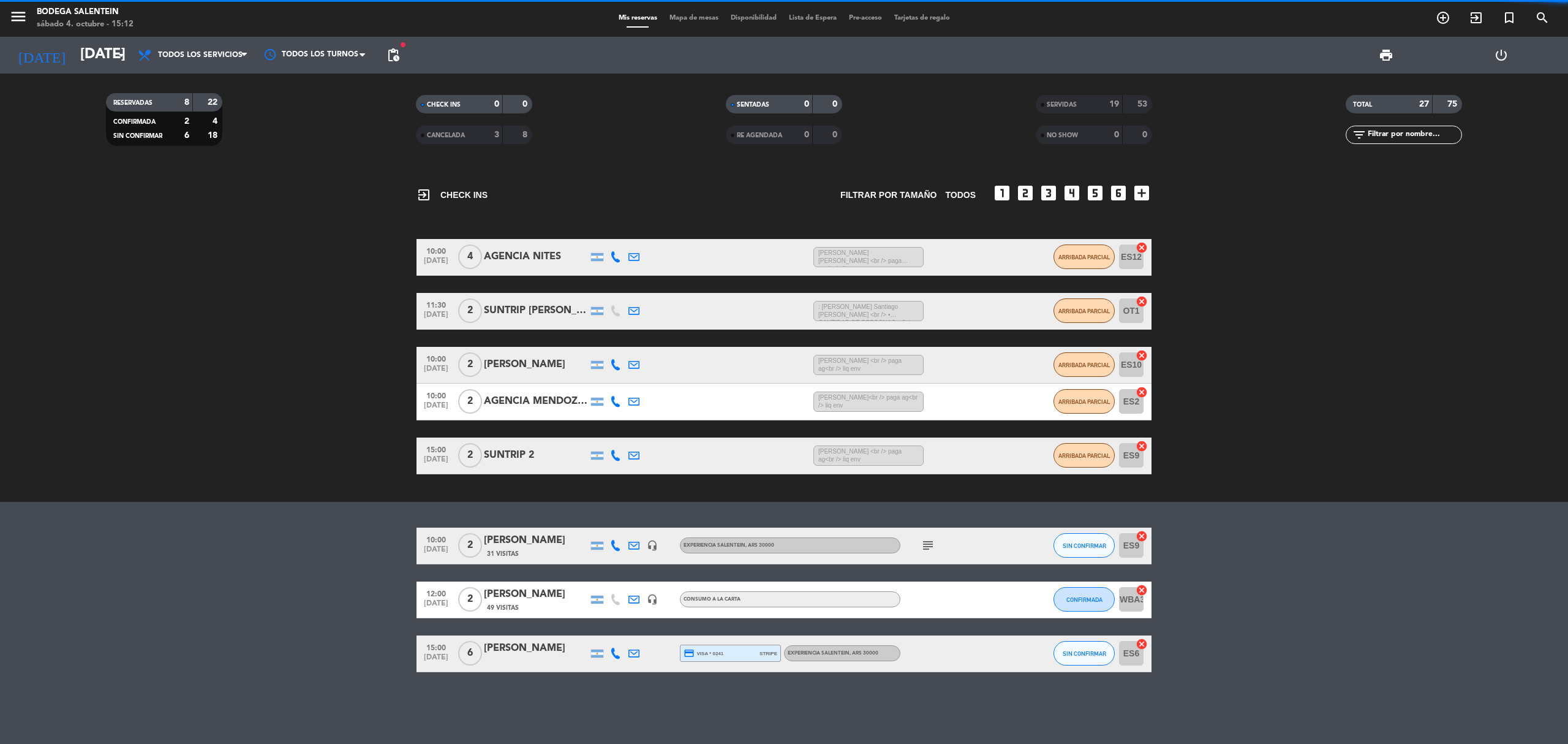
scroll to position [0, 0]
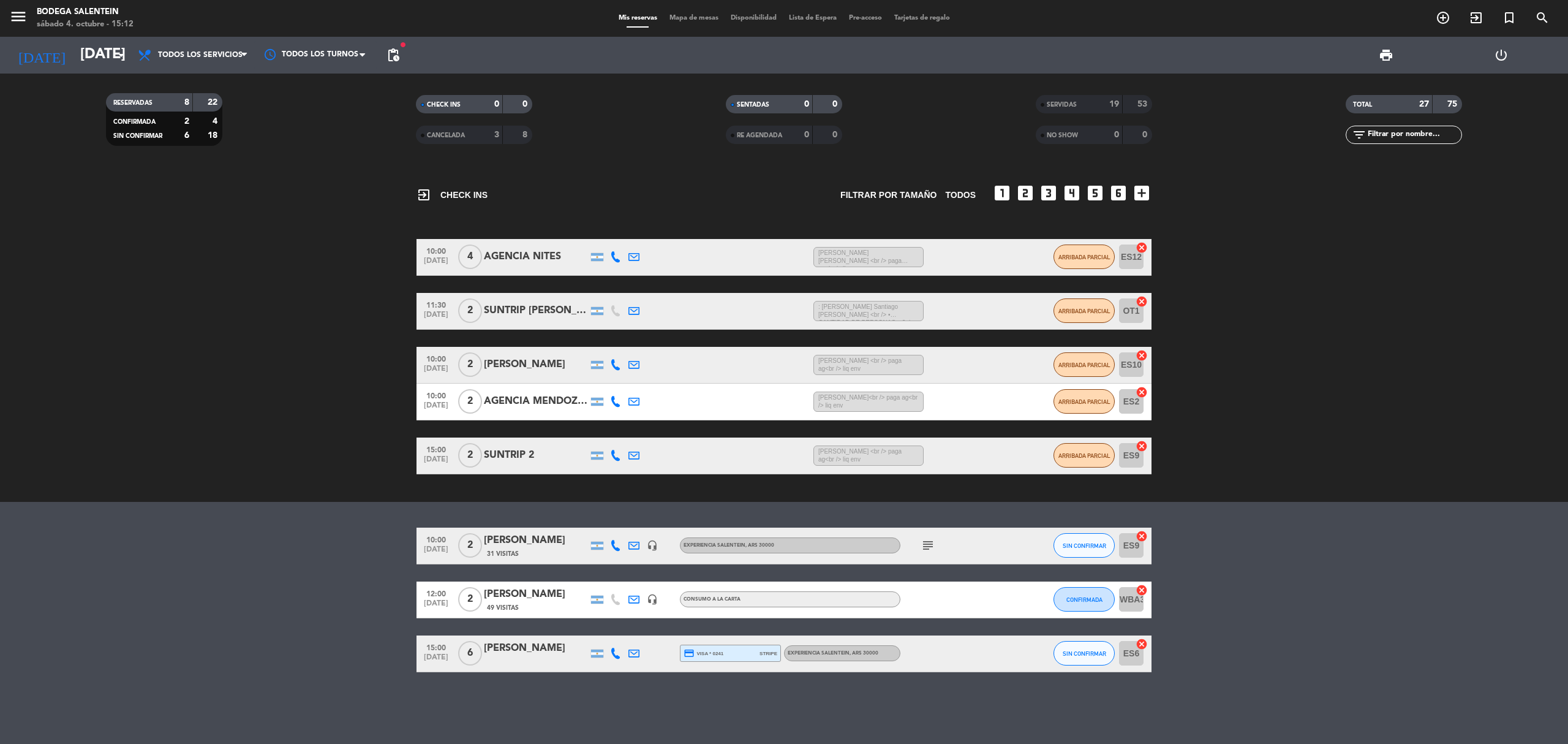
click at [931, 542] on icon "subject" at bounding box center [928, 546] width 15 height 15
click at [547, 655] on div "[PERSON_NAME]" at bounding box center [536, 648] width 104 height 16
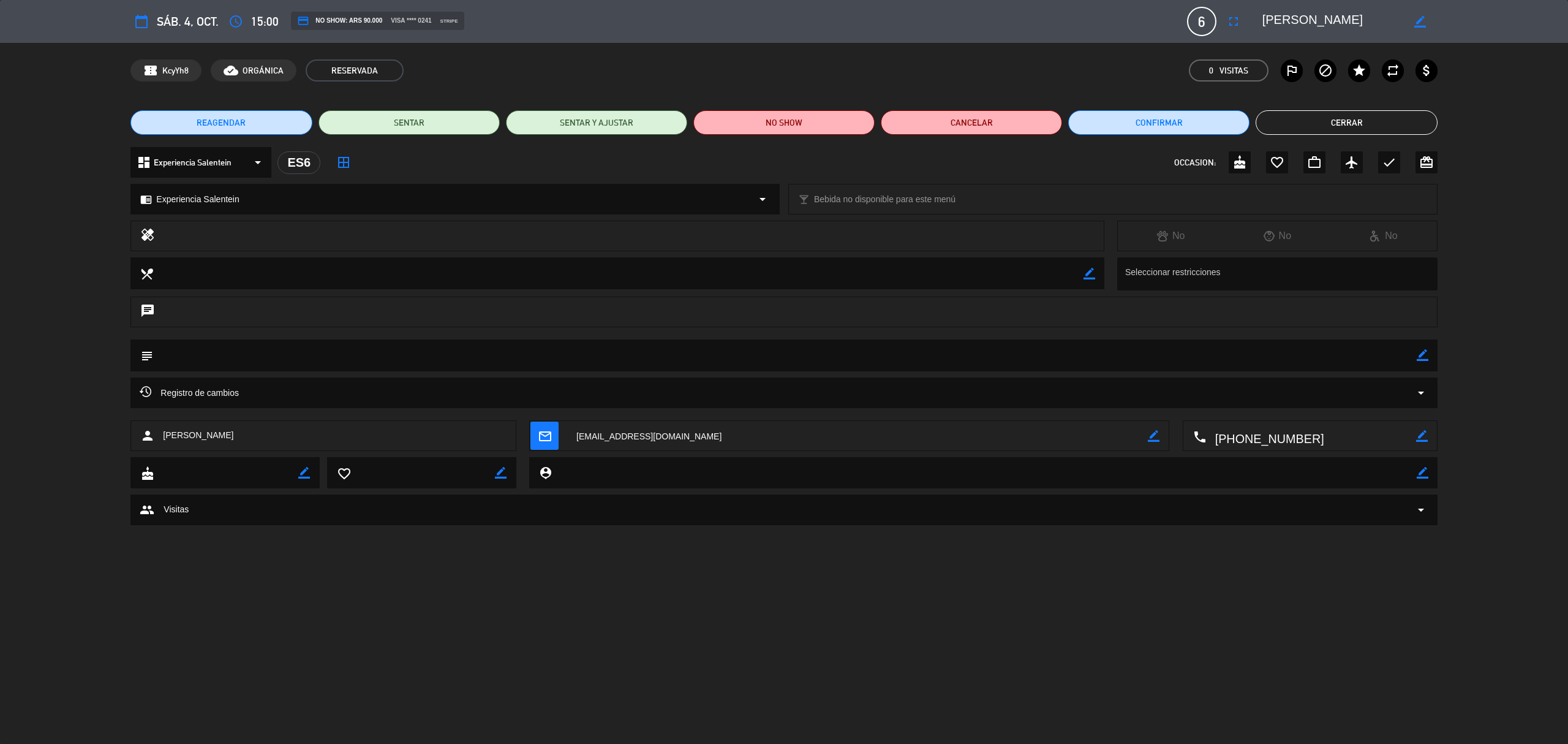
drag, startPoint x: 268, startPoint y: 435, endPoint x: 164, endPoint y: 444, distance: 104.4
click at [164, 444] on div "person [PERSON_NAME]" at bounding box center [322, 435] width 385 height 31
copy span "[PERSON_NAME]"
click at [1382, 122] on button "Cerrar" at bounding box center [1346, 122] width 182 height 25
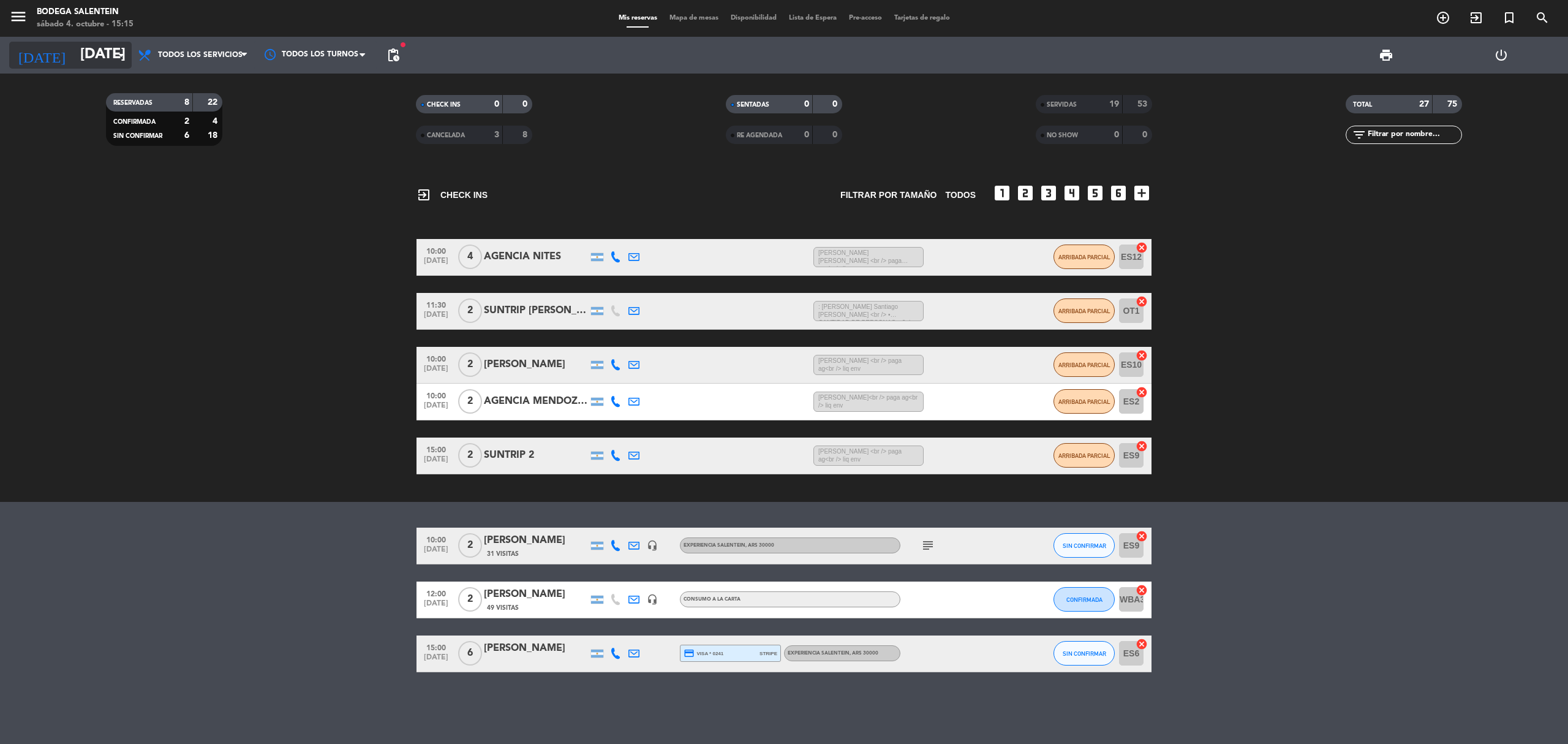
click at [106, 49] on input "[DATE]" at bounding box center [165, 55] width 182 height 29
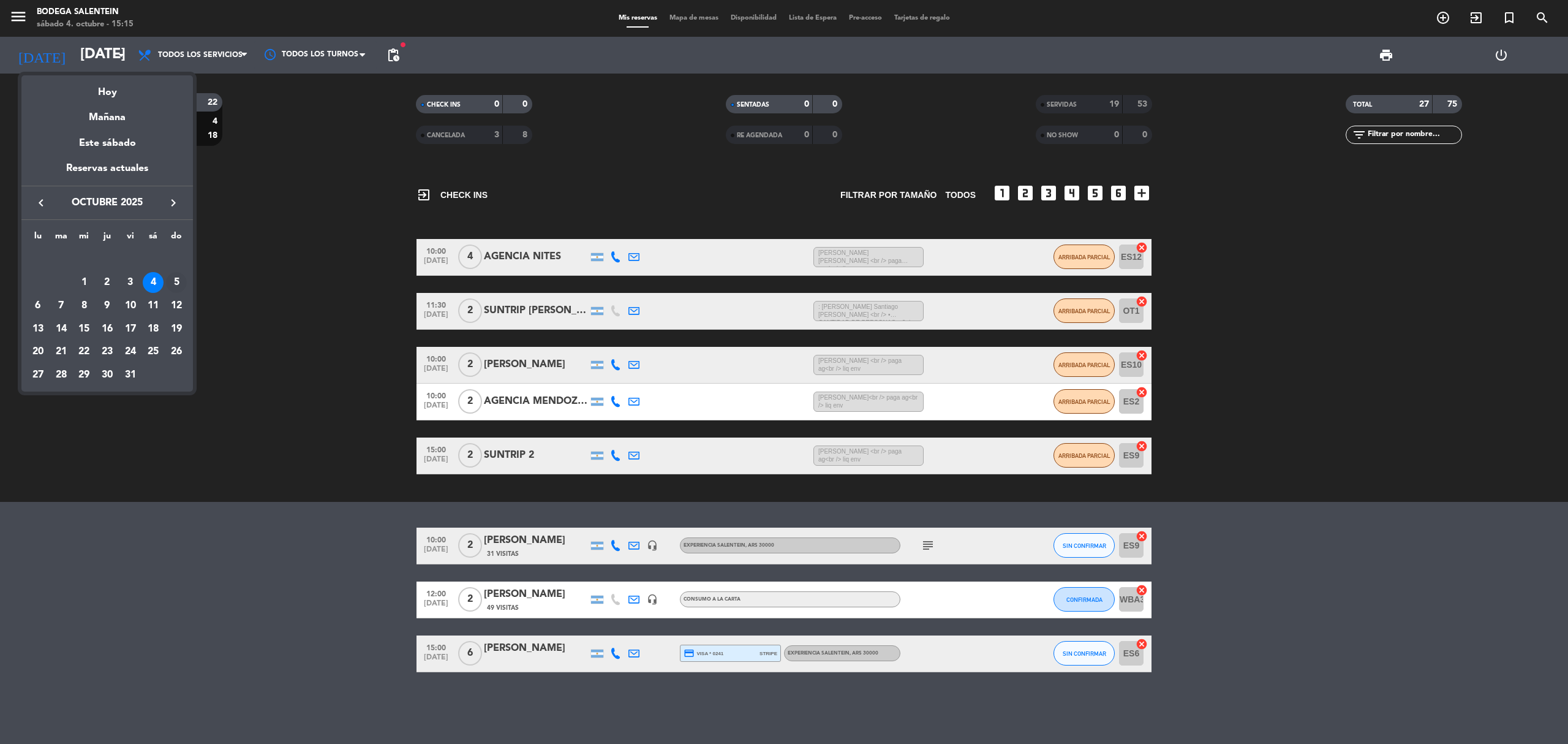
click at [174, 281] on div "5" at bounding box center [176, 282] width 21 height 21
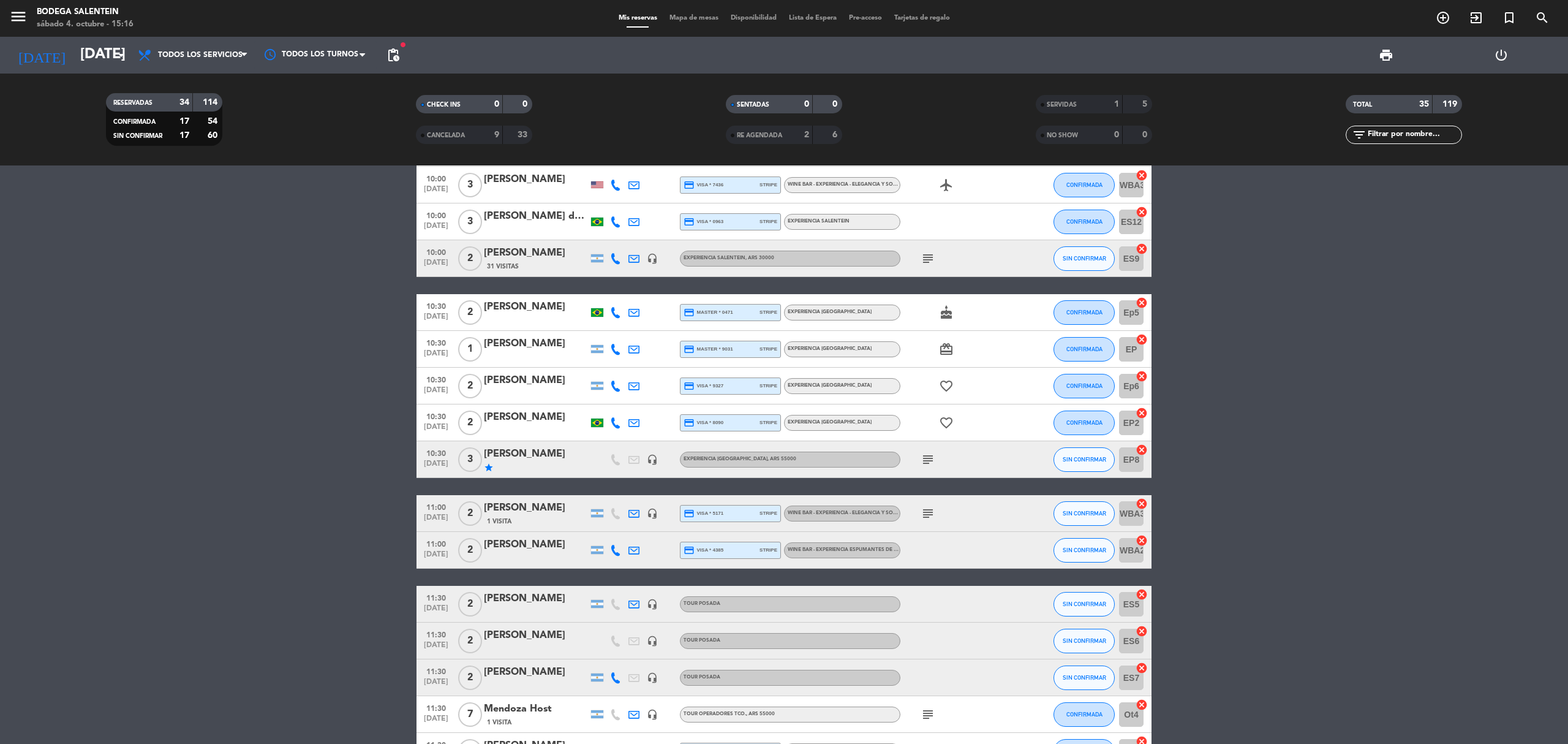
scroll to position [163, 0]
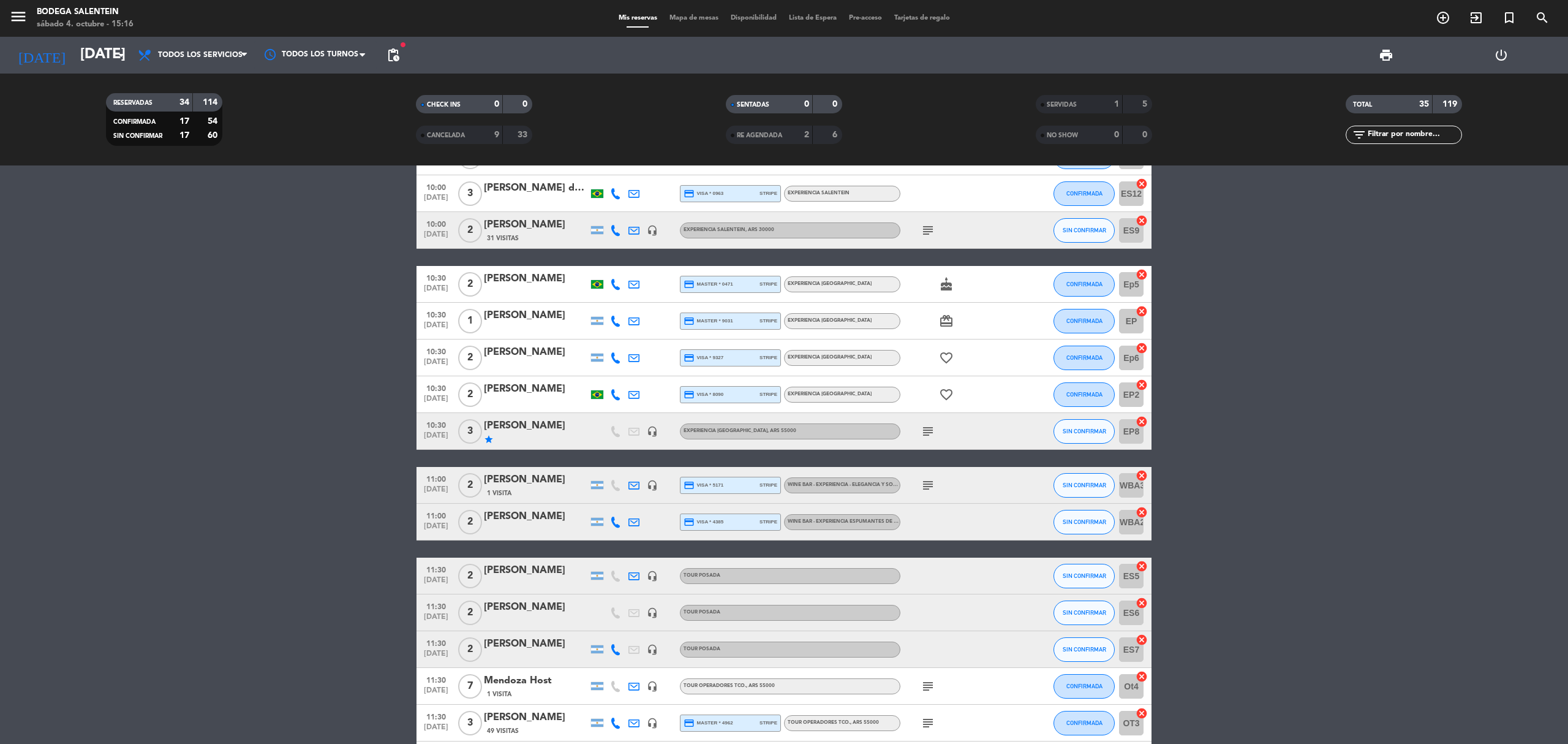
click at [929, 436] on icon "subject" at bounding box center [928, 431] width 15 height 15
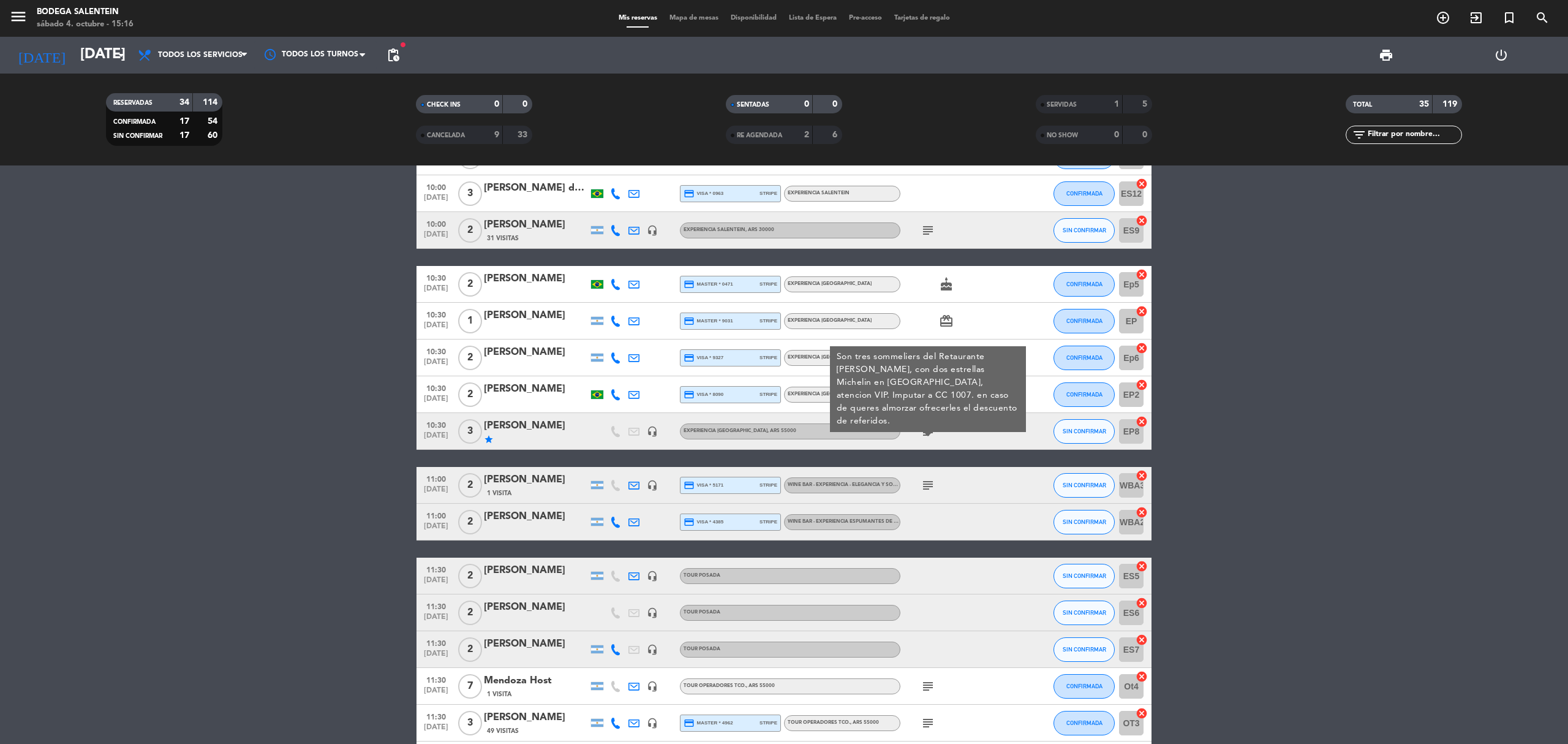
click at [929, 436] on icon "subject" at bounding box center [928, 431] width 15 height 15
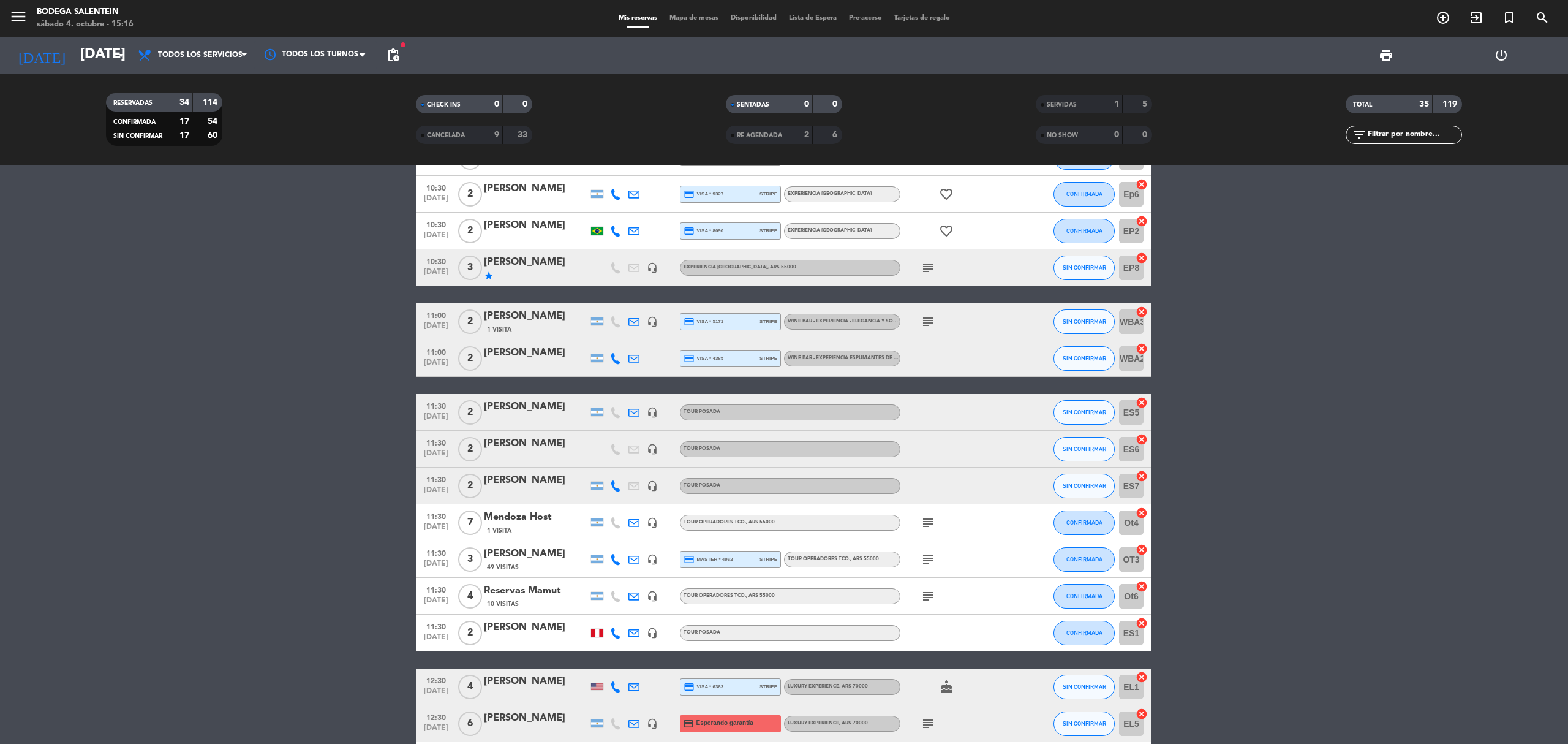
scroll to position [408, 0]
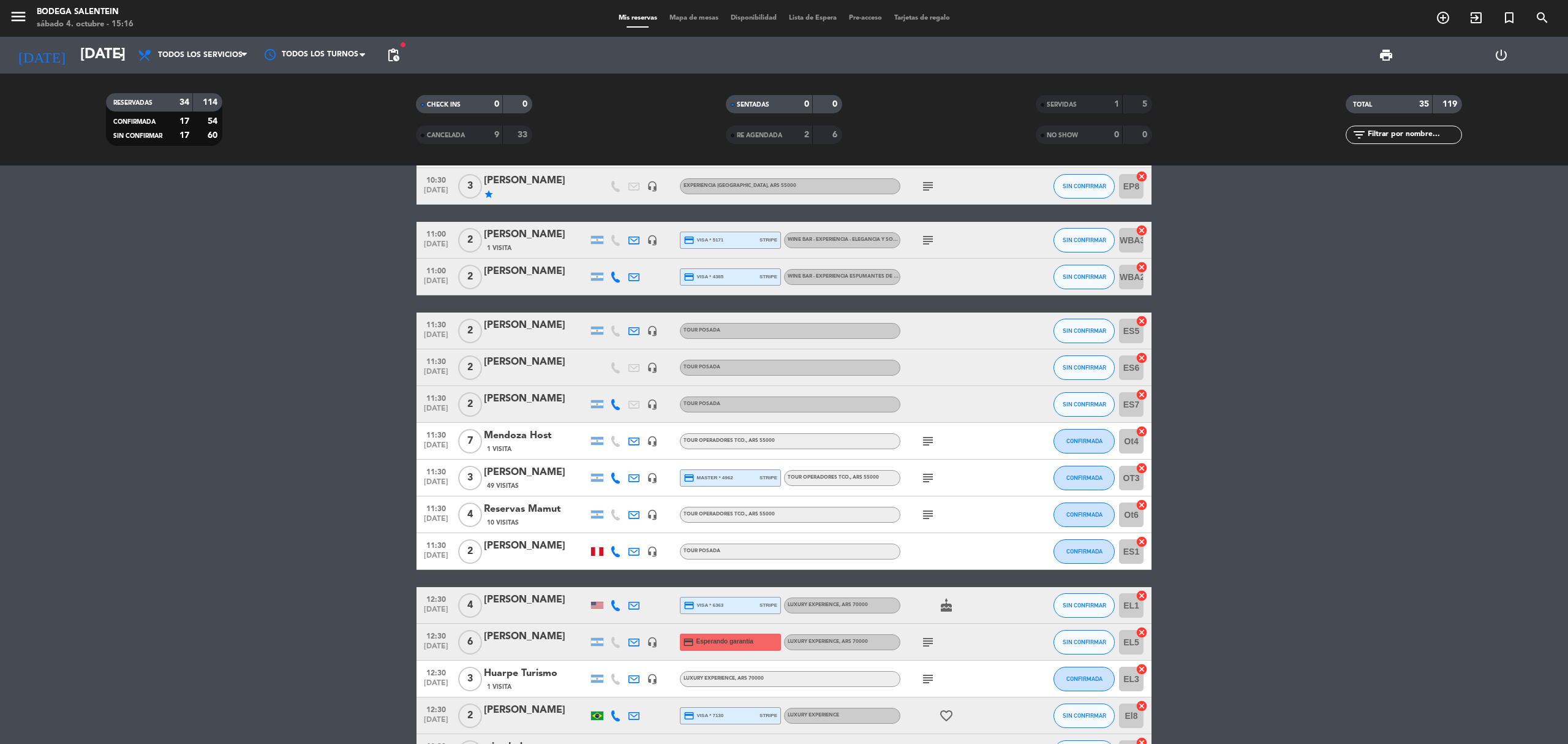
click at [591, 554] on div at bounding box center [597, 551] width 12 height 9
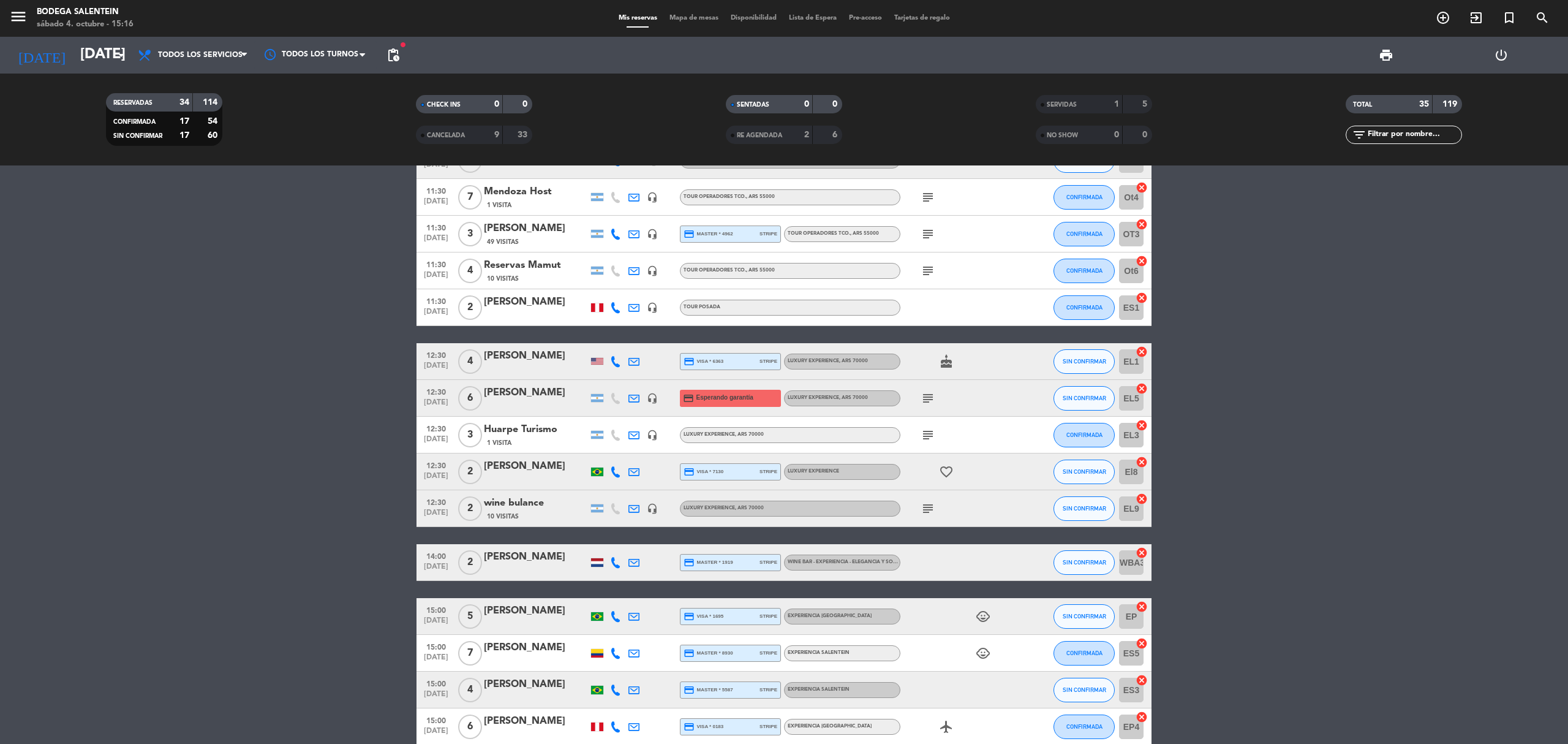
scroll to position [653, 0]
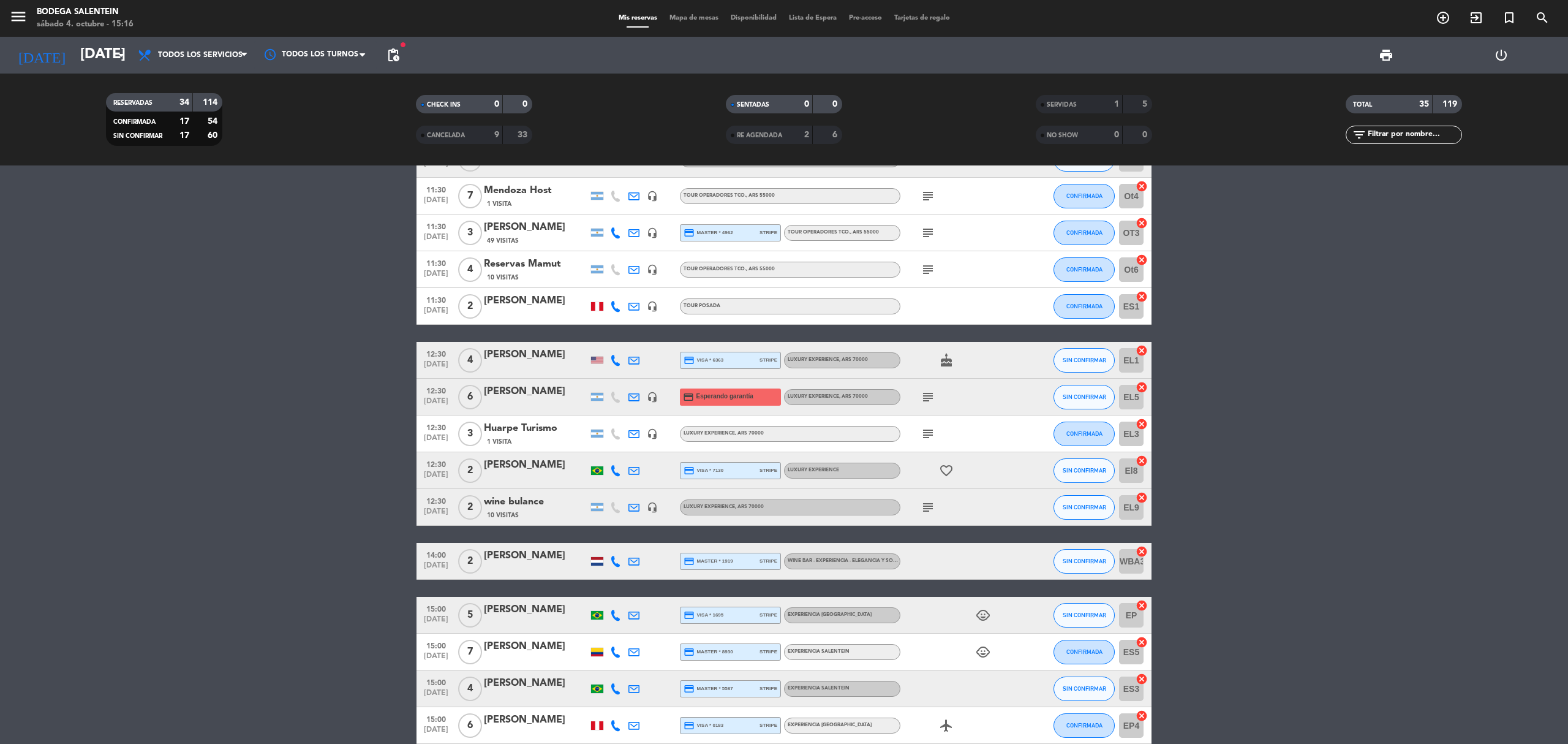
click at [593, 361] on div at bounding box center [597, 360] width 12 height 7
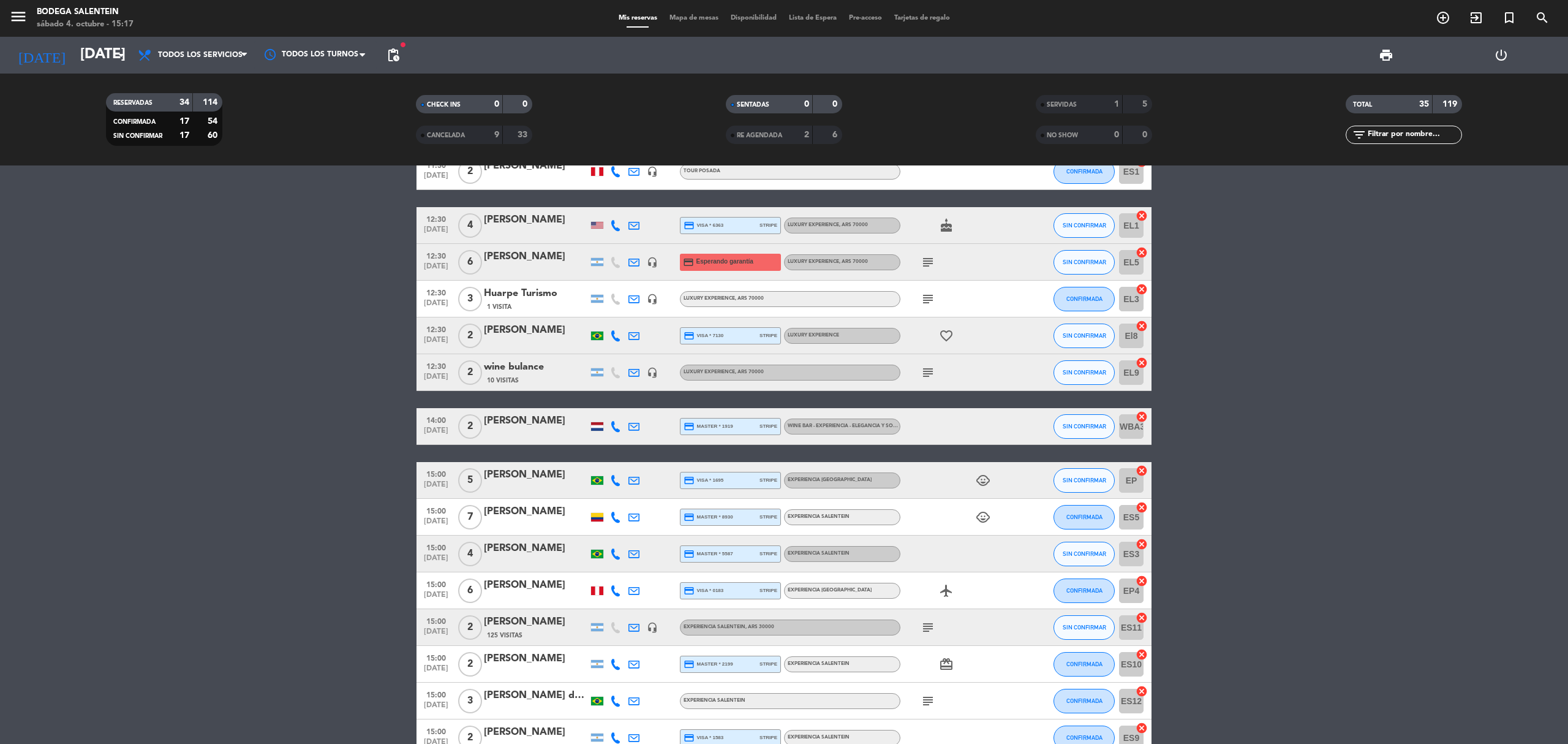
scroll to position [817, 0]
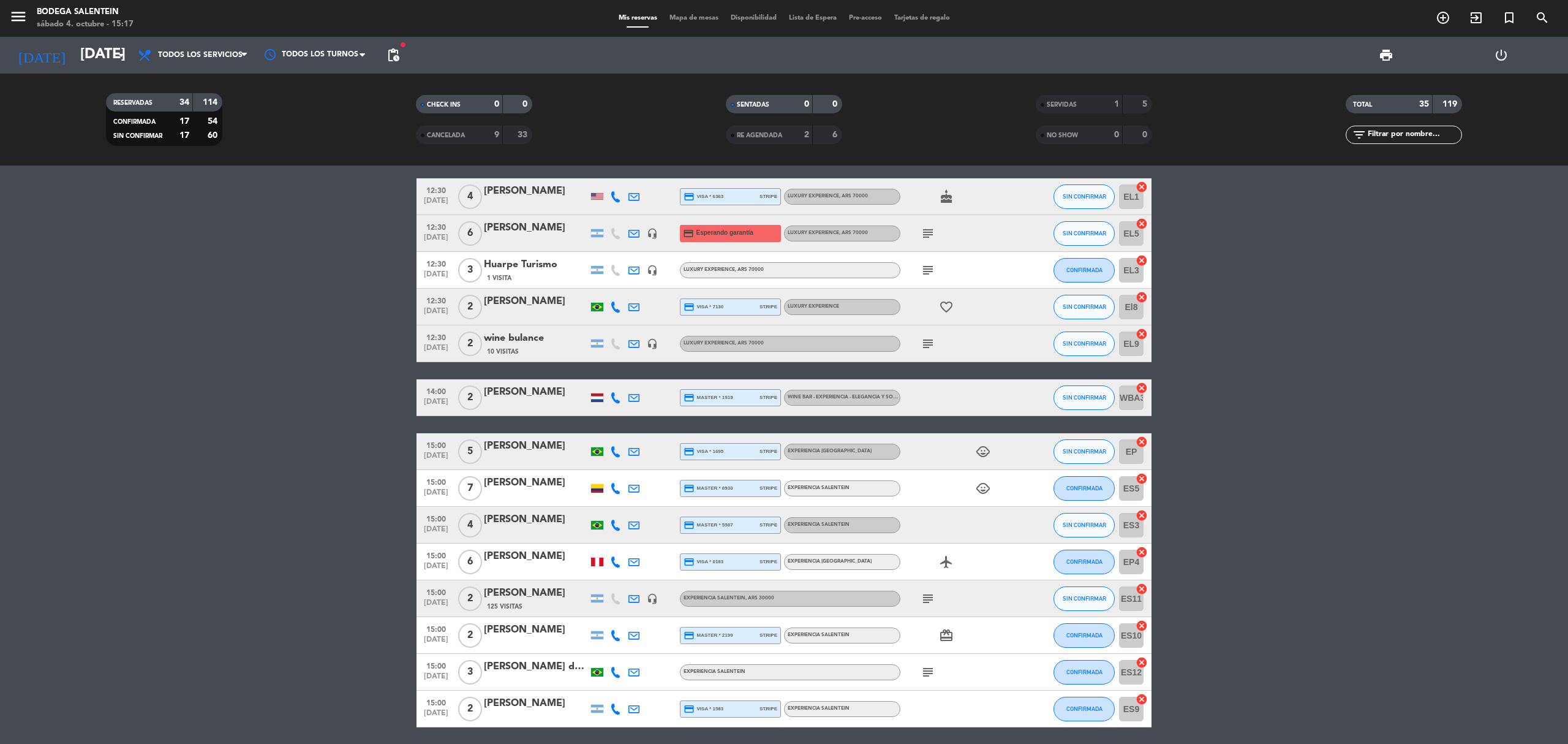
drag, startPoint x: 559, startPoint y: 504, endPoint x: 295, endPoint y: 484, distance: 264.8
click at [243, 476] on bookings-row "10:00 [DATE] Agencia DISTINTOS 21 Visitas headset_mic Experiencia Salentein , A…" at bounding box center [784, 51] width 1568 height 1353
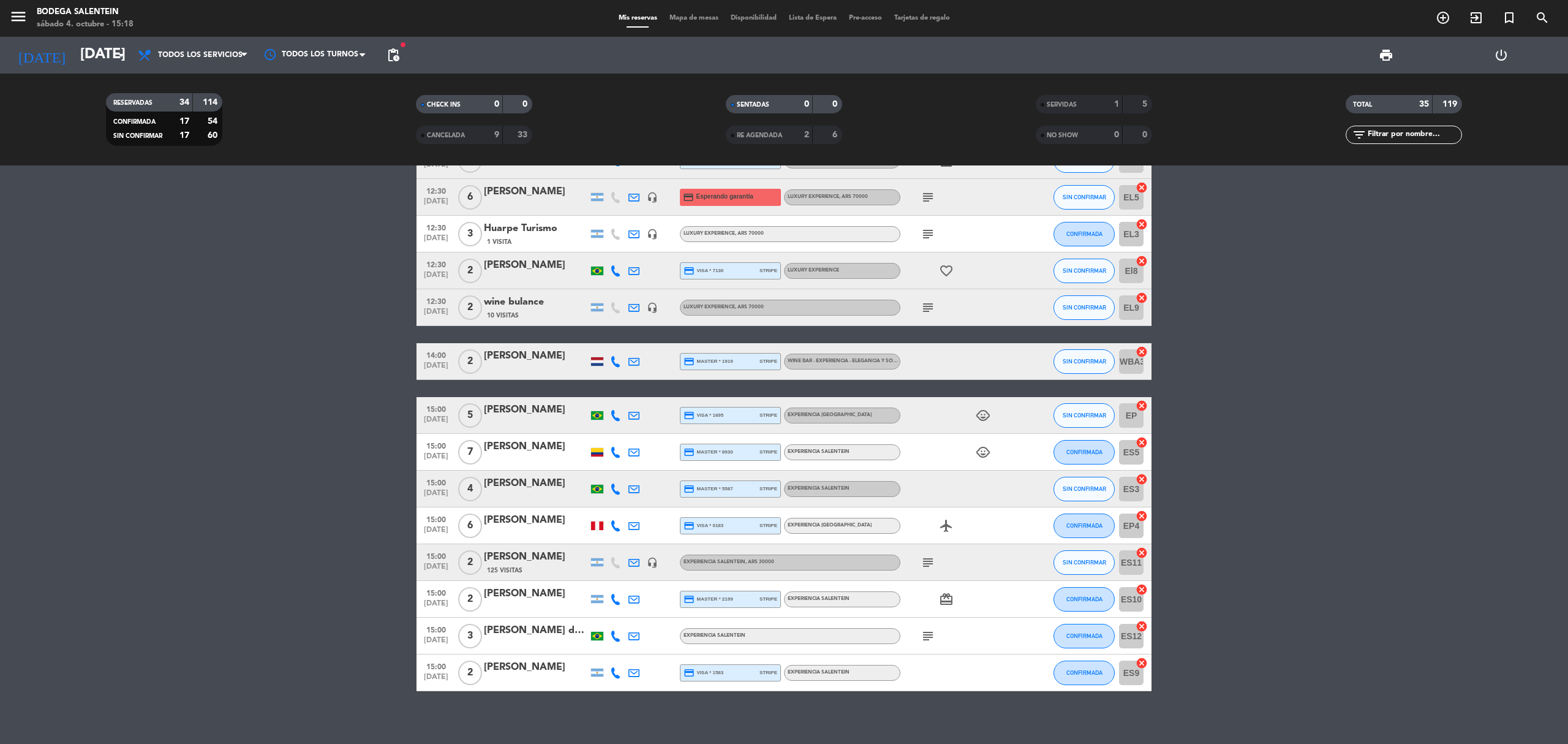
scroll to position [861, 0]
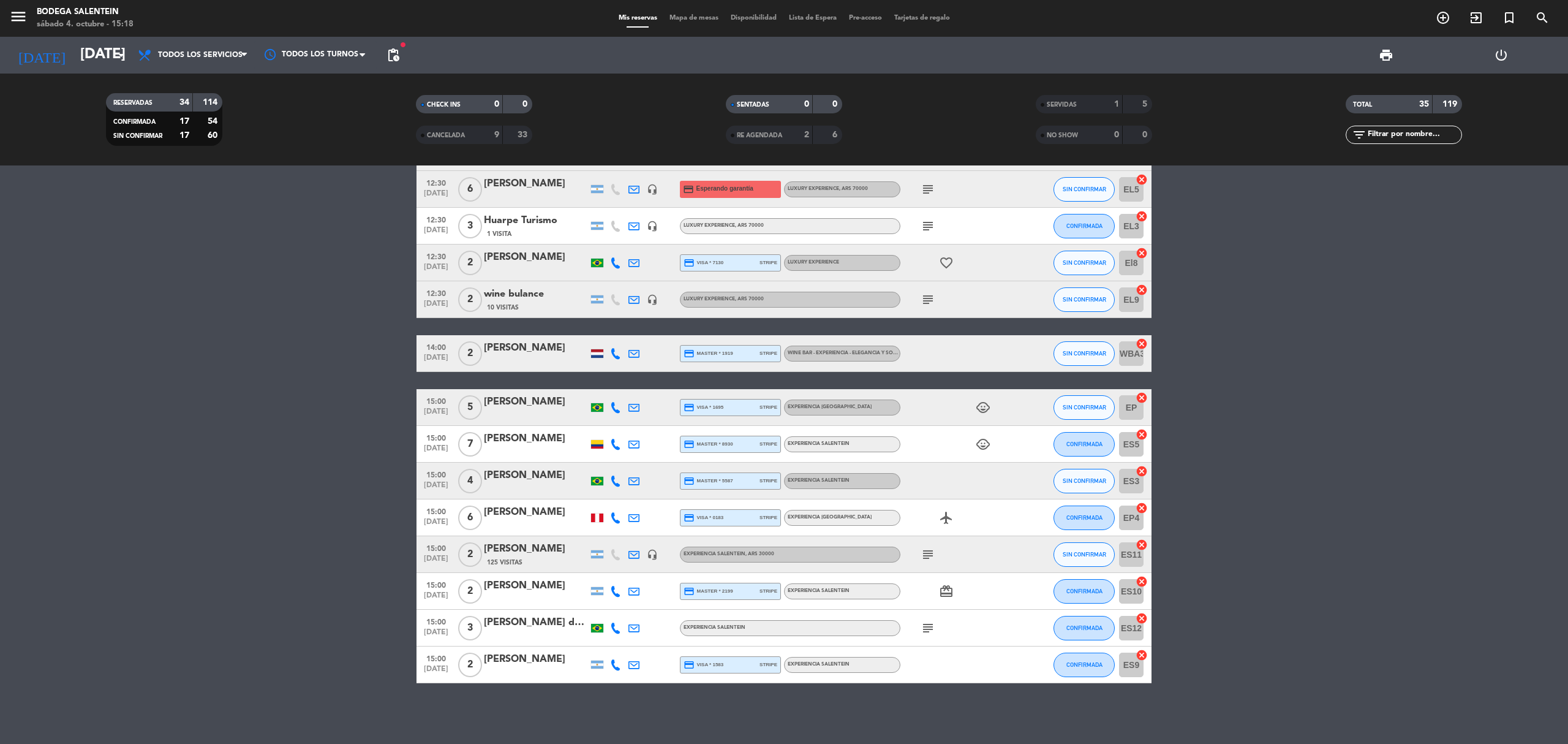
click at [600, 441] on div at bounding box center [597, 444] width 12 height 9
click at [598, 516] on div at bounding box center [597, 518] width 12 height 9
click at [588, 630] on div at bounding box center [597, 628] width 19 height 36
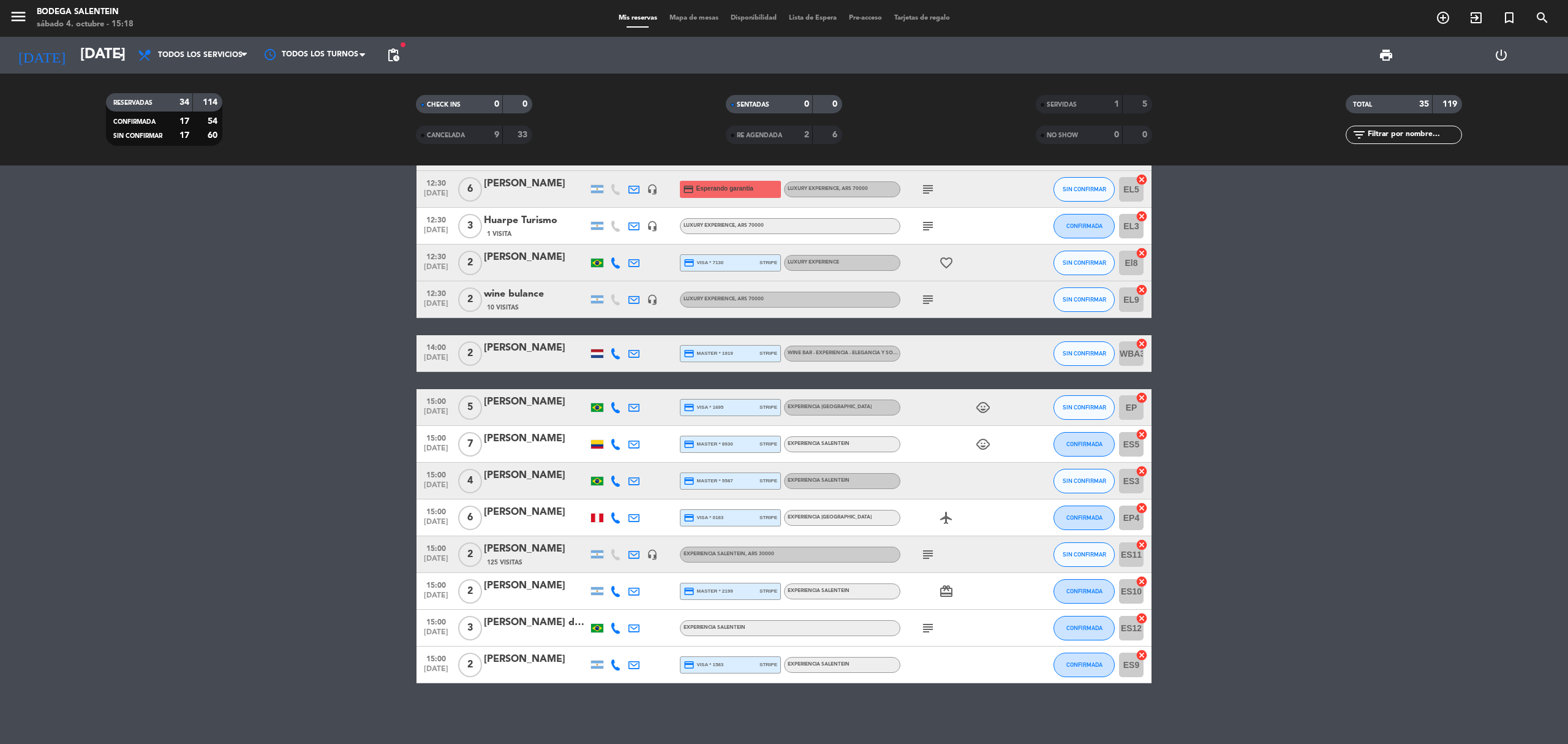
click at [598, 625] on div at bounding box center [597, 628] width 12 height 9
click at [89, 53] on input "[DATE]" at bounding box center [165, 55] width 182 height 29
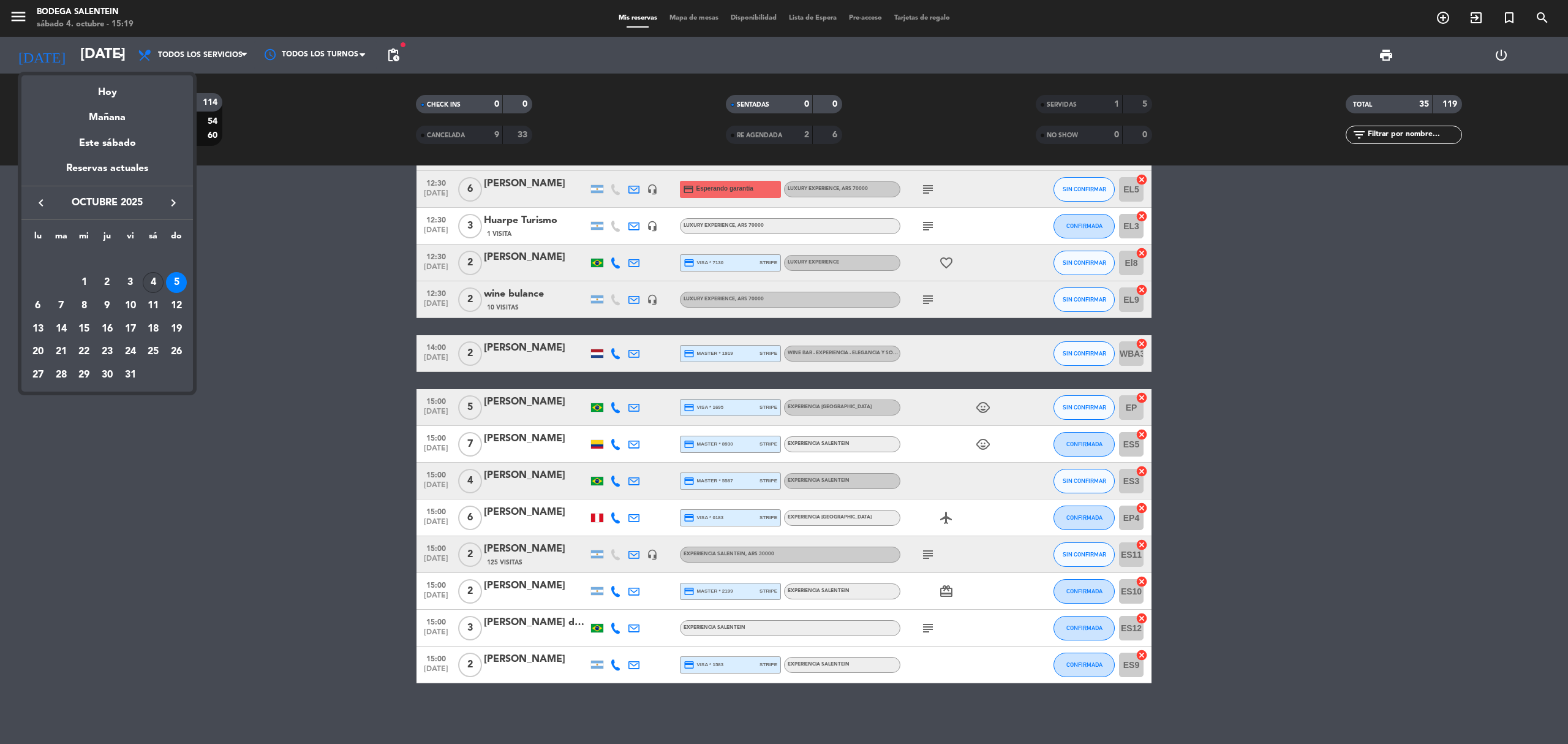
click at [152, 289] on div "4" at bounding box center [153, 282] width 21 height 21
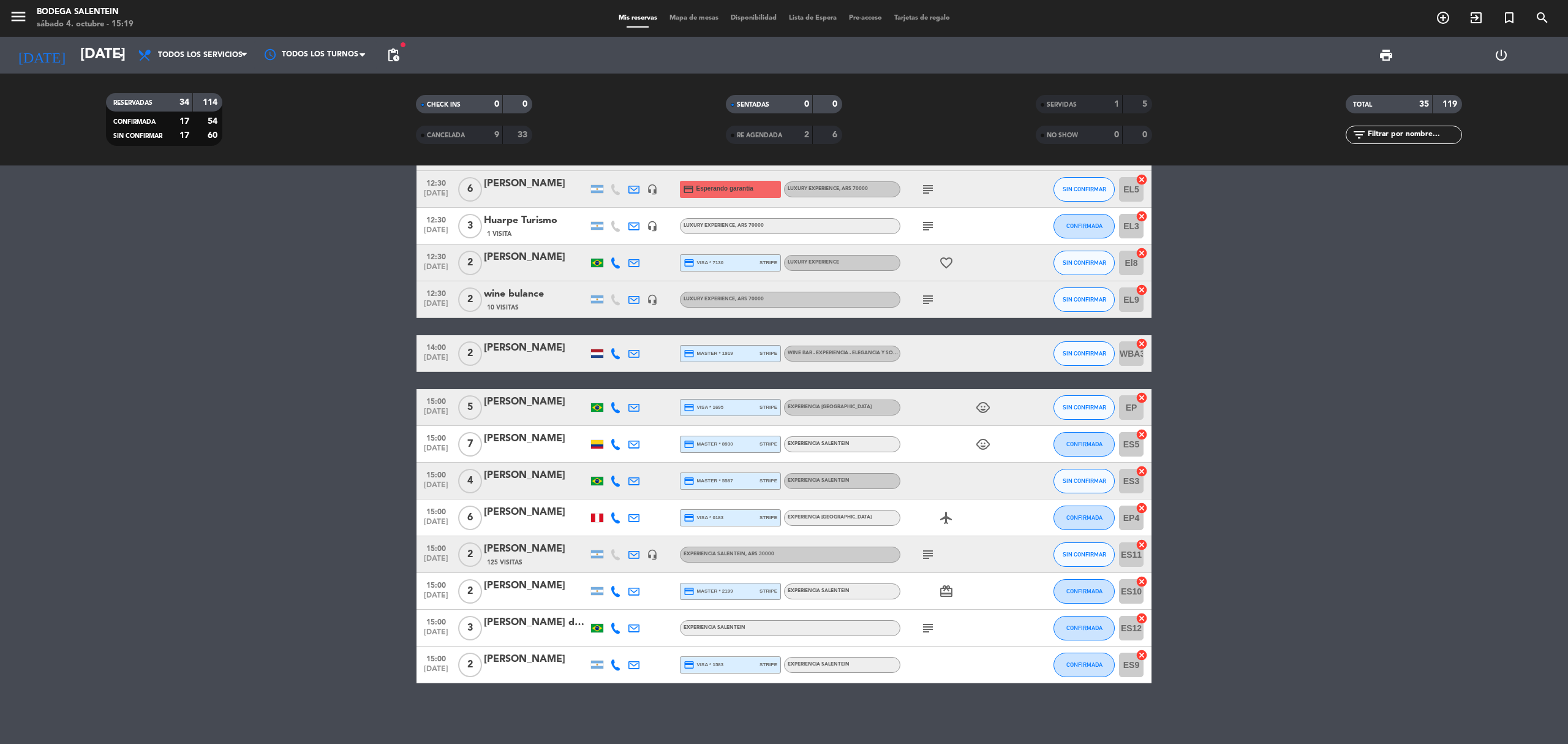
type input "[DATE]"
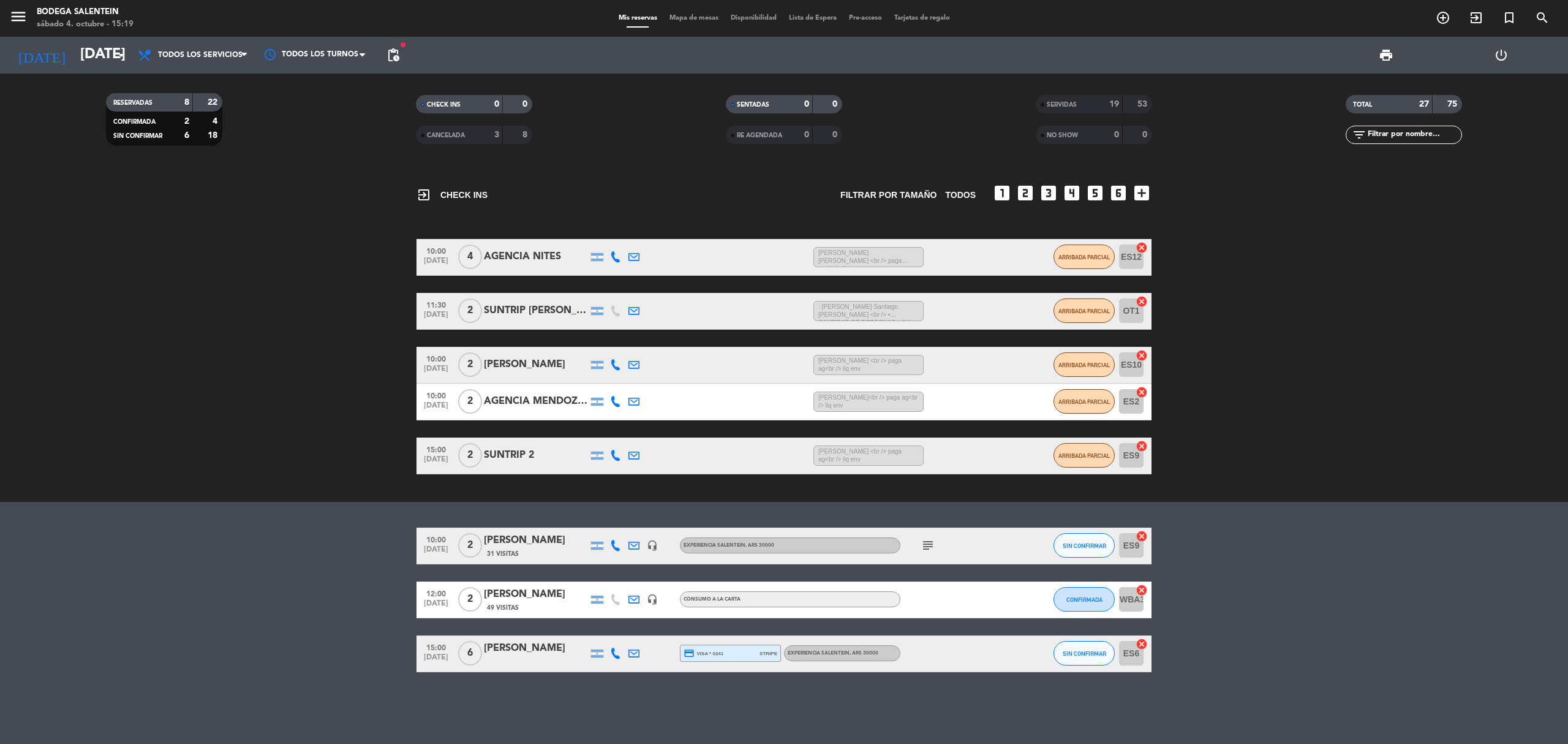
click at [534, 650] on div "[PERSON_NAME]" at bounding box center [536, 648] width 104 height 16
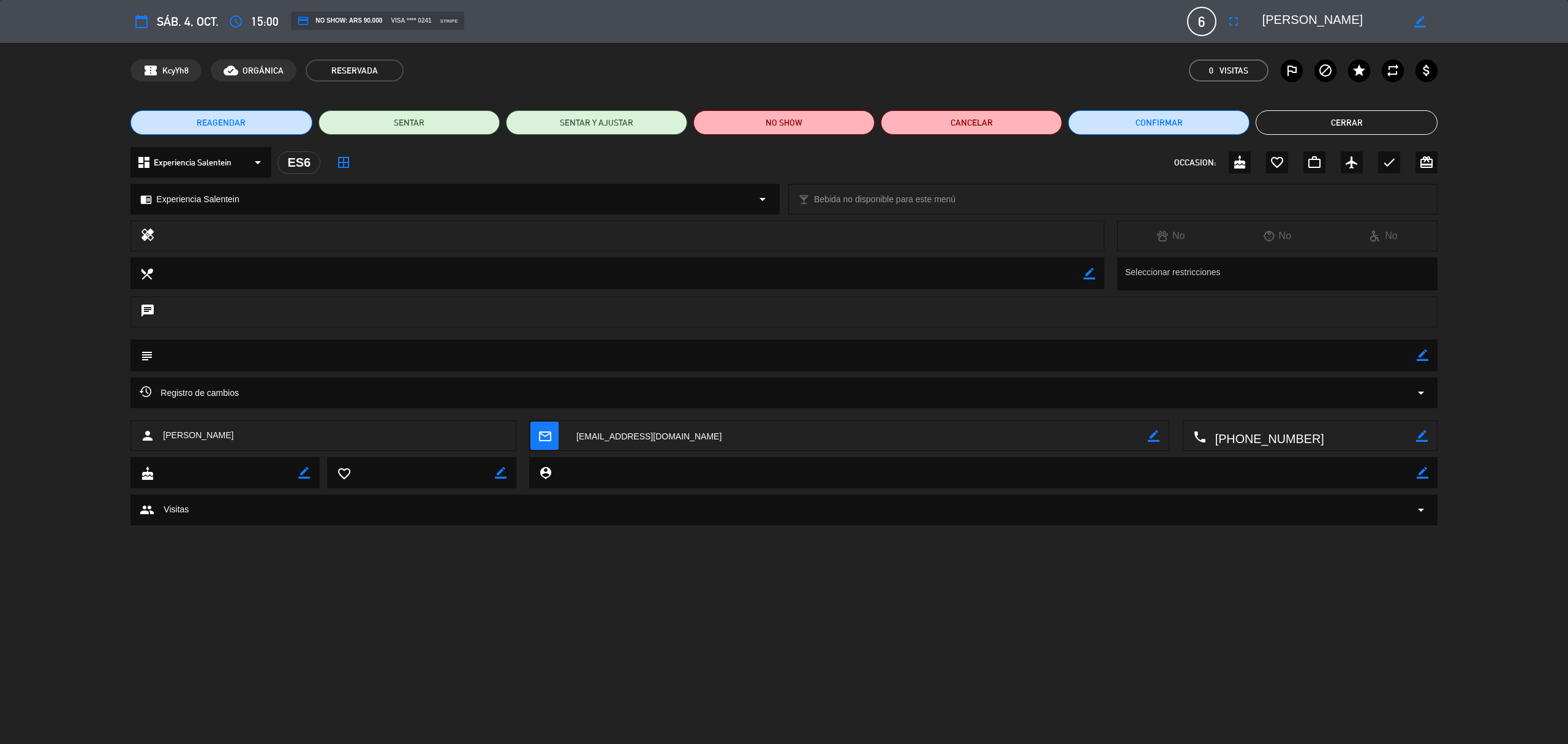
click at [1330, 116] on button "Cerrar" at bounding box center [1346, 122] width 182 height 25
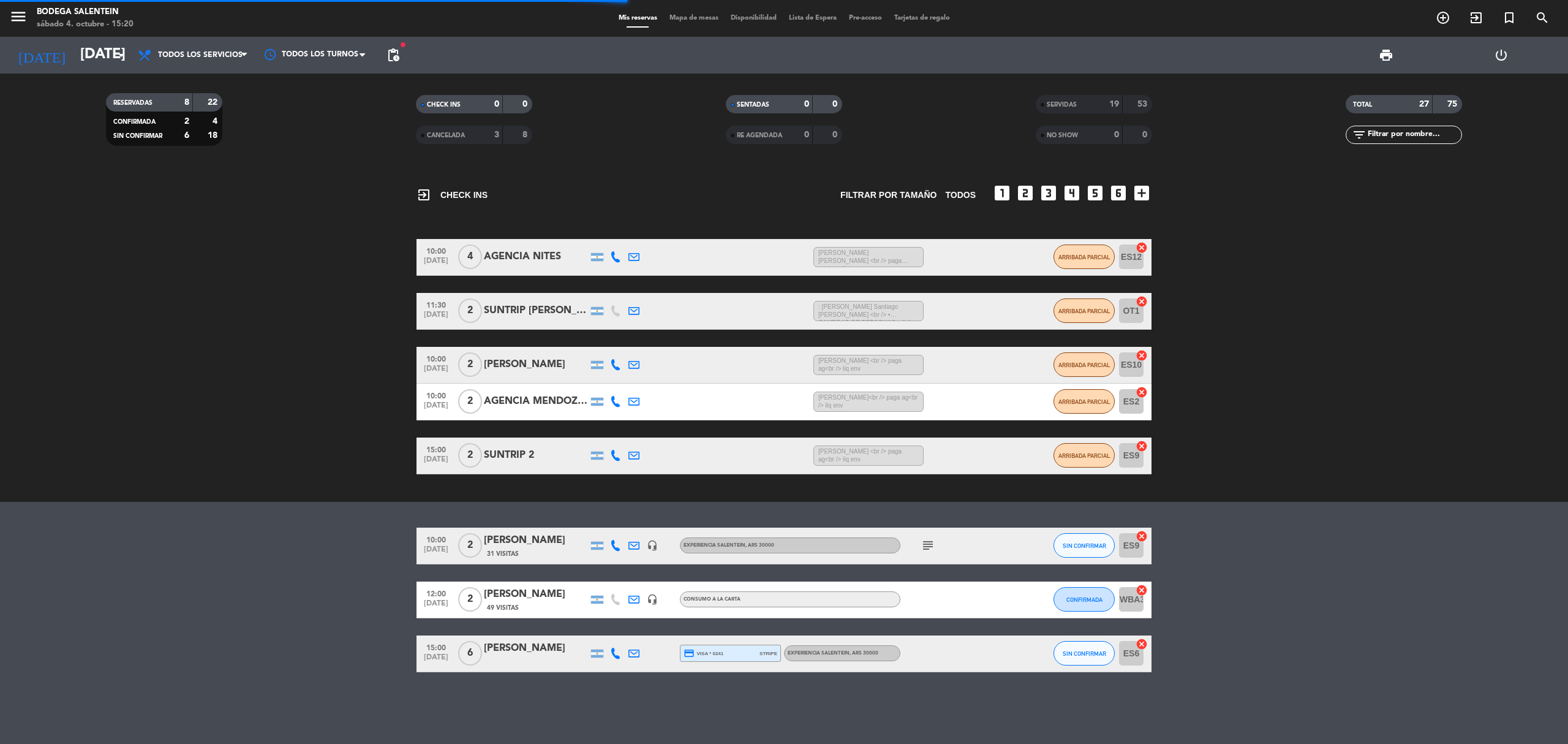
click at [1088, 652] on div "exit_to_app CHECK INS Filtrar por tamaño TODOS looks_one looks_two looks_3 look…" at bounding box center [784, 455] width 1568 height 578
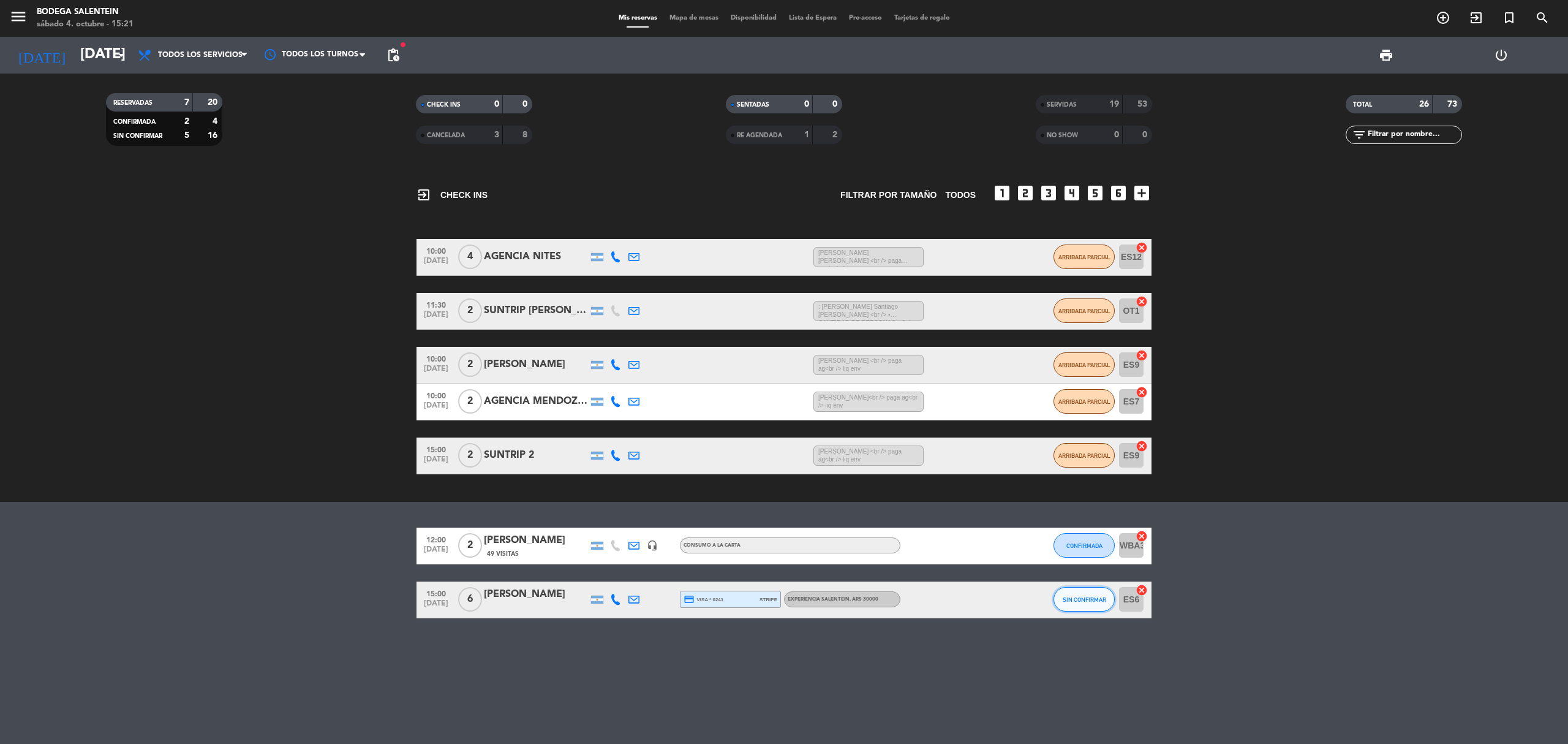
click at [1081, 604] on button "SIN CONFIRMAR" at bounding box center [1084, 599] width 61 height 25
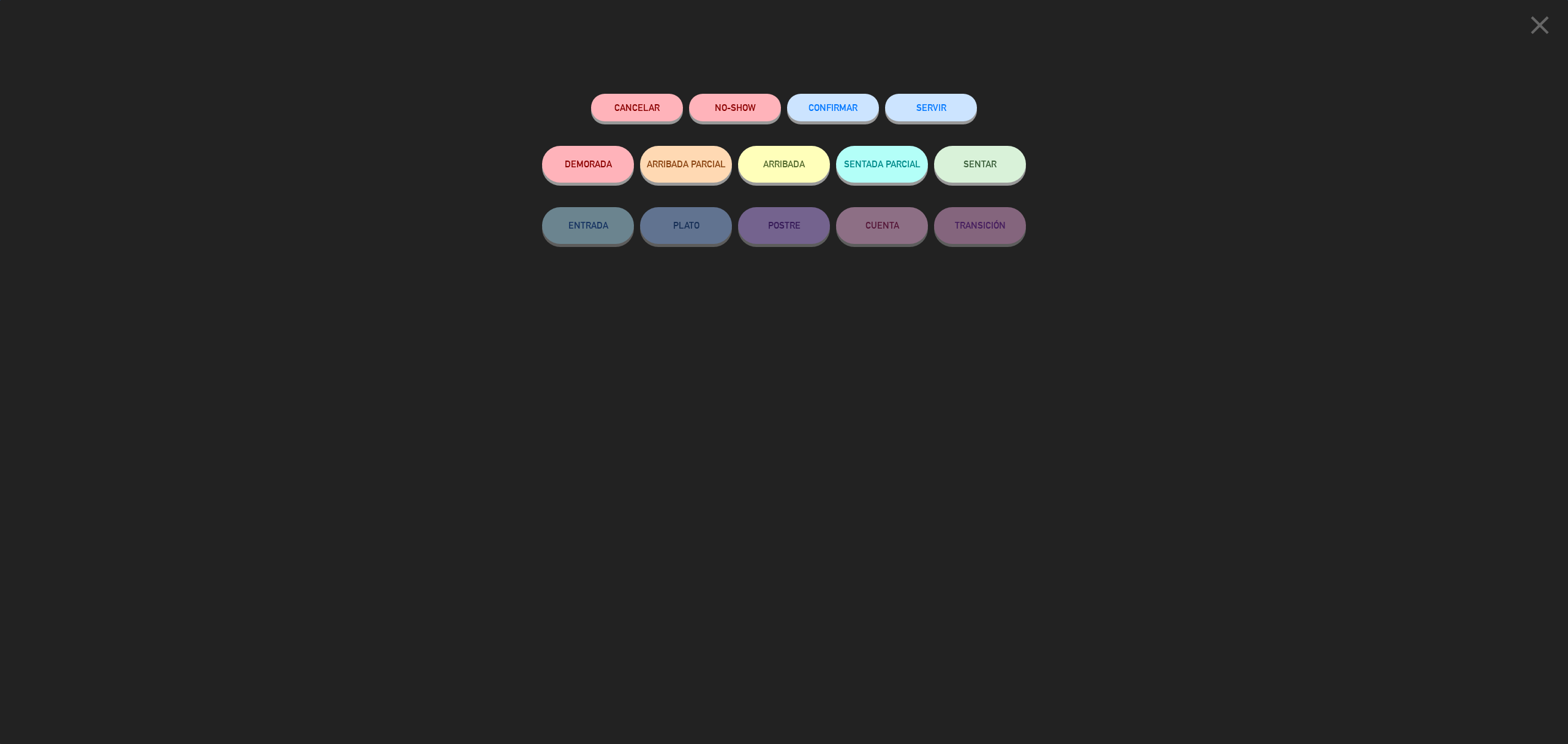
click at [914, 108] on button "SERVIR" at bounding box center [931, 107] width 92 height 27
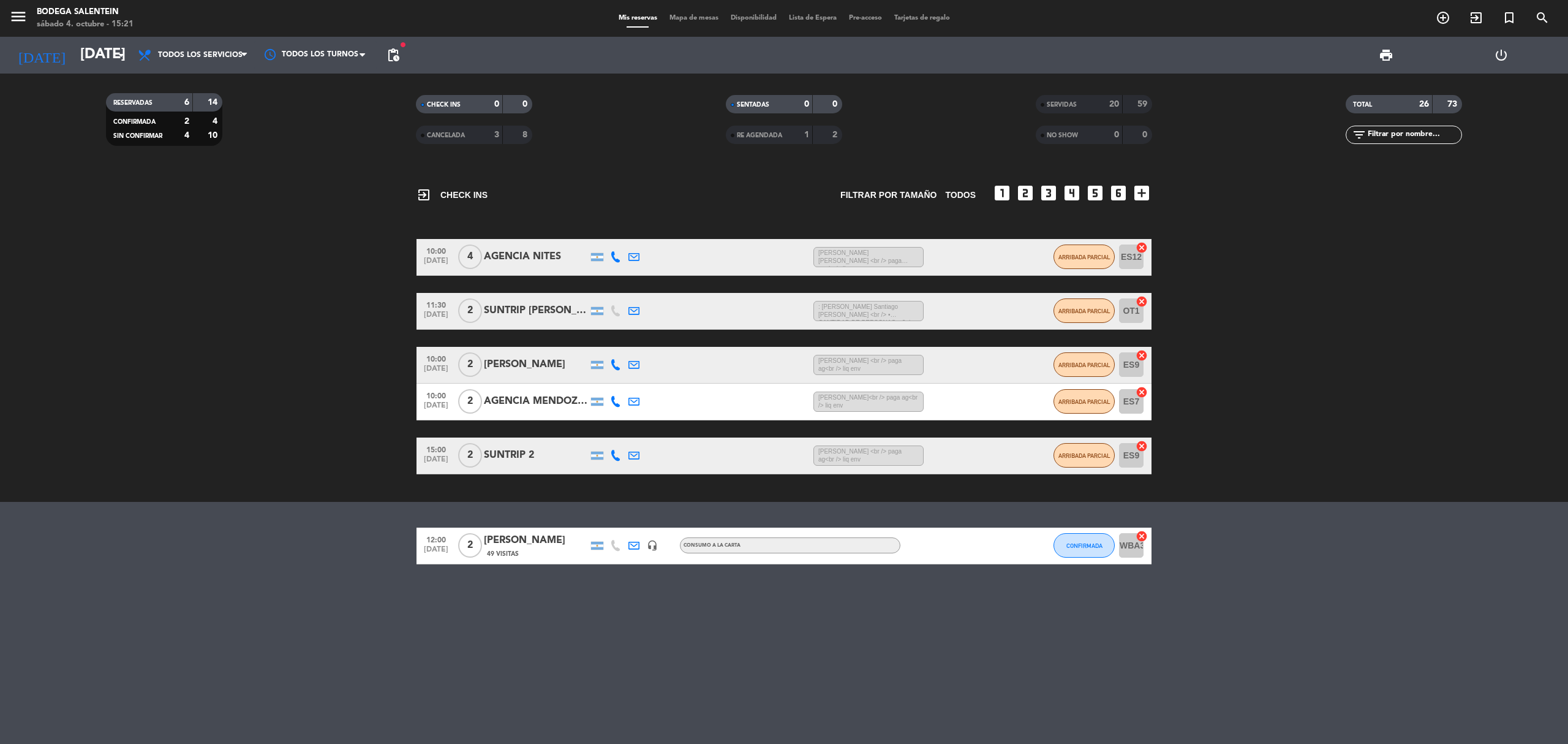
click at [1086, 99] on div "SERVIDAS" at bounding box center [1067, 104] width 56 height 14
